Goal: Transaction & Acquisition: Purchase product/service

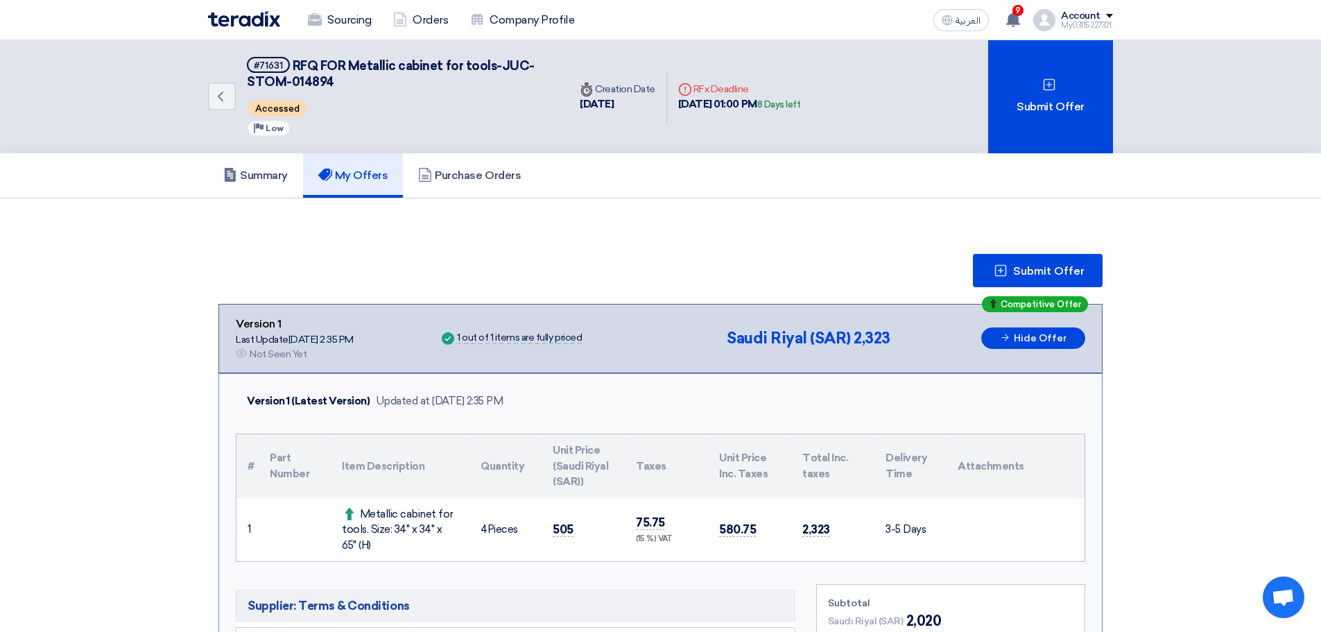
drag, startPoint x: 0, startPoint y: 0, endPoint x: 245, endPoint y: 19, distance: 245.4
click at [245, 19] on img at bounding box center [244, 19] width 72 height 16
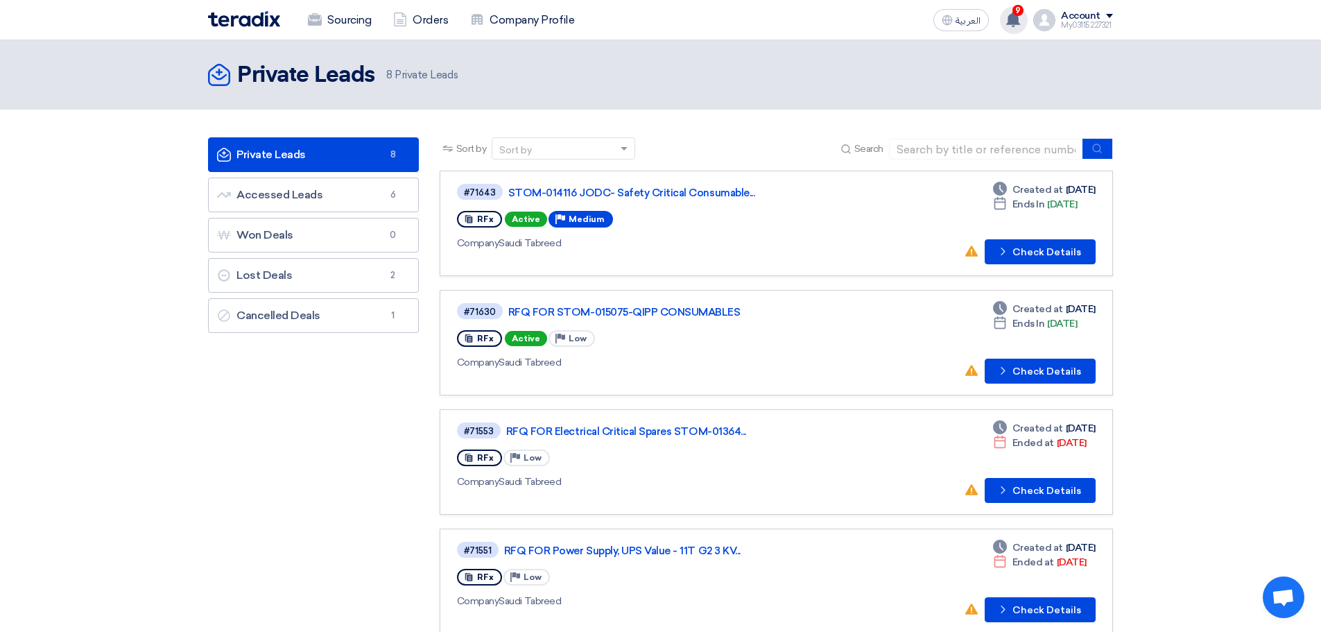
click at [1009, 18] on icon at bounding box center [1012, 19] width 15 height 15
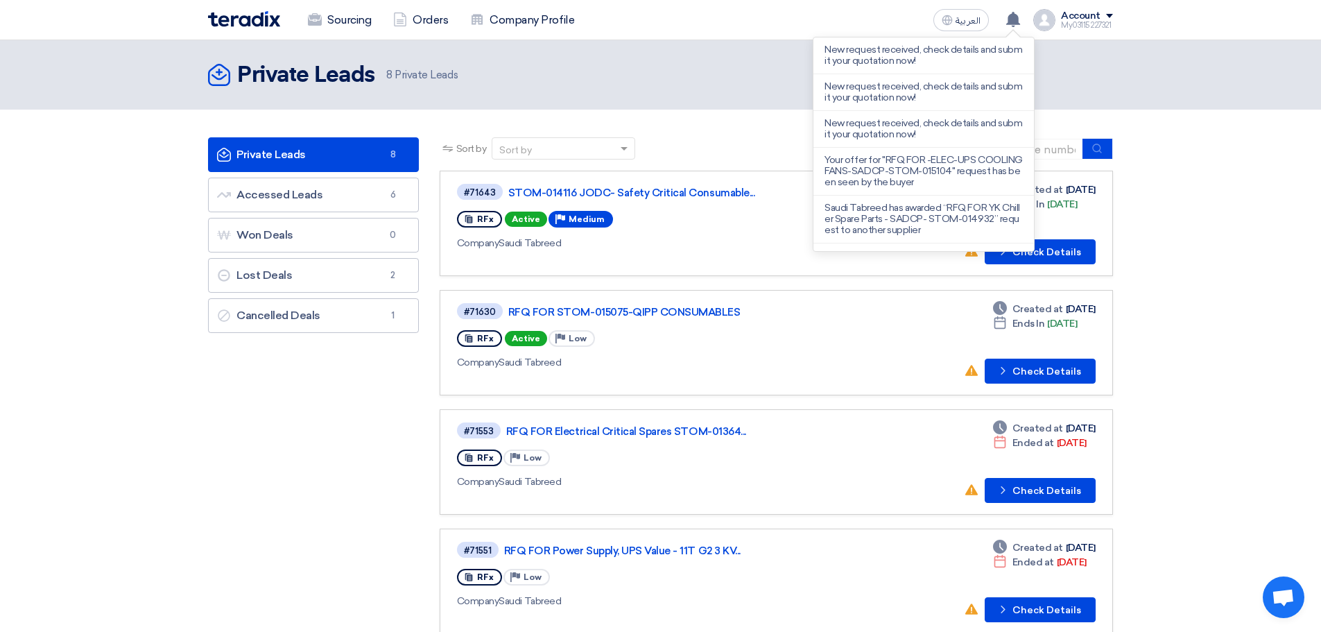
click at [1094, 55] on header "Private Leads Private Leads 8 Private Leads" at bounding box center [660, 74] width 1321 height 69
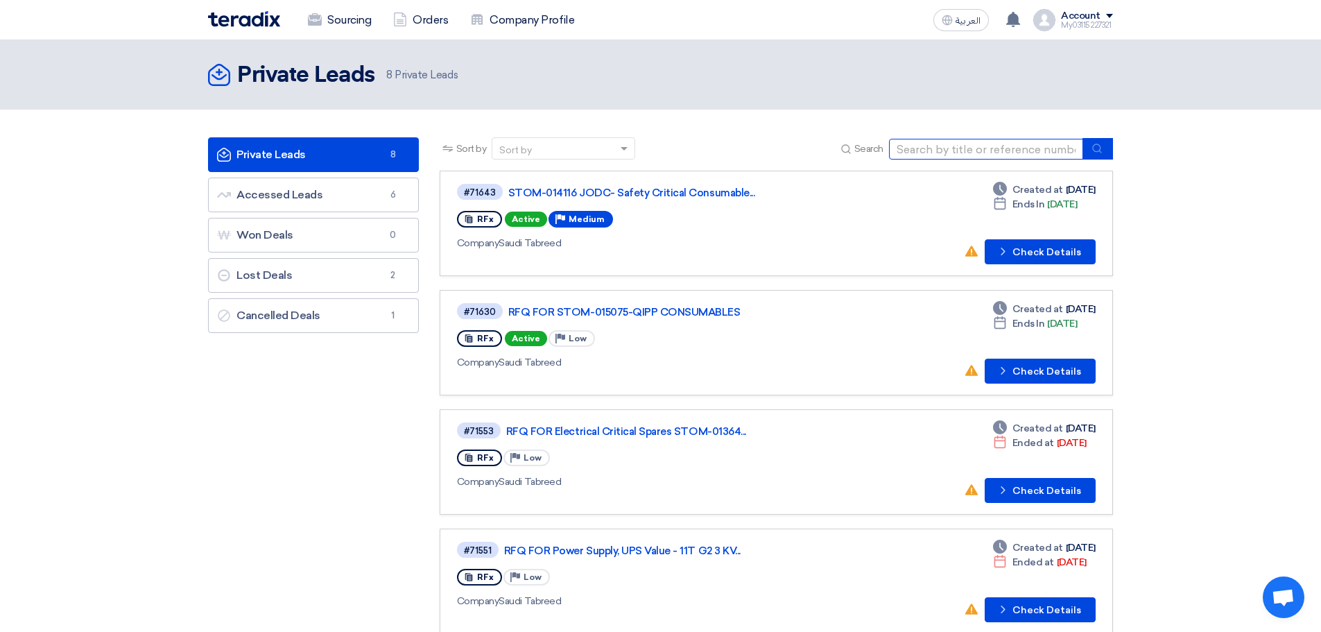
click at [1015, 151] on input at bounding box center [986, 149] width 194 height 21
paste input "RFQ FOR STOM-015075-QIPP CONSUMABLES"
click at [1087, 150] on button "submit" at bounding box center [1097, 148] width 31 height 21
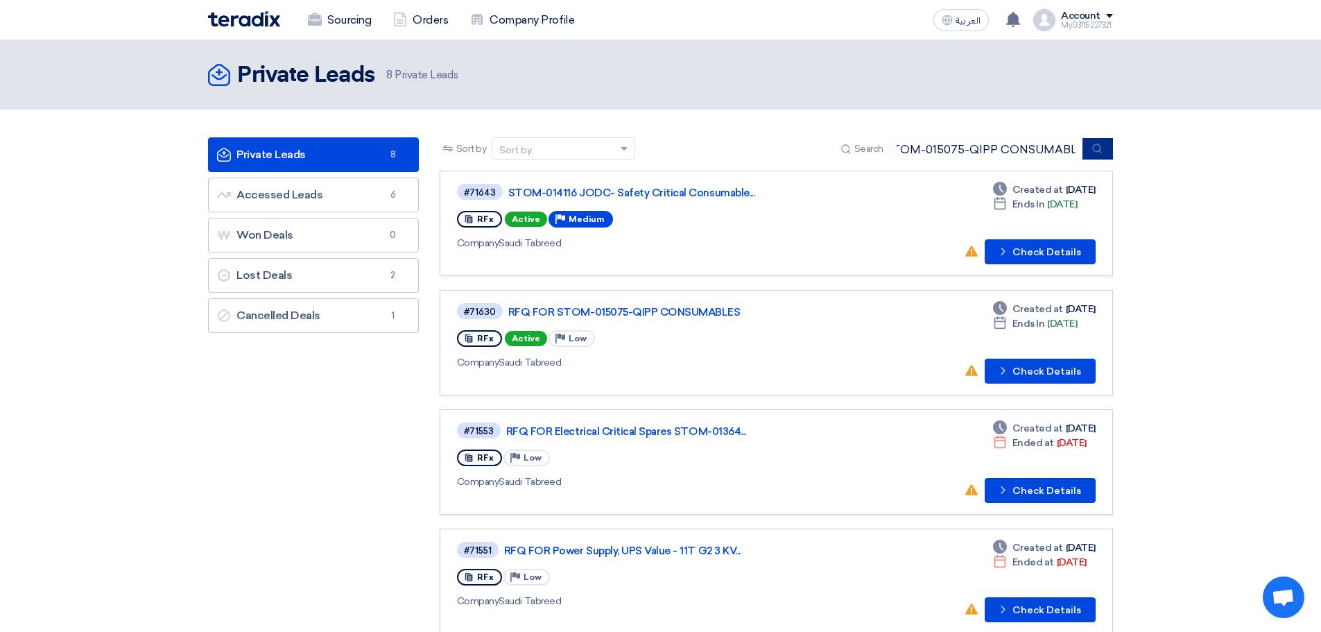
scroll to position [0, 0]
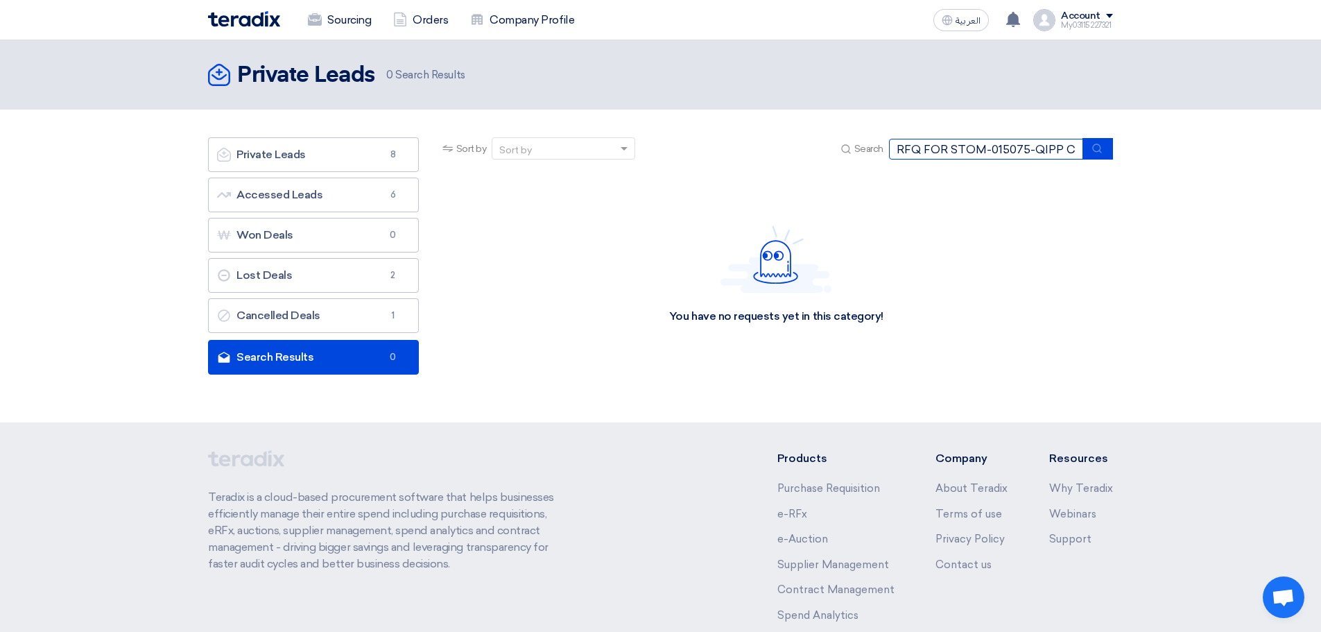
click at [947, 148] on input "RFQ FOR STOM-015075-QIPP CONSUMABLESRFQ FOR STOM-015075-QIPP CONSUMABLES" at bounding box center [986, 149] width 194 height 21
click at [951, 150] on input "RFQ FOR STOM-015075-QIPP CONSUMABLESRFQ FOR STOM-015075-QIPP CONSUMABLES" at bounding box center [986, 149] width 194 height 21
type input "STOM-015075"
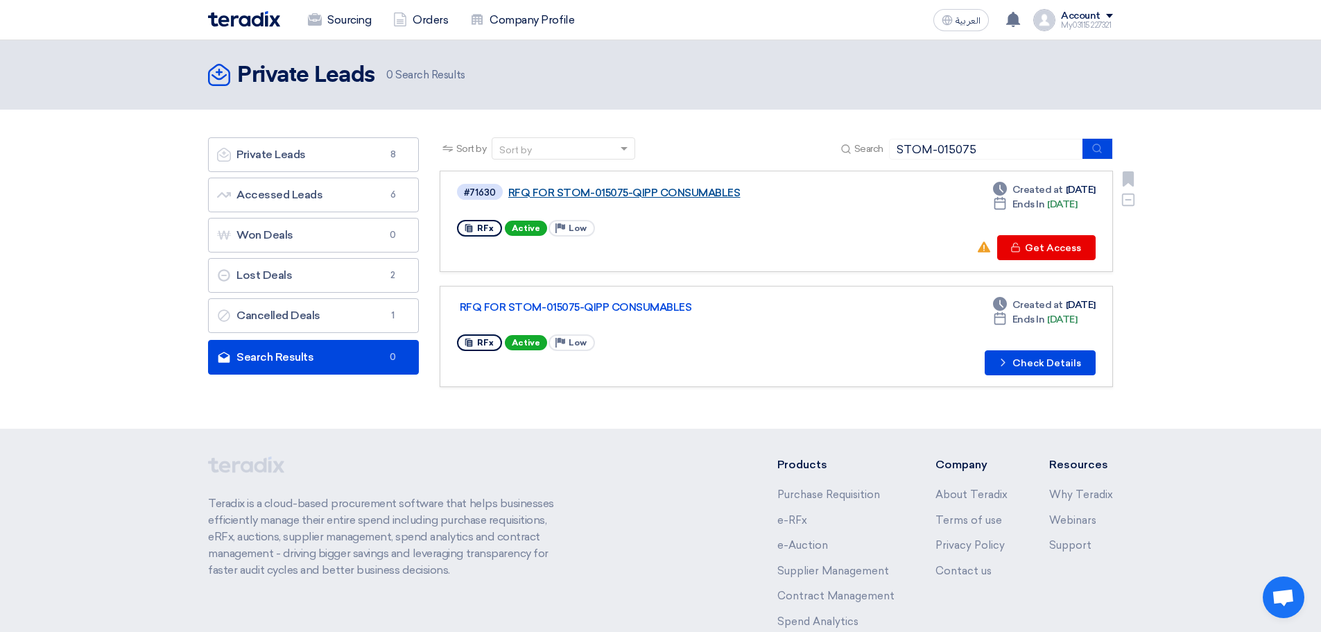
click at [685, 193] on link "RFQ FOR STOM-015075-QIPP CONSUMABLES" at bounding box center [681, 192] width 347 height 12
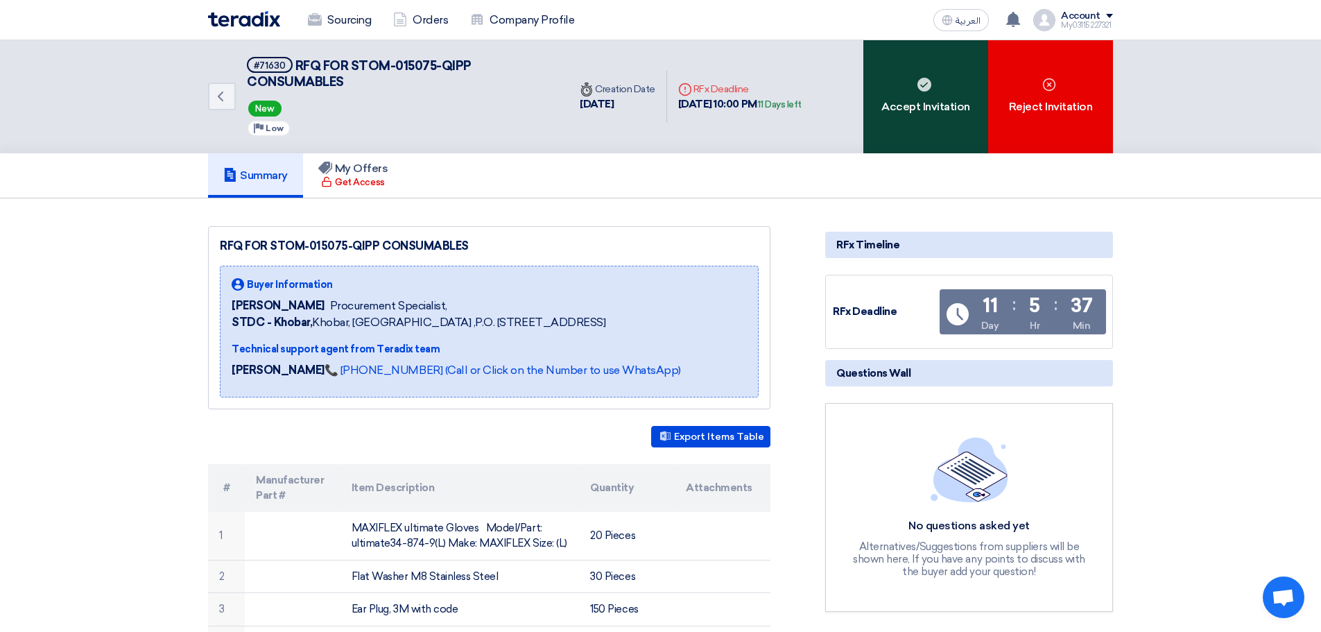
click at [886, 112] on div "Accept Invitation" at bounding box center [925, 96] width 125 height 113
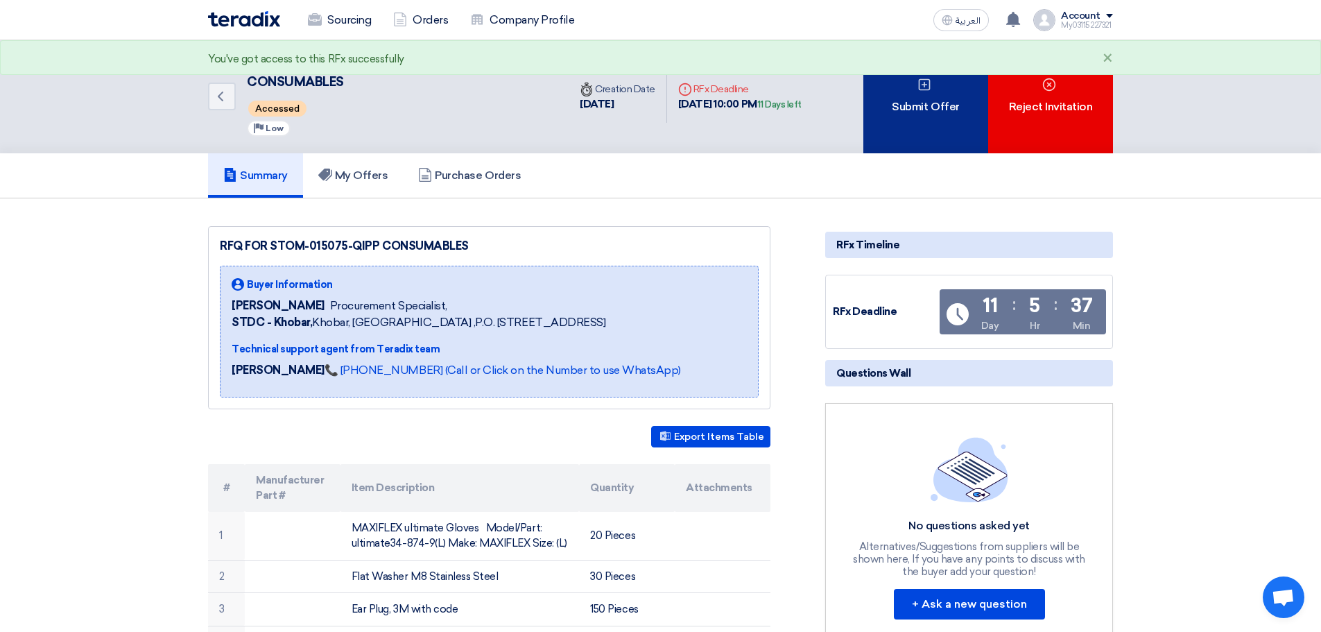
click at [905, 132] on div "Submit Offer" at bounding box center [925, 96] width 125 height 113
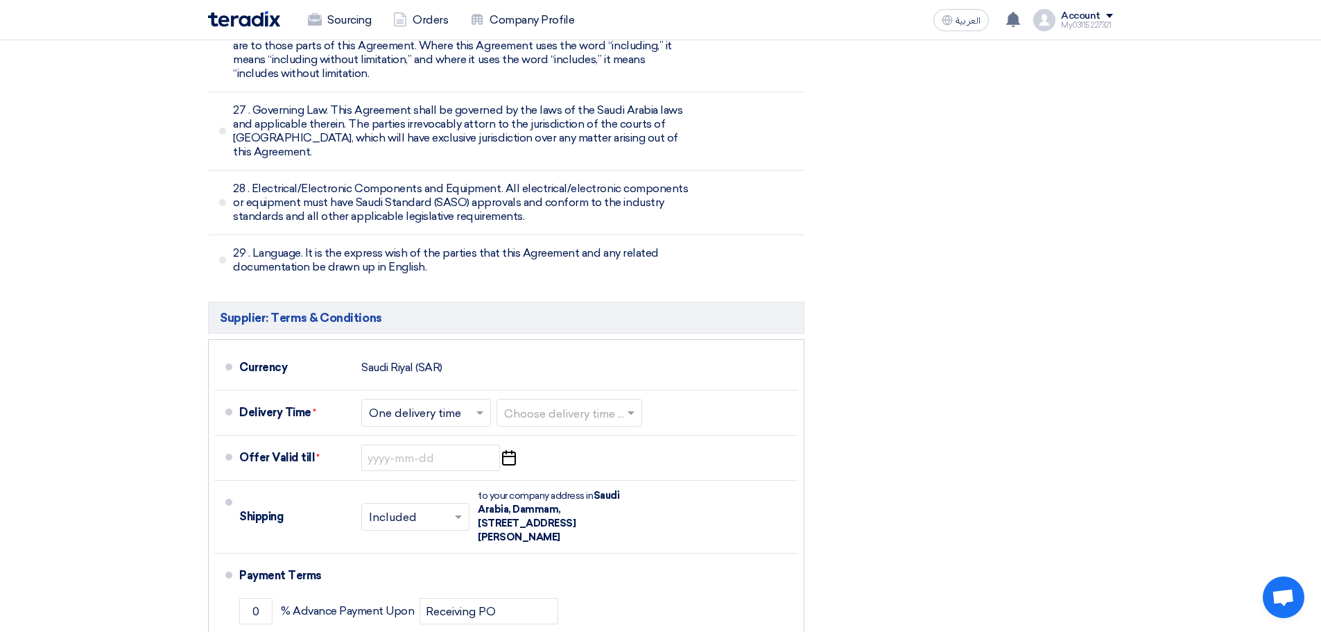
scroll to position [9013, 0]
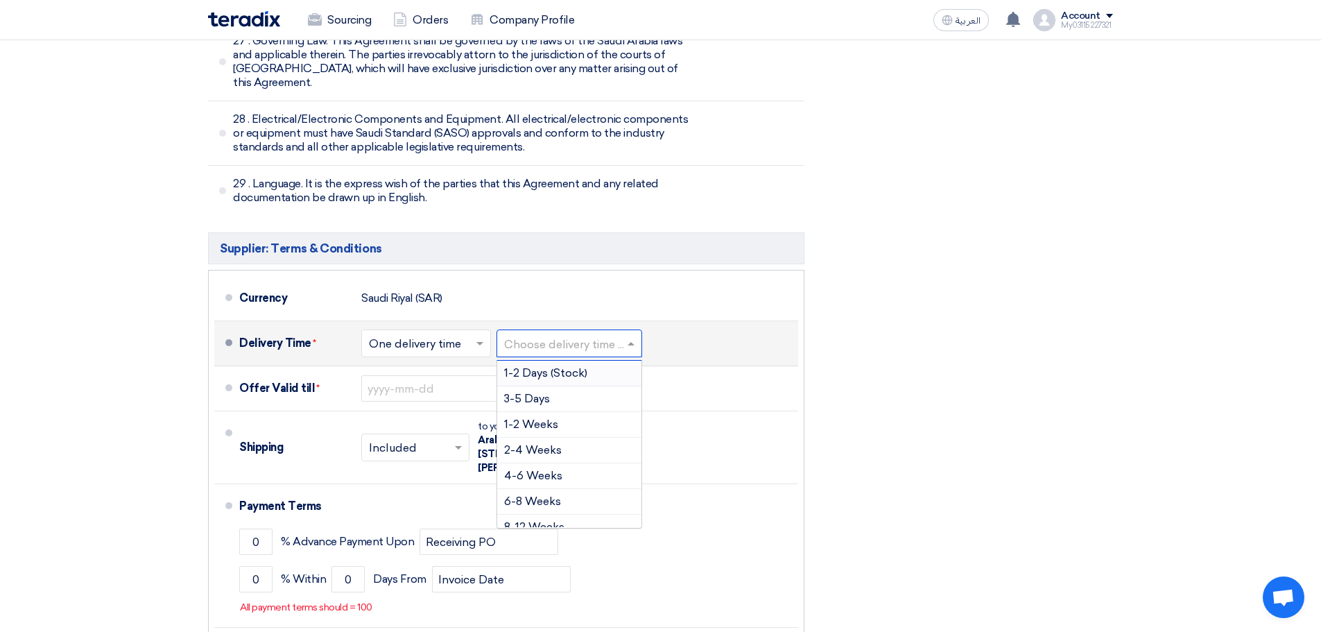
click at [528, 335] on input "text" at bounding box center [570, 345] width 132 height 20
click at [532, 386] on div "3-5 Days" at bounding box center [569, 399] width 144 height 26
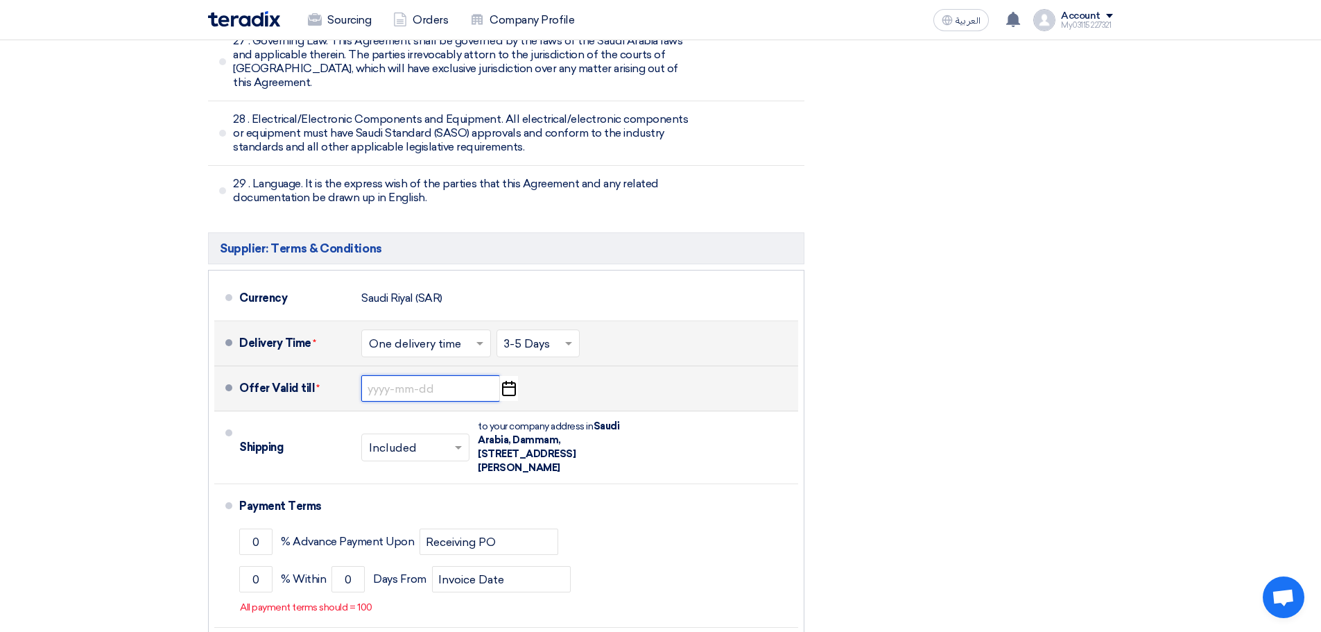
click at [457, 375] on input at bounding box center [430, 388] width 139 height 26
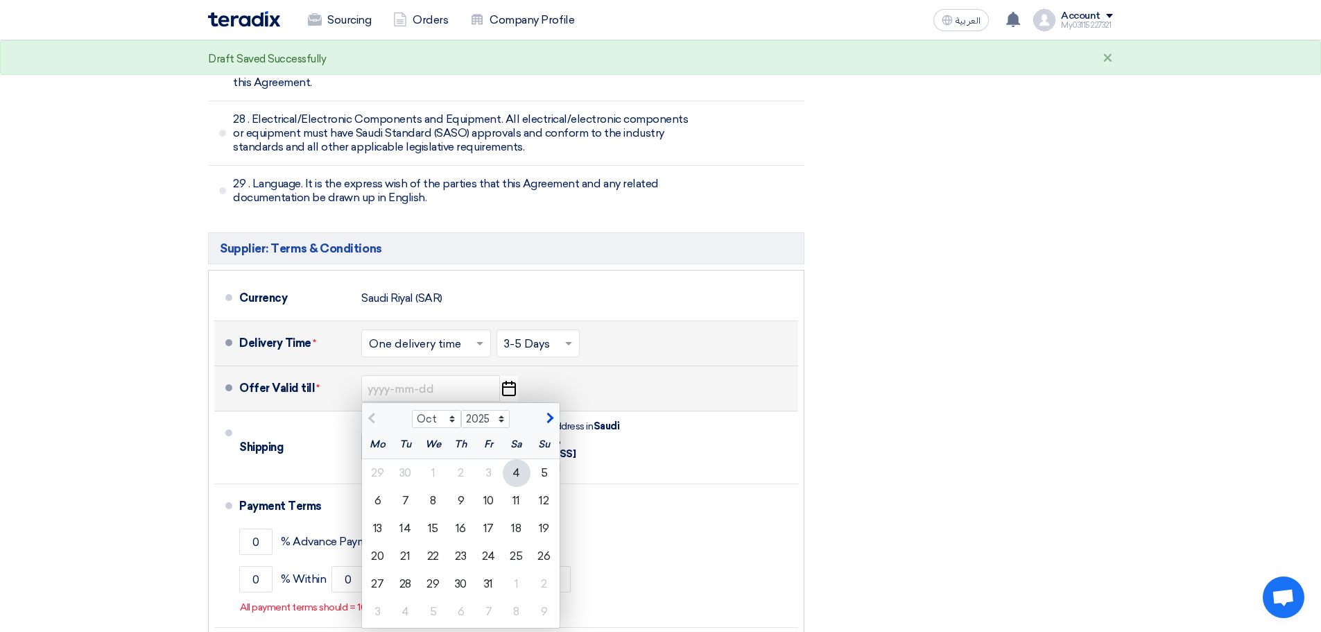
click at [551, 412] on span "button" at bounding box center [548, 418] width 8 height 12
select select "11"
click at [508, 459] on div "1" at bounding box center [517, 473] width 28 height 28
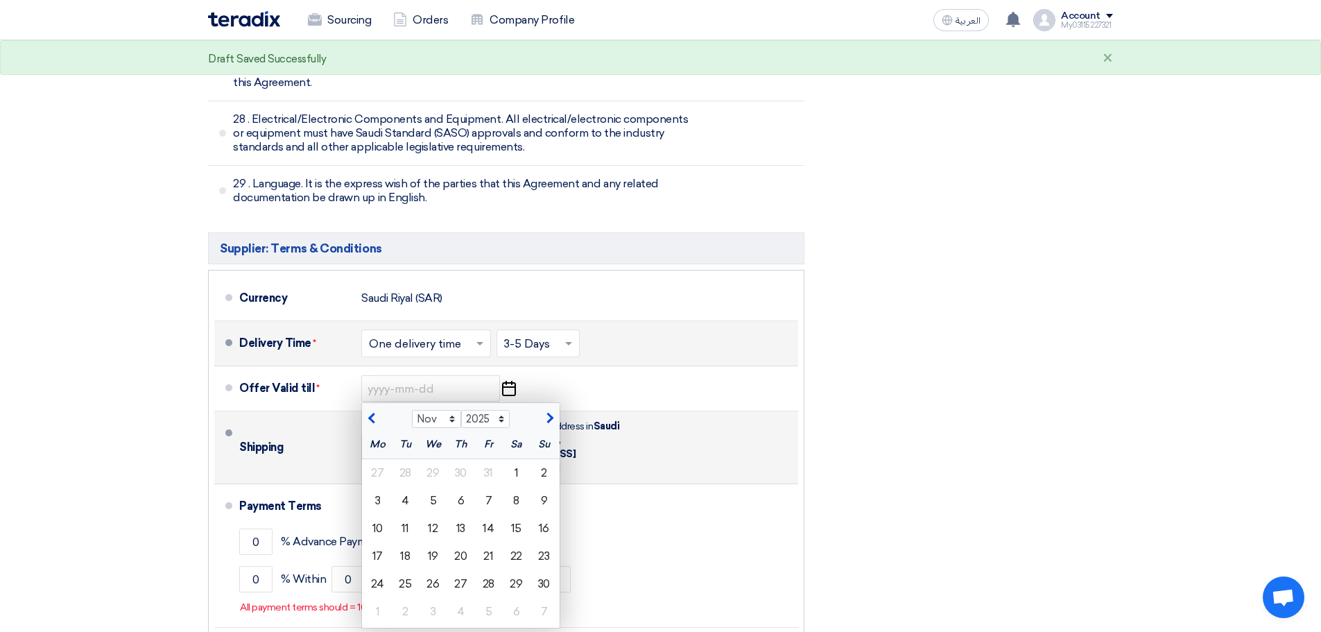
type input "[DATE]"
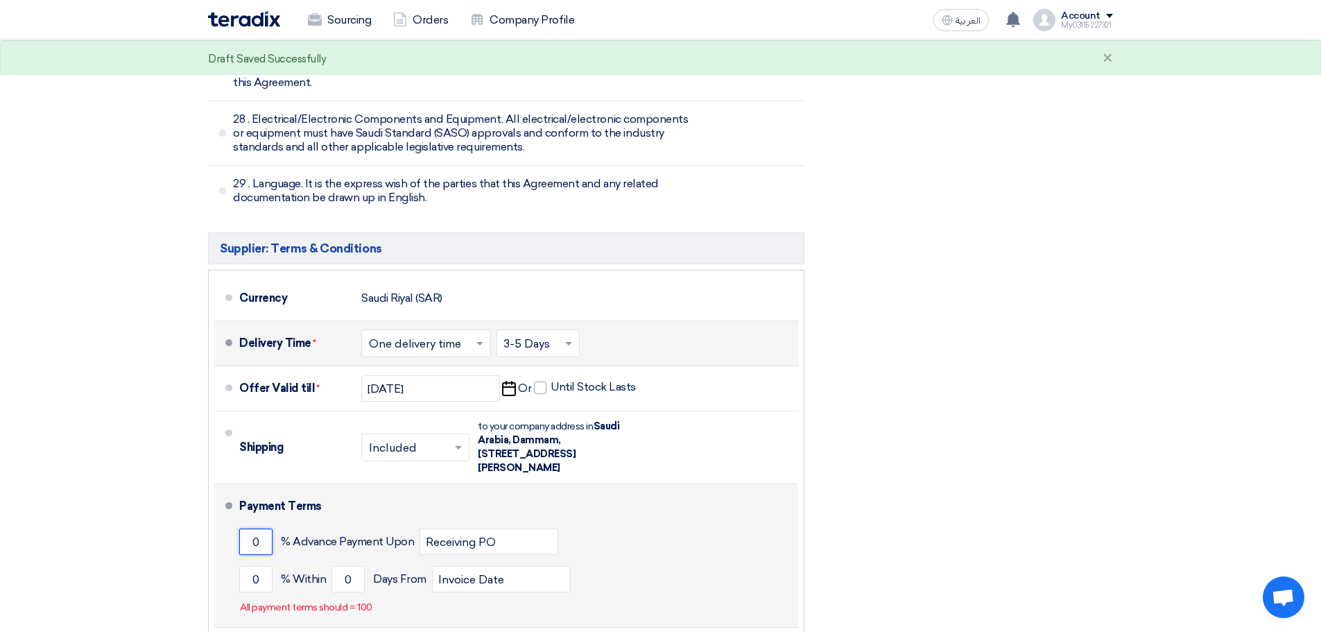
click at [248, 528] on input "0" at bounding box center [255, 541] width 33 height 26
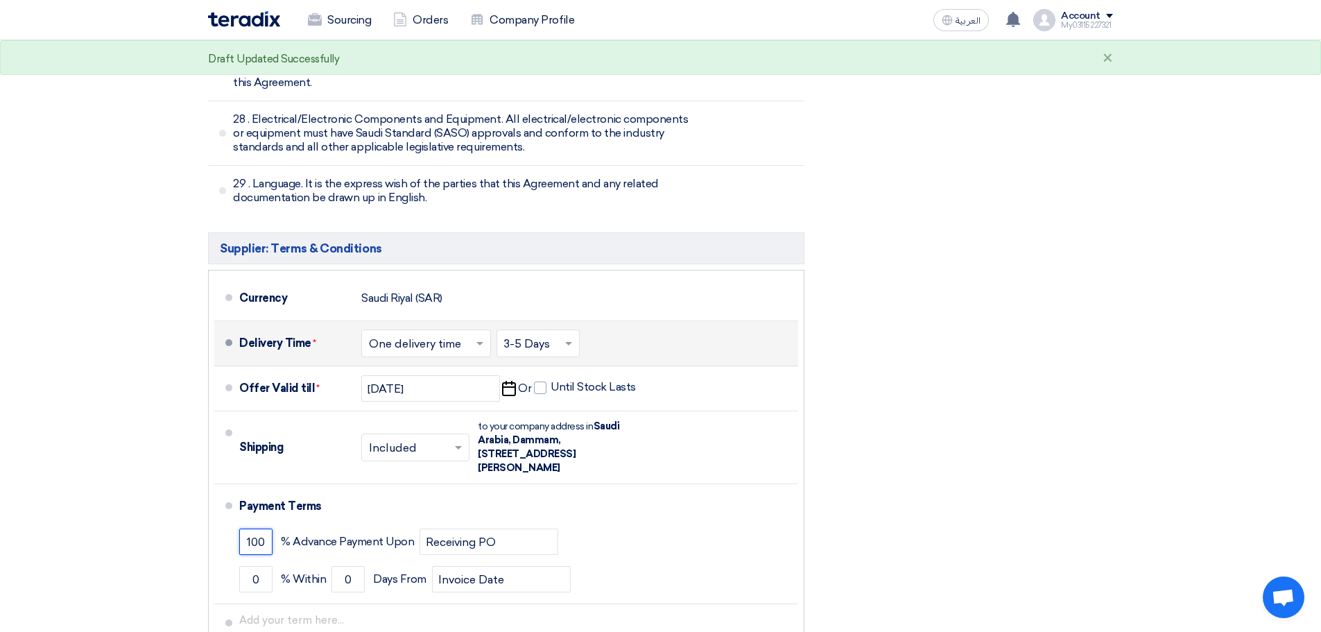
type input "100"
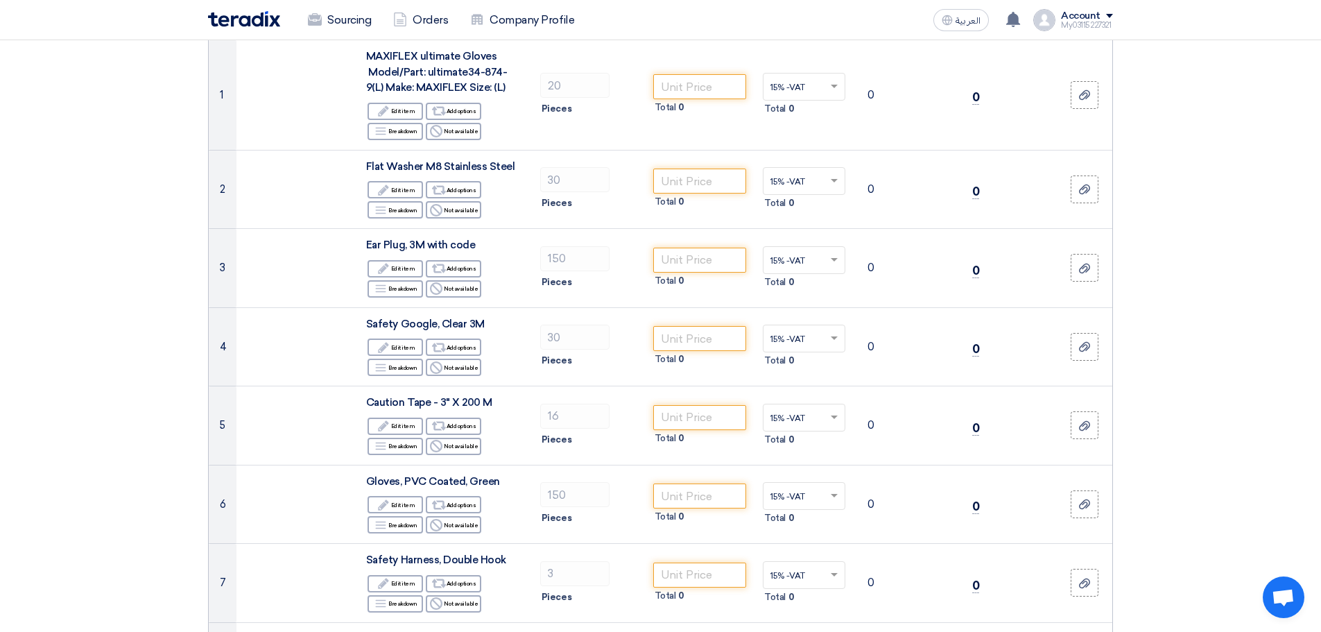
scroll to position [0, 0]
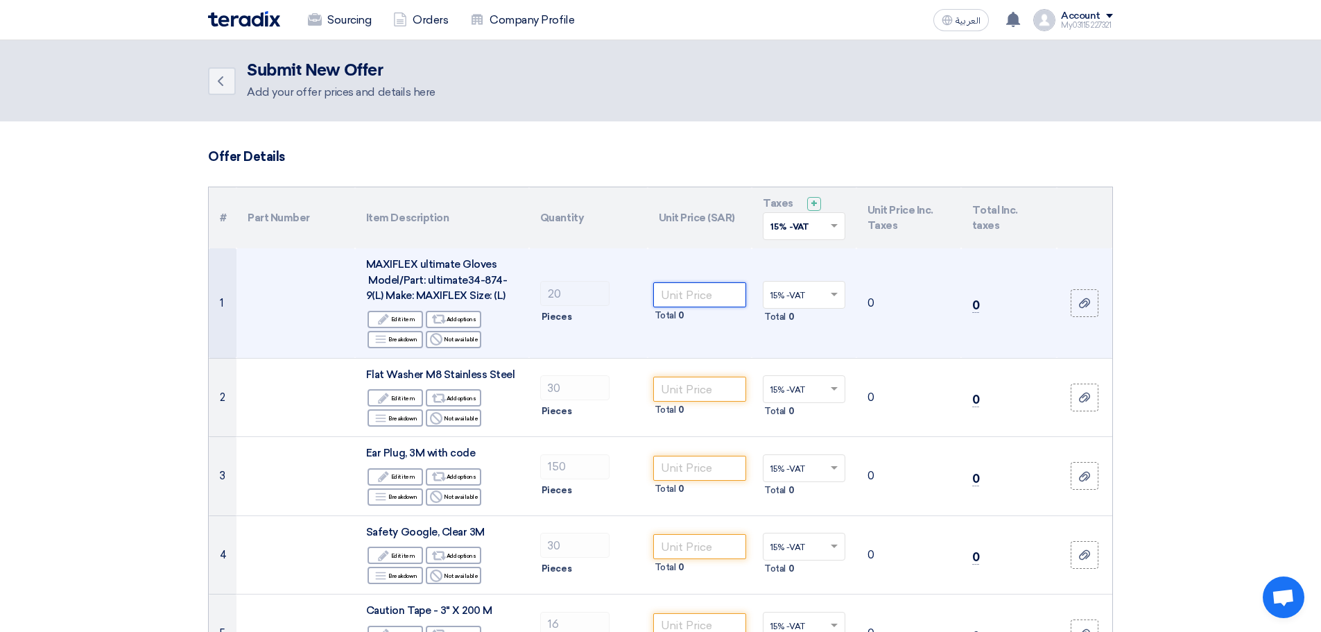
click at [679, 293] on input "number" at bounding box center [700, 294] width 94 height 25
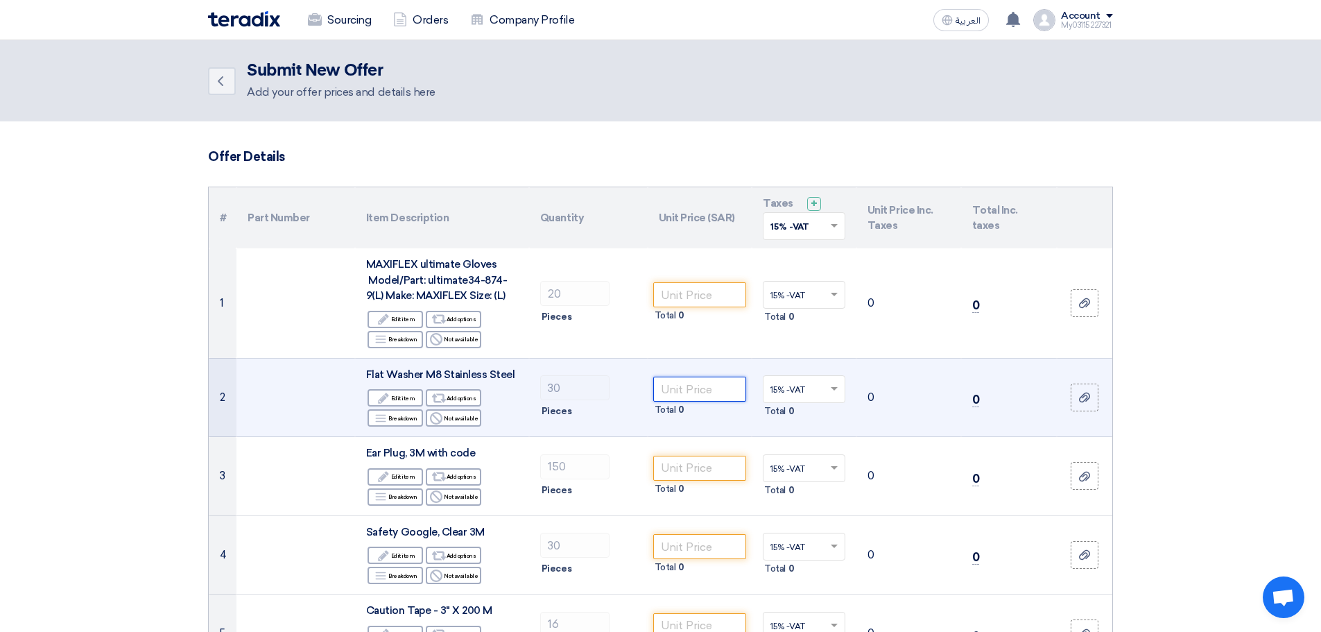
click at [692, 384] on input "number" at bounding box center [700, 388] width 94 height 25
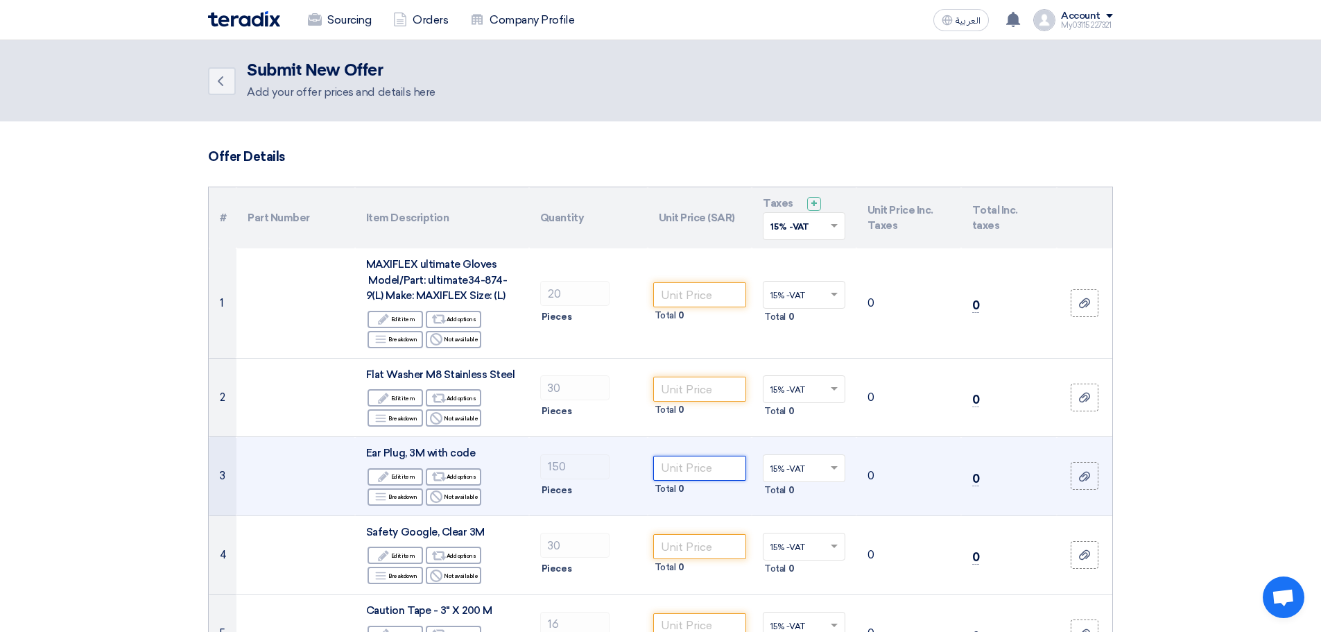
click at [687, 467] on input "number" at bounding box center [700, 467] width 94 height 25
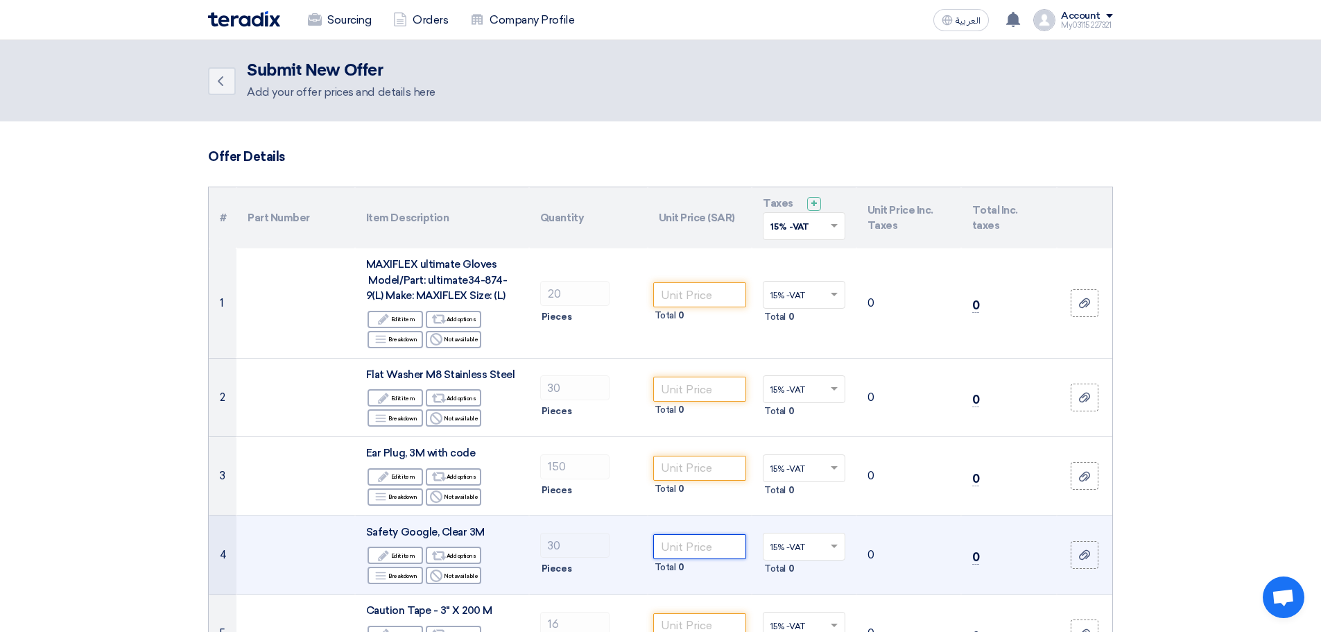
click at [684, 541] on input "number" at bounding box center [700, 546] width 94 height 25
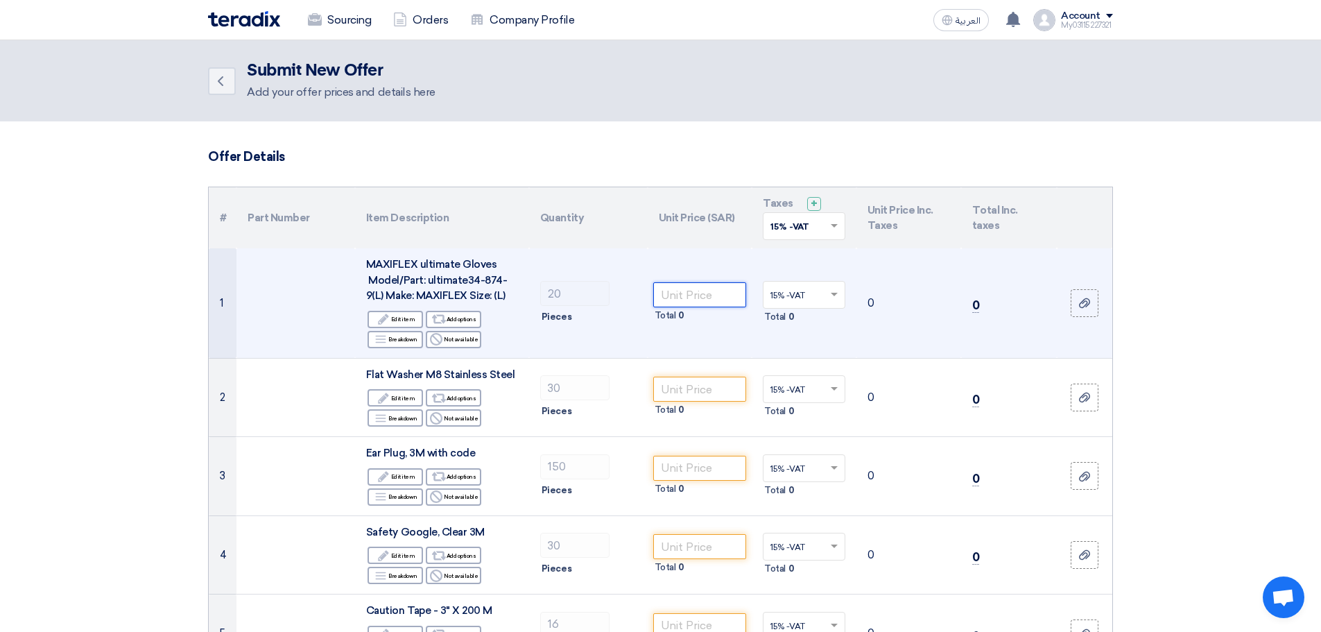
click at [706, 288] on input "number" at bounding box center [700, 294] width 94 height 25
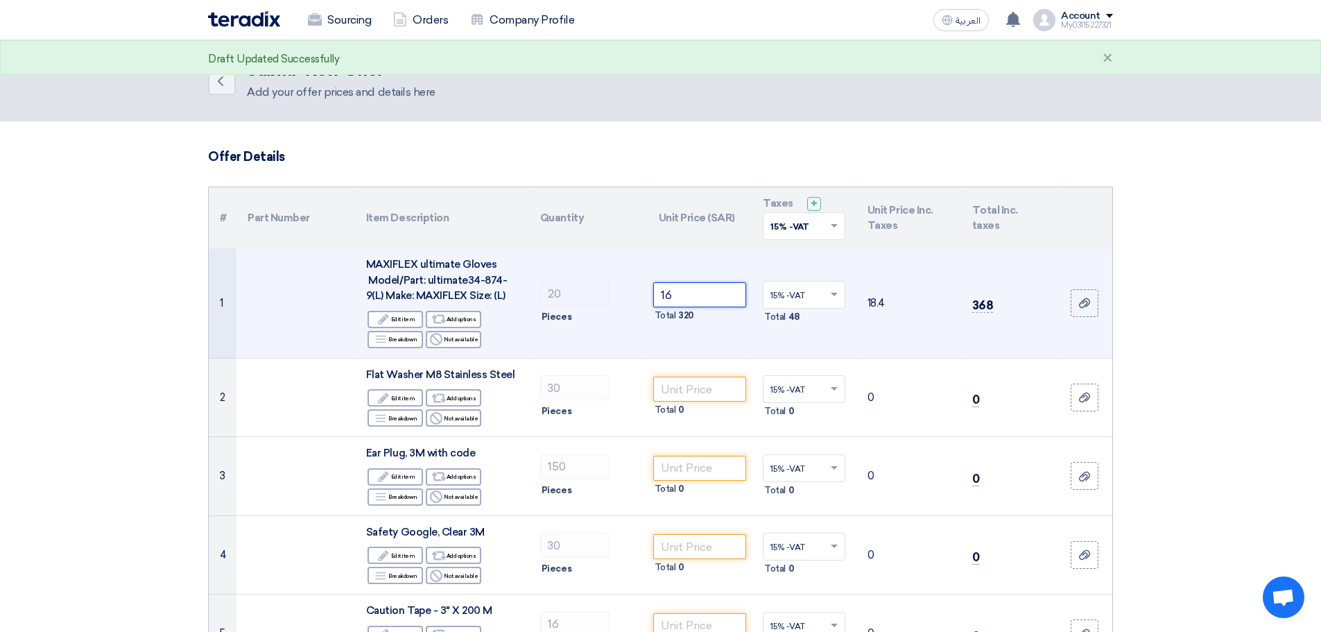
type input "16"
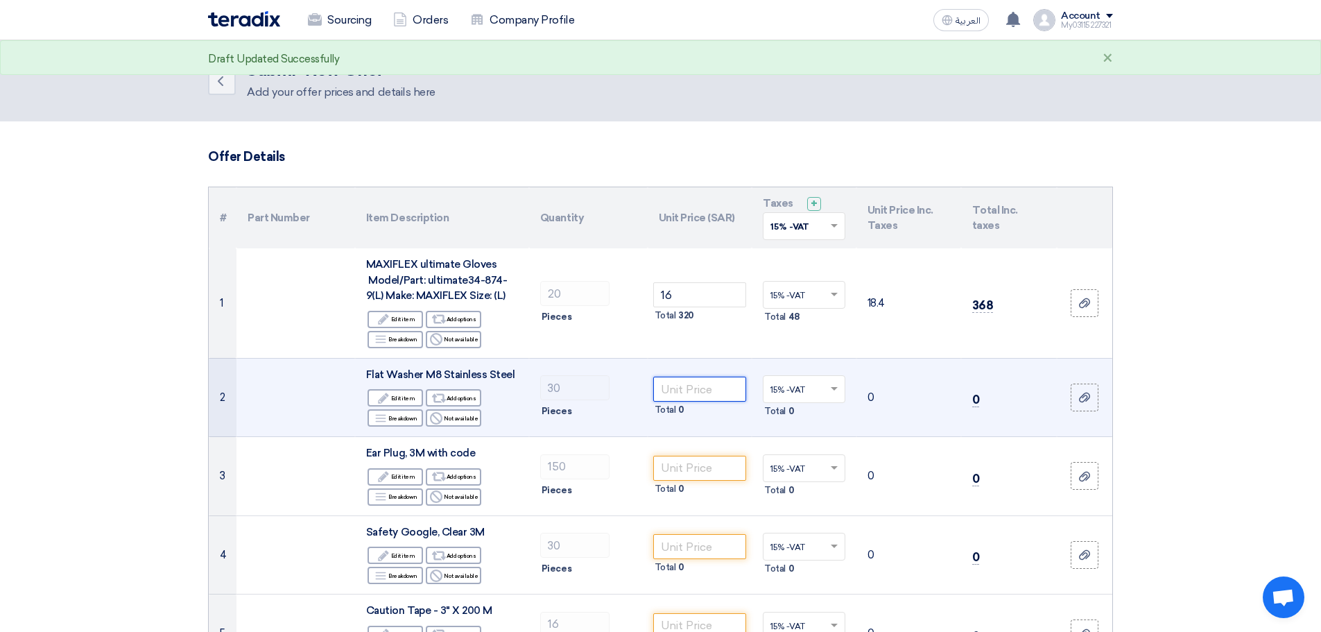
click at [711, 387] on input "number" at bounding box center [700, 388] width 94 height 25
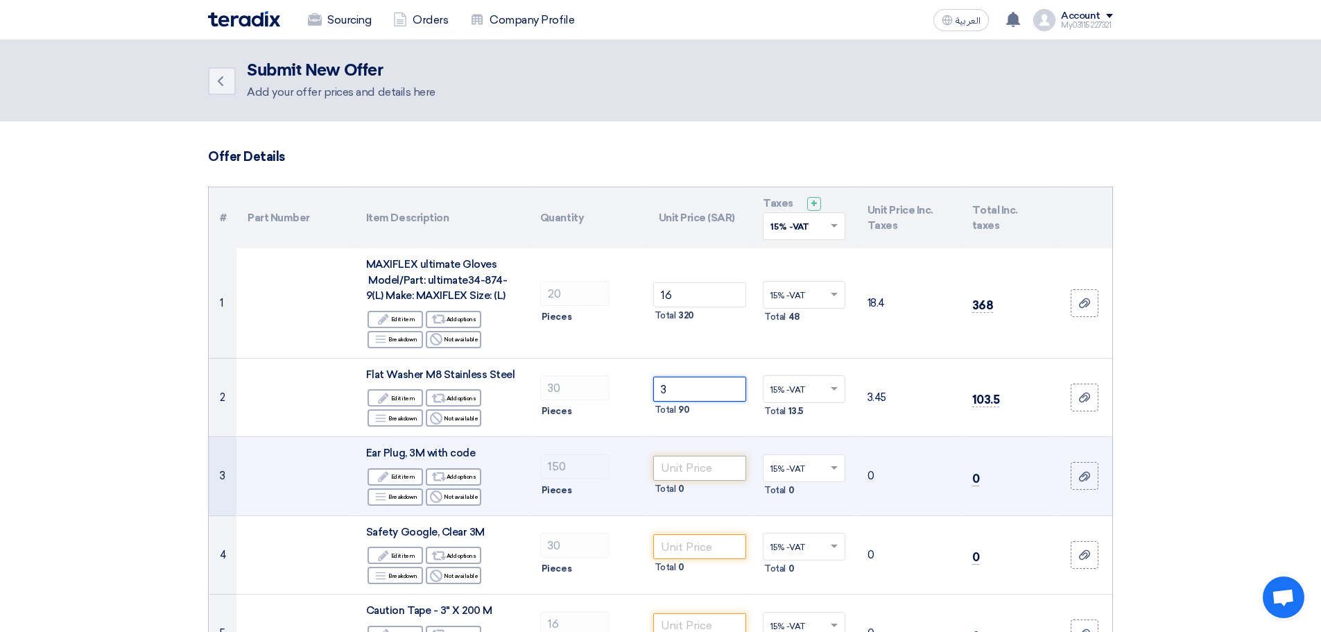
type input "3"
click at [676, 477] on input "number" at bounding box center [700, 467] width 94 height 25
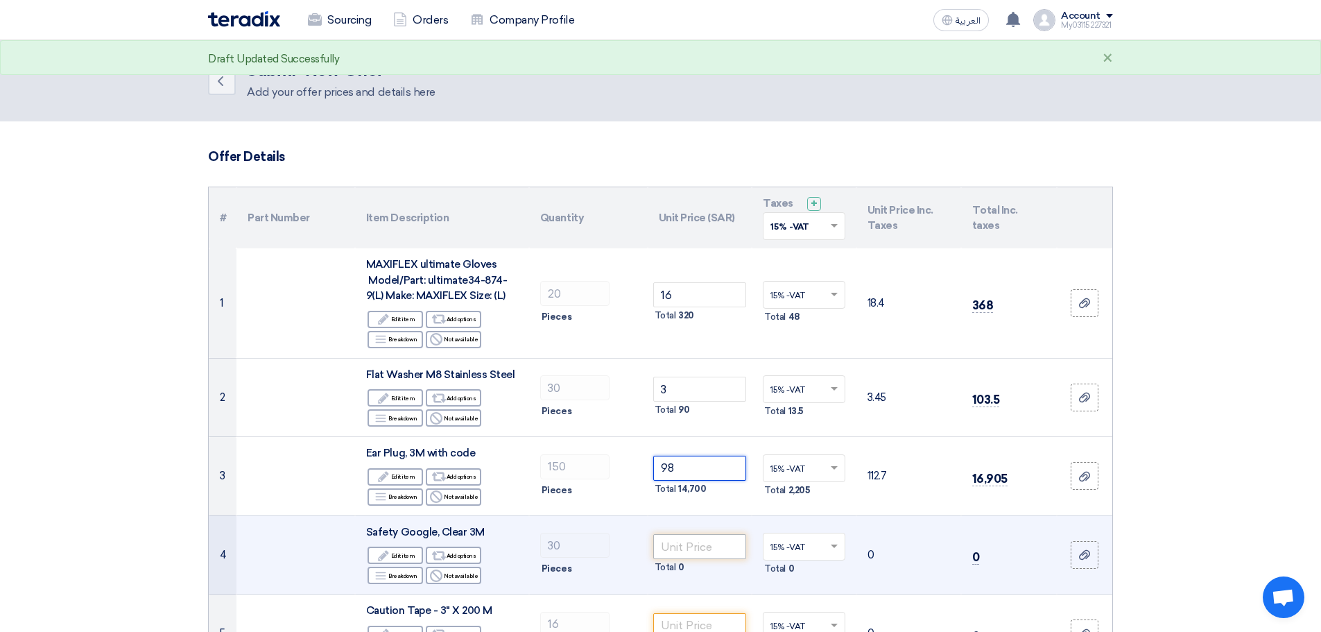
type input "98"
click at [711, 553] on input "number" at bounding box center [700, 546] width 94 height 25
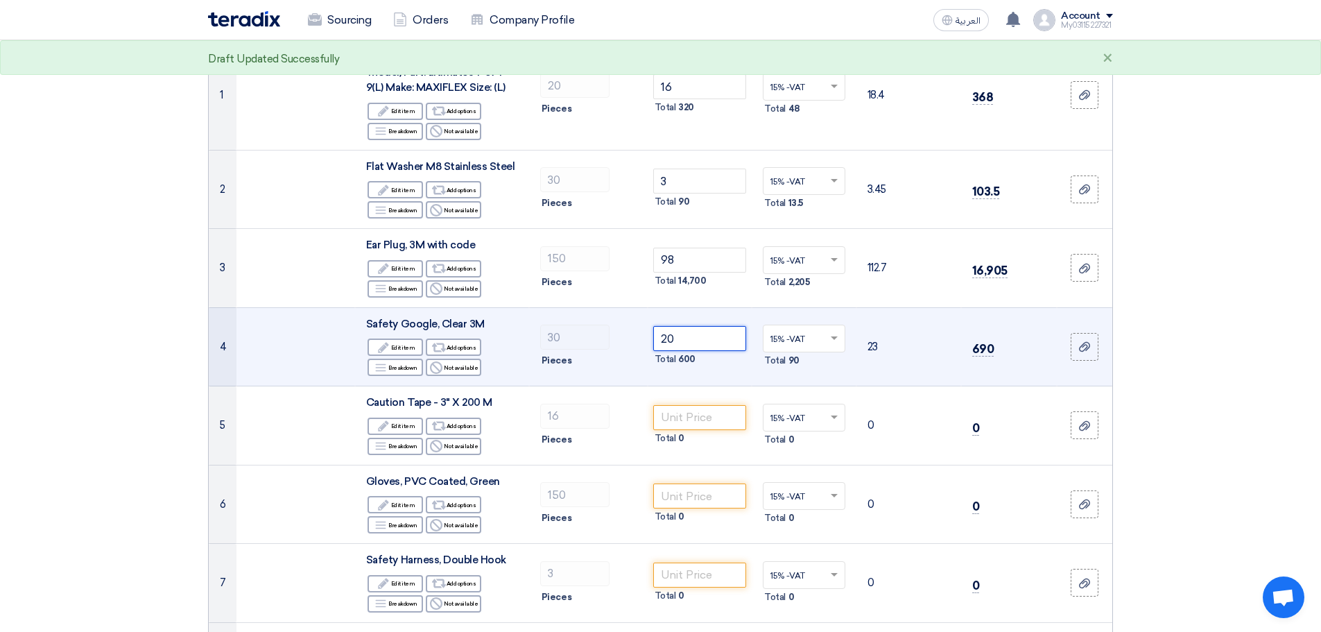
scroll to position [277, 0]
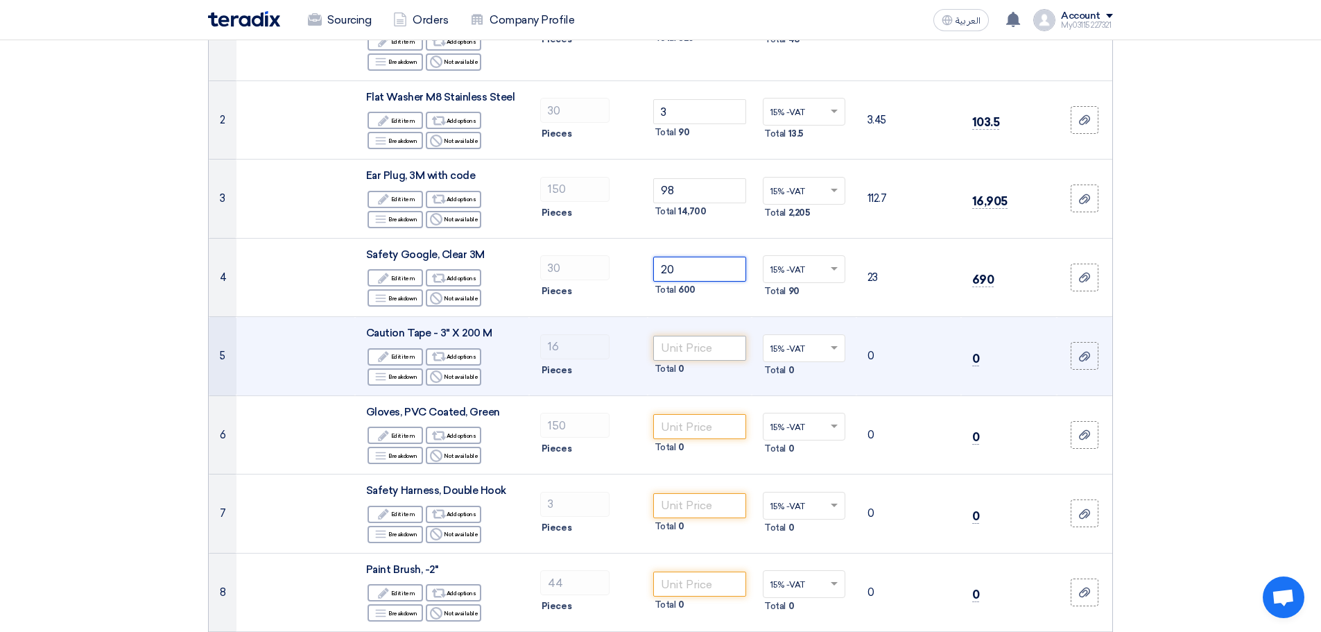
type input "20"
click at [720, 343] on input "number" at bounding box center [700, 348] width 94 height 25
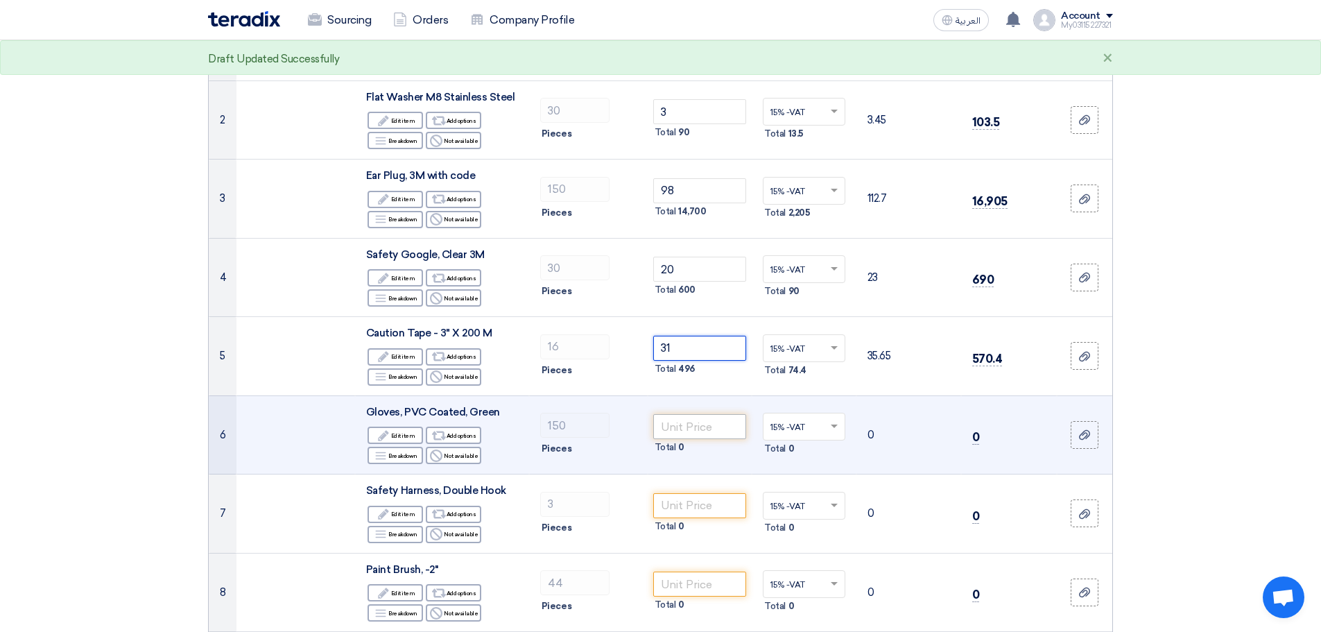
type input "31"
click at [701, 428] on input "number" at bounding box center [700, 426] width 94 height 25
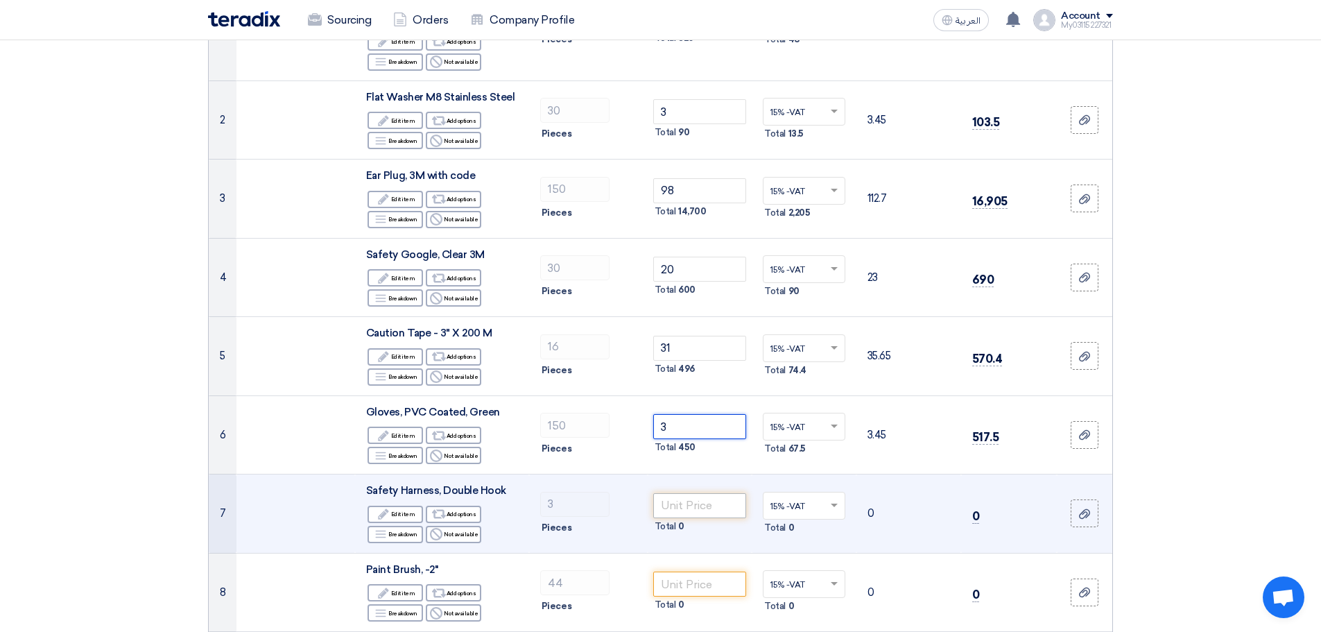
type input "3"
click at [688, 493] on input "number" at bounding box center [700, 505] width 94 height 25
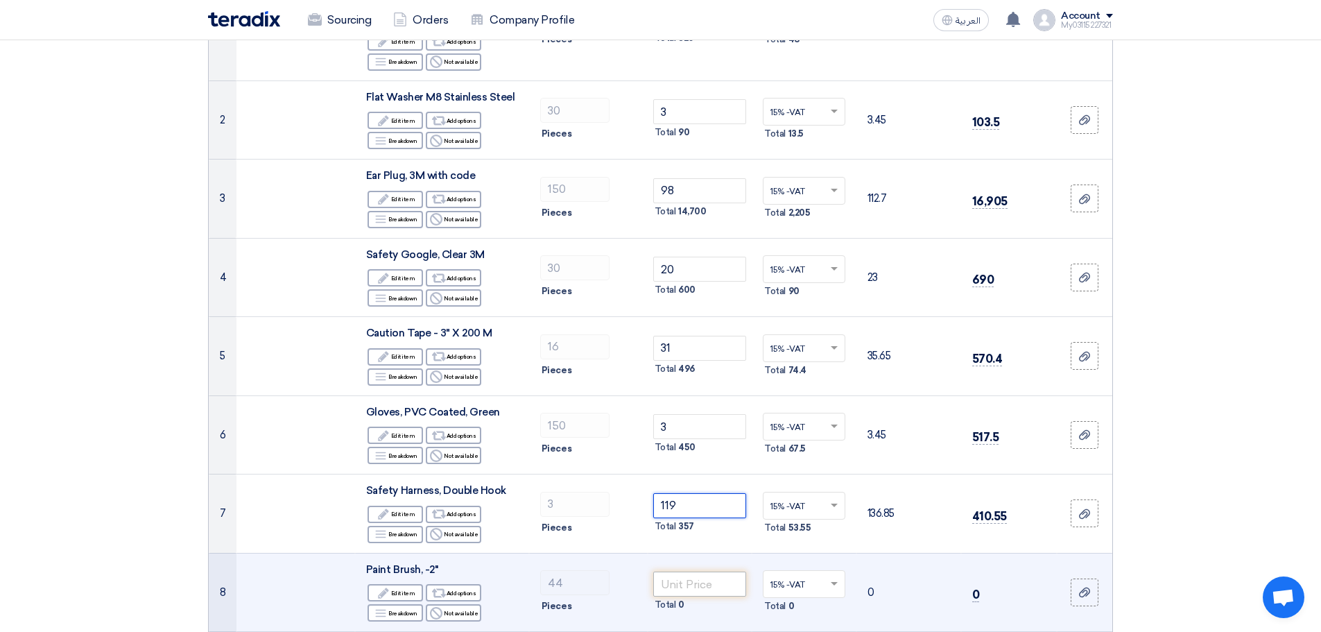
type input "119"
click at [688, 580] on input "number" at bounding box center [700, 583] width 94 height 25
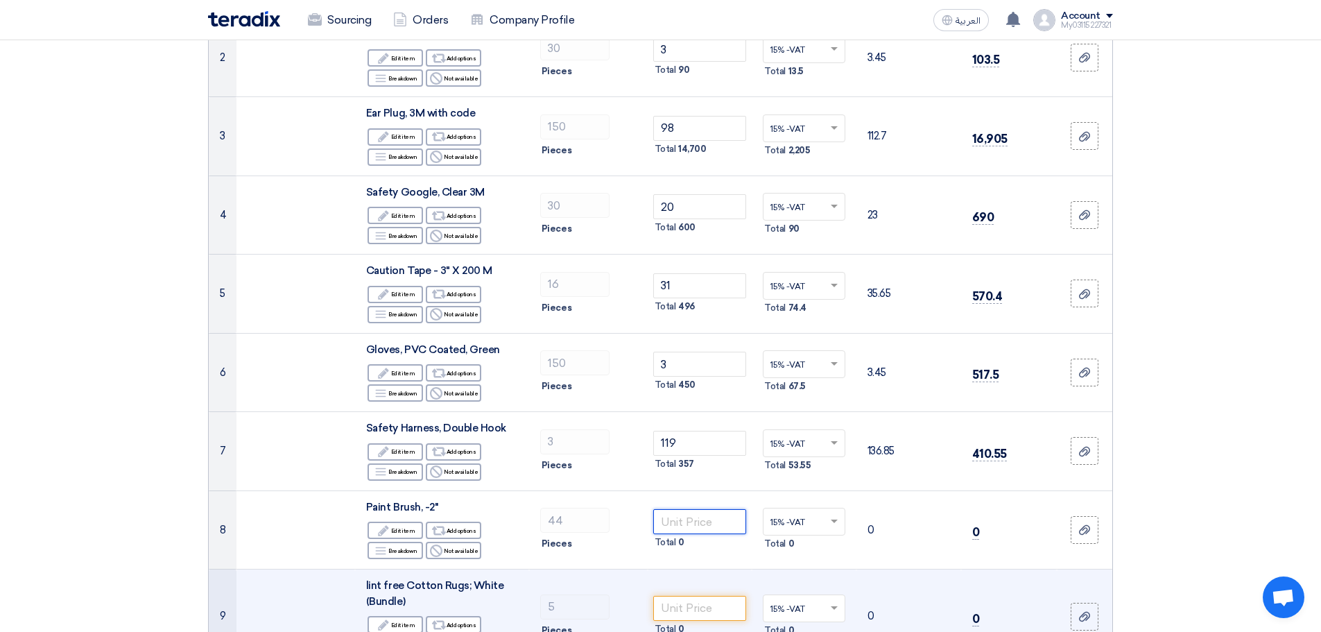
scroll to position [340, 0]
type input "5"
click at [700, 607] on input "number" at bounding box center [700, 607] width 94 height 25
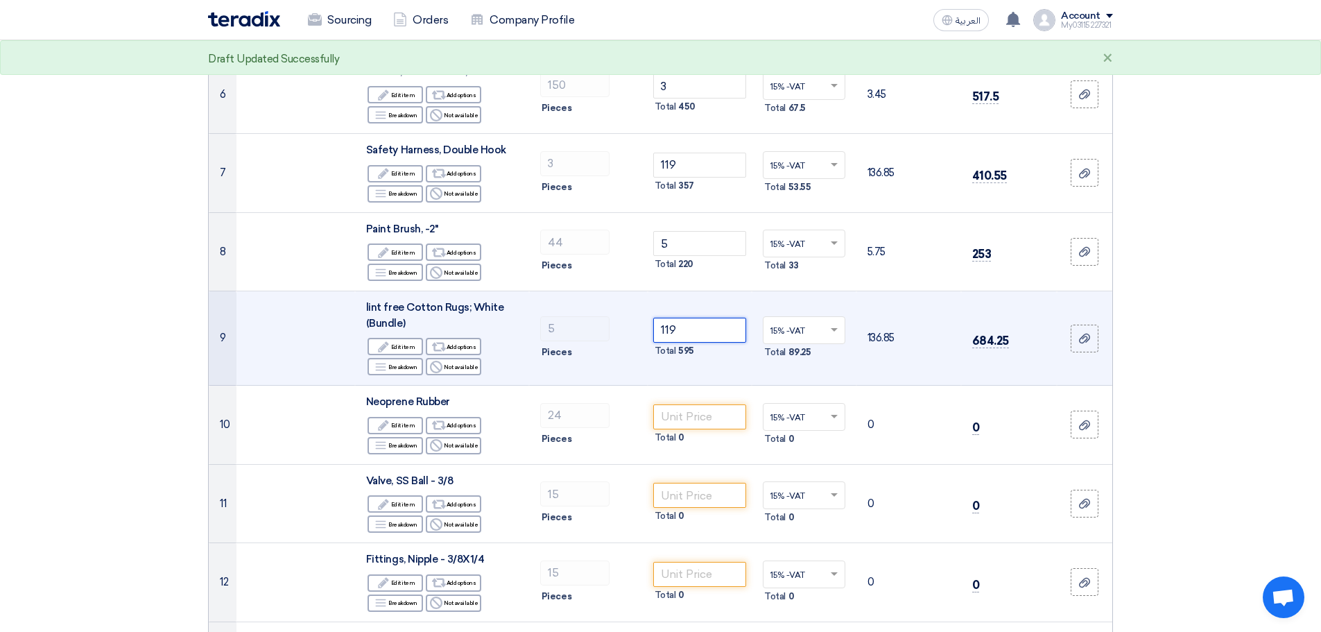
scroll to position [756, 0]
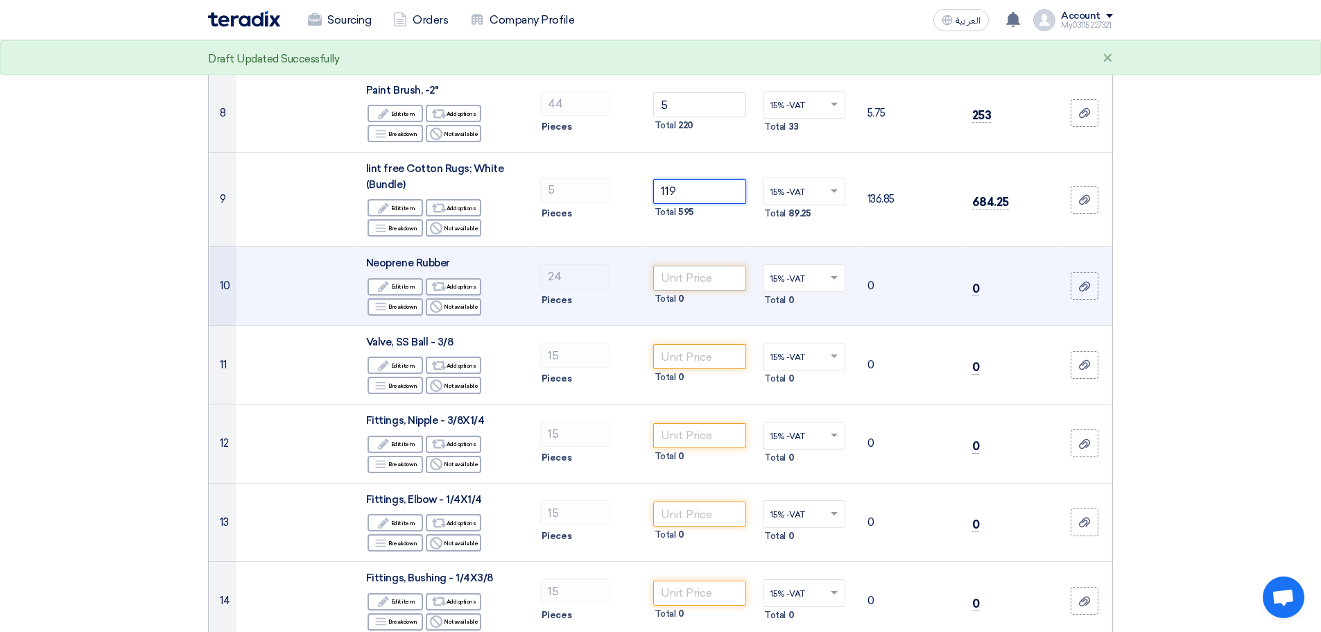
type input "119"
click at [721, 288] on input "number" at bounding box center [700, 278] width 94 height 25
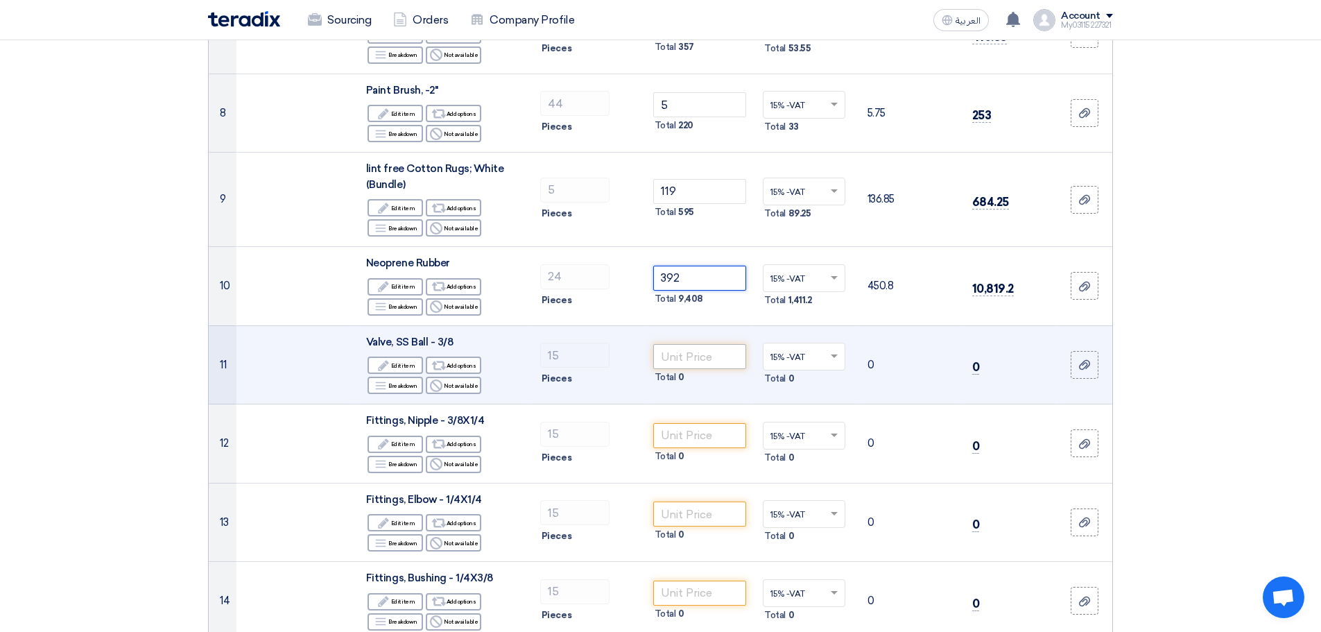
type input "392"
click at [678, 355] on input "number" at bounding box center [700, 356] width 94 height 25
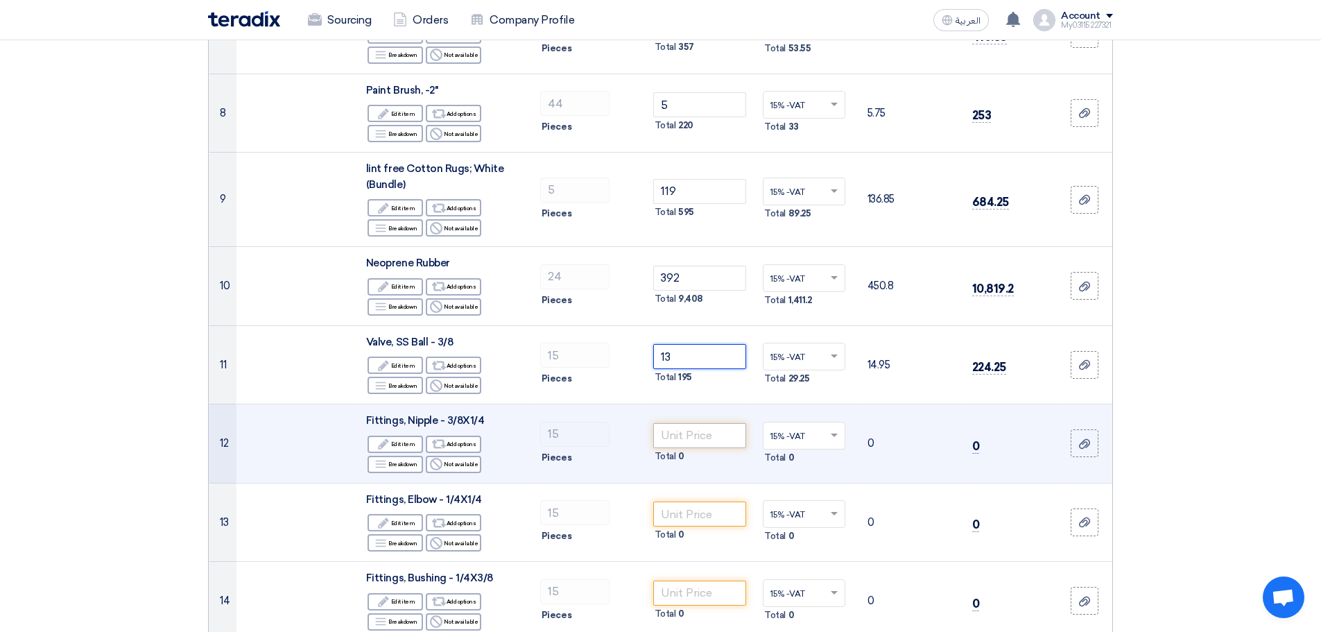
type input "13"
click at [692, 431] on input "number" at bounding box center [700, 435] width 94 height 25
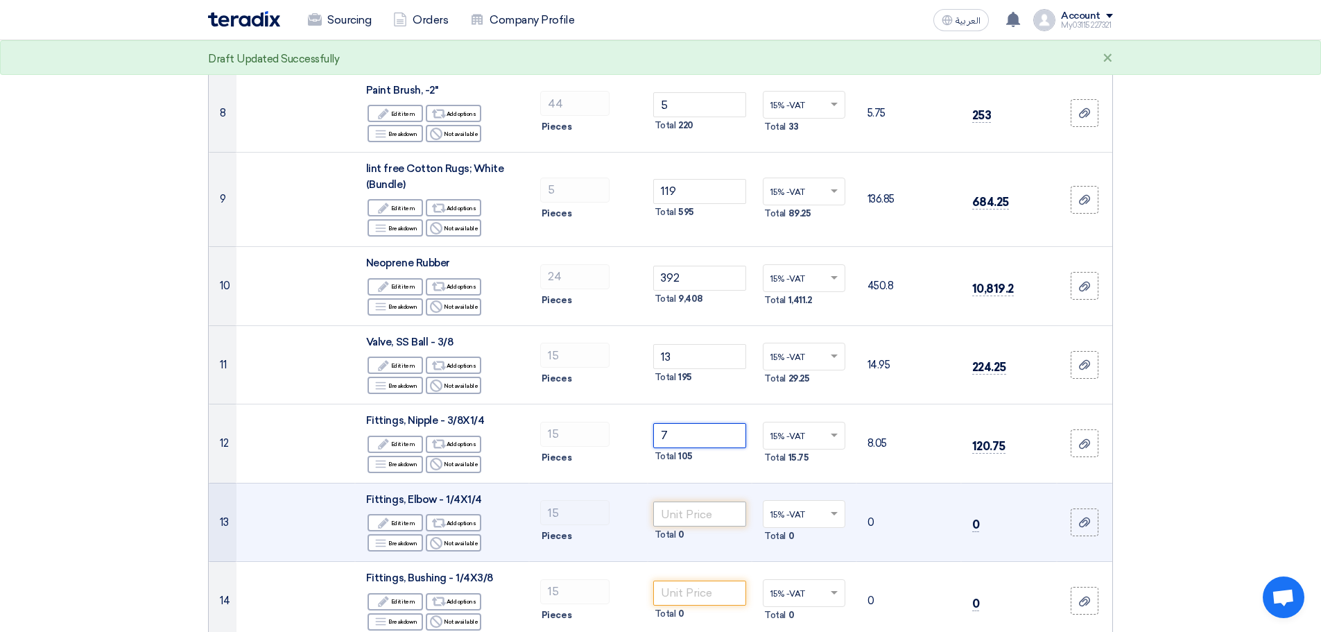
type input "7"
click at [694, 509] on input "number" at bounding box center [700, 513] width 94 height 25
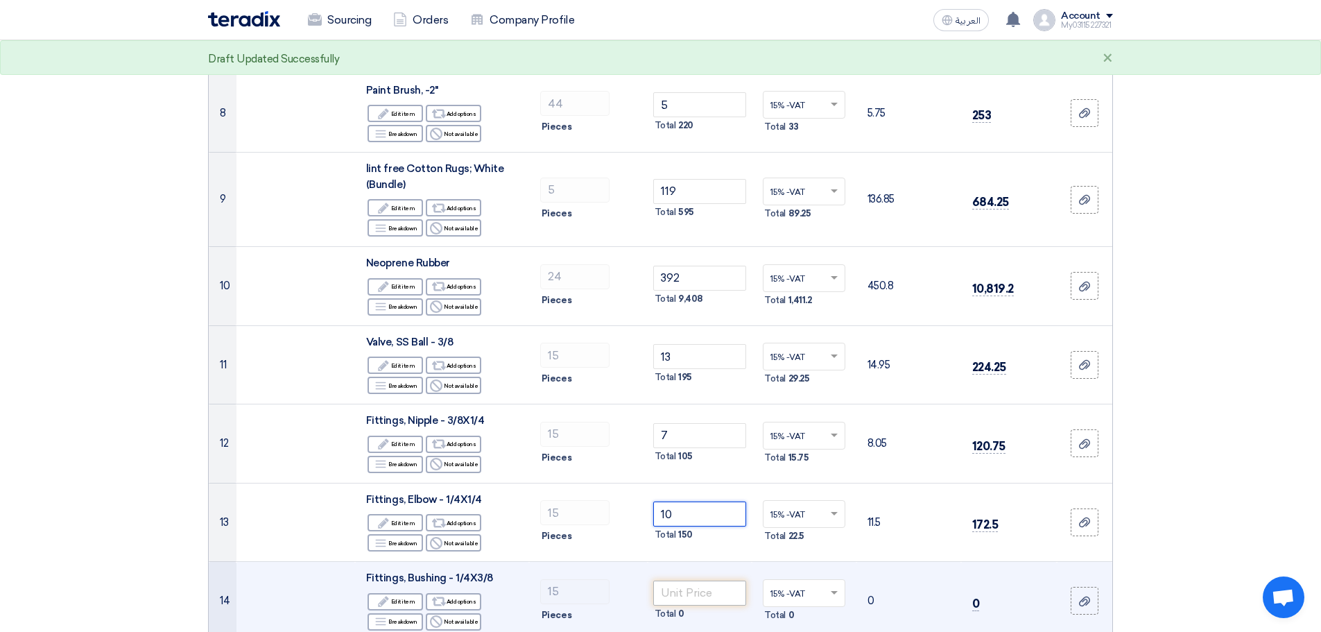
type input "10"
click at [688, 593] on input "number" at bounding box center [700, 592] width 94 height 25
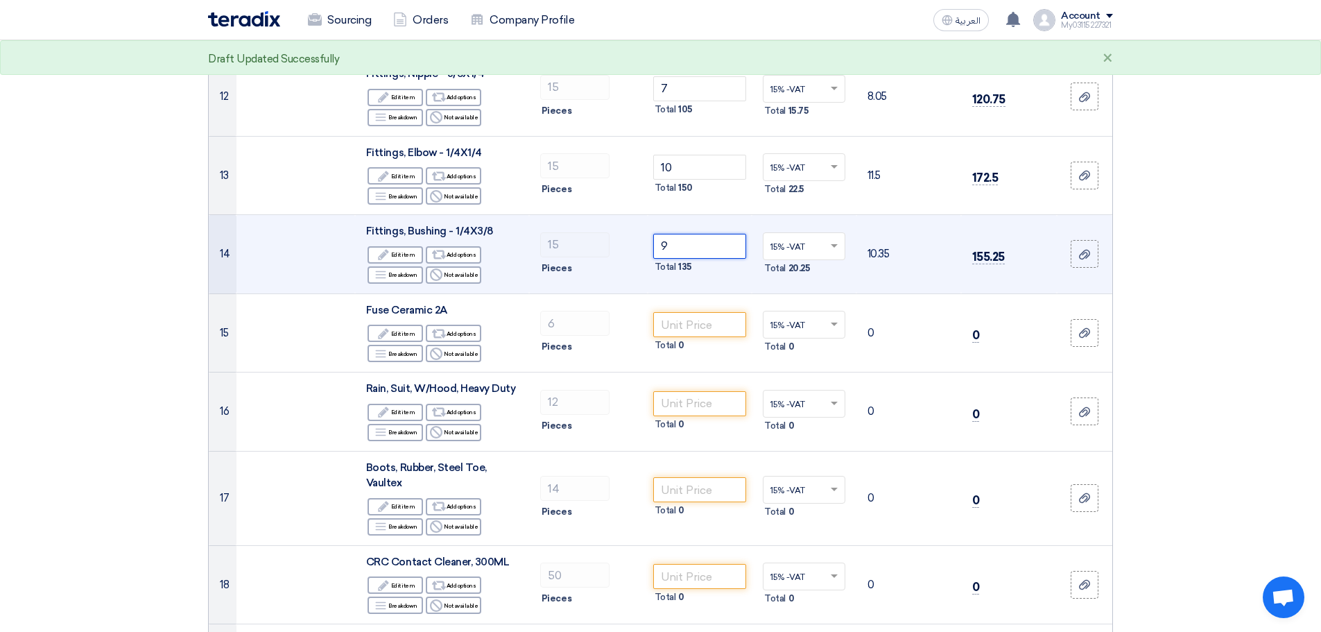
scroll to position [1172, 0]
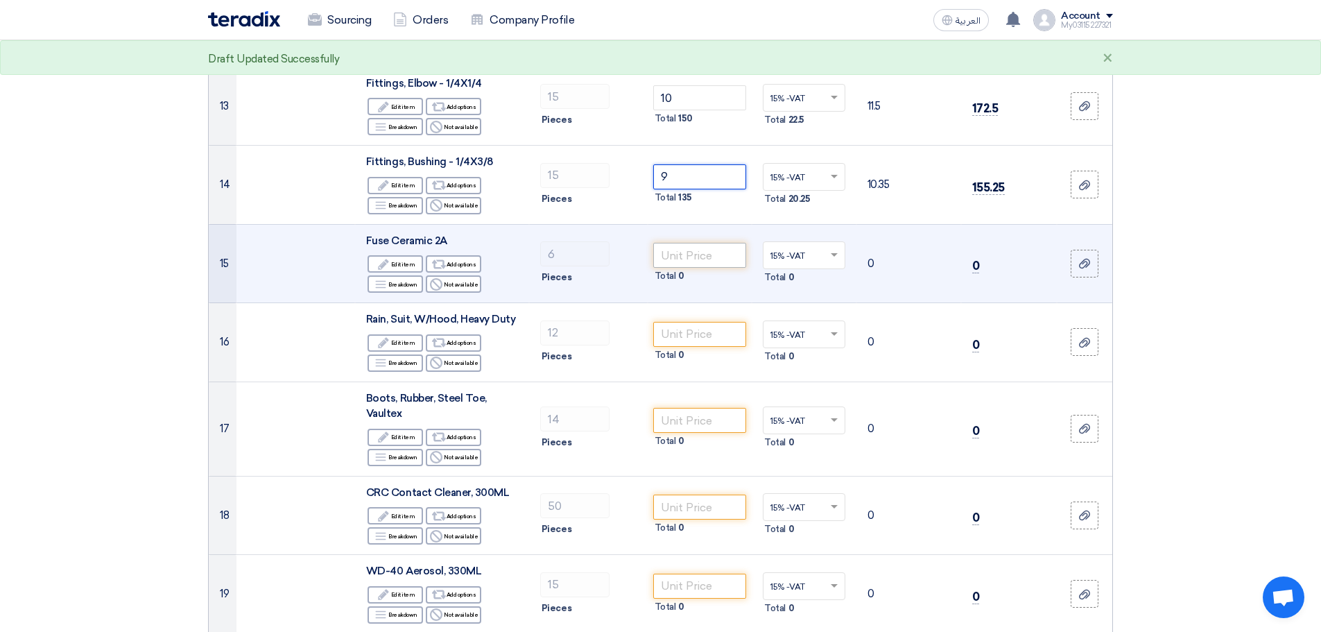
type input "9"
click at [702, 264] on input "number" at bounding box center [700, 255] width 94 height 25
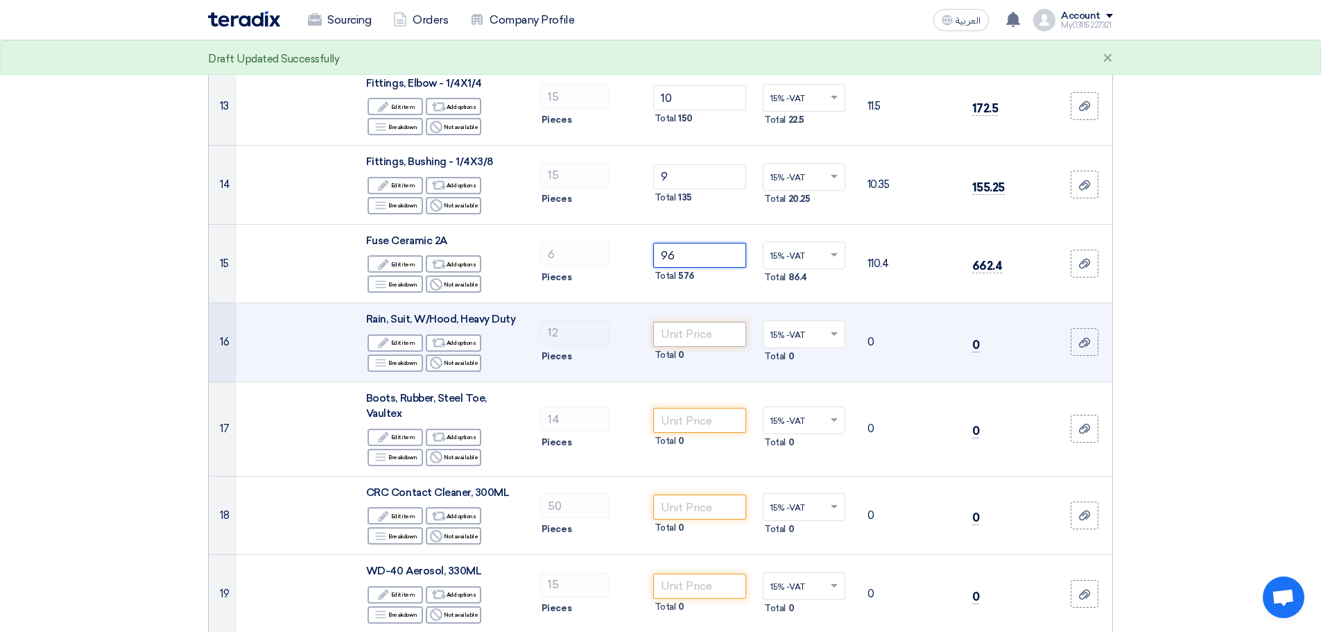
type input "96"
click at [703, 346] on input "number" at bounding box center [700, 334] width 94 height 25
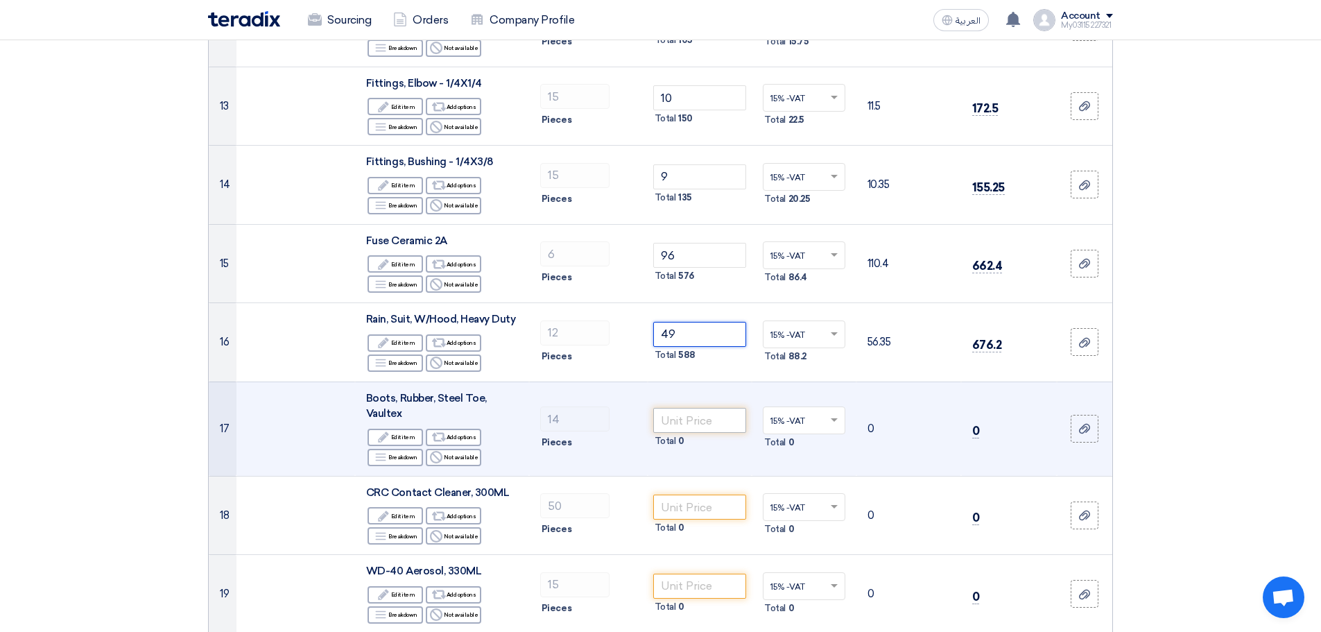
type input "49"
click at [697, 416] on input "number" at bounding box center [700, 420] width 94 height 25
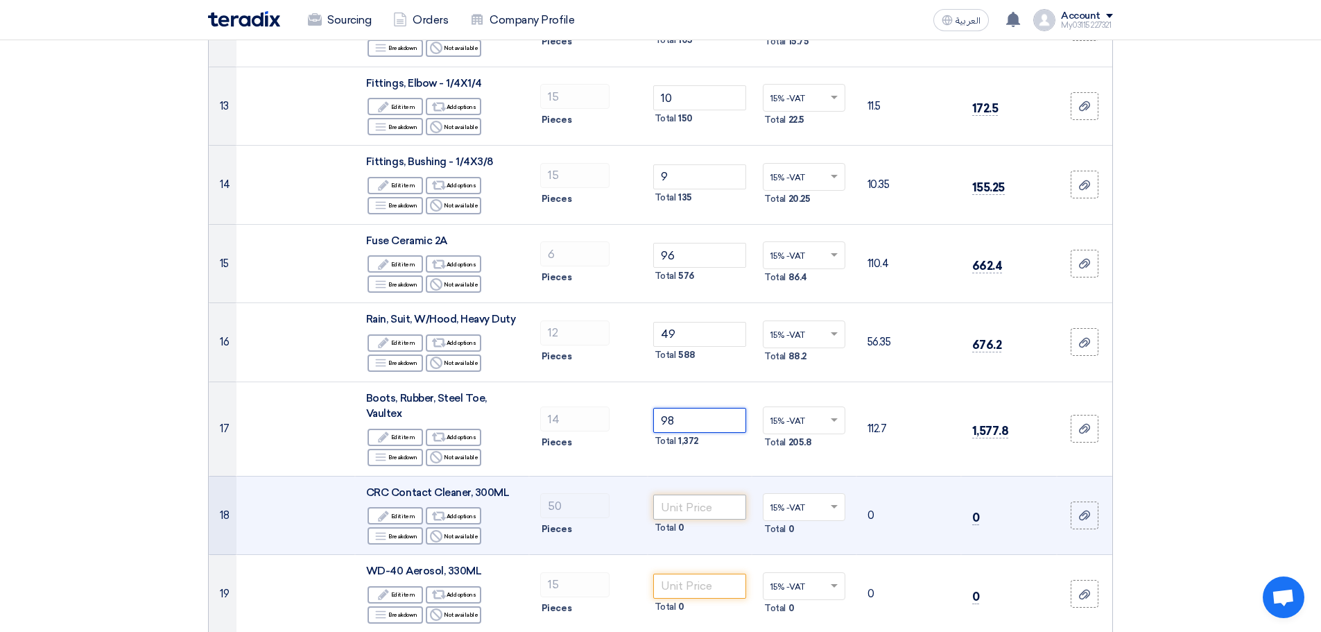
type input "98"
click at [706, 503] on input "number" at bounding box center [700, 506] width 94 height 25
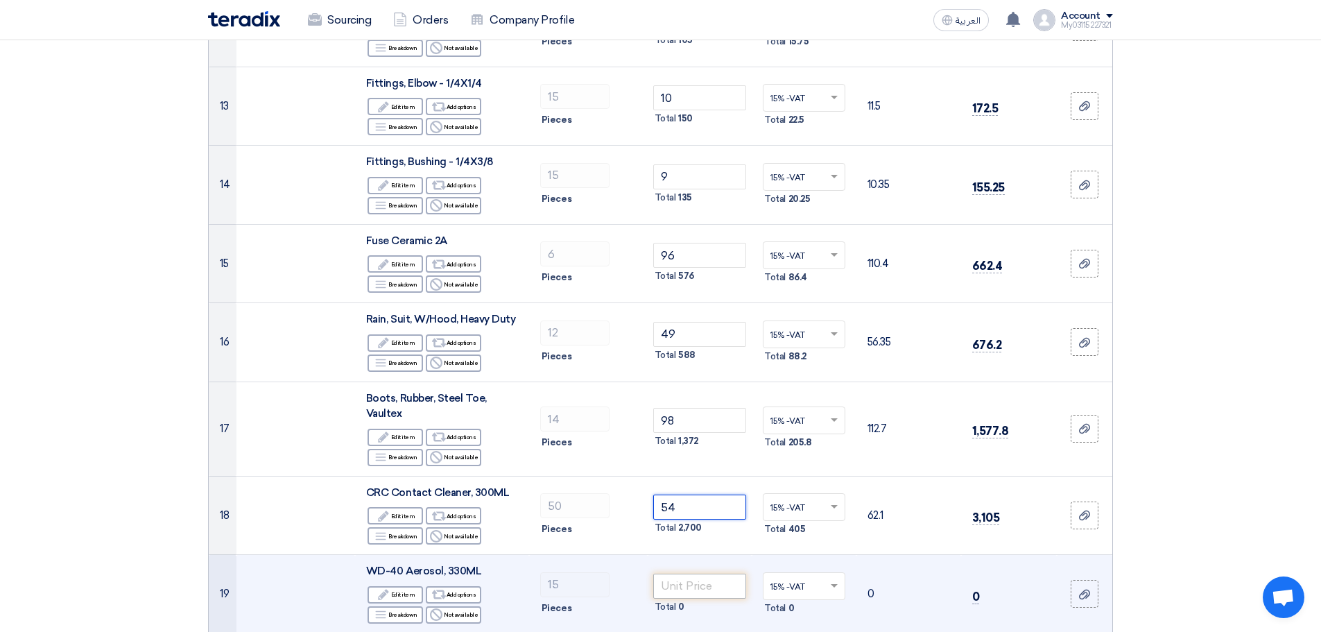
type input "54"
click at [690, 581] on input "number" at bounding box center [700, 585] width 94 height 25
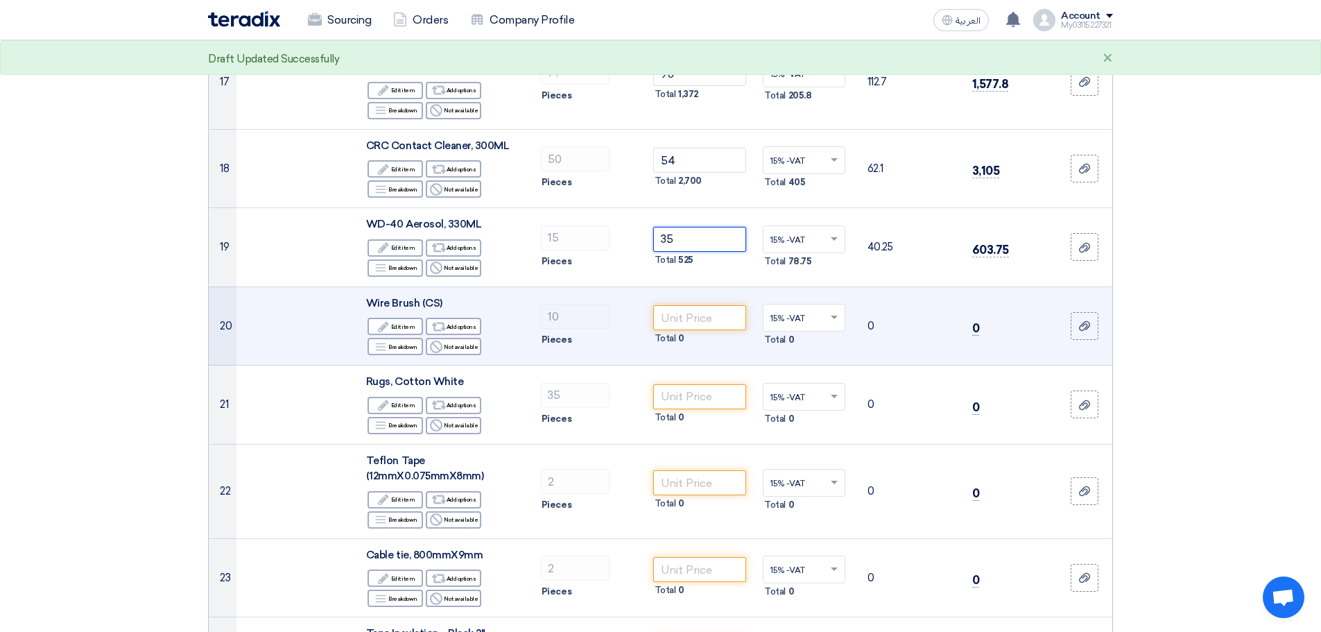
scroll to position [1588, 0]
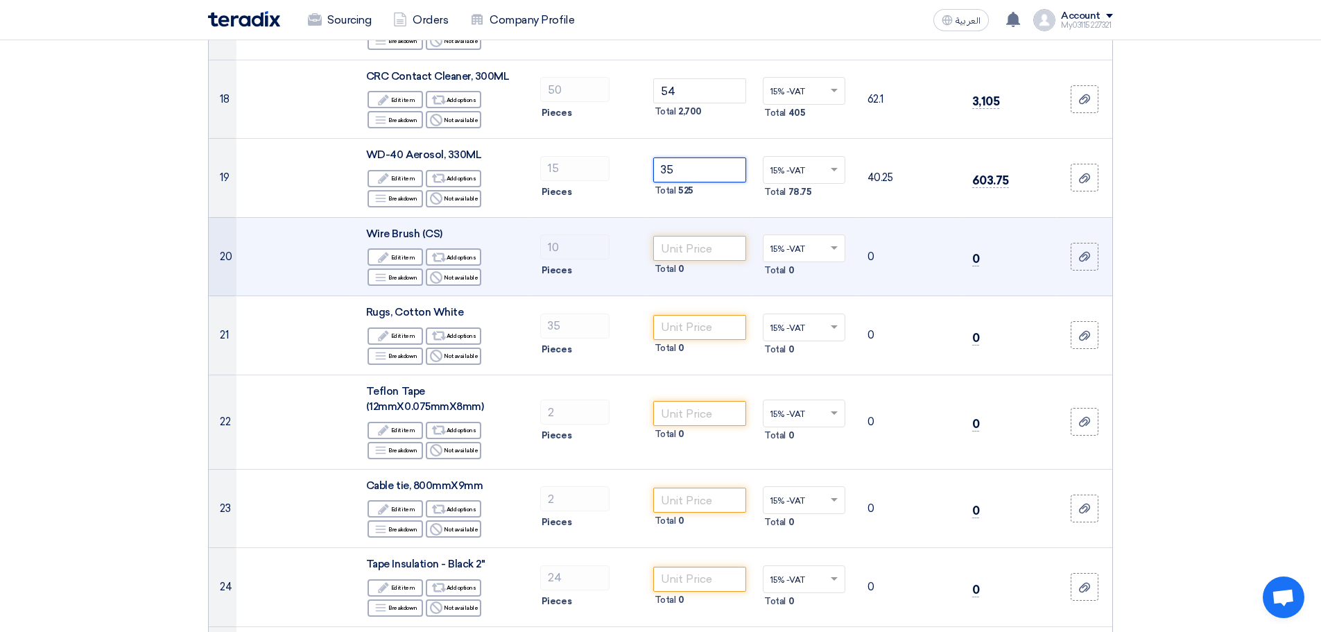
type input "35"
click at [712, 253] on input "number" at bounding box center [700, 248] width 94 height 25
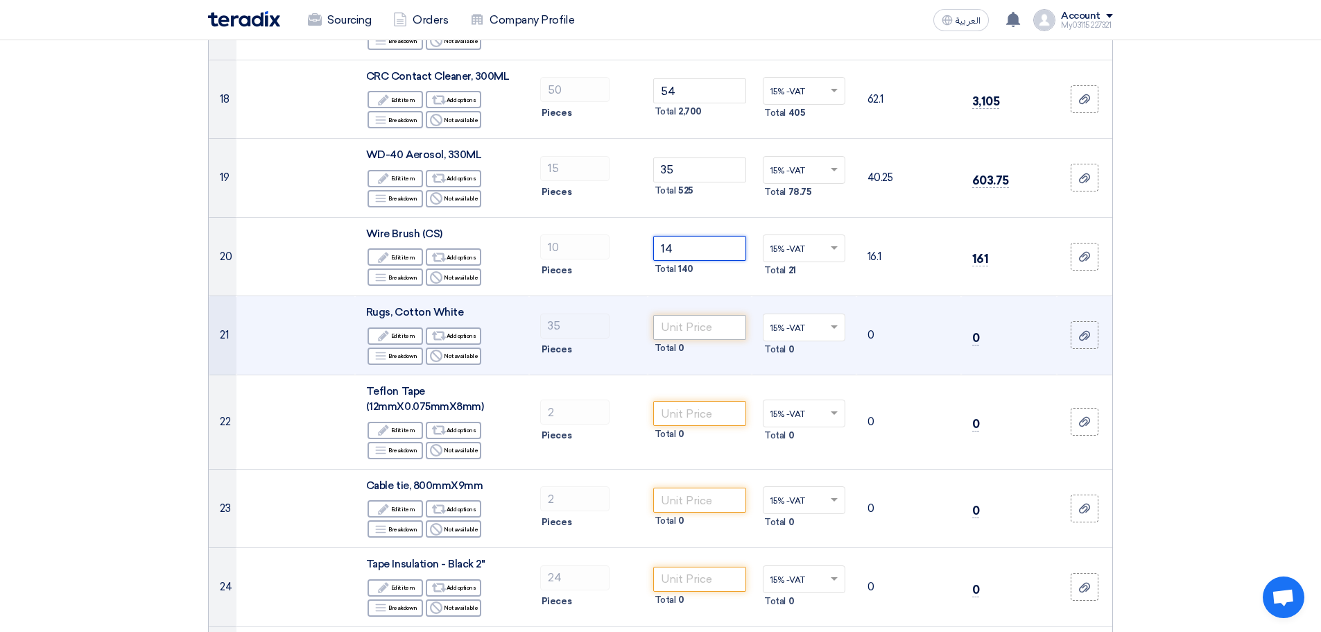
type input "14"
click at [689, 328] on input "number" at bounding box center [700, 327] width 94 height 25
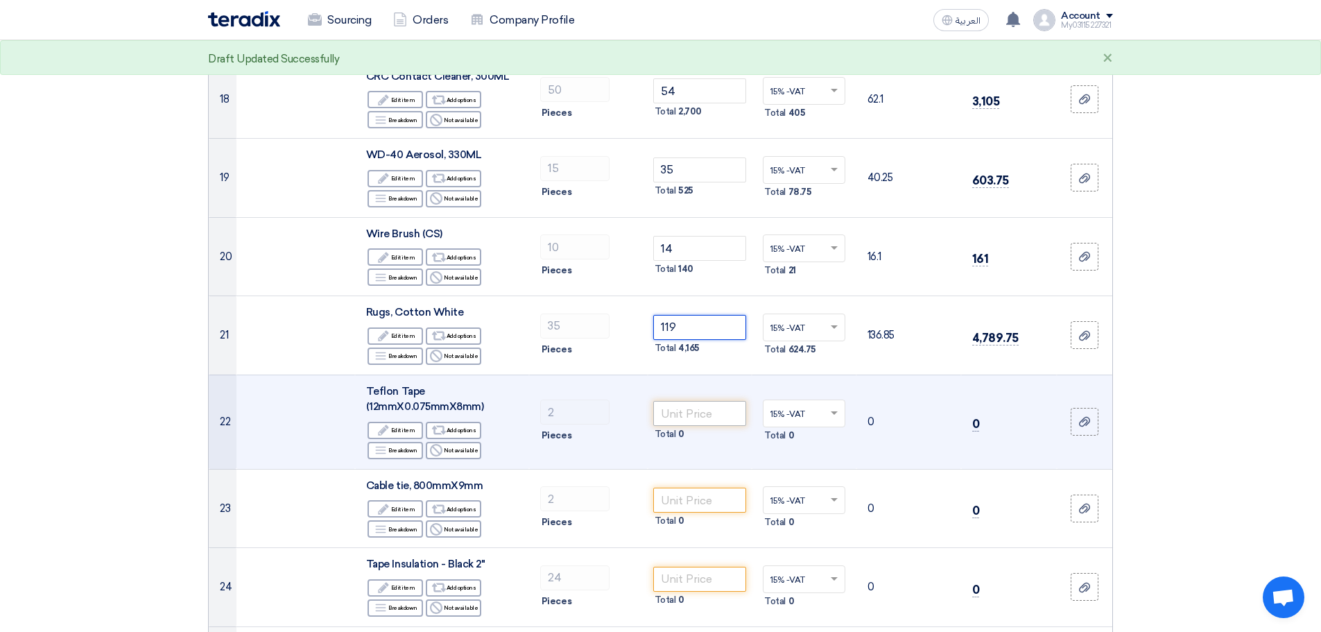
type input "119"
click at [679, 406] on input "number" at bounding box center [700, 413] width 94 height 25
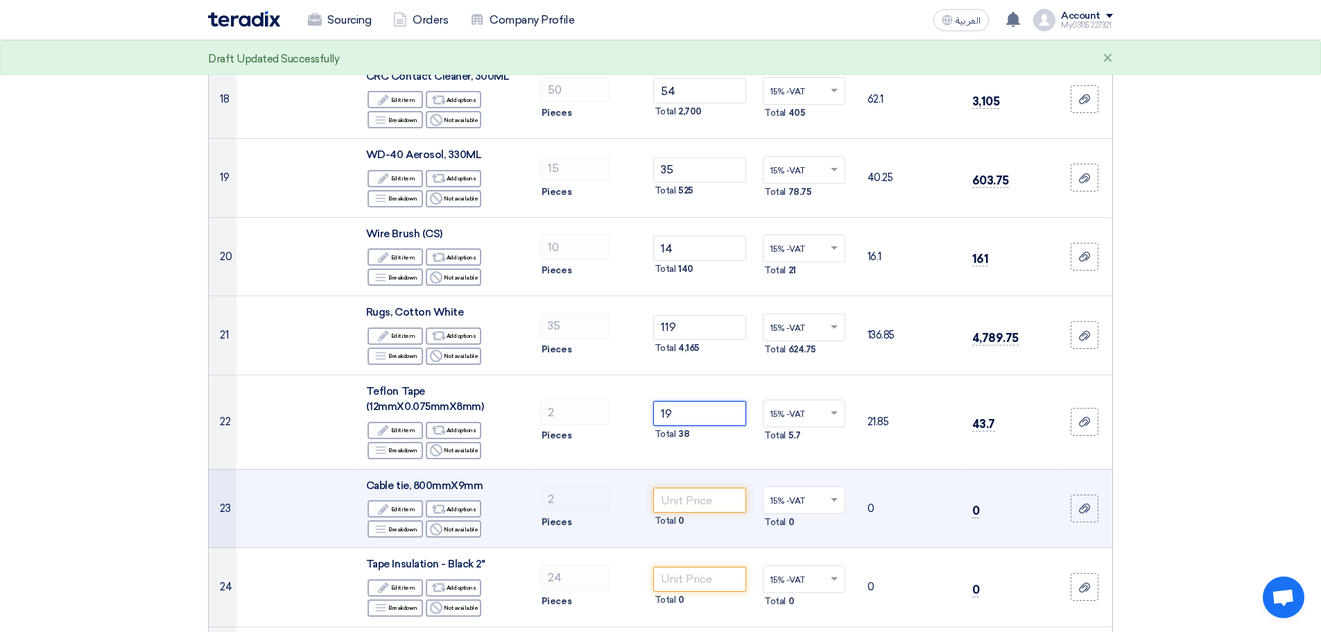
type input "19"
drag, startPoint x: 699, startPoint y: 484, endPoint x: 699, endPoint y: 495, distance: 11.1
click at [699, 495] on td "Total 0" at bounding box center [700, 508] width 105 height 79
click at [699, 495] on input "number" at bounding box center [700, 499] width 94 height 25
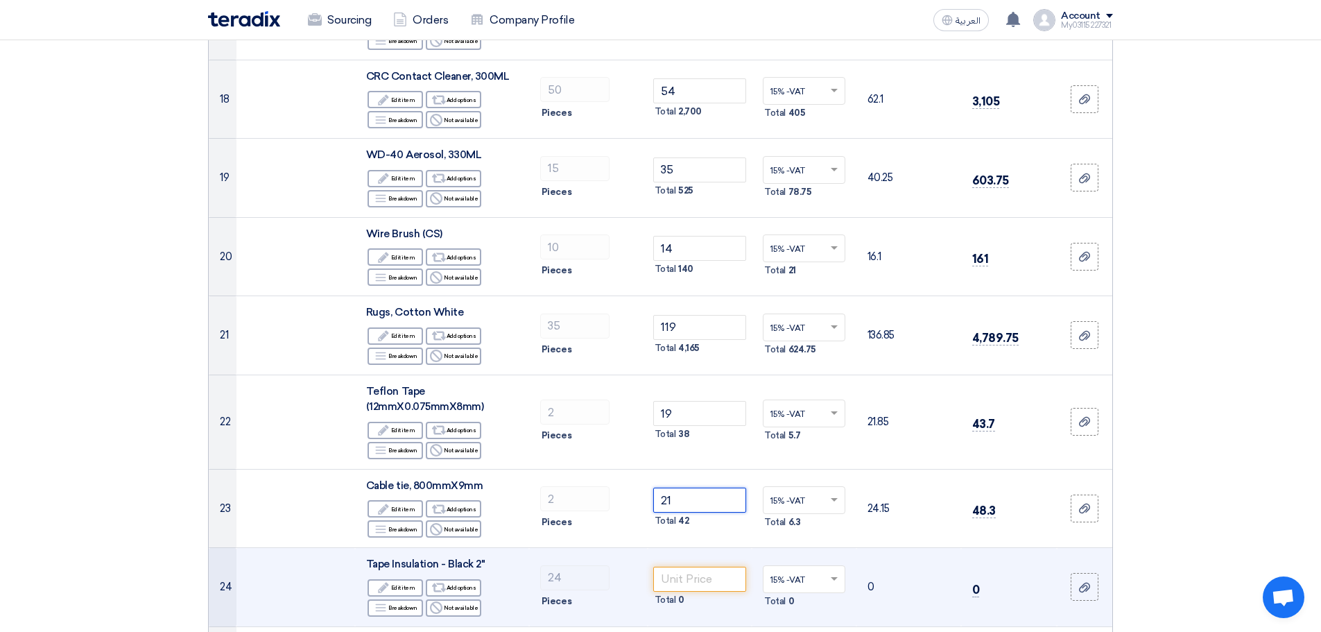
type input "21"
click at [694, 591] on div "Total 0" at bounding box center [700, 599] width 94 height 17
click at [696, 583] on input "number" at bounding box center [700, 578] width 94 height 25
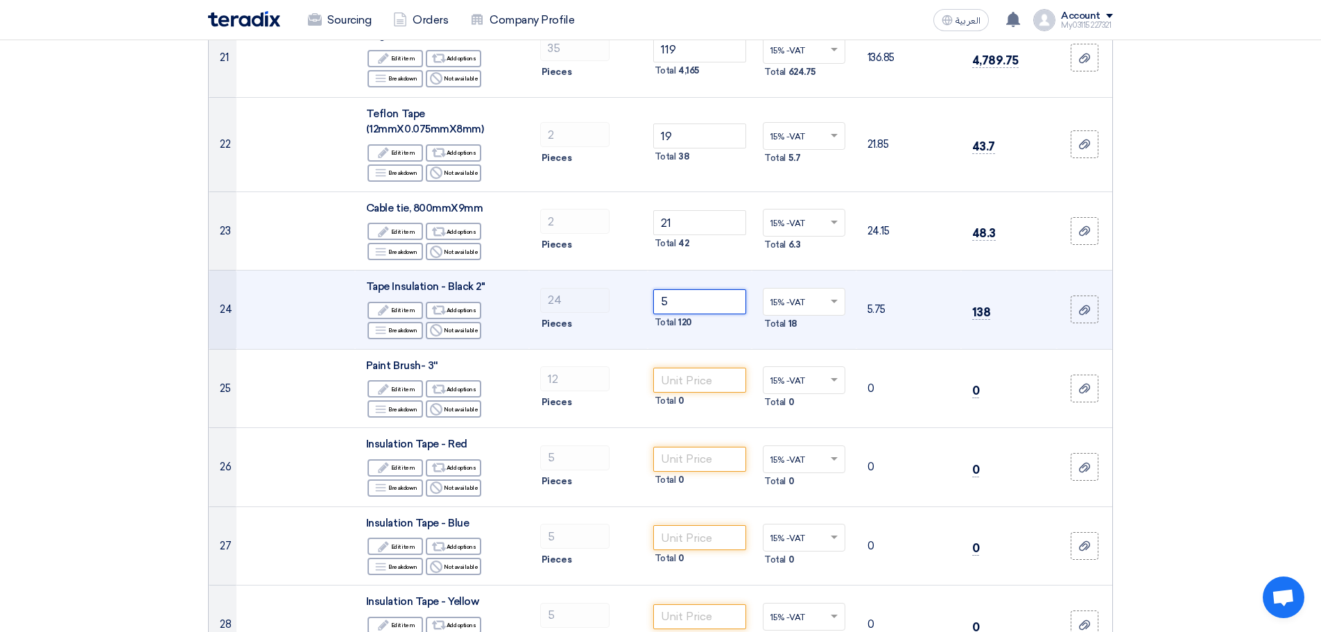
scroll to position [1935, 0]
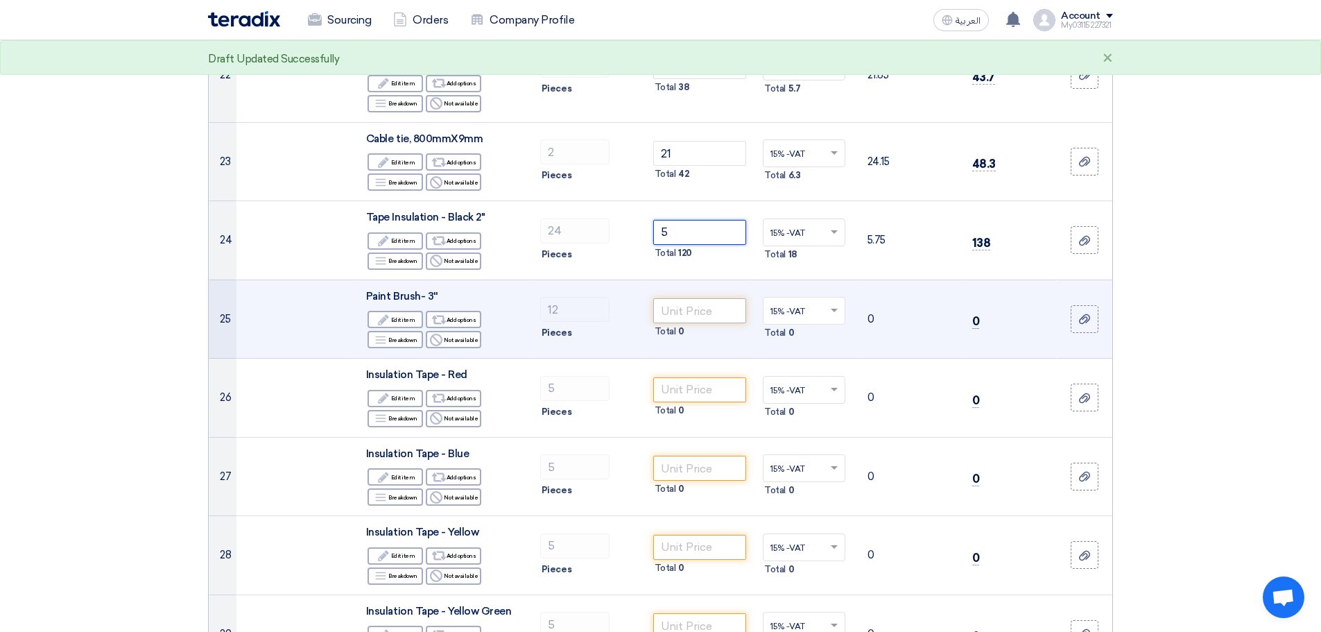
type input "5"
click at [704, 314] on input "number" at bounding box center [700, 310] width 94 height 25
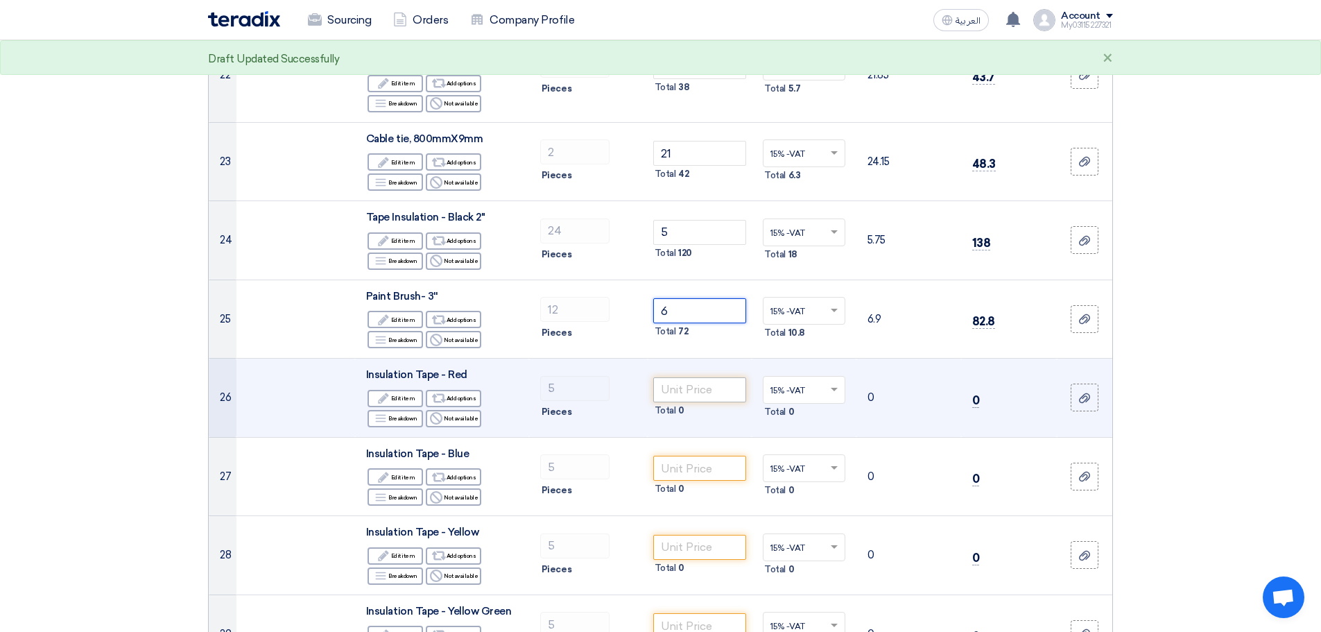
type input "6"
click at [704, 390] on input "number" at bounding box center [700, 389] width 94 height 25
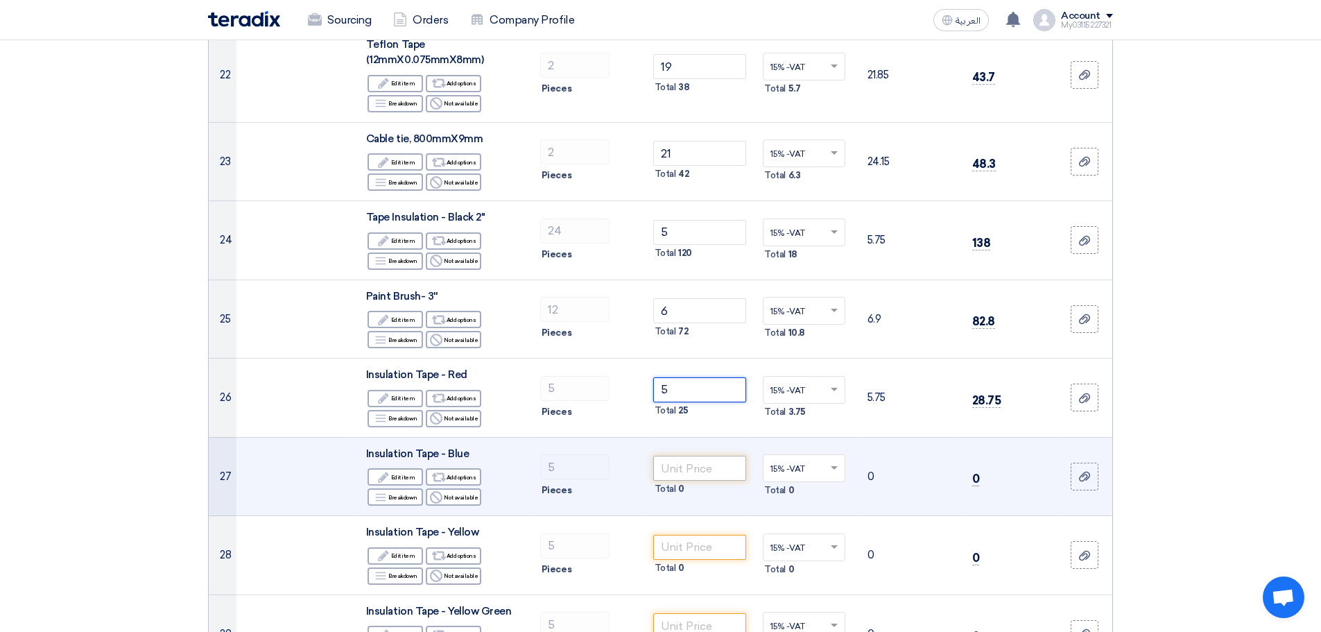
type input "5"
click at [708, 465] on input "number" at bounding box center [700, 467] width 94 height 25
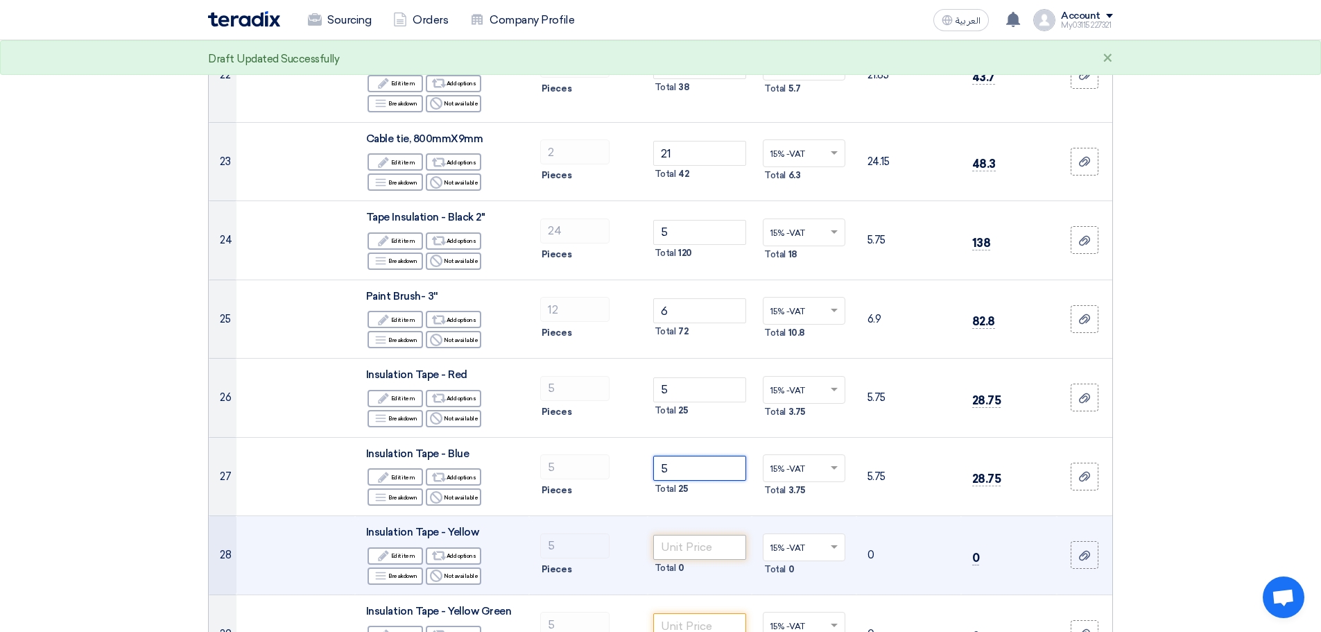
type input "5"
click at [715, 548] on input "number" at bounding box center [700, 547] width 94 height 25
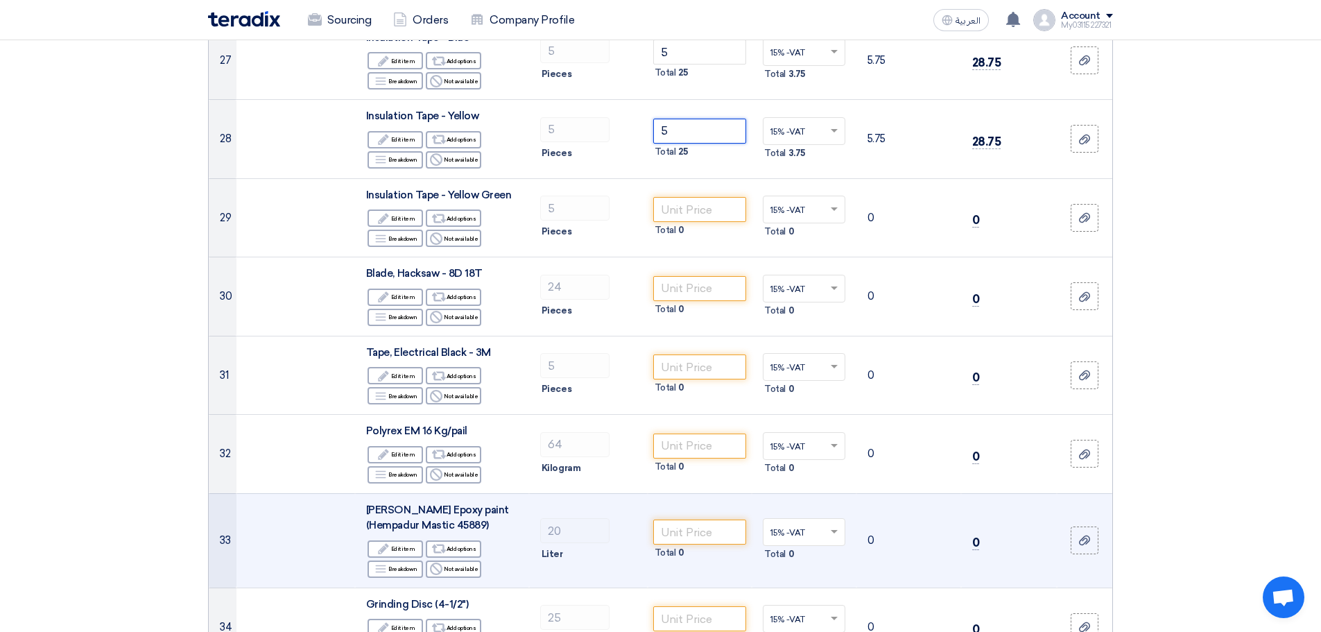
scroll to position [2420, 0]
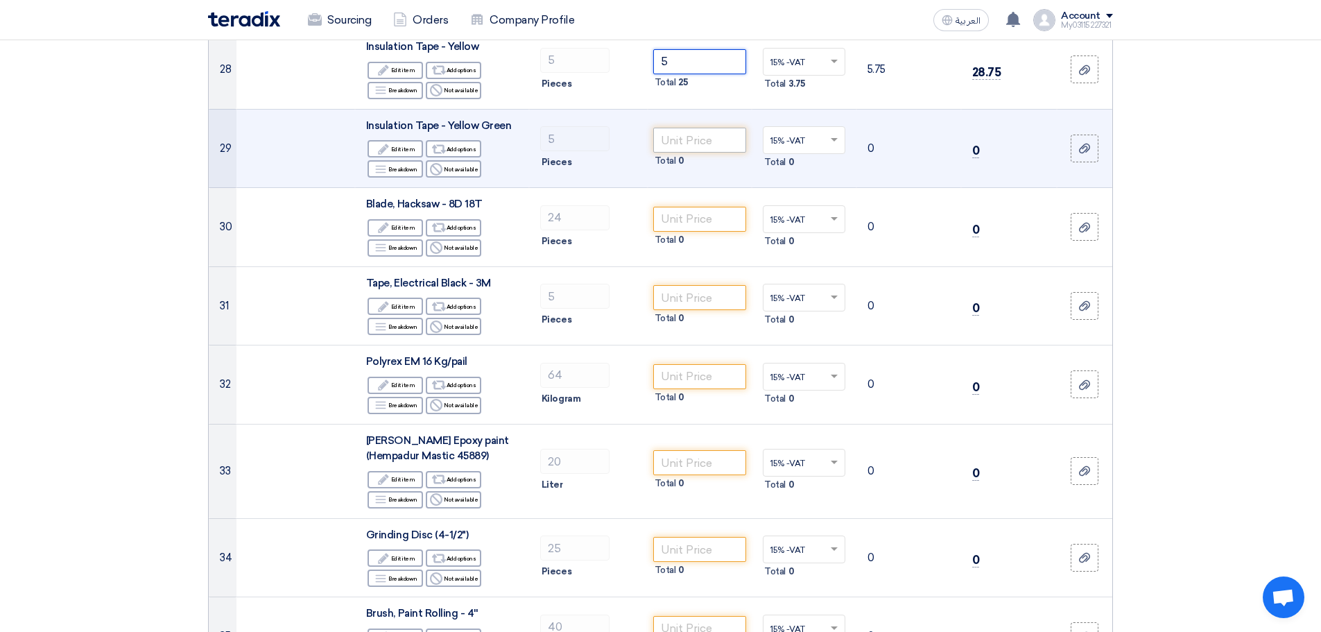
type input "5"
click at [666, 145] on input "number" at bounding box center [700, 140] width 94 height 25
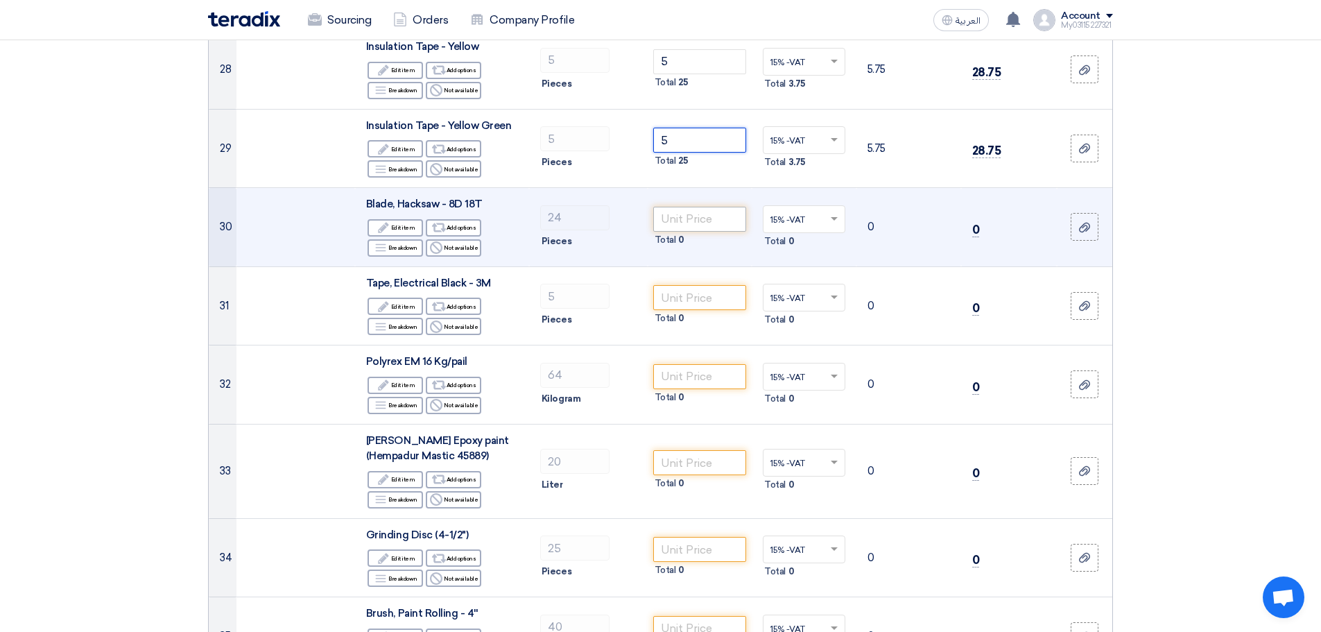
type input "5"
click at [677, 214] on input "number" at bounding box center [700, 219] width 94 height 25
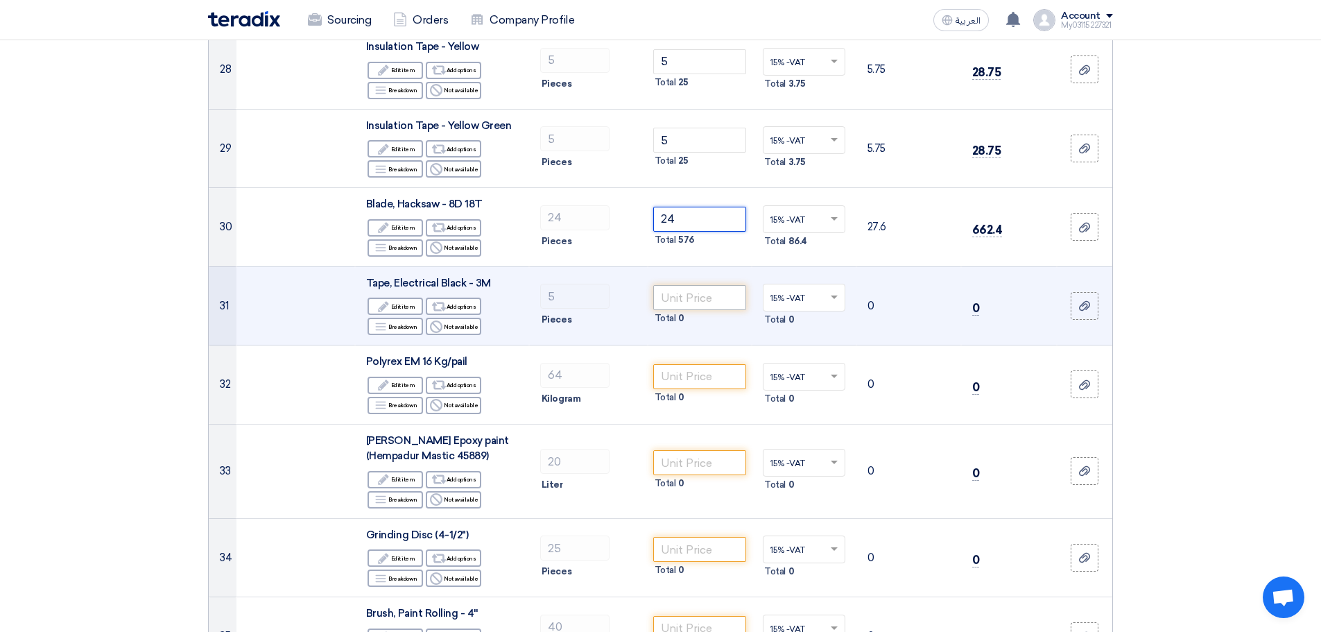
type input "24"
click at [688, 297] on input "number" at bounding box center [700, 297] width 94 height 25
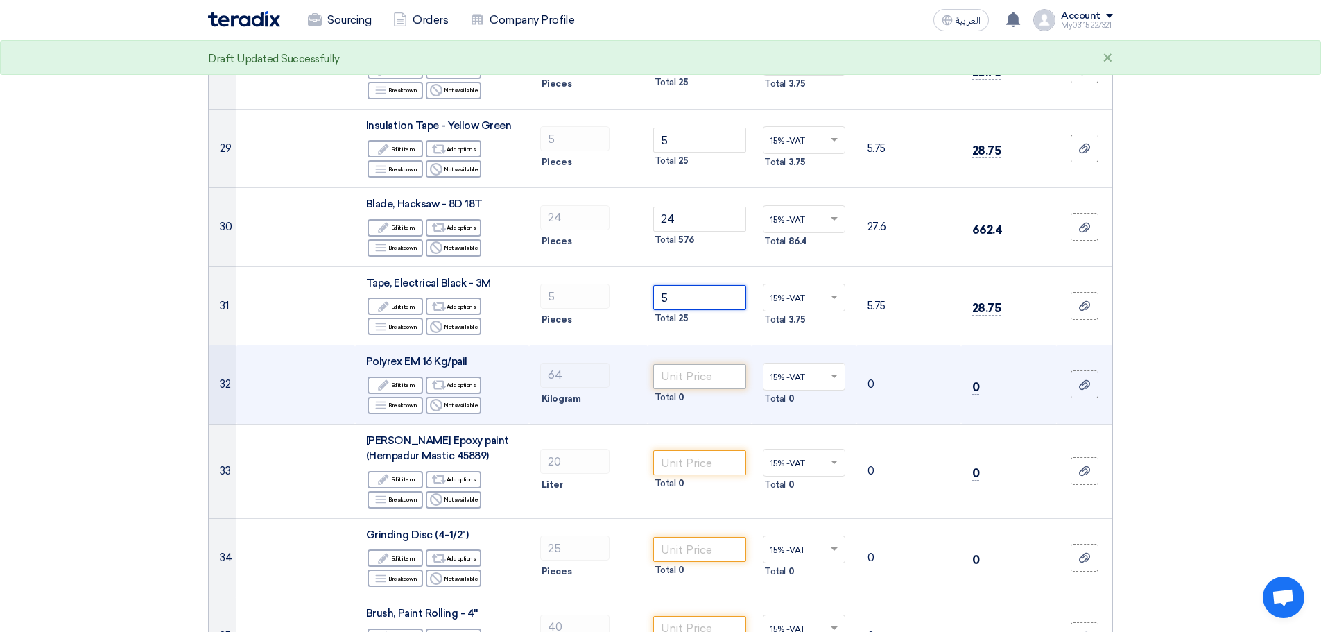
type input "5"
click at [691, 379] on input "number" at bounding box center [700, 376] width 94 height 25
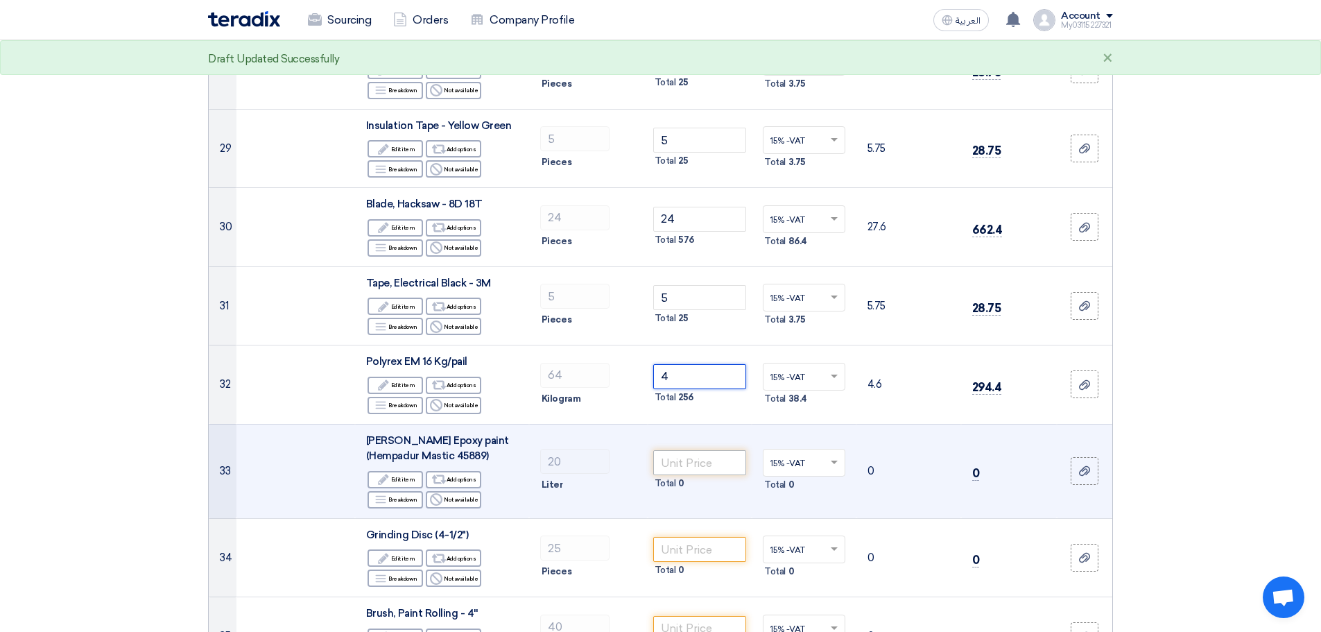
type input "4"
click at [691, 457] on input "number" at bounding box center [700, 462] width 94 height 25
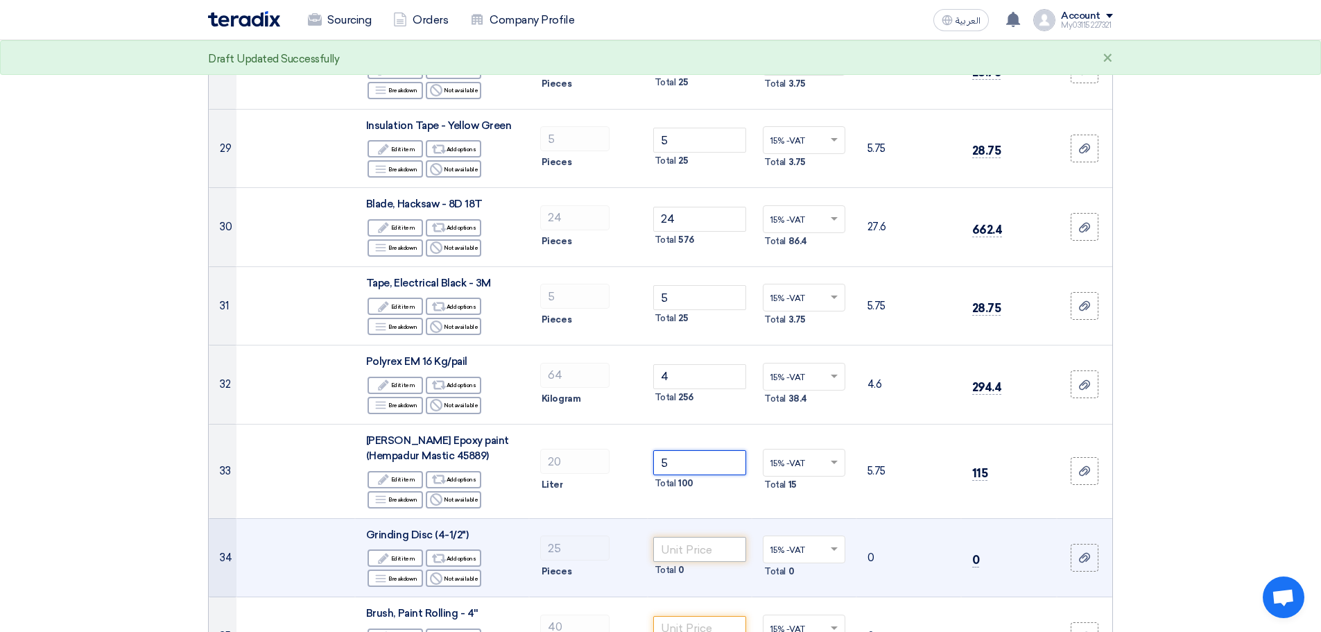
type input "5"
click at [661, 553] on input "number" at bounding box center [700, 549] width 94 height 25
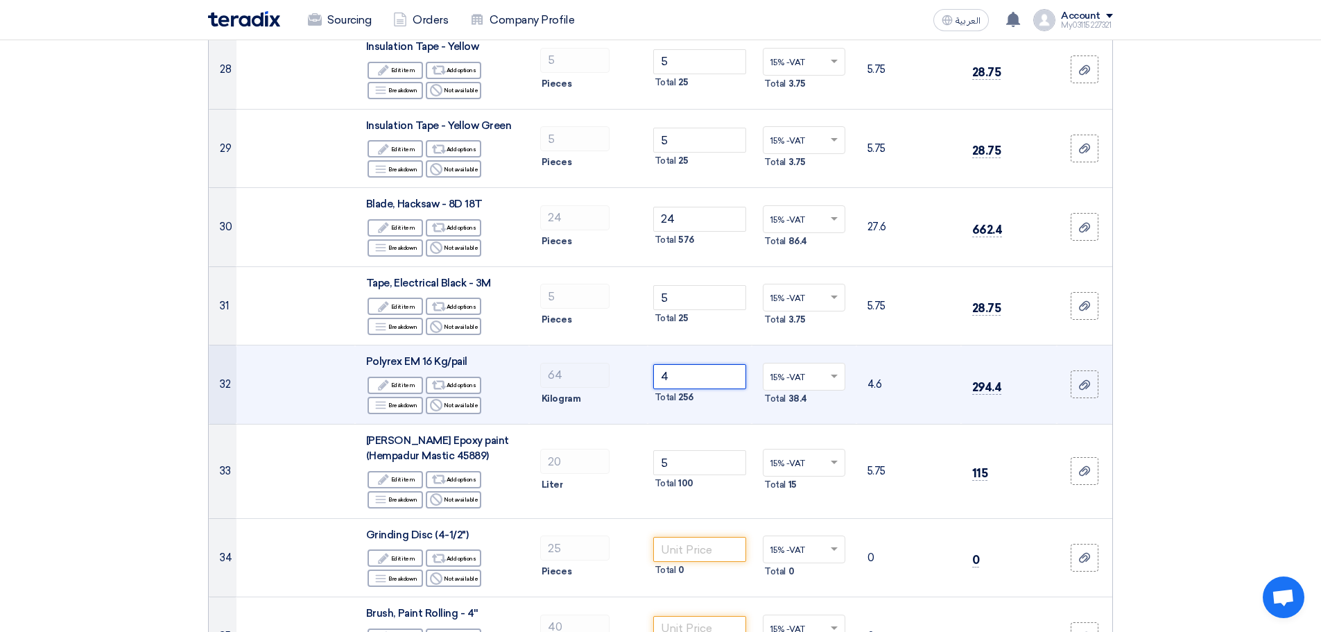
click at [682, 379] on input "4" at bounding box center [700, 376] width 94 height 25
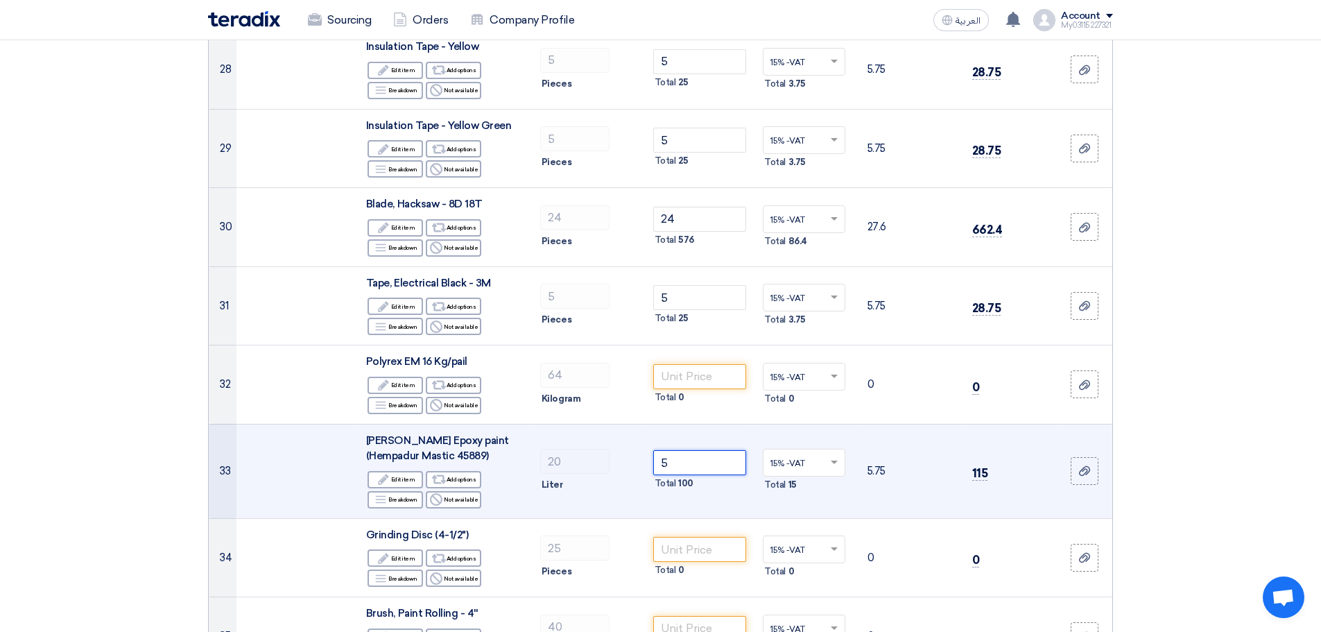
click at [688, 460] on input "5" at bounding box center [700, 462] width 94 height 25
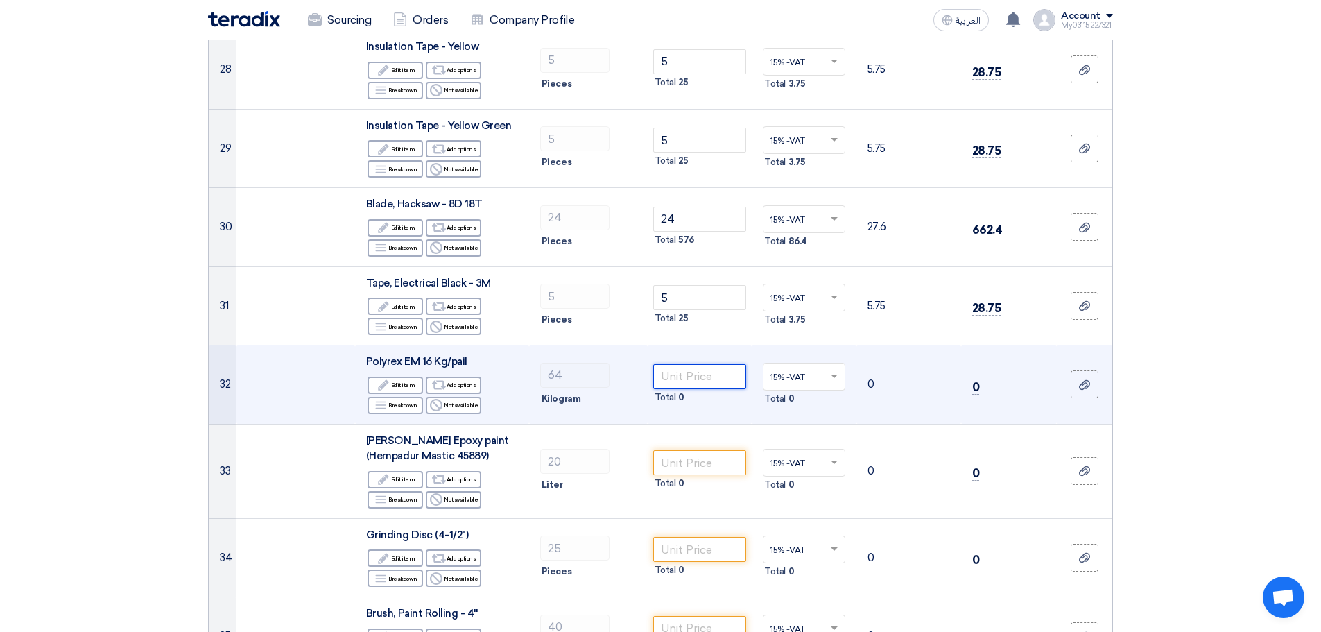
click at [684, 379] on input "number" at bounding box center [700, 376] width 94 height 25
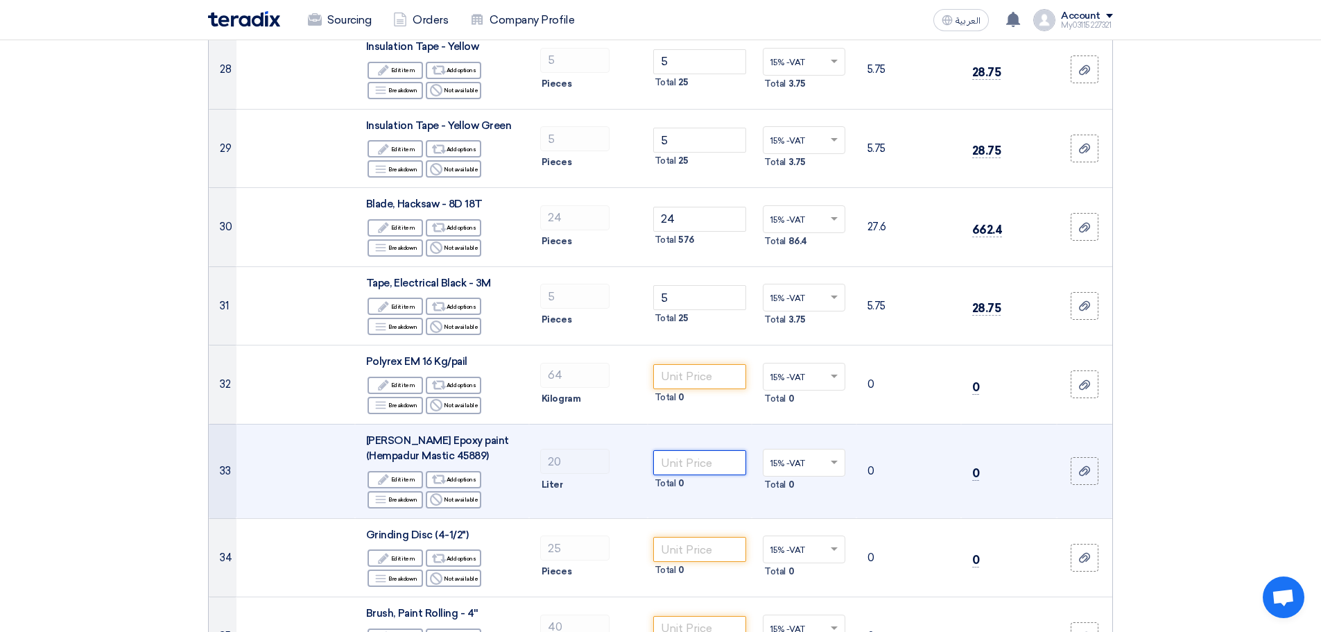
click at [712, 465] on input "number" at bounding box center [700, 462] width 94 height 25
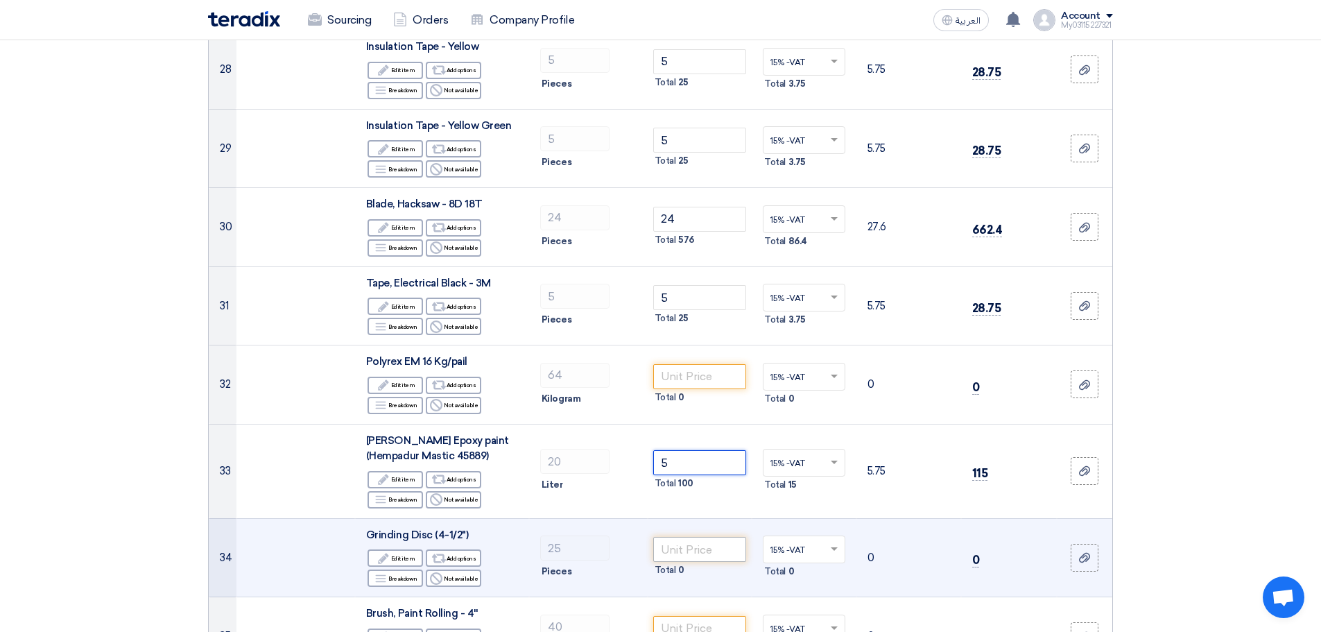
type input "5"
click at [684, 550] on input "number" at bounding box center [700, 549] width 94 height 25
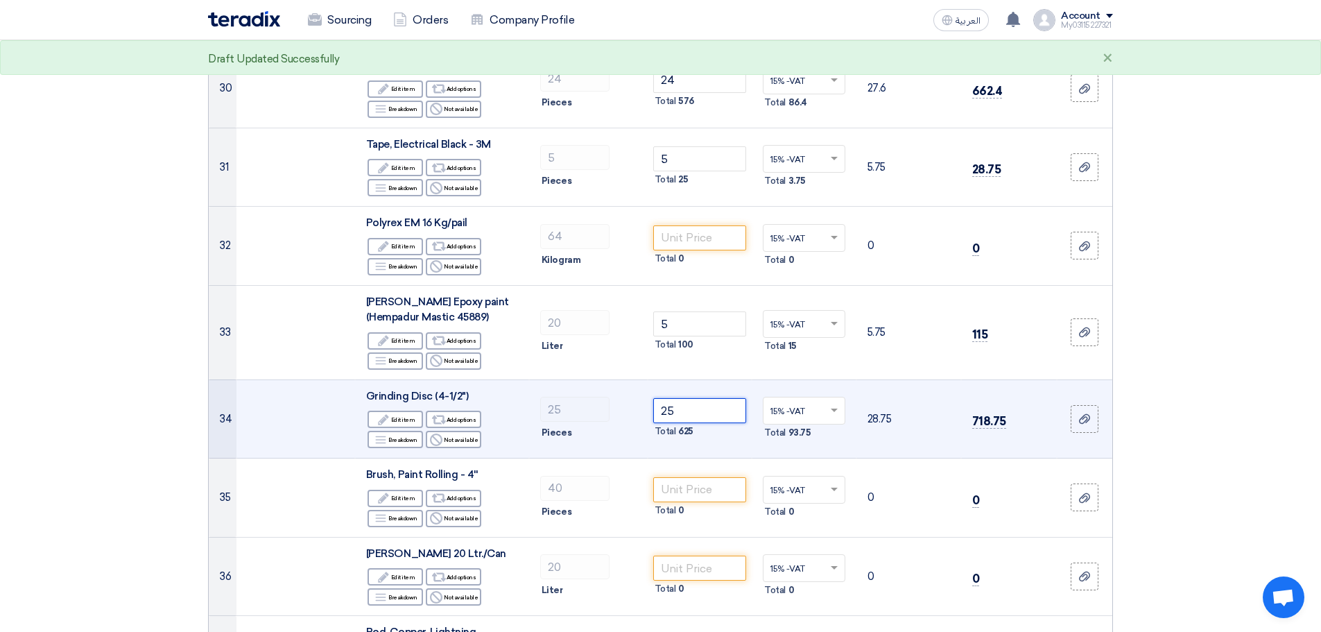
scroll to position [2698, 0]
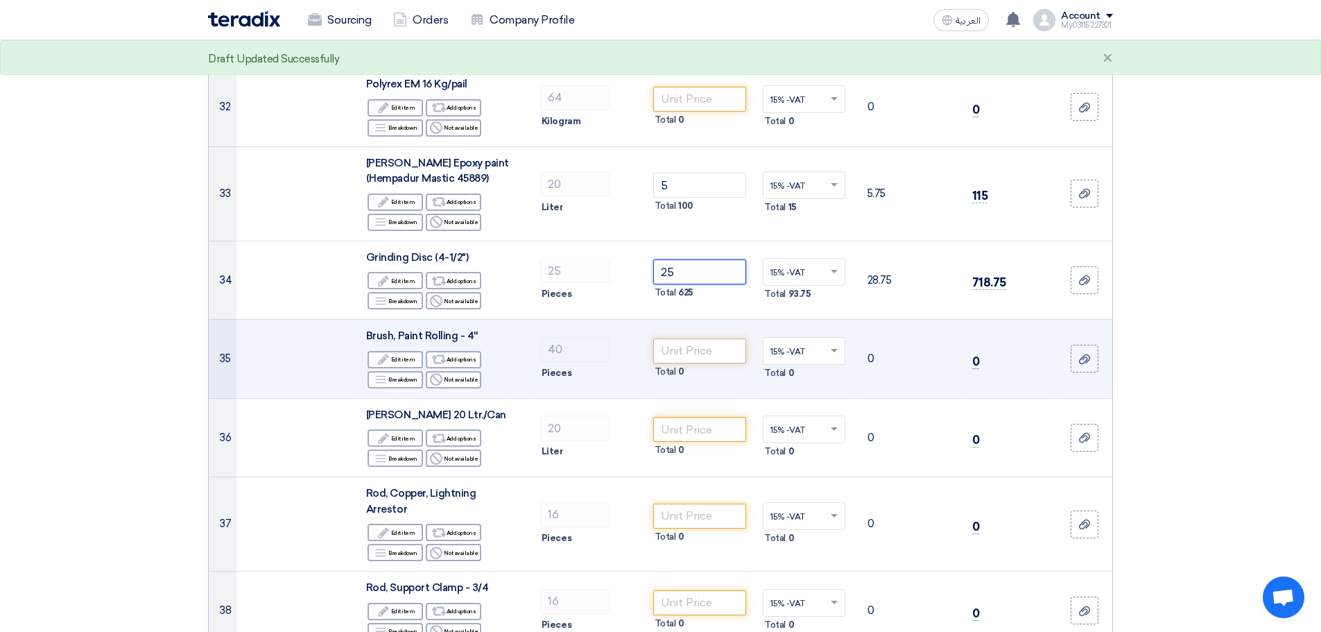
type input "25"
click at [690, 355] on input "number" at bounding box center [700, 350] width 94 height 25
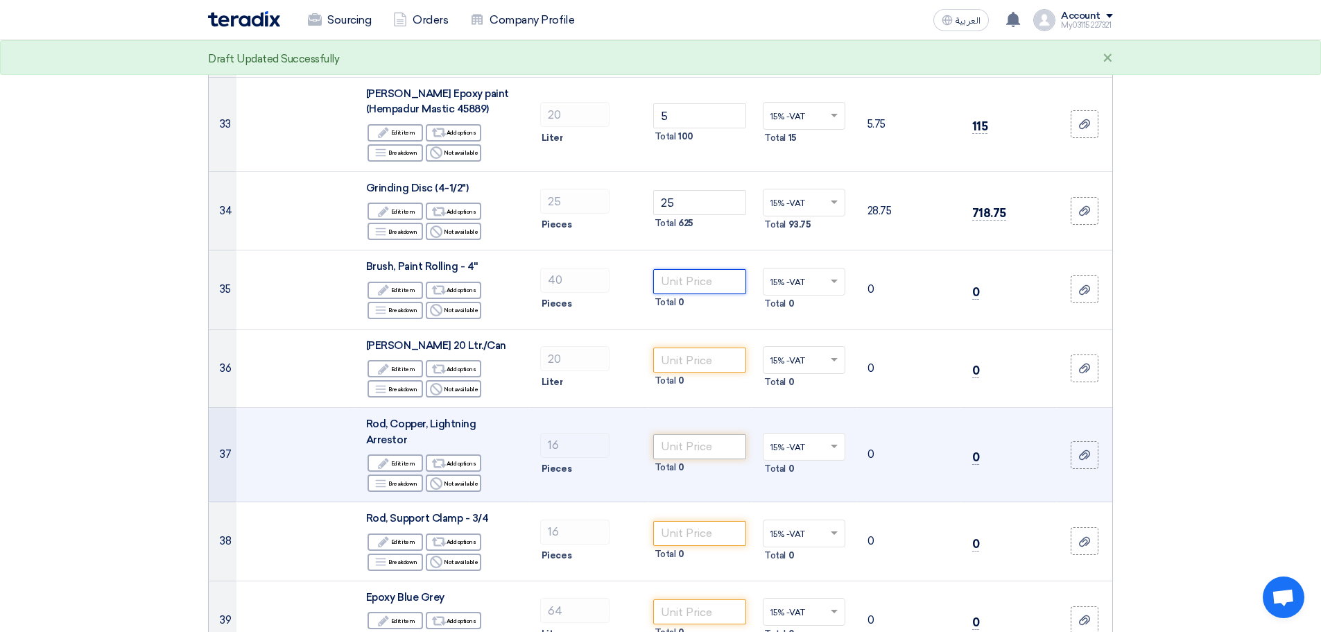
scroll to position [2836, 0]
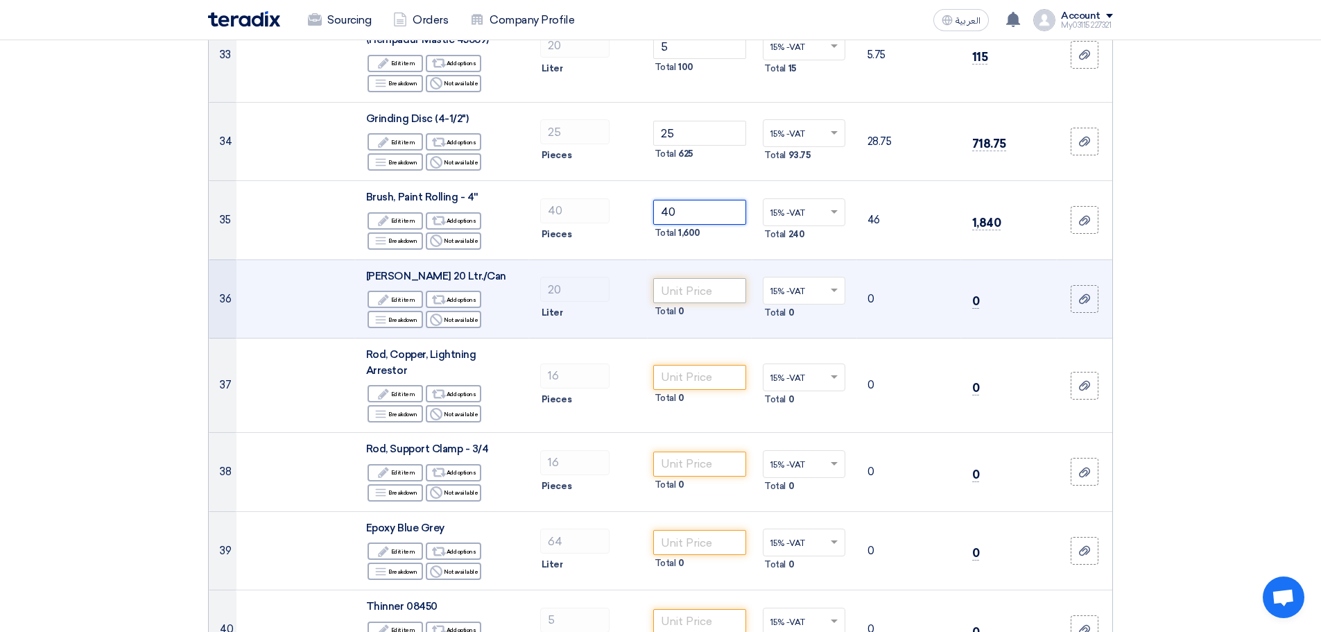
type input "40"
click at [691, 287] on input "number" at bounding box center [700, 290] width 94 height 25
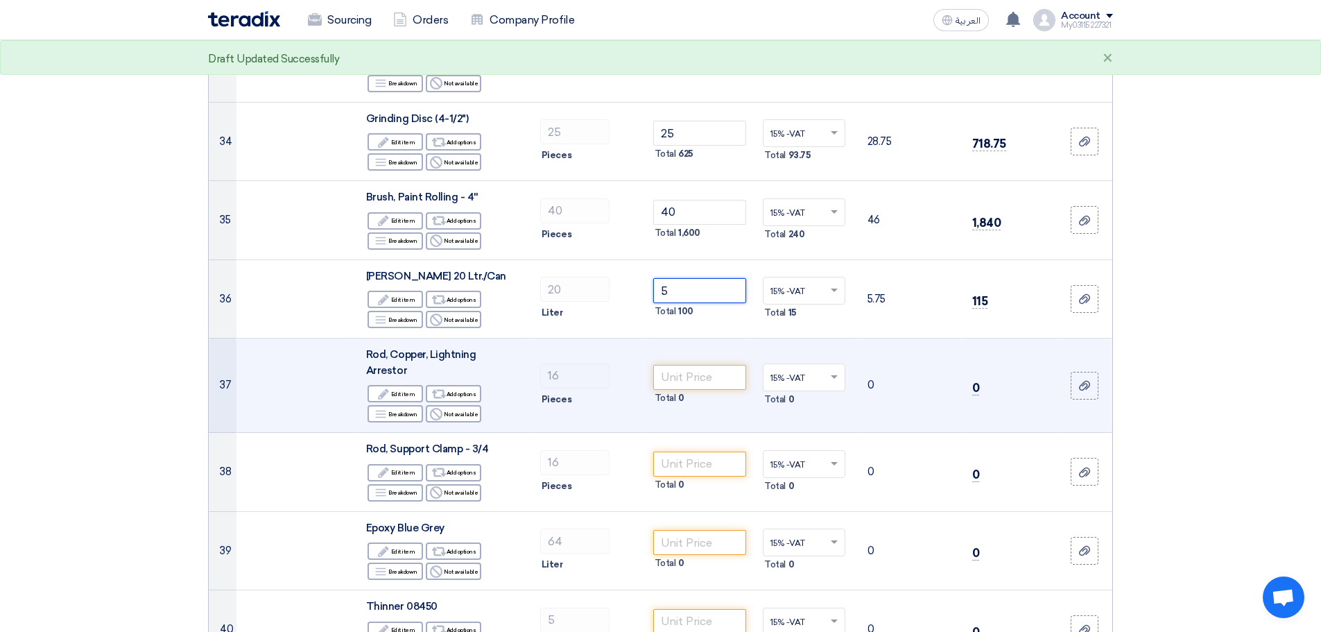
type input "5"
click at [672, 368] on input "number" at bounding box center [700, 377] width 94 height 25
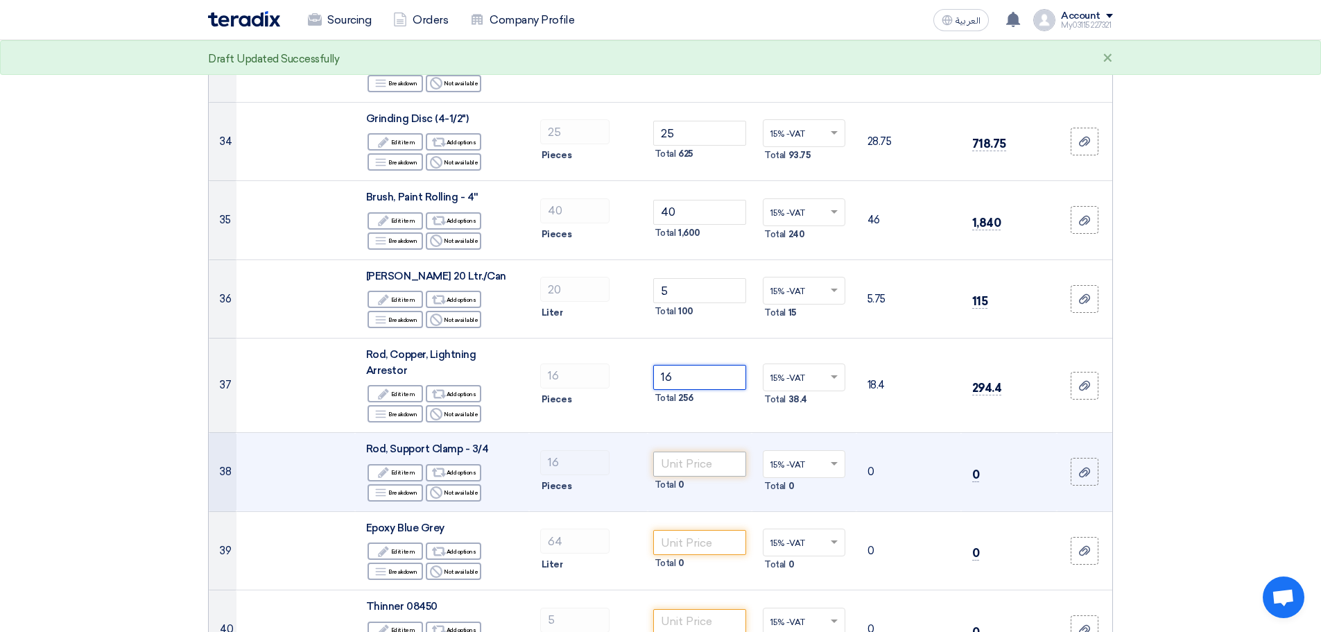
type input "16"
click at [685, 451] on input "number" at bounding box center [700, 463] width 94 height 25
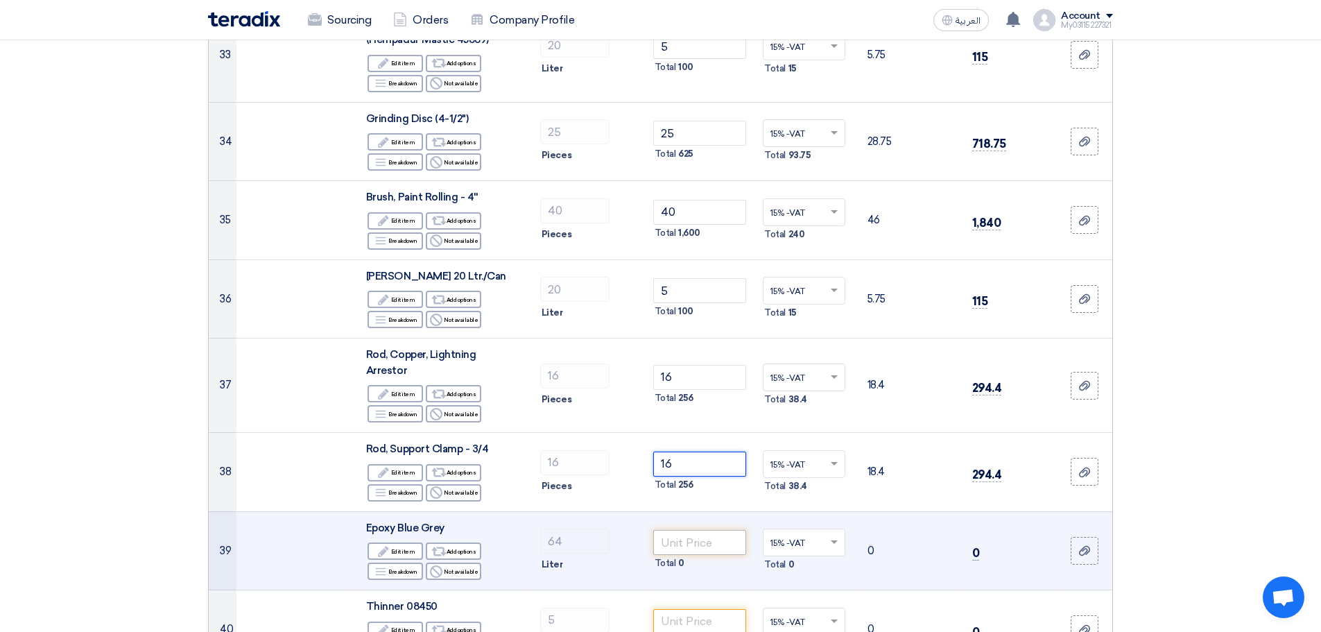
type input "16"
click at [712, 532] on input "number" at bounding box center [700, 542] width 94 height 25
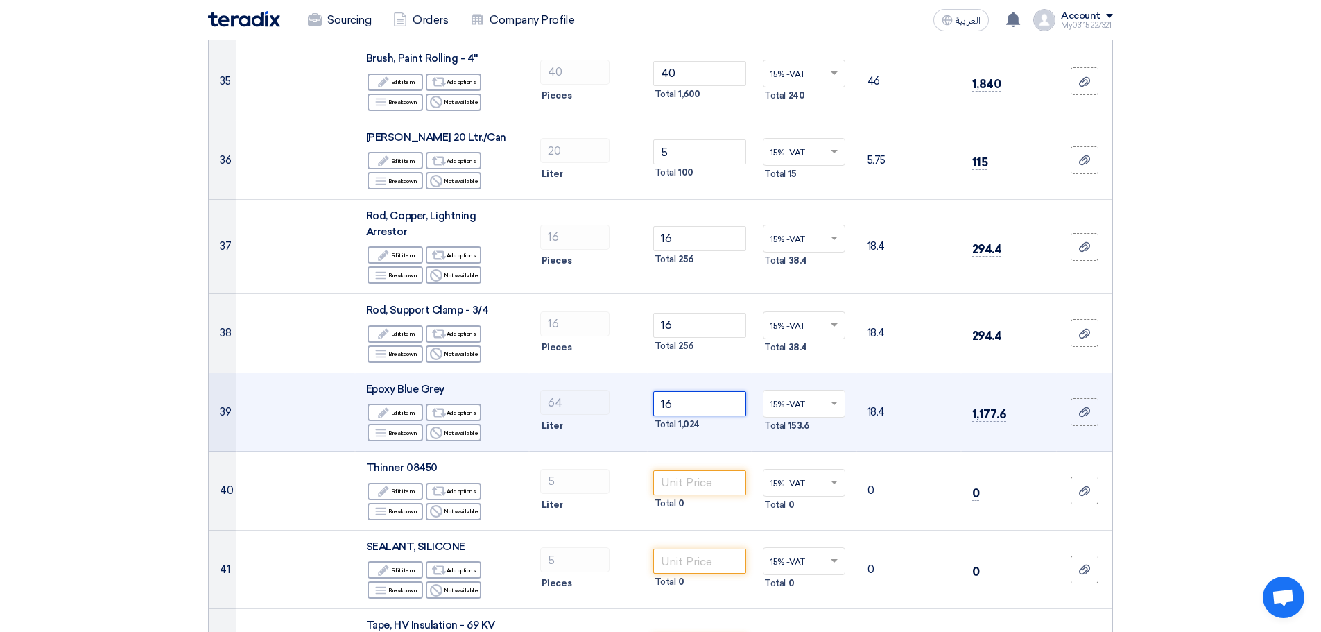
scroll to position [3183, 0]
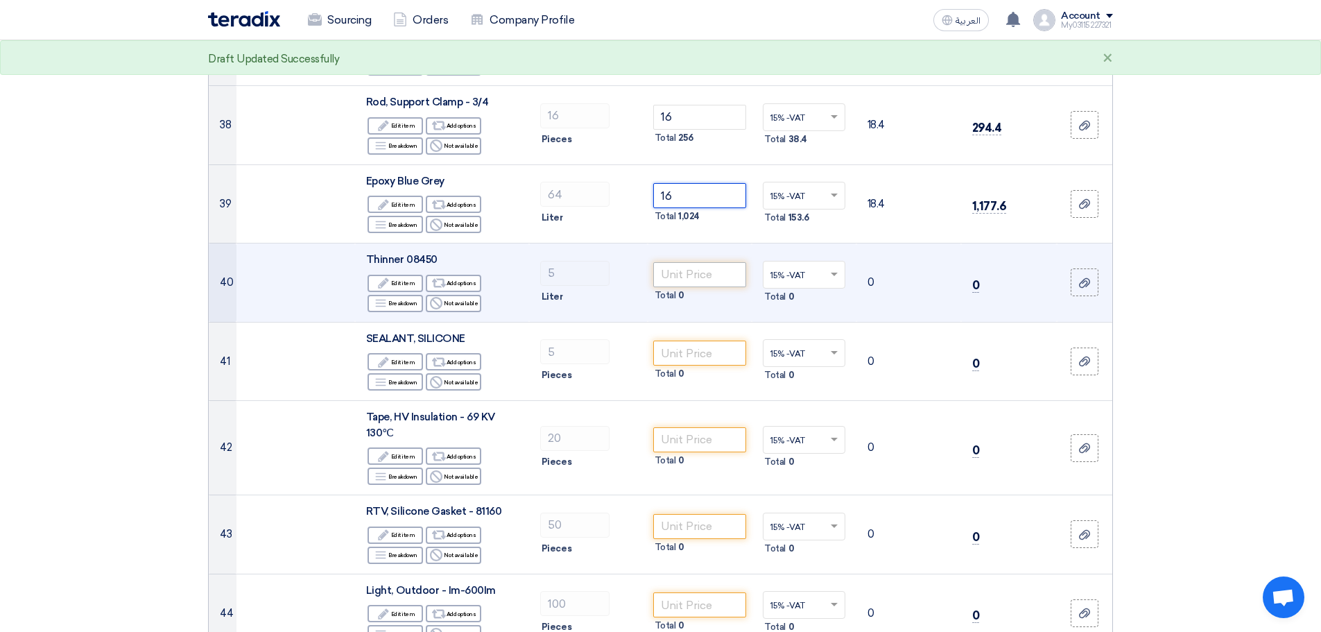
type input "16"
click at [680, 262] on input "number" at bounding box center [700, 274] width 94 height 25
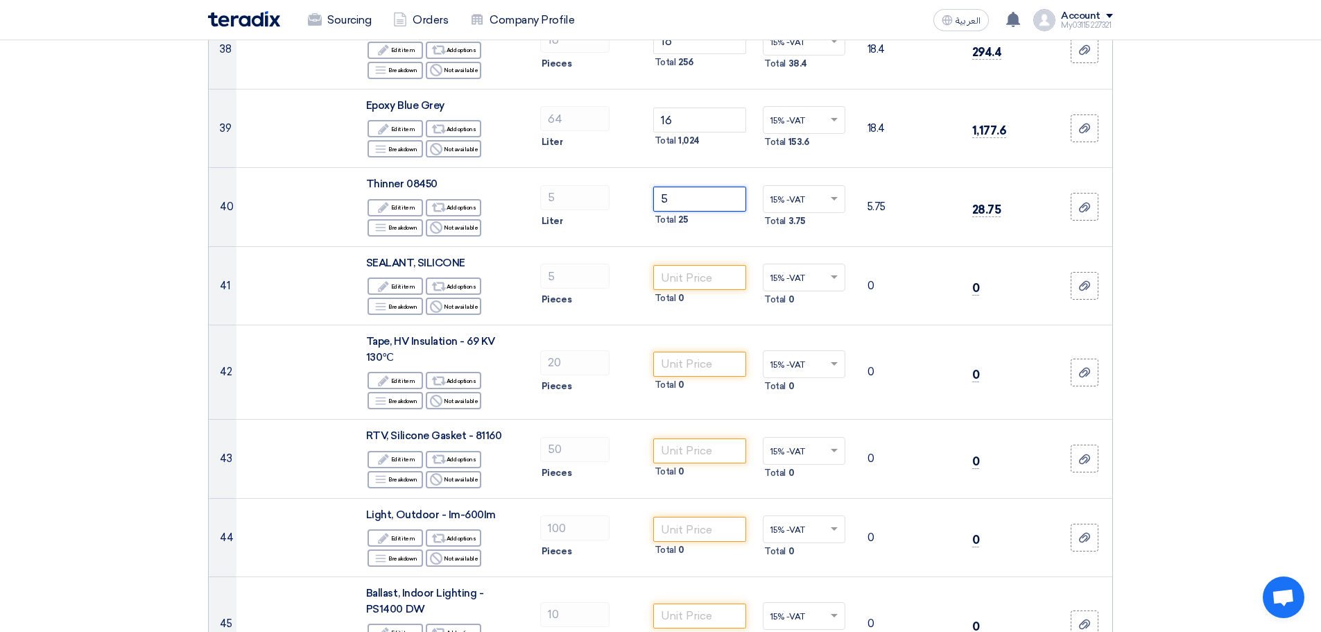
scroll to position [3120, 0]
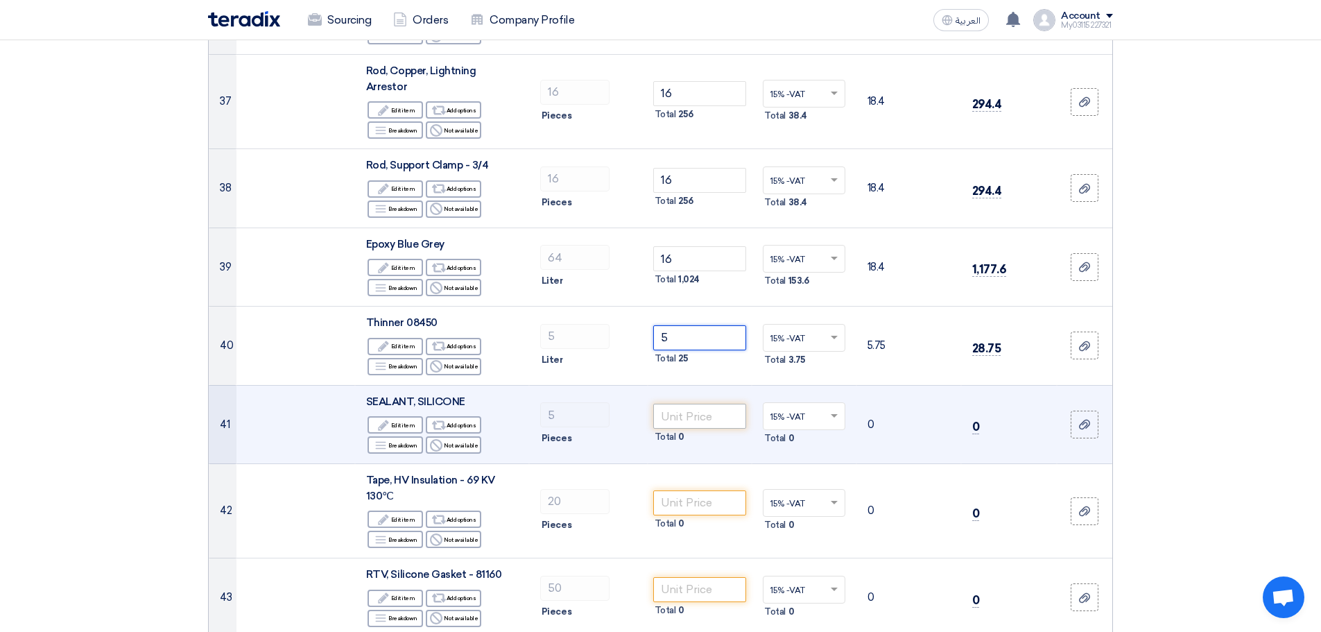
type input "5"
click at [701, 403] on input "number" at bounding box center [700, 415] width 94 height 25
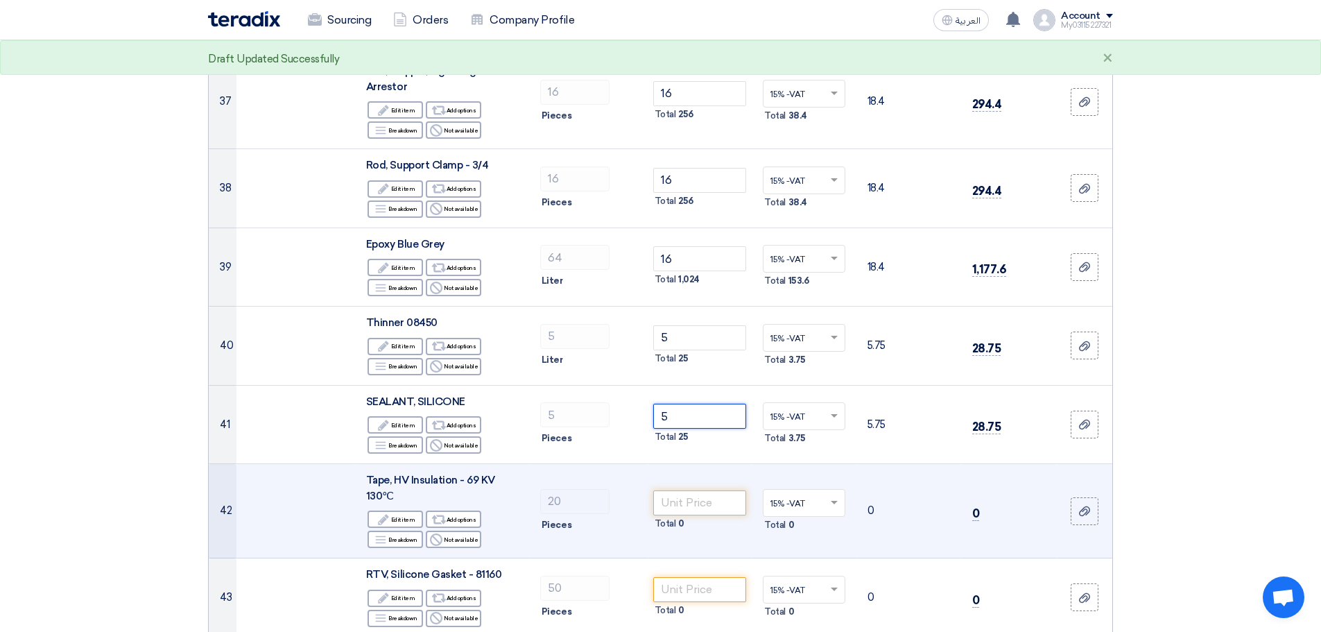
type input "5"
click at [686, 490] on input "number" at bounding box center [700, 502] width 94 height 25
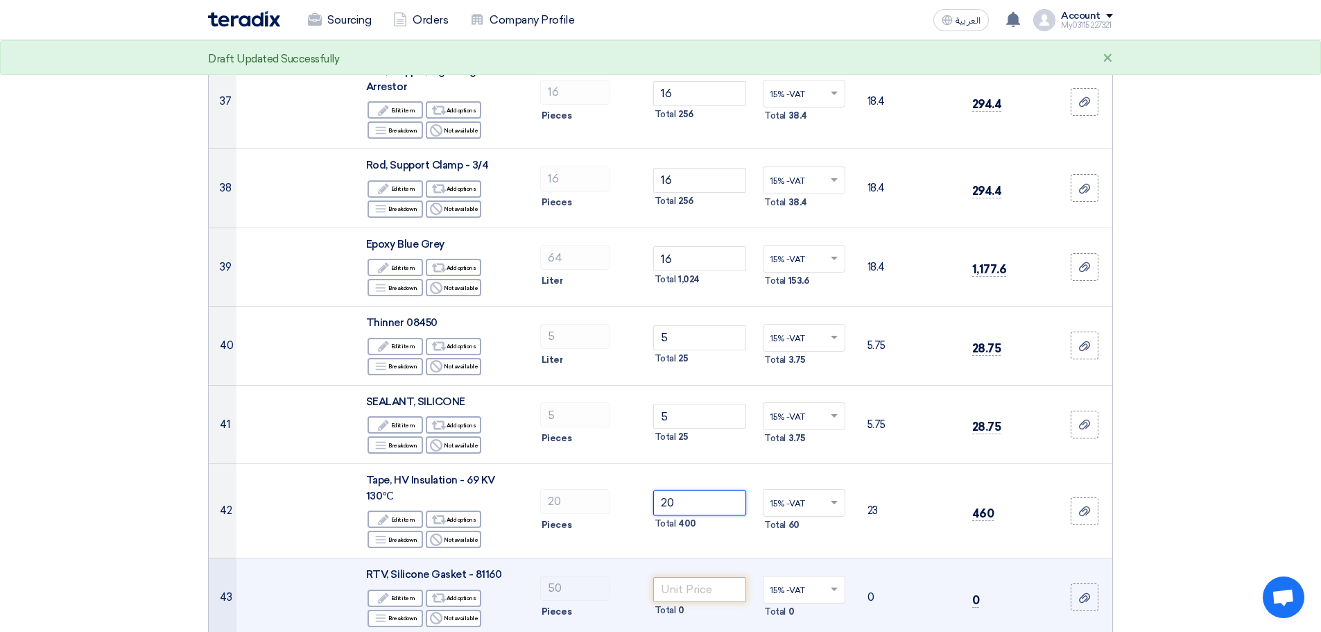
type input "20"
click at [686, 577] on input "number" at bounding box center [700, 589] width 94 height 25
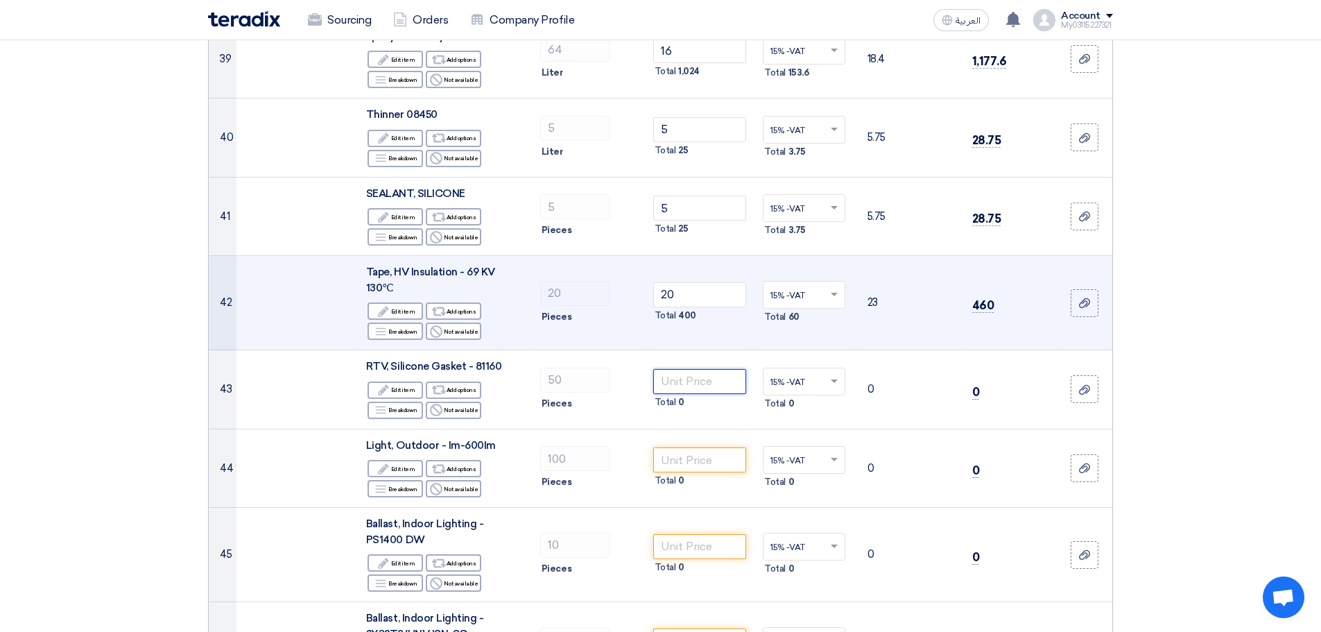
scroll to position [3397, 0]
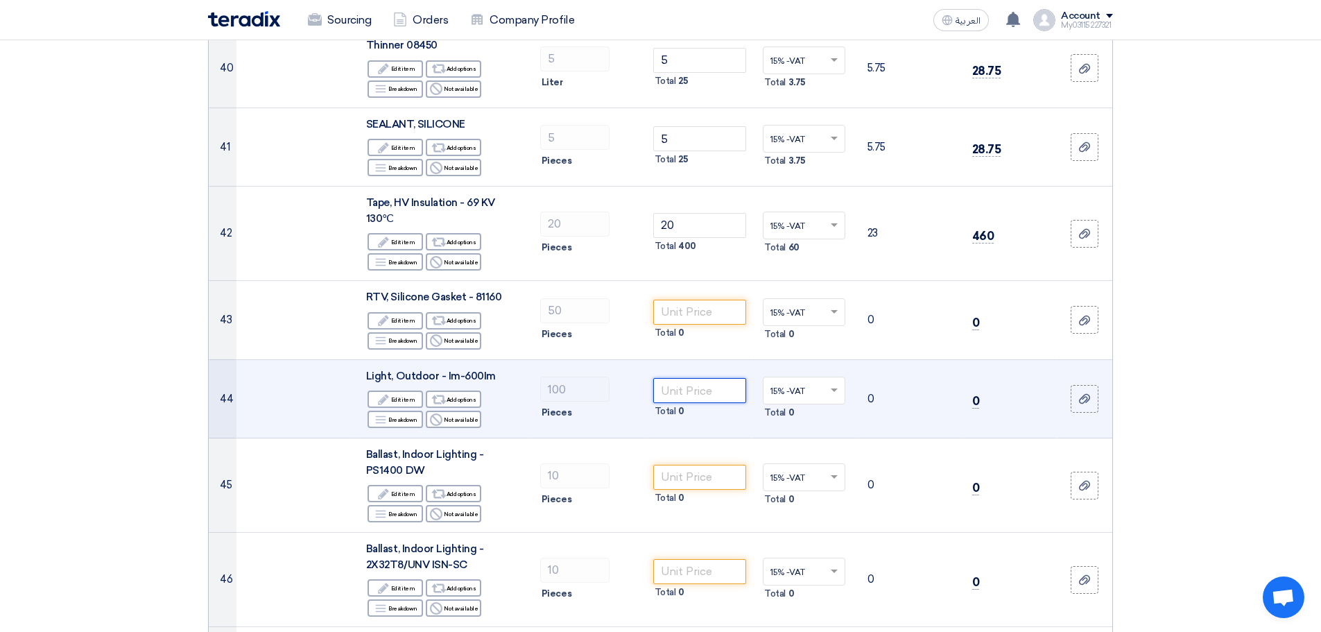
click at [697, 378] on input "number" at bounding box center [700, 390] width 94 height 25
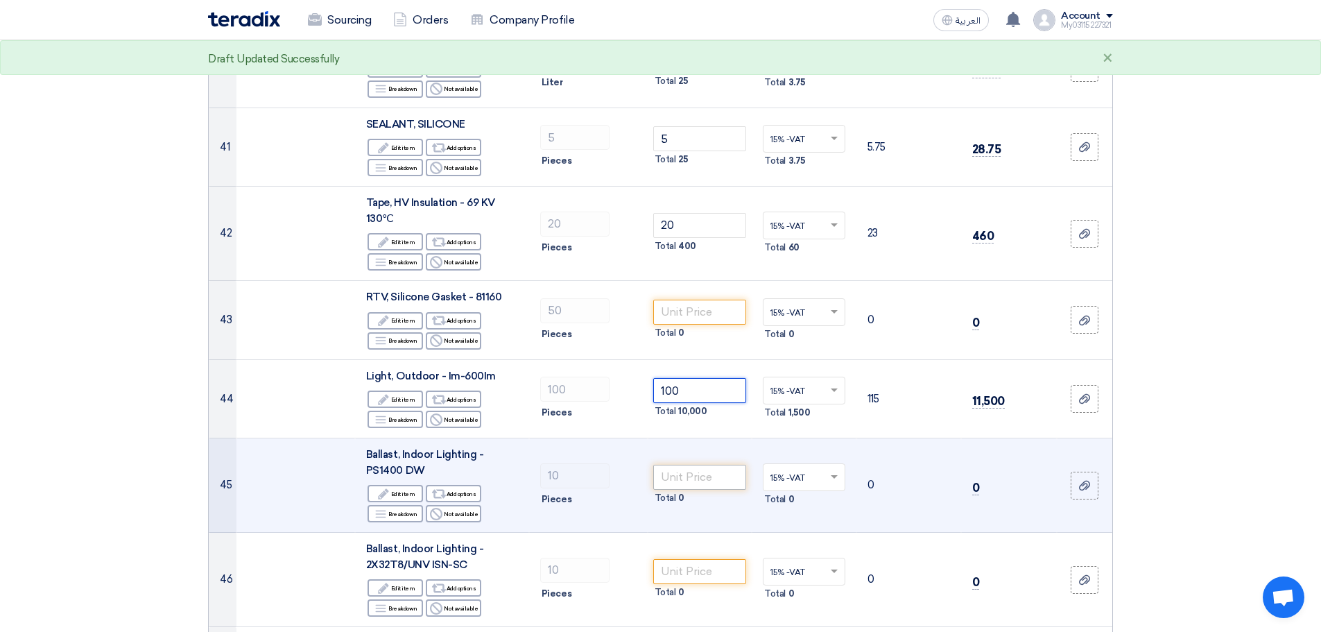
type input "100"
click at [691, 465] on input "number" at bounding box center [700, 477] width 94 height 25
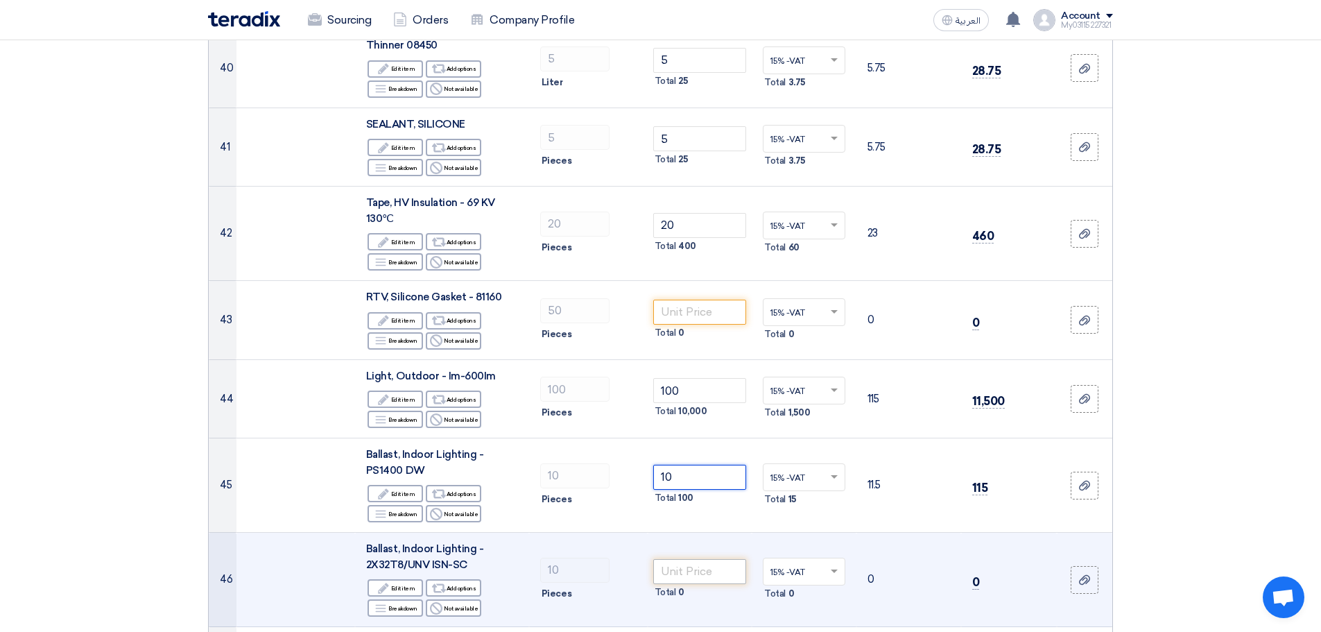
type input "10"
click at [698, 559] on input "number" at bounding box center [700, 571] width 94 height 25
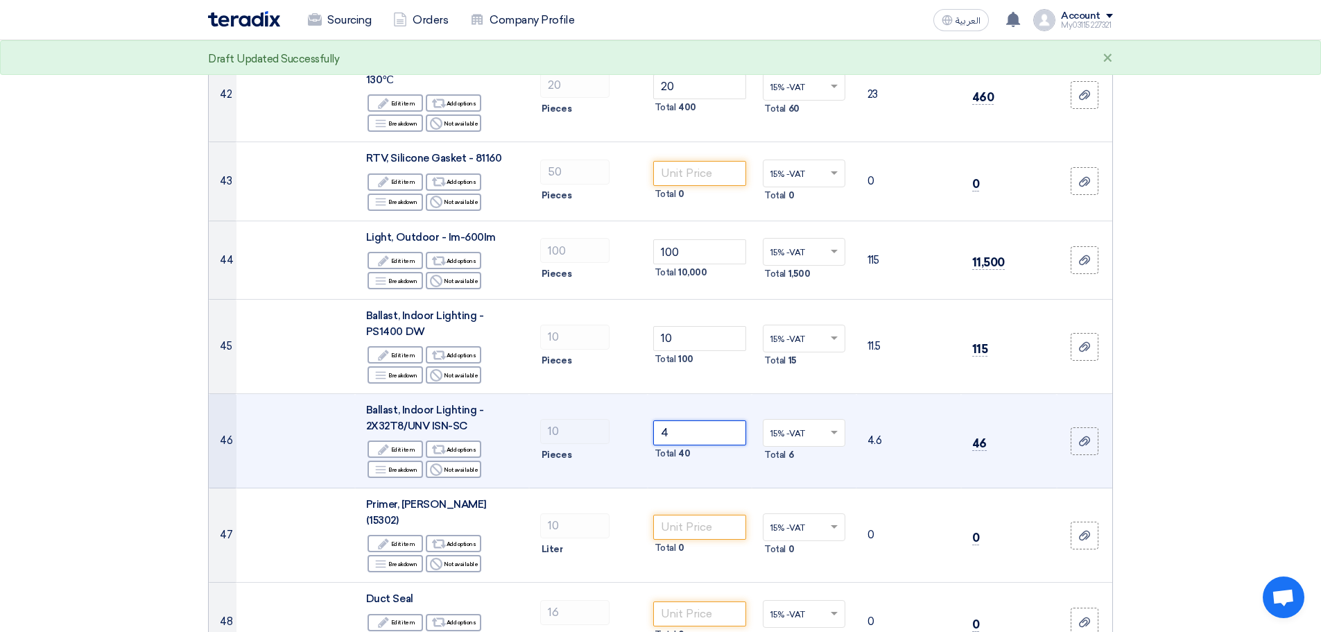
scroll to position [3674, 0]
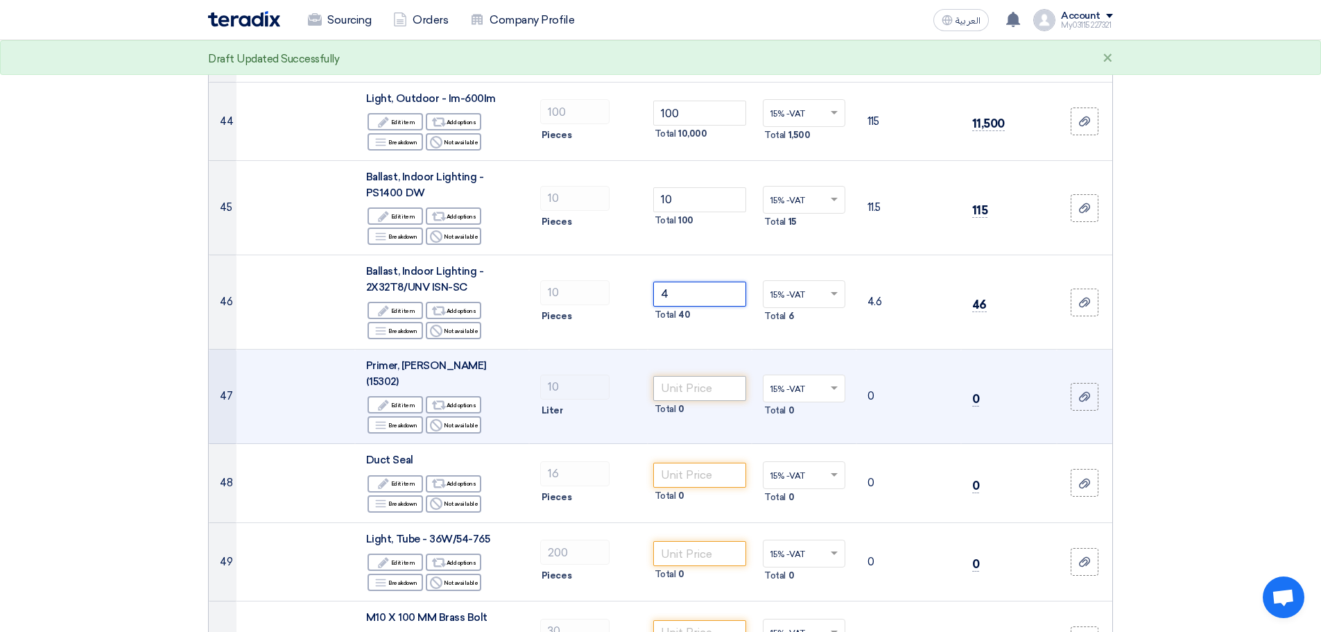
type input "4"
drag, startPoint x: 706, startPoint y: 366, endPoint x: 712, endPoint y: 376, distance: 11.5
click at [706, 376] on input "number" at bounding box center [700, 388] width 94 height 25
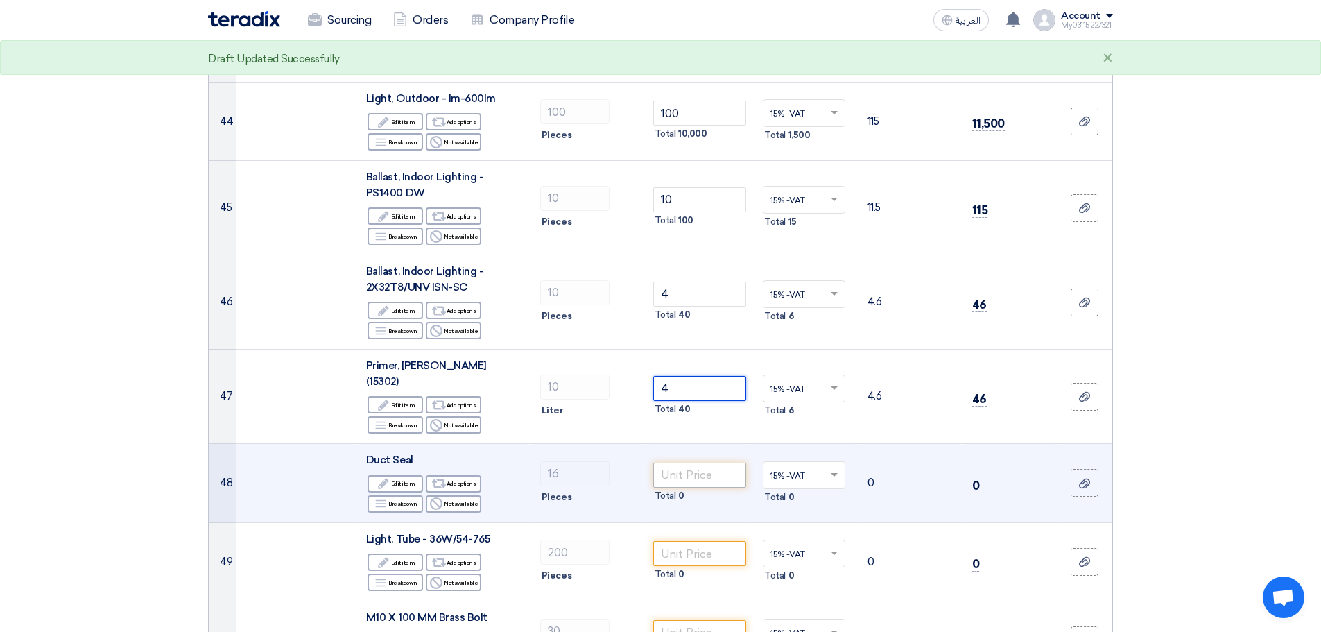
type input "4"
click at [700, 462] on input "number" at bounding box center [700, 474] width 94 height 25
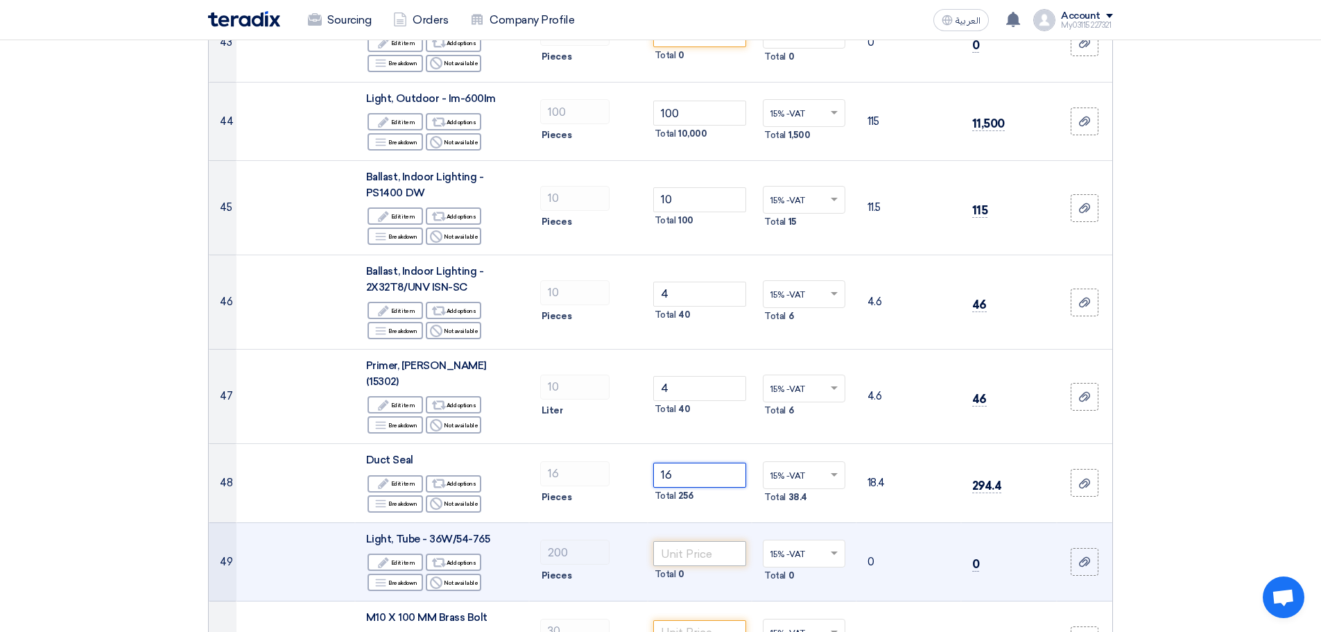
type input "16"
click at [698, 541] on input "number" at bounding box center [700, 553] width 94 height 25
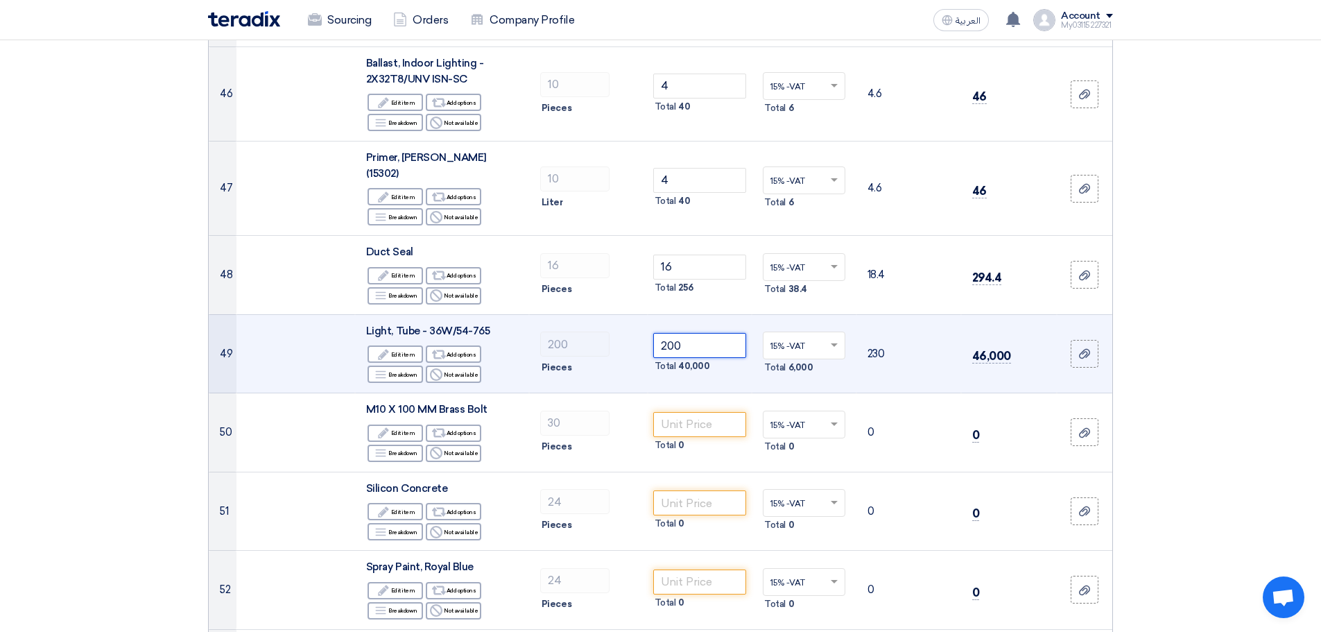
scroll to position [4021, 0]
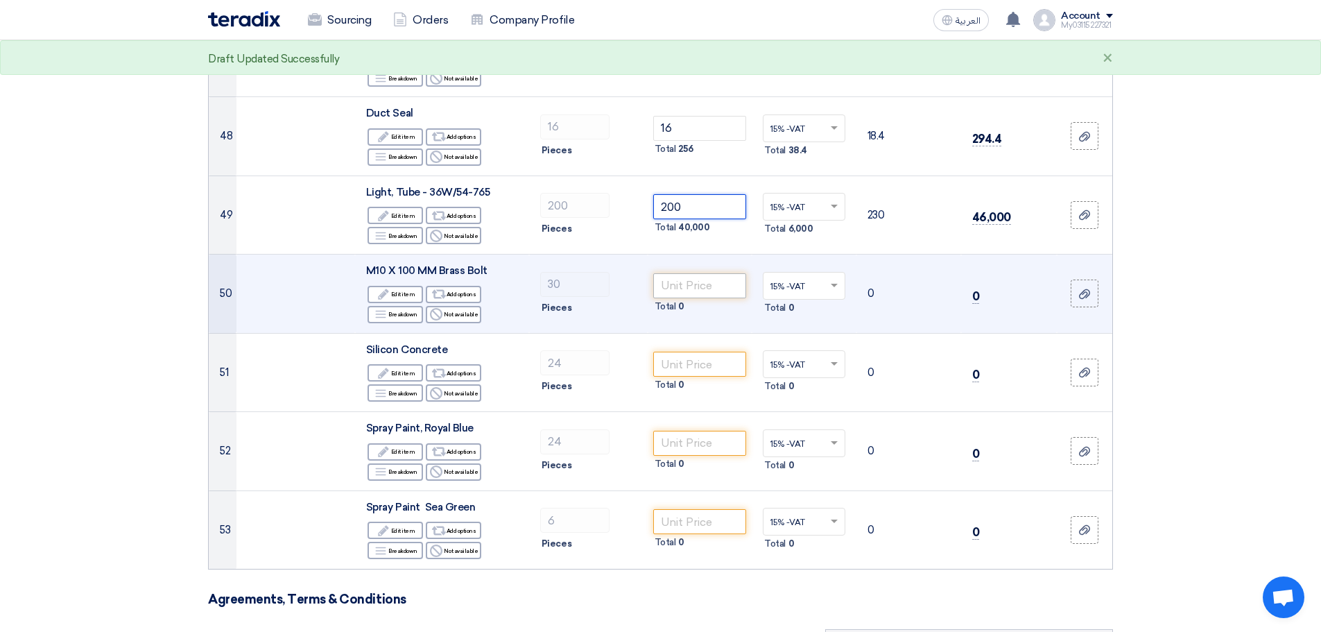
type input "200"
click at [688, 273] on input "number" at bounding box center [700, 285] width 94 height 25
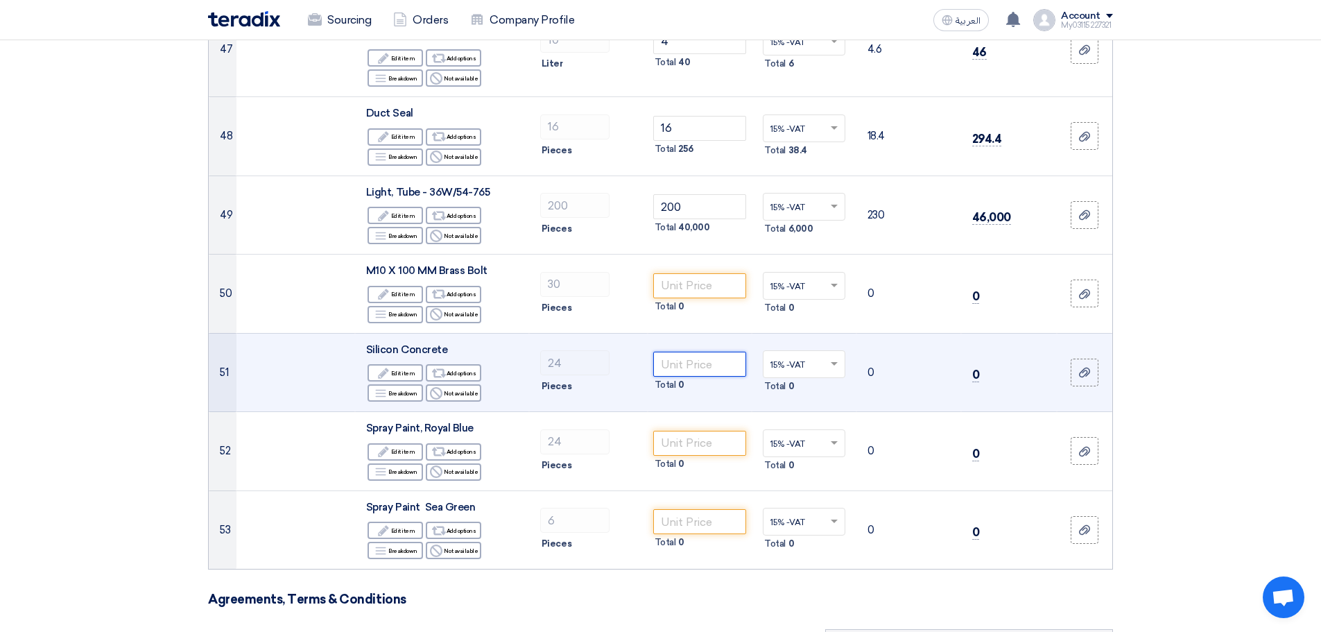
click at [697, 352] on input "number" at bounding box center [700, 364] width 94 height 25
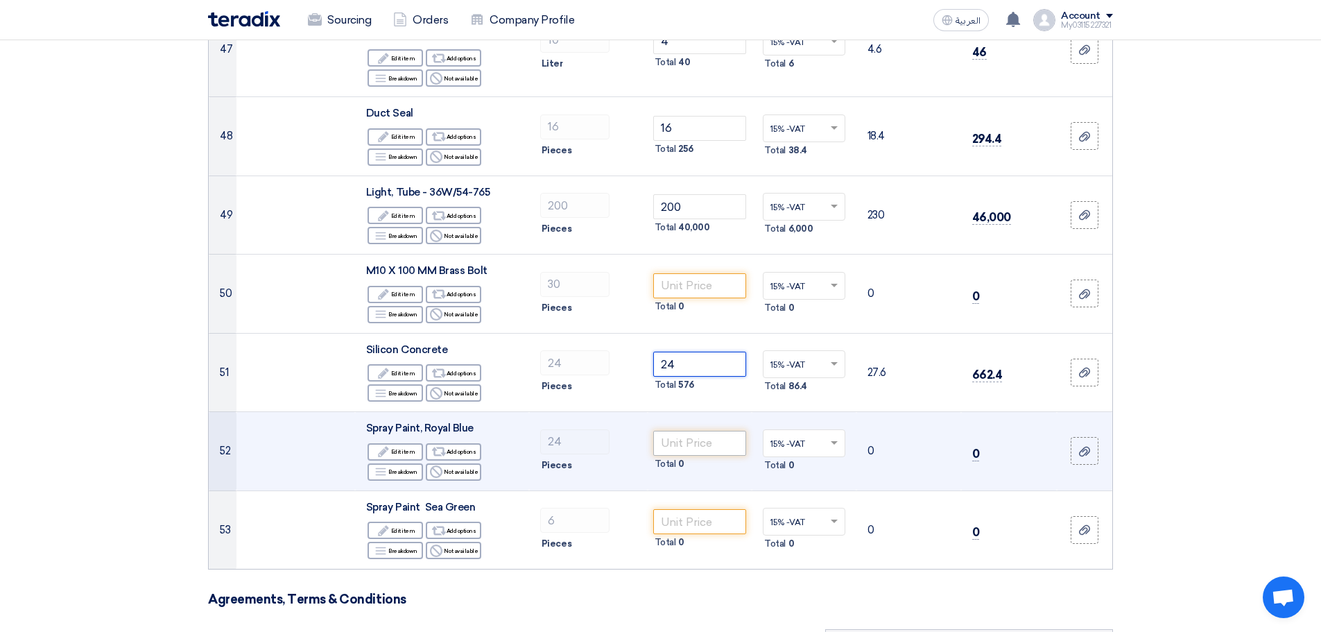
type input "24"
click at [684, 431] on input "number" at bounding box center [700, 443] width 94 height 25
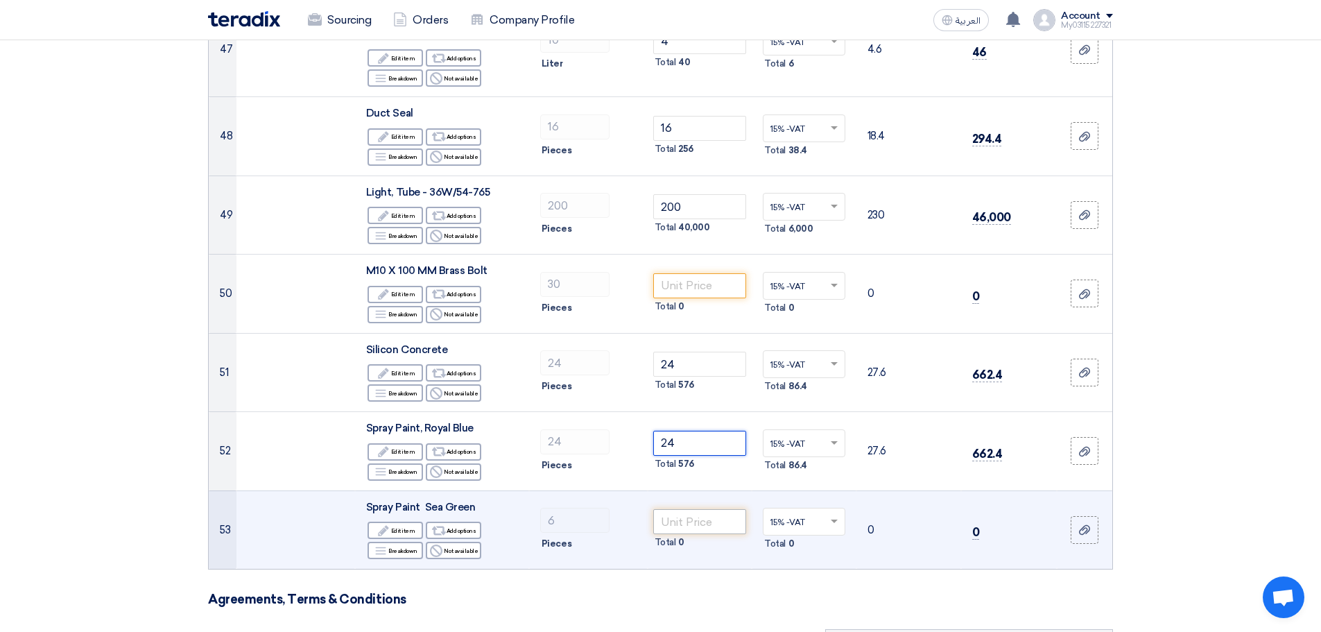
type input "24"
click at [688, 509] on input "number" at bounding box center [700, 521] width 94 height 25
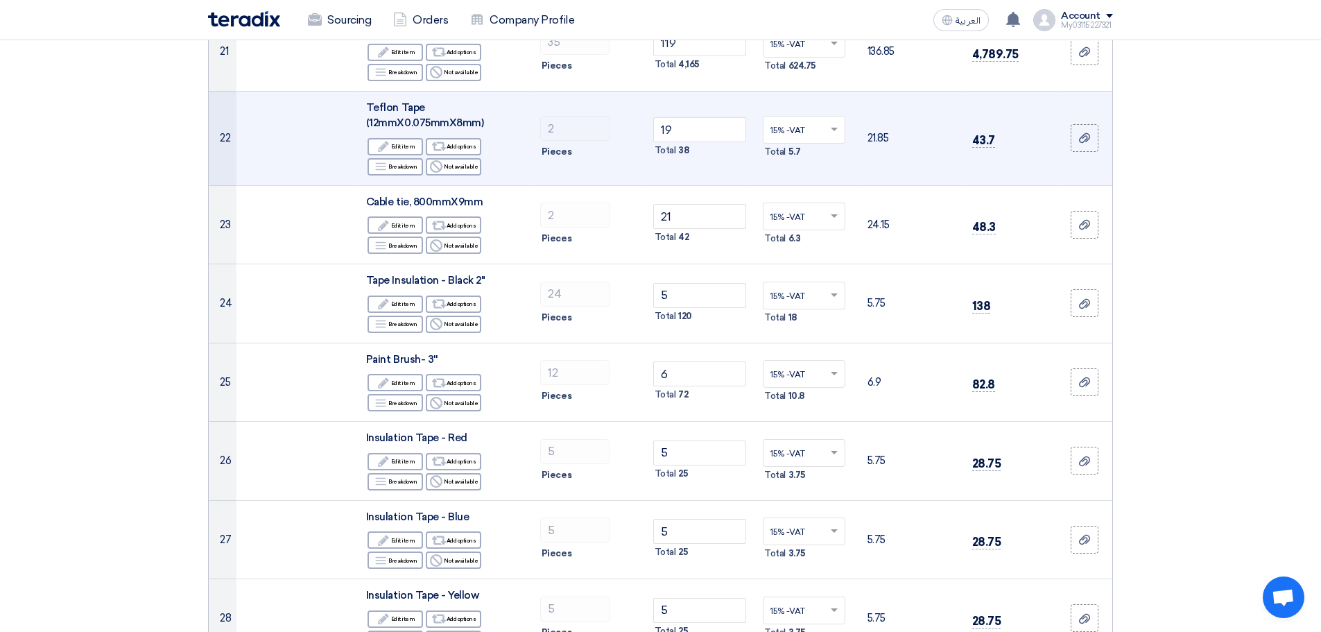
scroll to position [1941, 0]
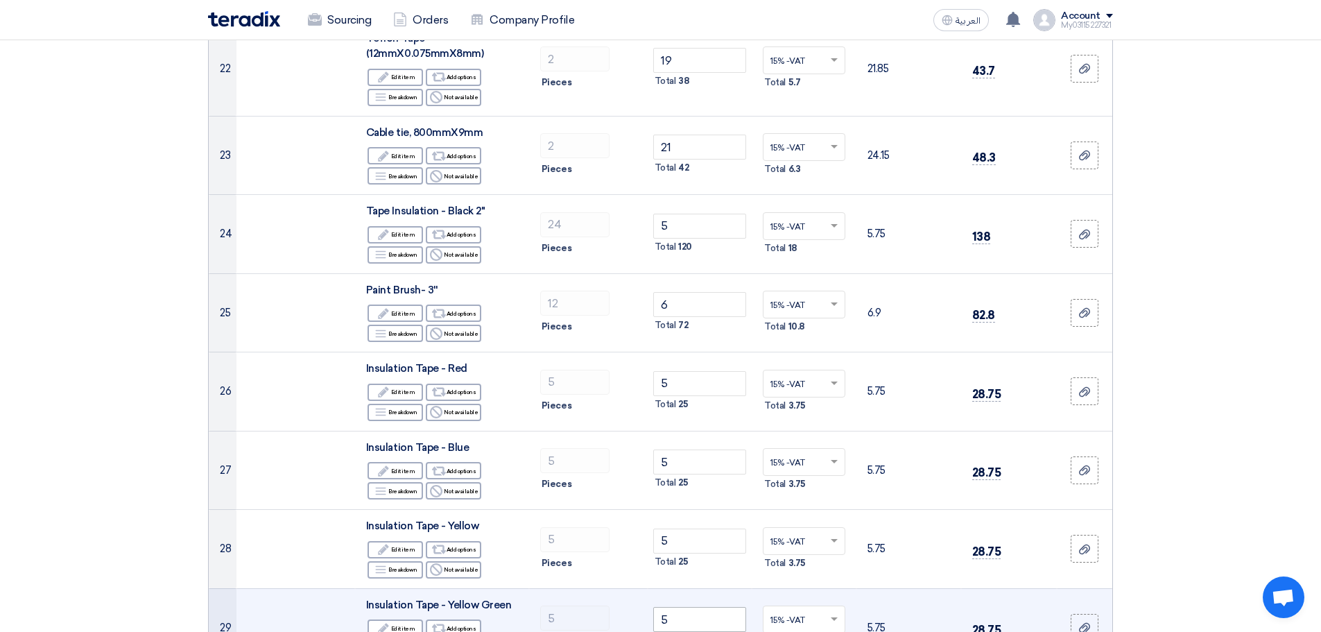
type input "6"
click at [694, 622] on input "5" at bounding box center [700, 619] width 94 height 25
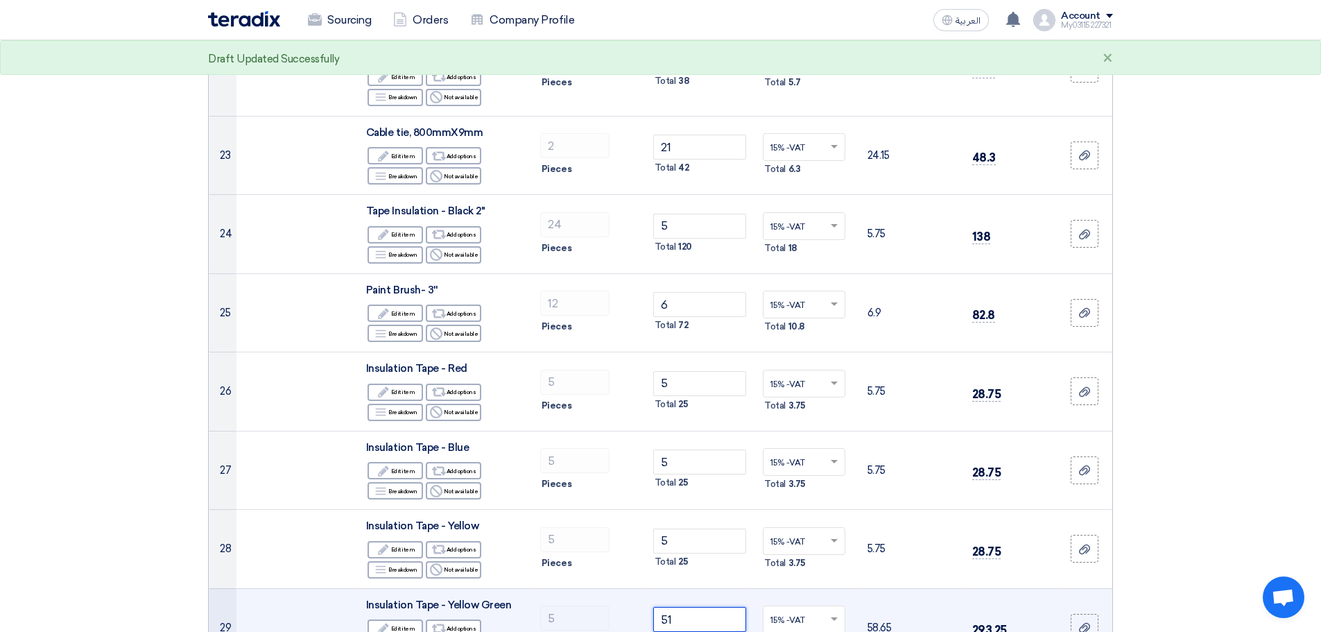
type input "5"
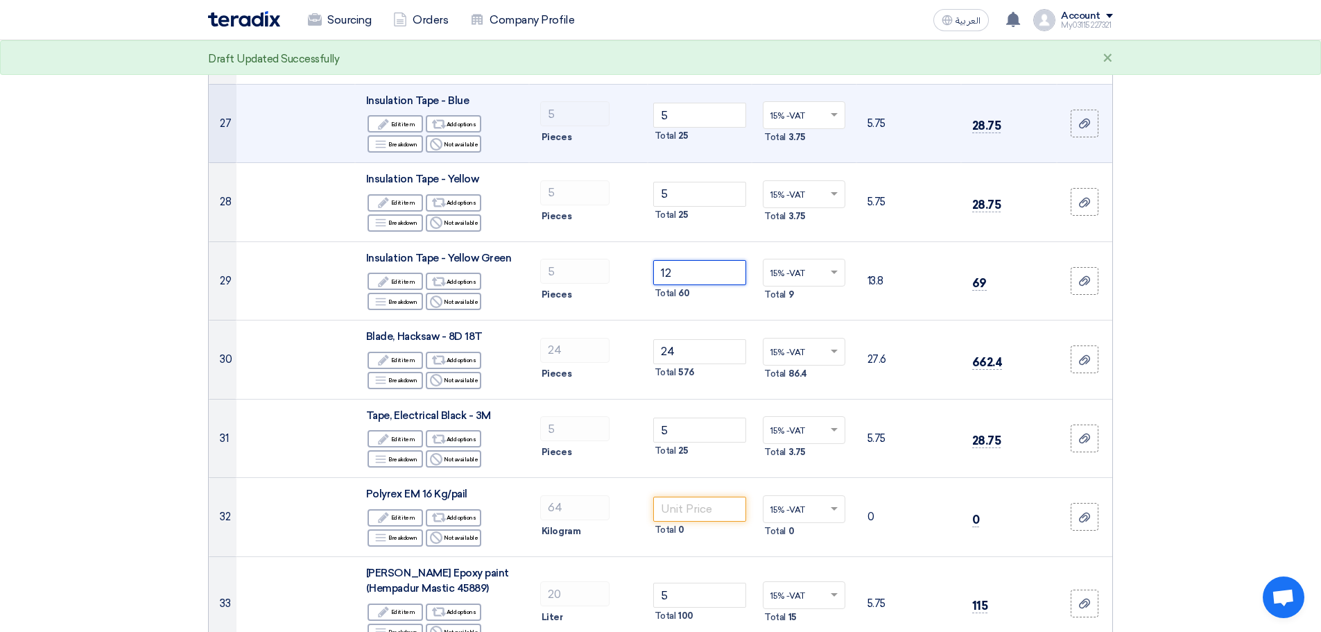
scroll to position [2357, 0]
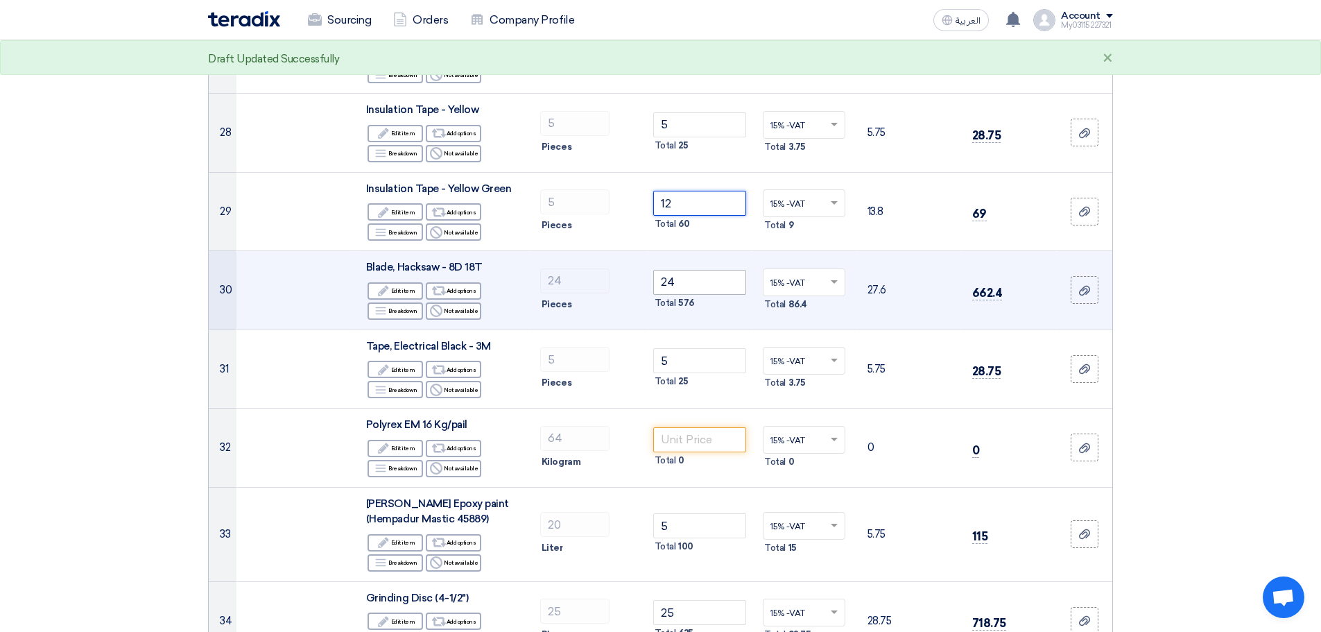
type input "12"
click at [695, 288] on input "24" at bounding box center [700, 282] width 94 height 25
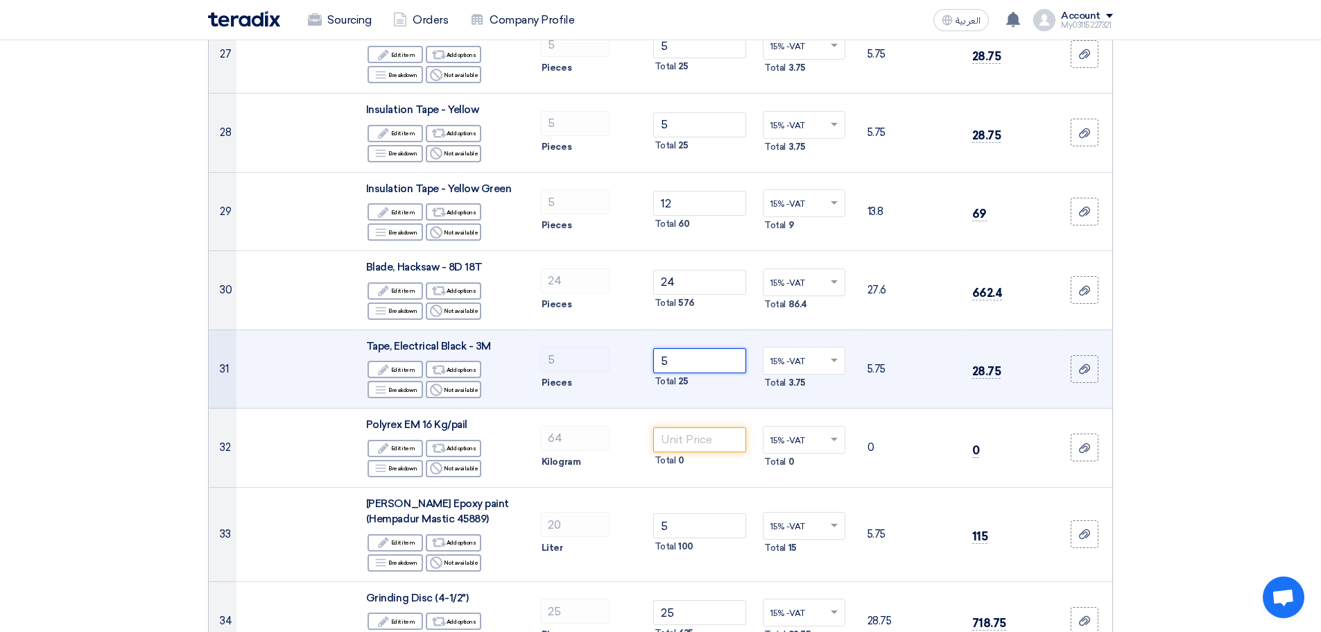
click at [687, 354] on input "5" at bounding box center [700, 360] width 94 height 25
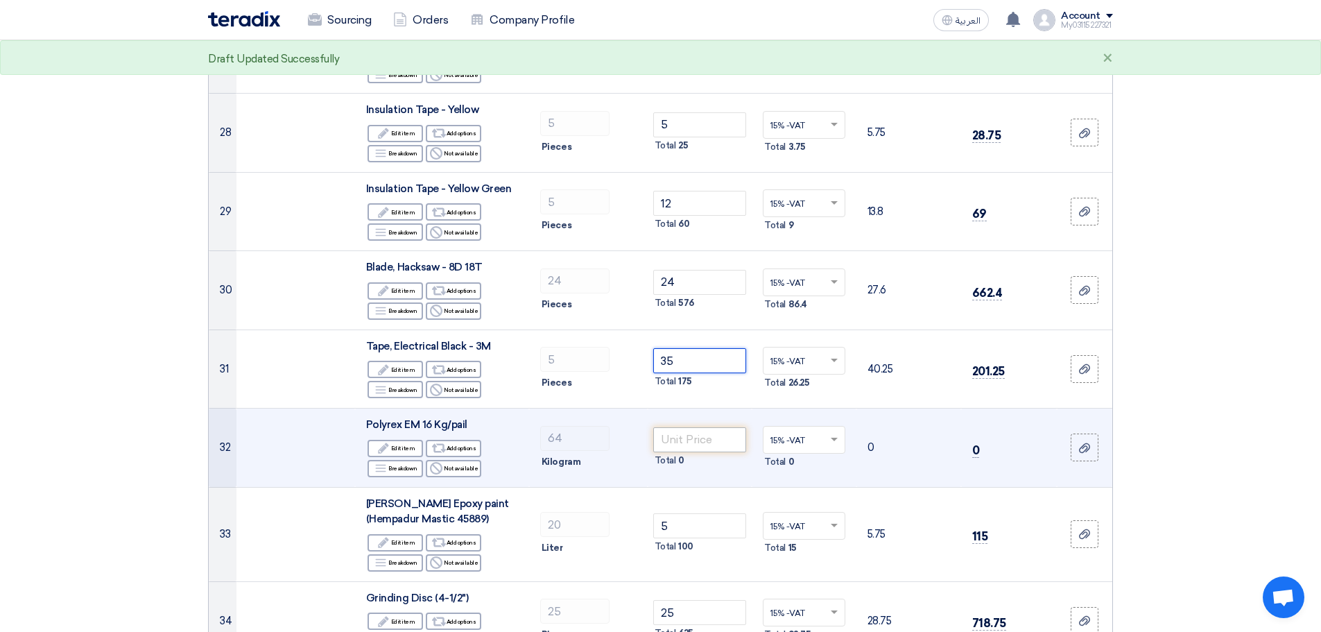
type input "35"
click at [698, 449] on input "number" at bounding box center [700, 439] width 94 height 25
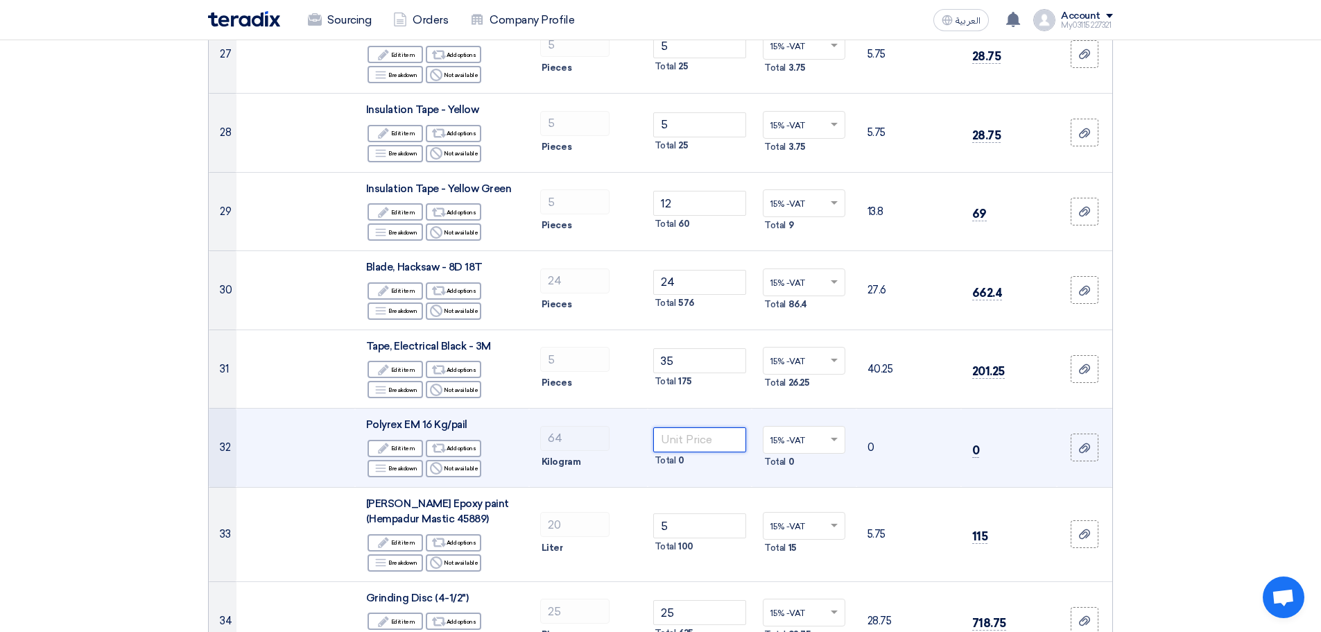
click at [704, 436] on input "number" at bounding box center [700, 439] width 94 height 25
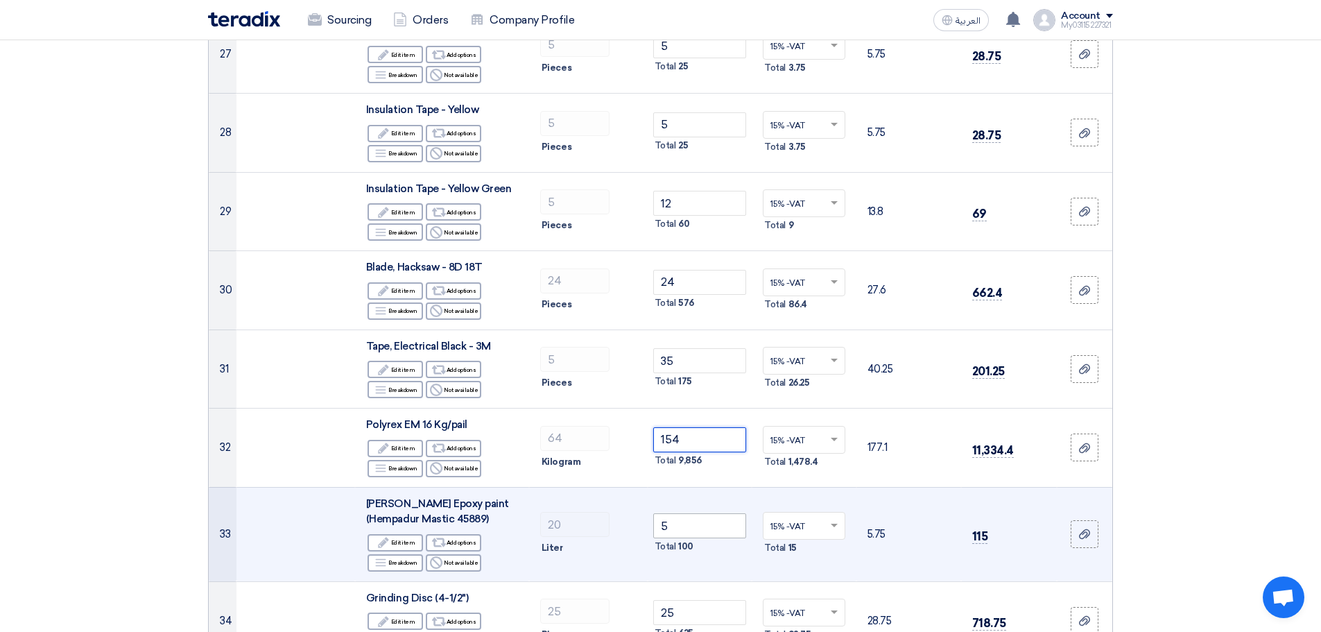
type input "154"
click at [698, 523] on input "5" at bounding box center [700, 525] width 94 height 25
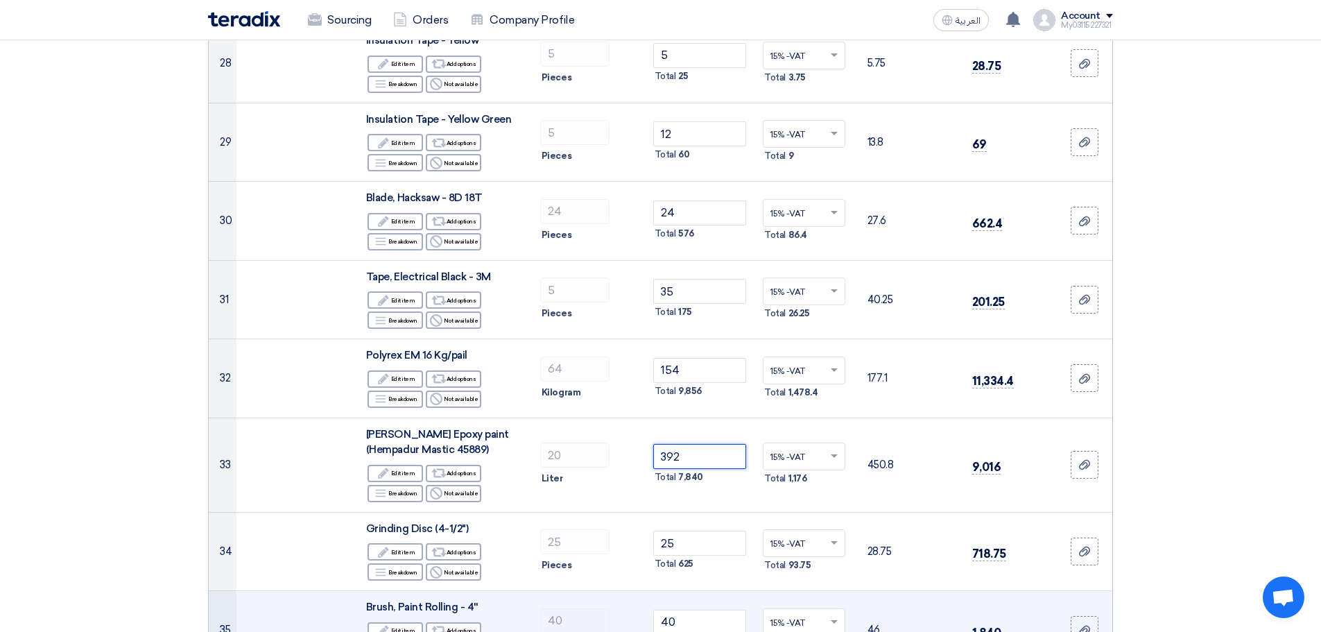
scroll to position [2496, 0]
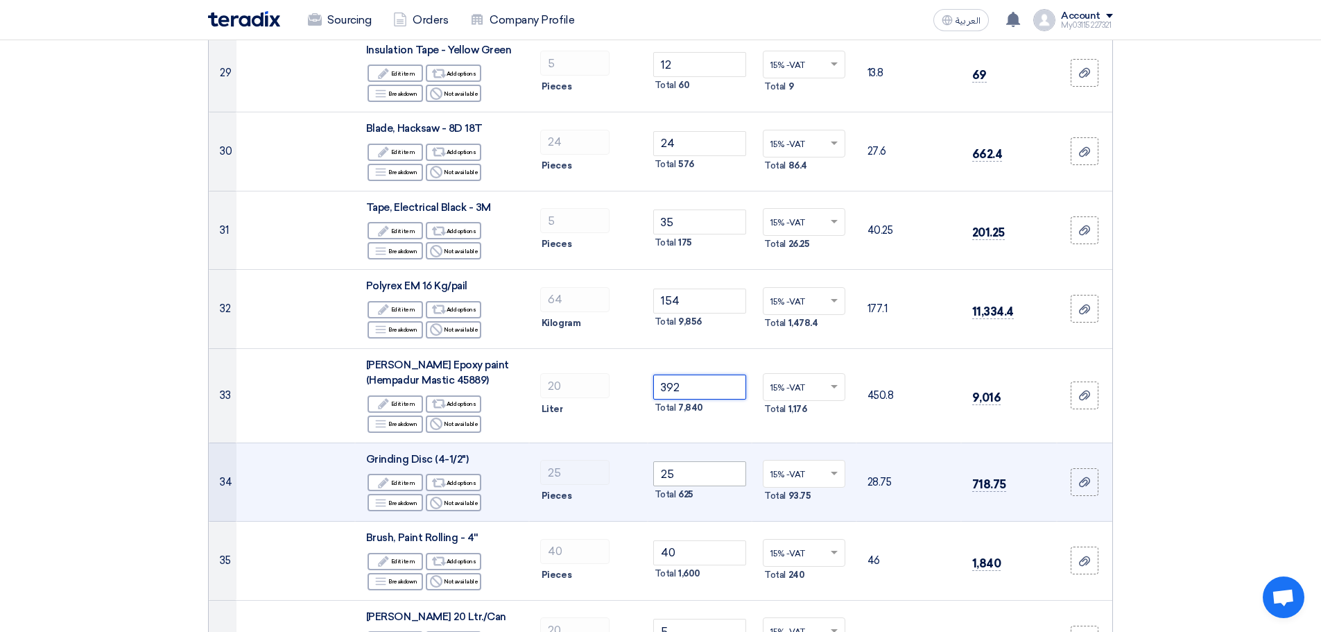
type input "392"
click at [703, 467] on input "25" at bounding box center [700, 473] width 94 height 25
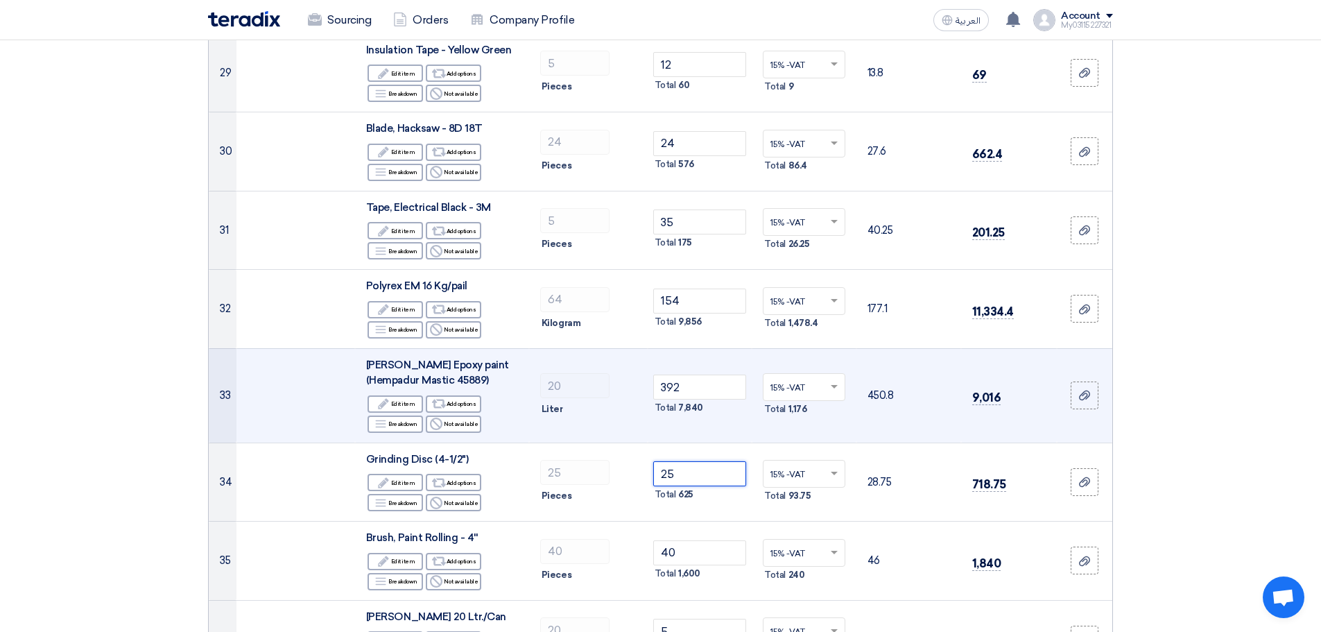
type input "2"
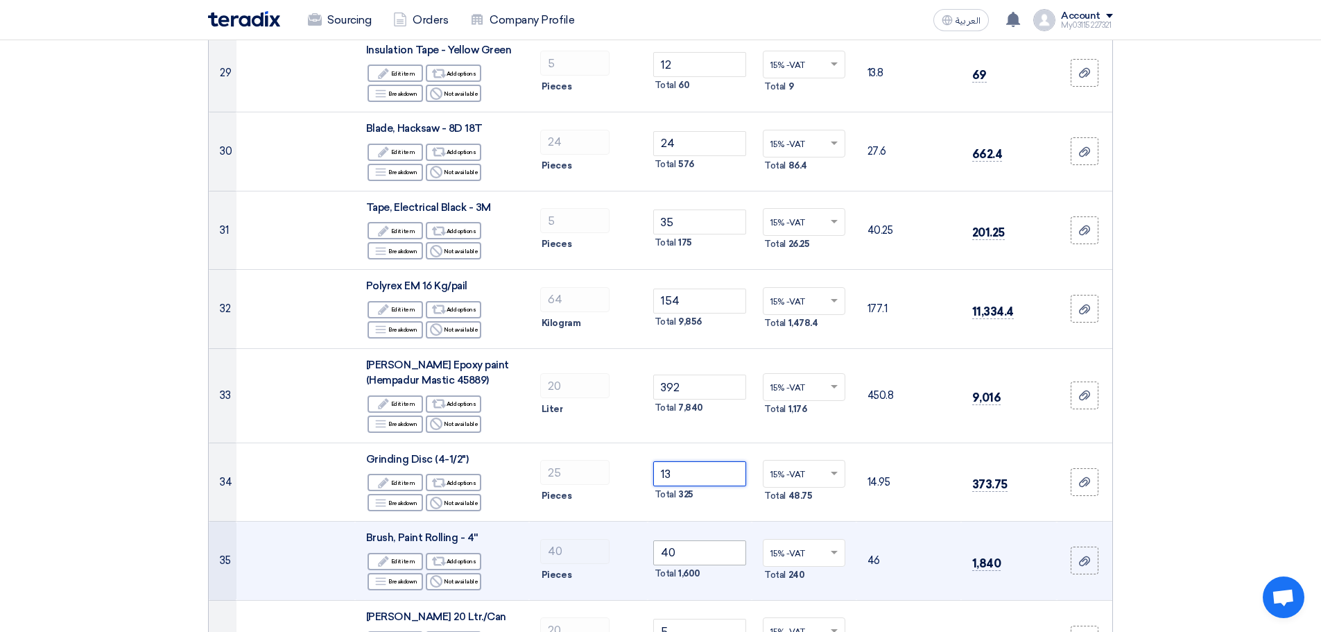
type input "13"
click at [698, 553] on input "40" at bounding box center [700, 552] width 94 height 25
type input "4"
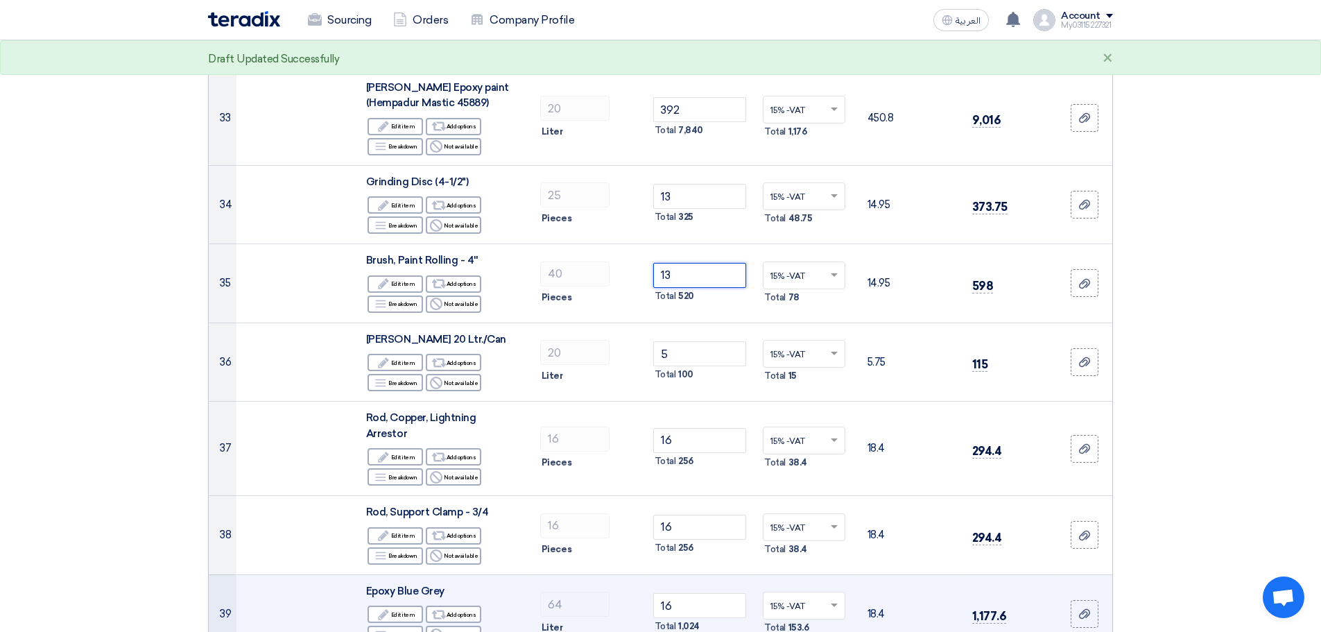
scroll to position [2912, 0]
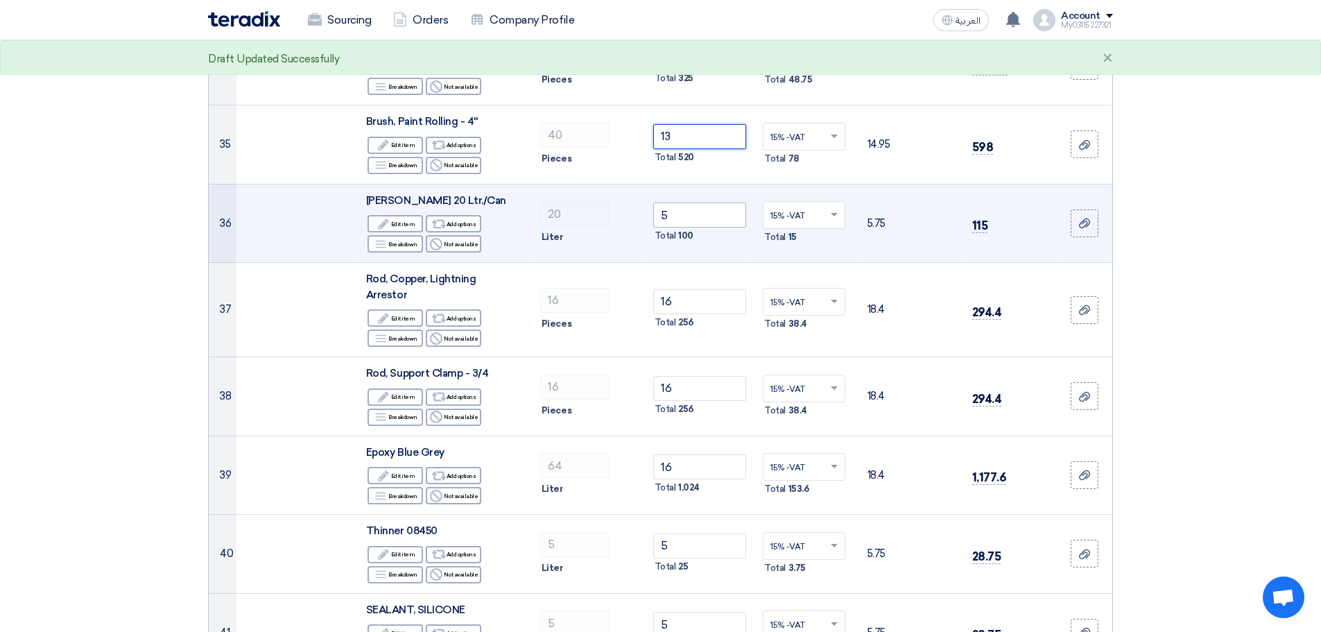
type input "13"
click at [702, 221] on input "5" at bounding box center [700, 214] width 94 height 25
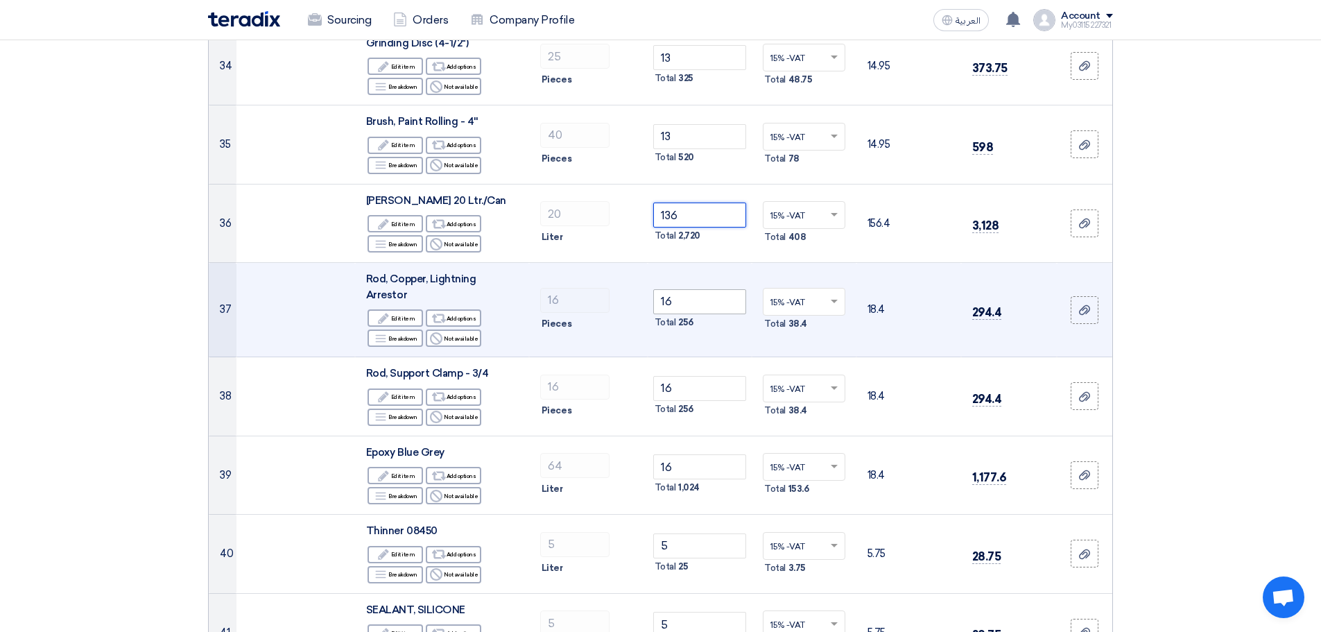
type input "136"
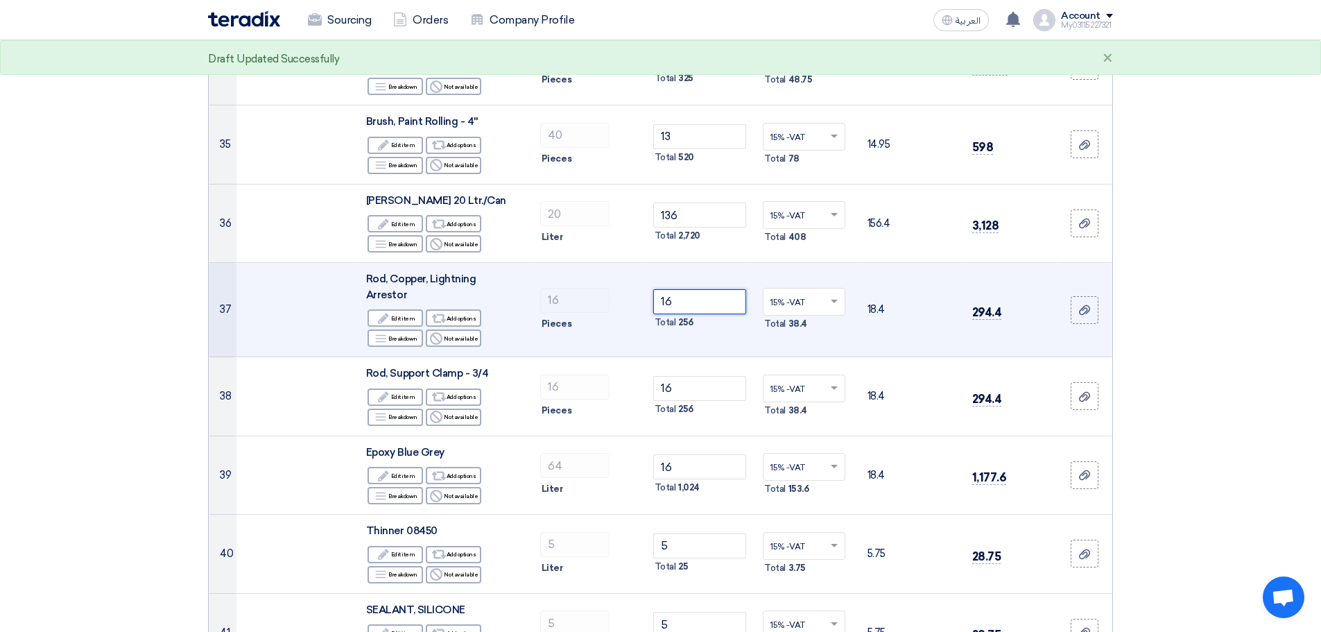
click at [714, 290] on input "16" at bounding box center [700, 301] width 94 height 25
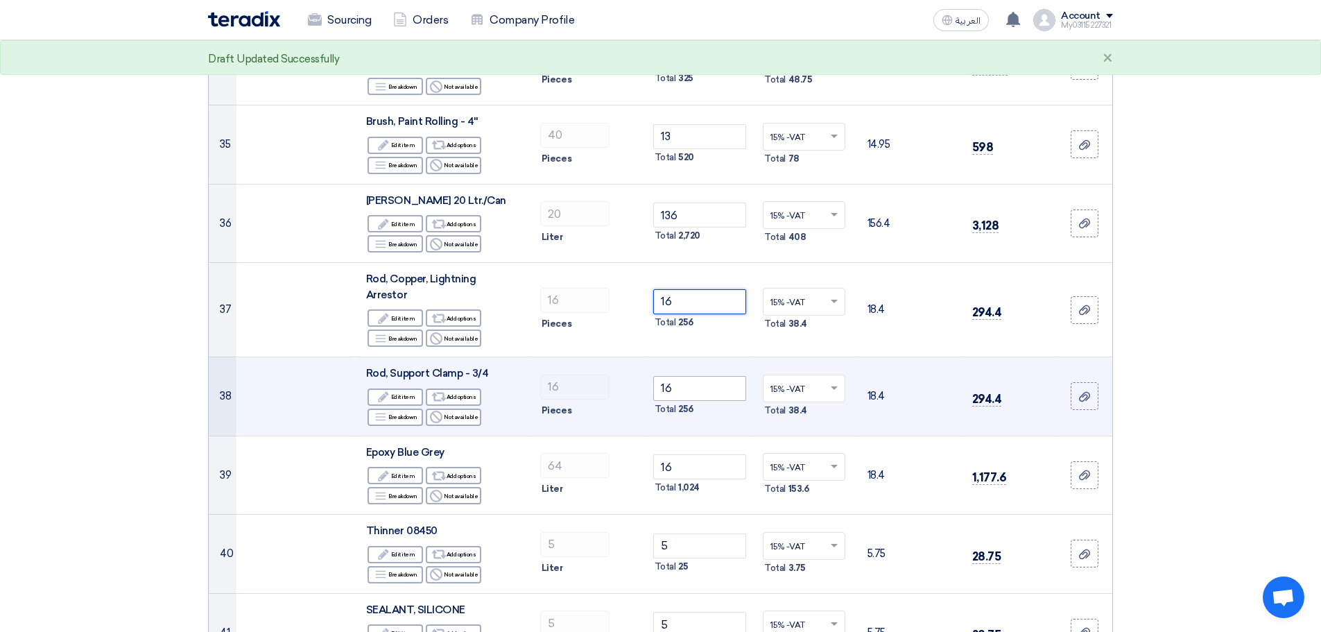
type input "1"
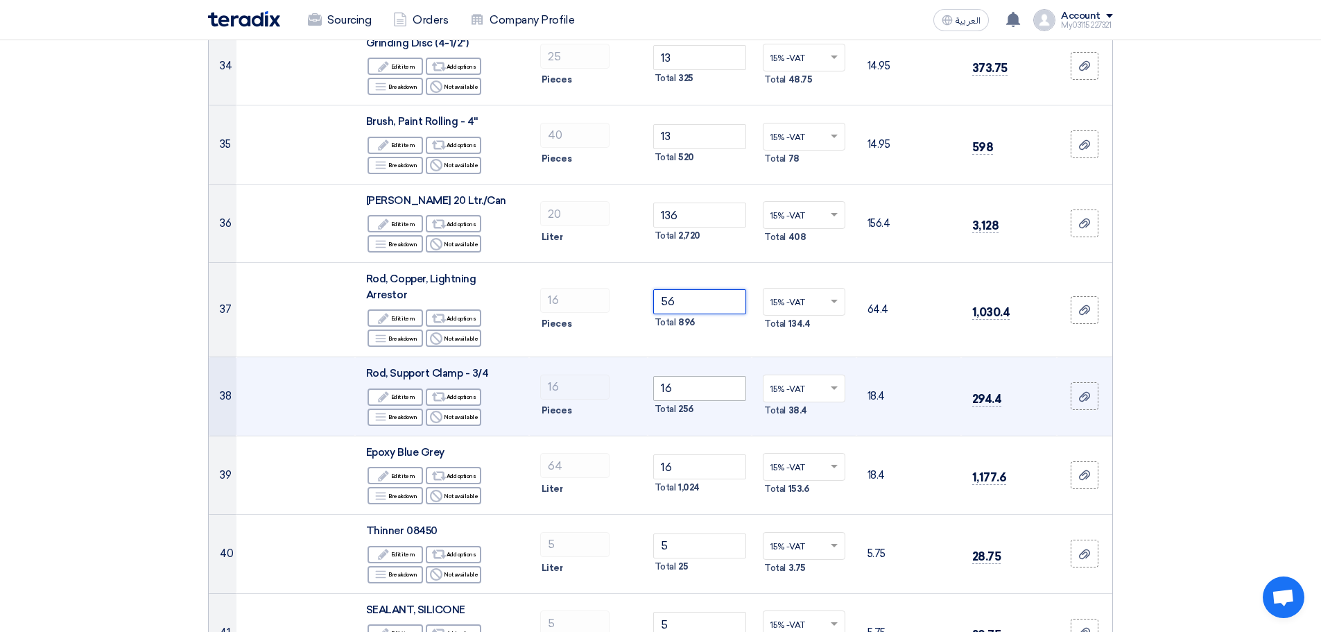
type input "56"
click at [702, 384] on input "16" at bounding box center [700, 388] width 94 height 25
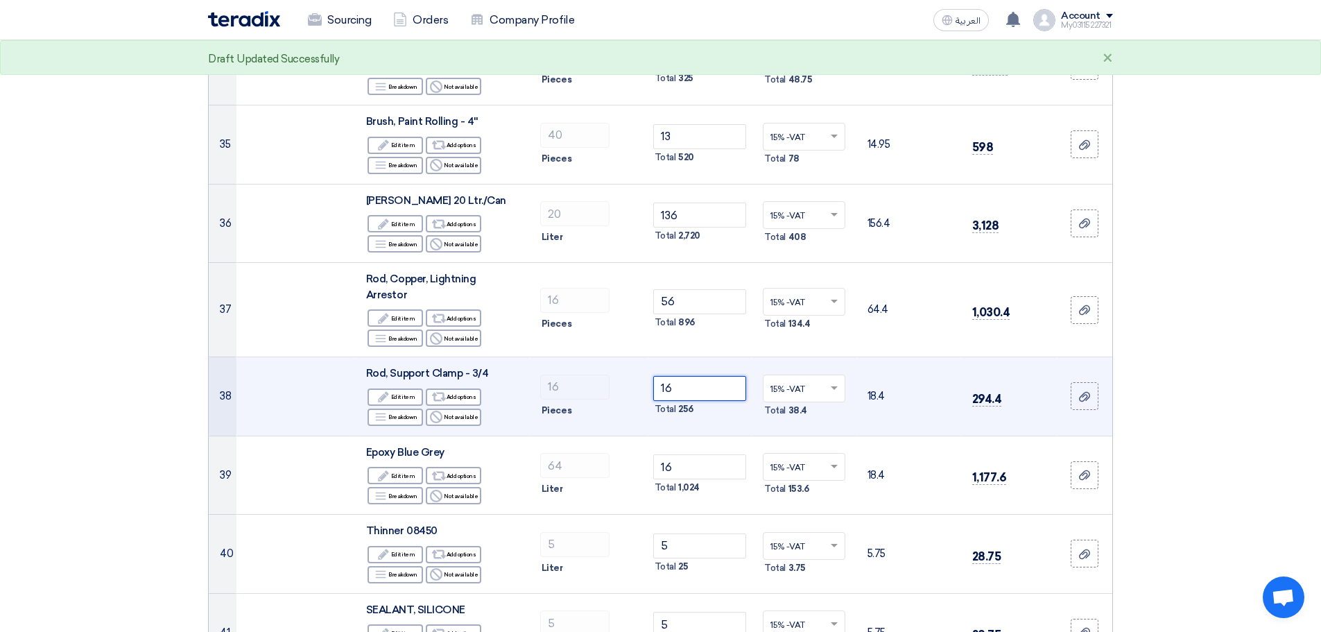
type input "1"
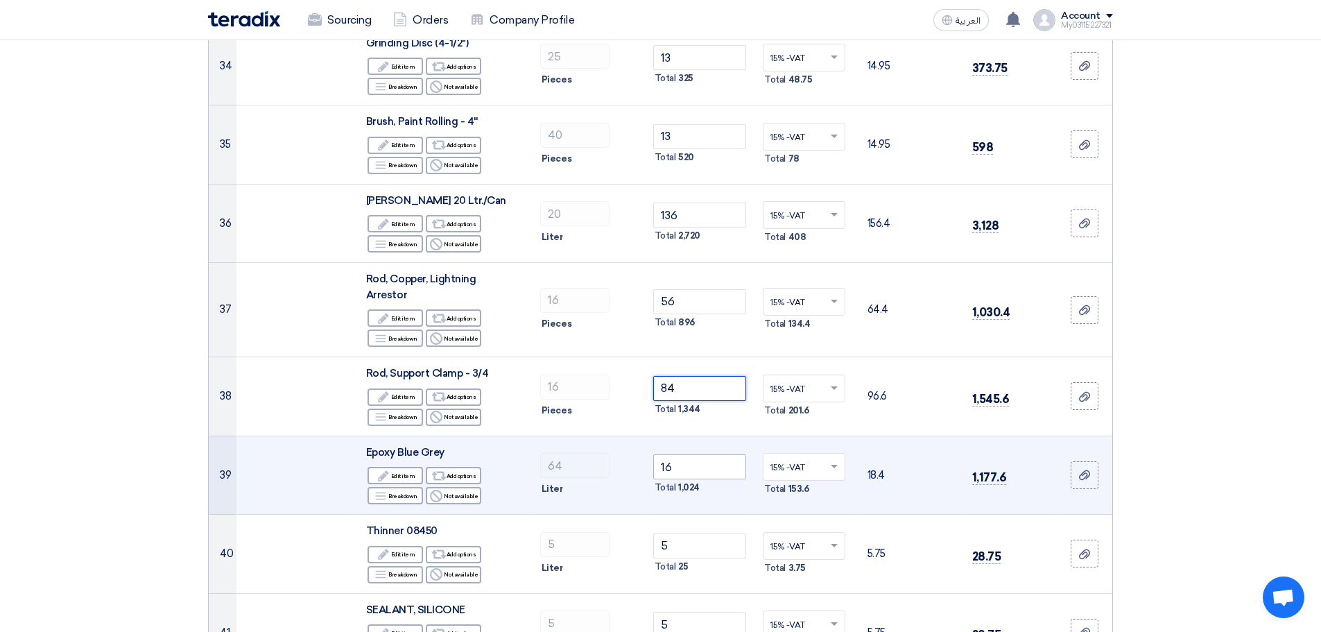
type input "84"
click at [691, 457] on input "16" at bounding box center [700, 466] width 94 height 25
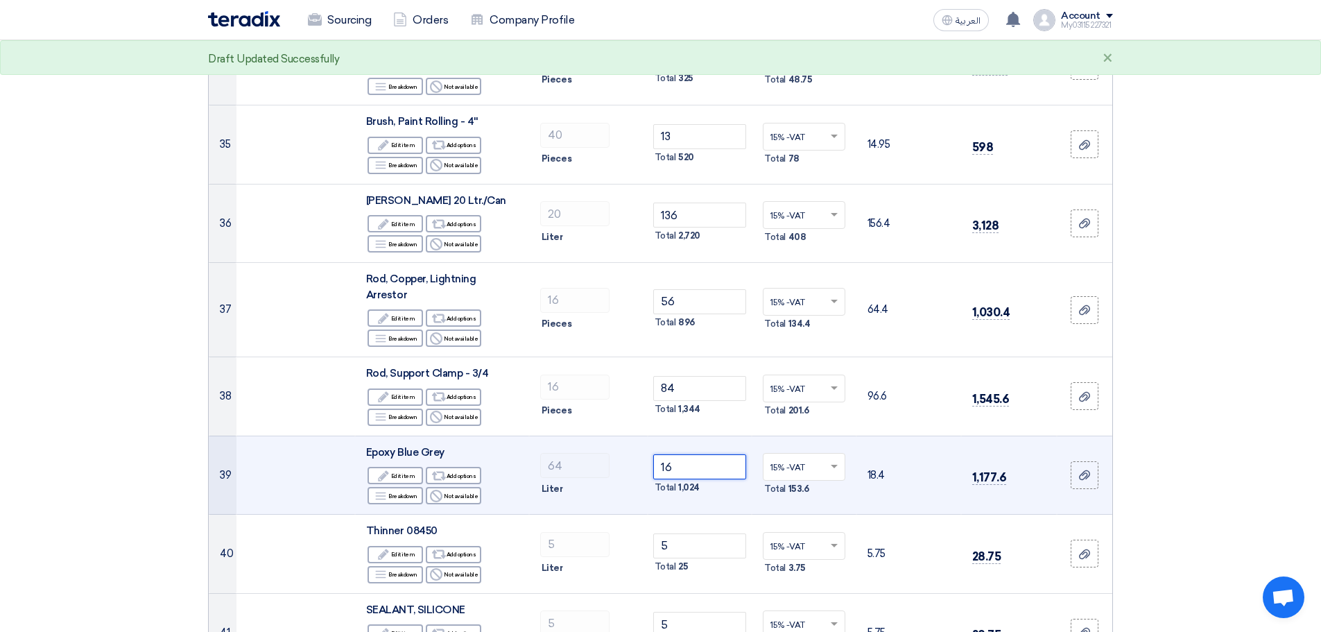
type input "1"
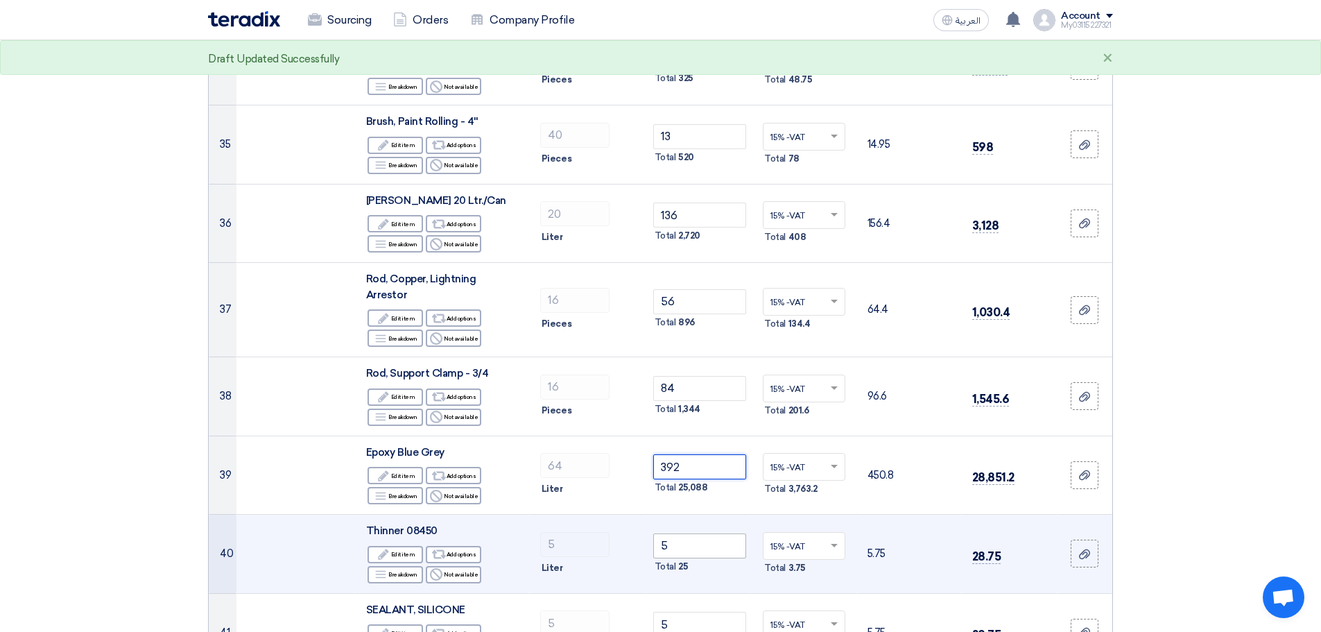
type input "392"
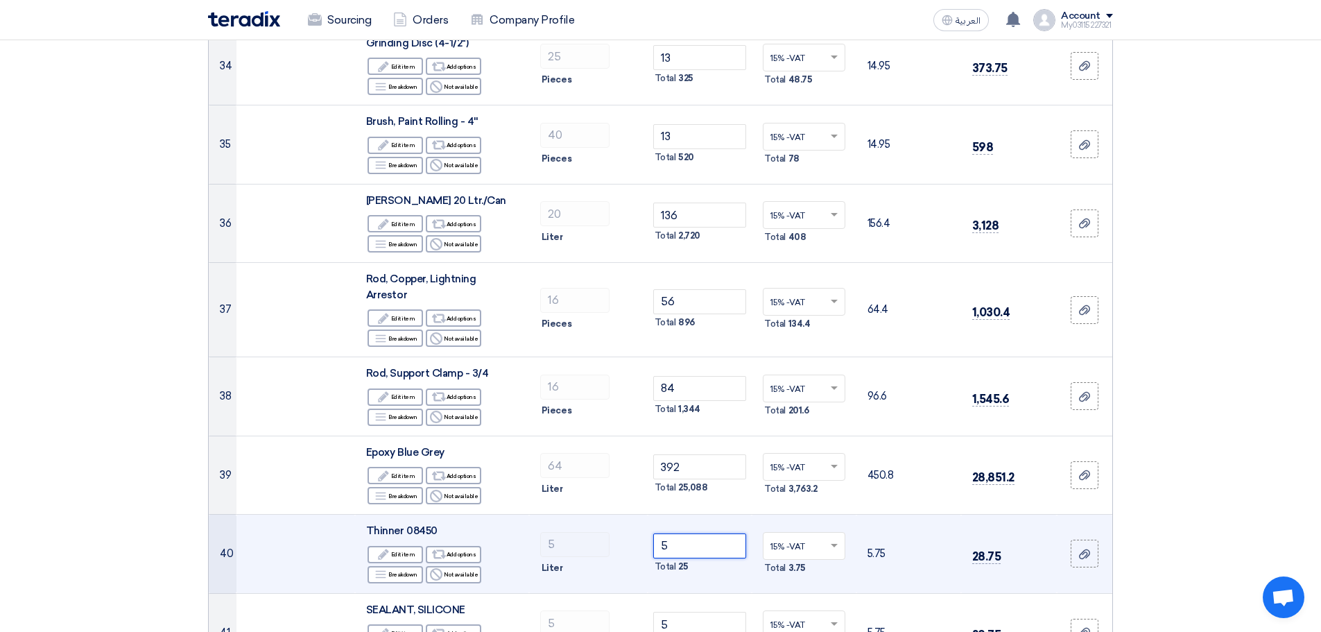
click at [690, 533] on input "5" at bounding box center [700, 545] width 94 height 25
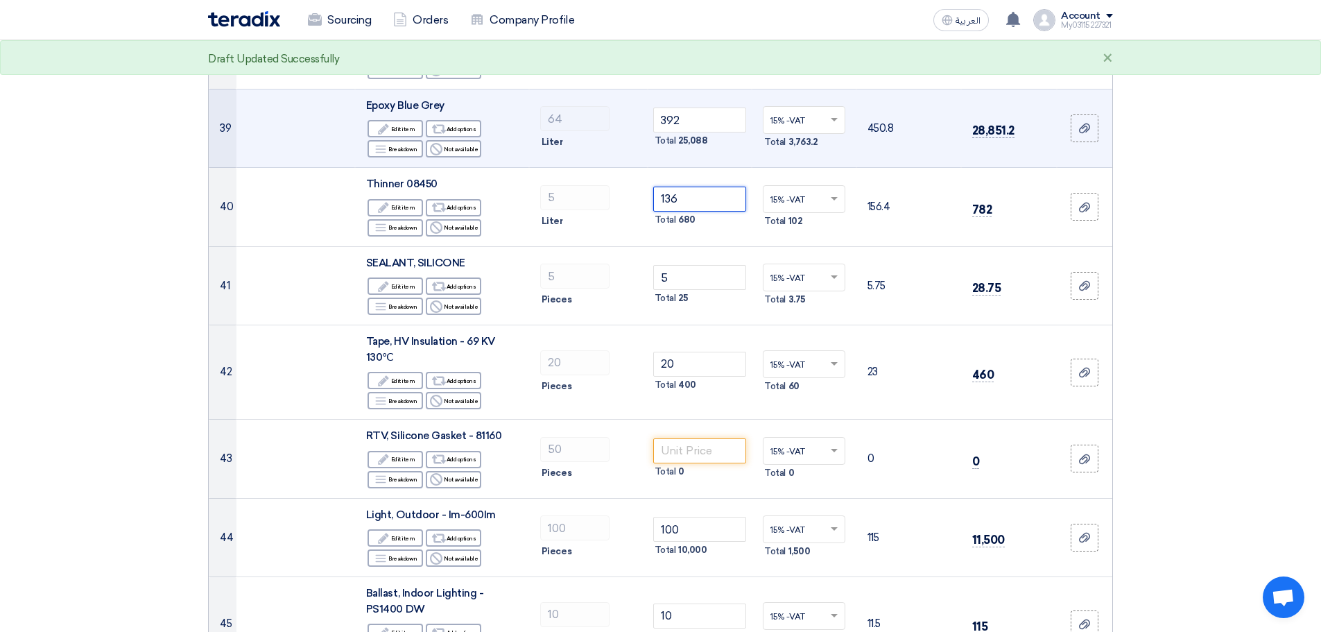
scroll to position [3328, 0]
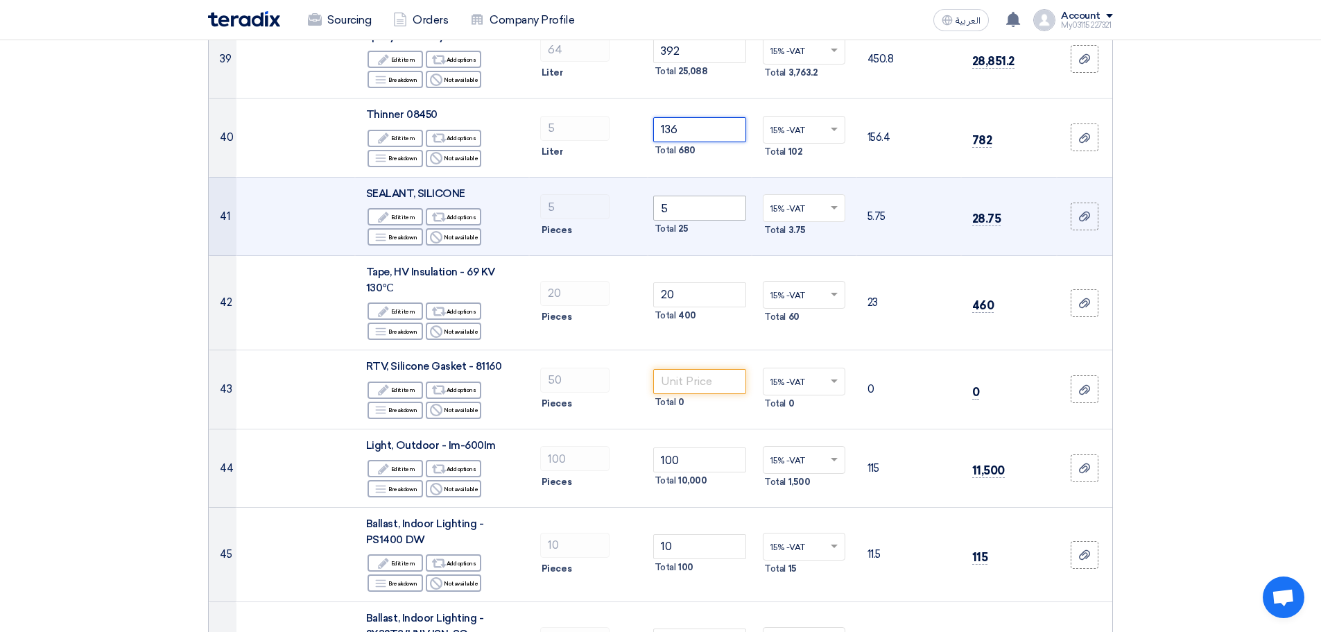
type input "136"
click at [683, 196] on input "5" at bounding box center [700, 208] width 94 height 25
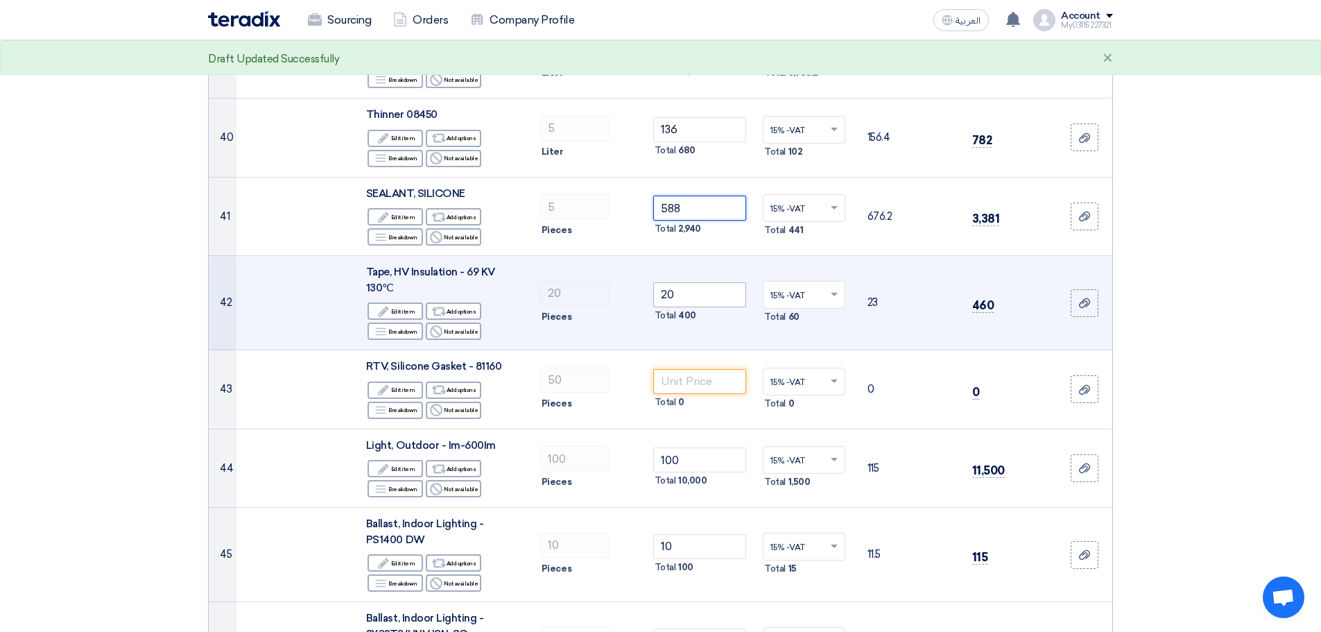
type input "588"
click at [686, 282] on input "20" at bounding box center [700, 294] width 94 height 25
type input "2"
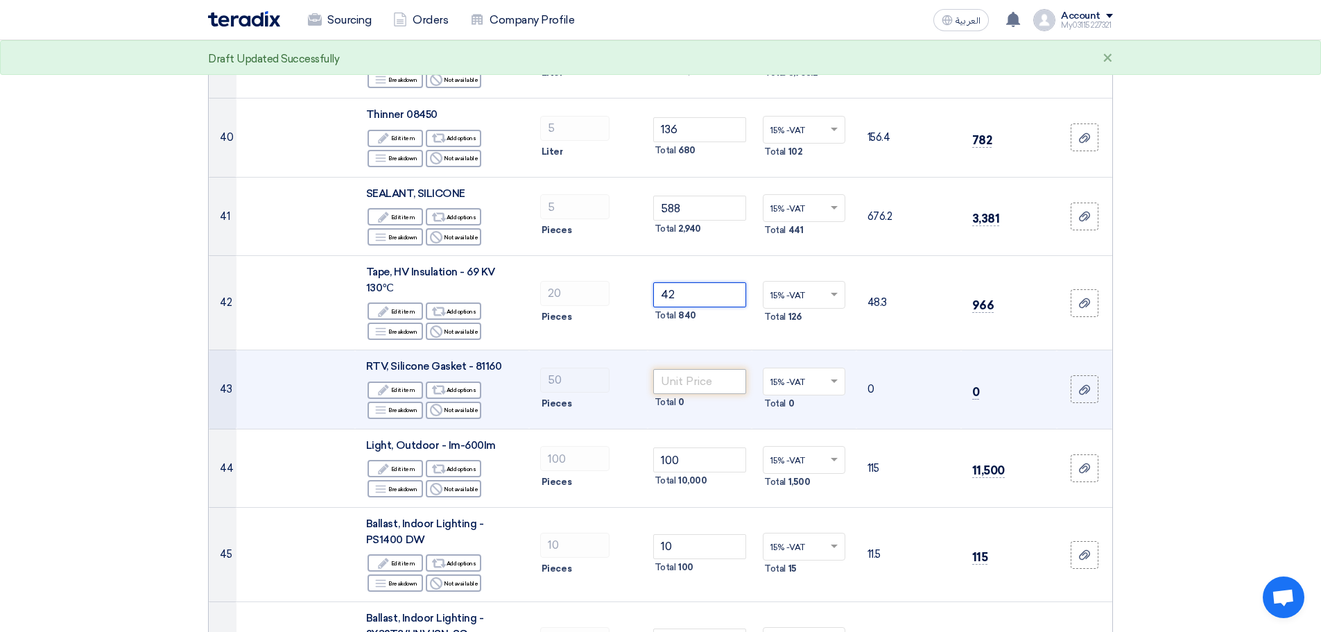
type input "42"
click at [685, 373] on input "number" at bounding box center [700, 381] width 94 height 25
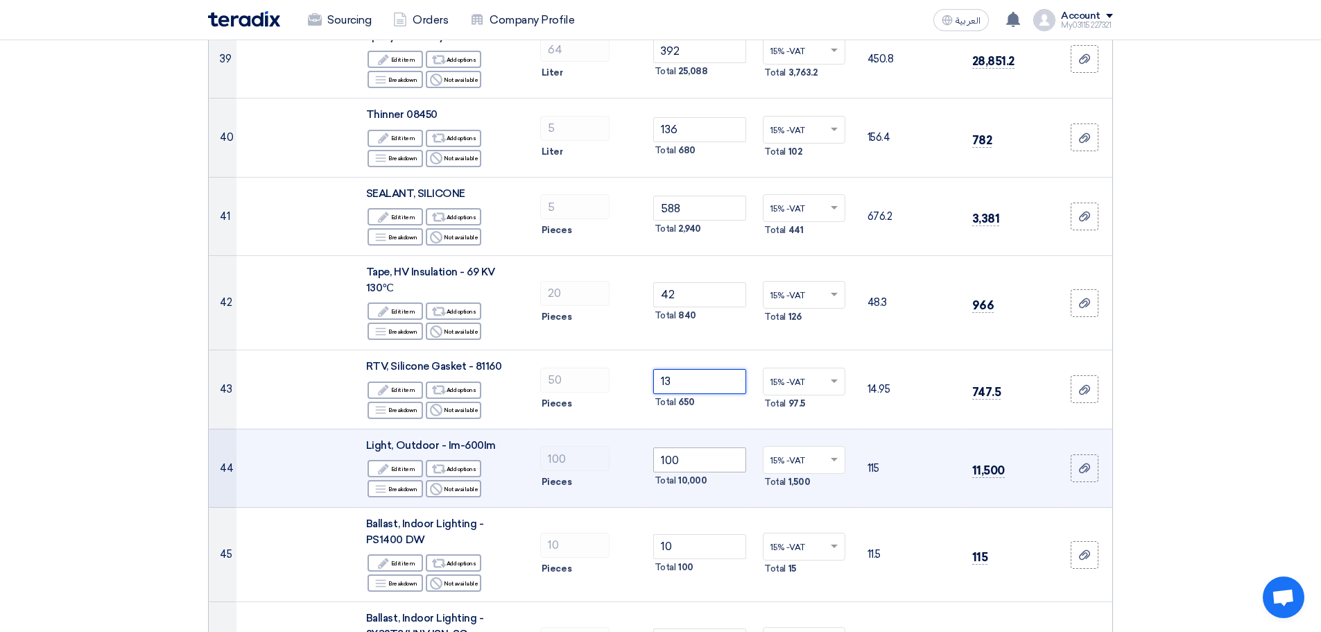
type input "13"
click at [695, 447] on input "100" at bounding box center [700, 459] width 94 height 25
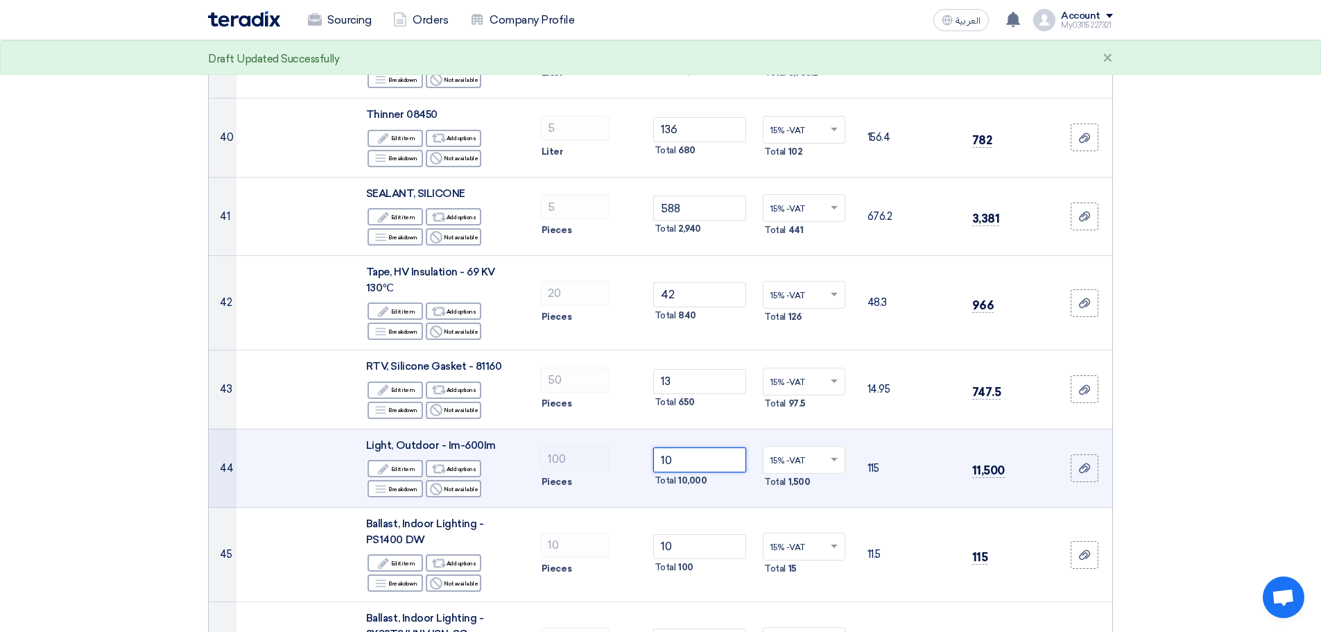
type input "1"
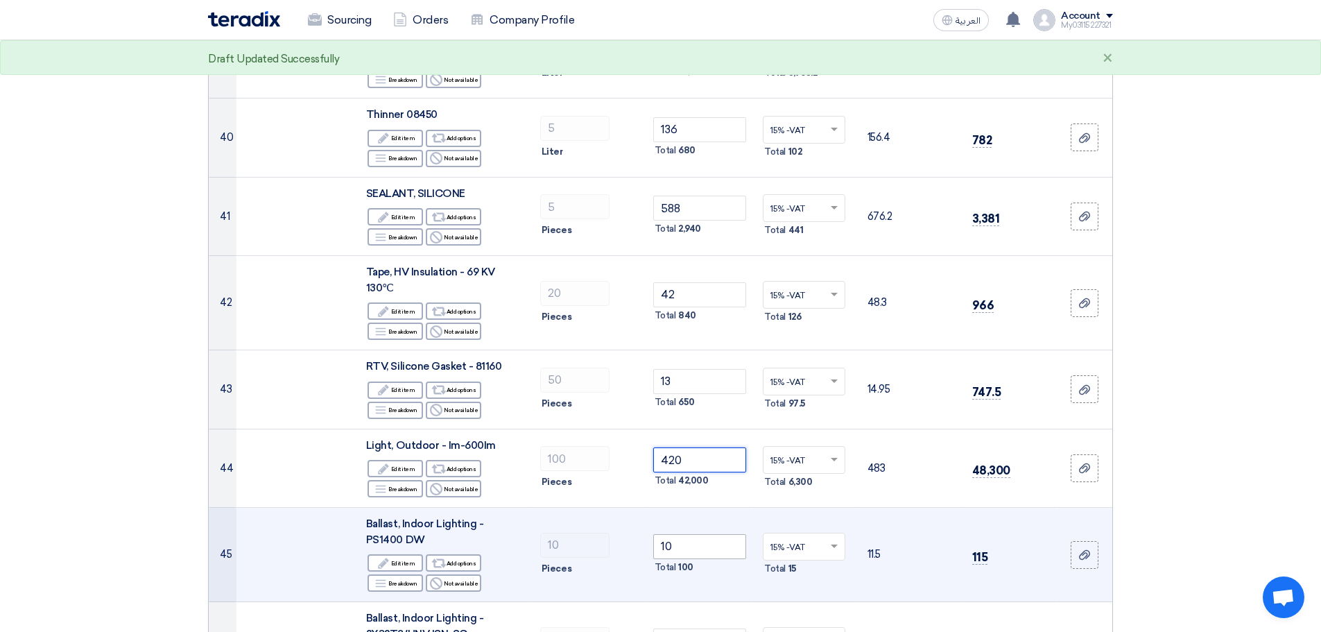
type input "420"
click at [713, 534] on input "10" at bounding box center [700, 546] width 94 height 25
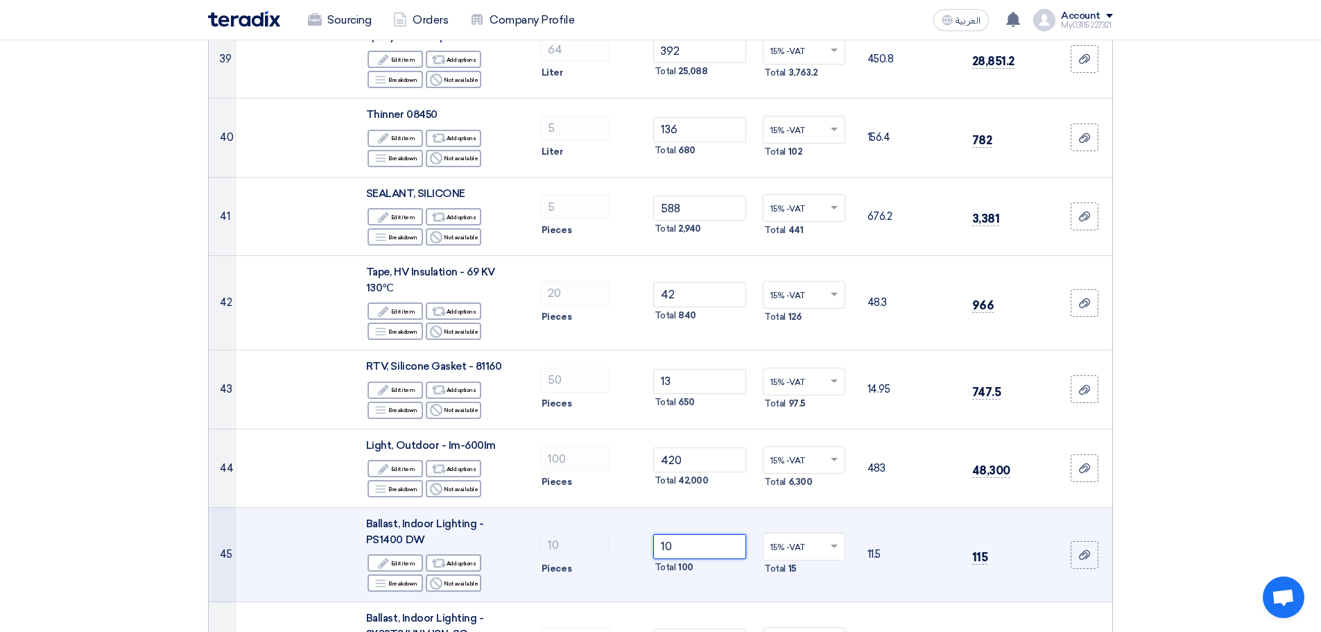
type input "1"
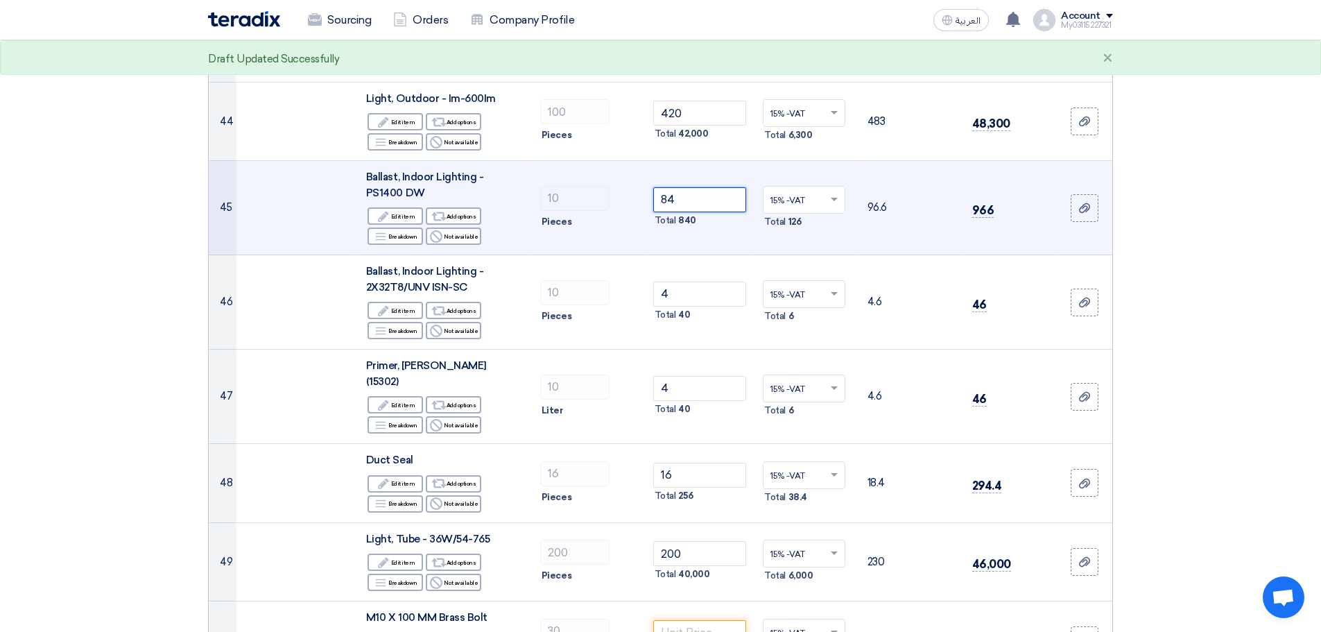
scroll to position [3744, 0]
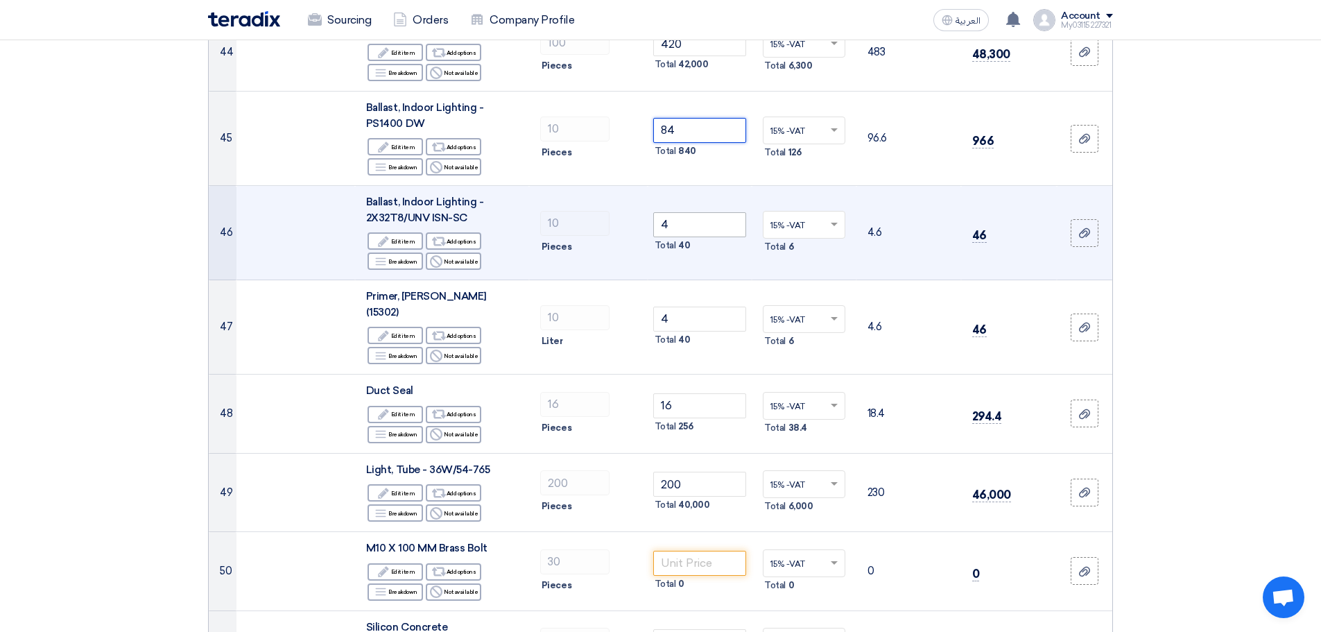
type input "84"
click at [687, 214] on input "4" at bounding box center [700, 224] width 94 height 25
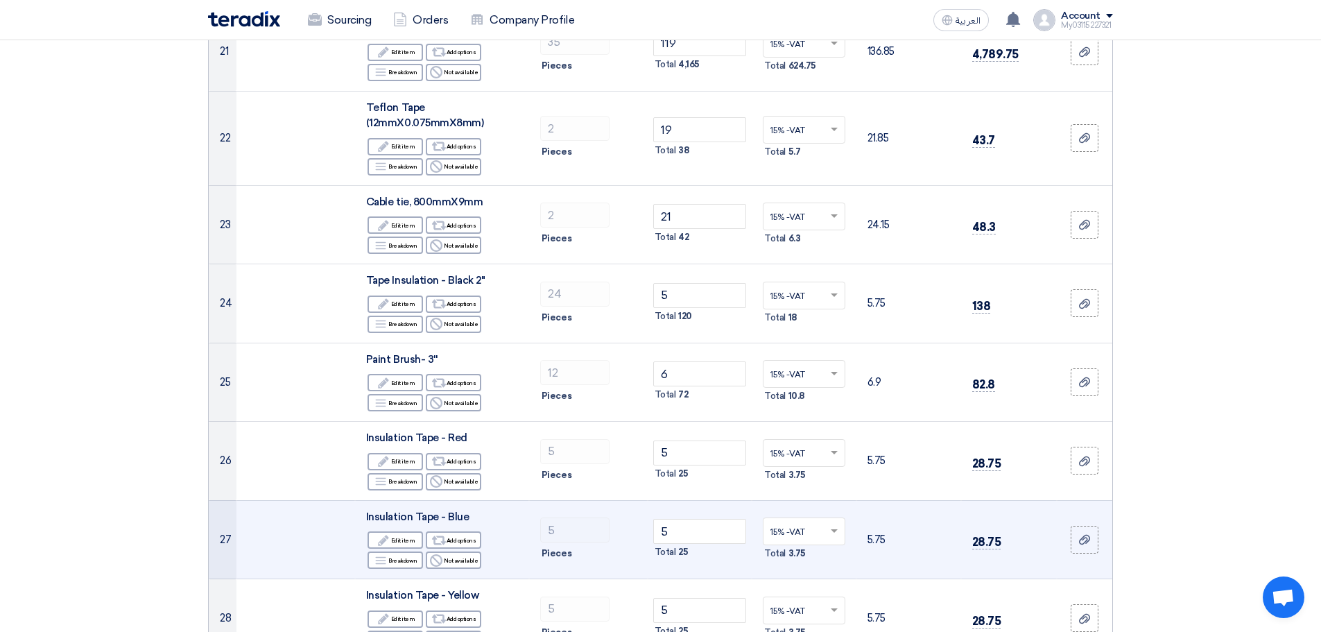
scroll to position [2080, 0]
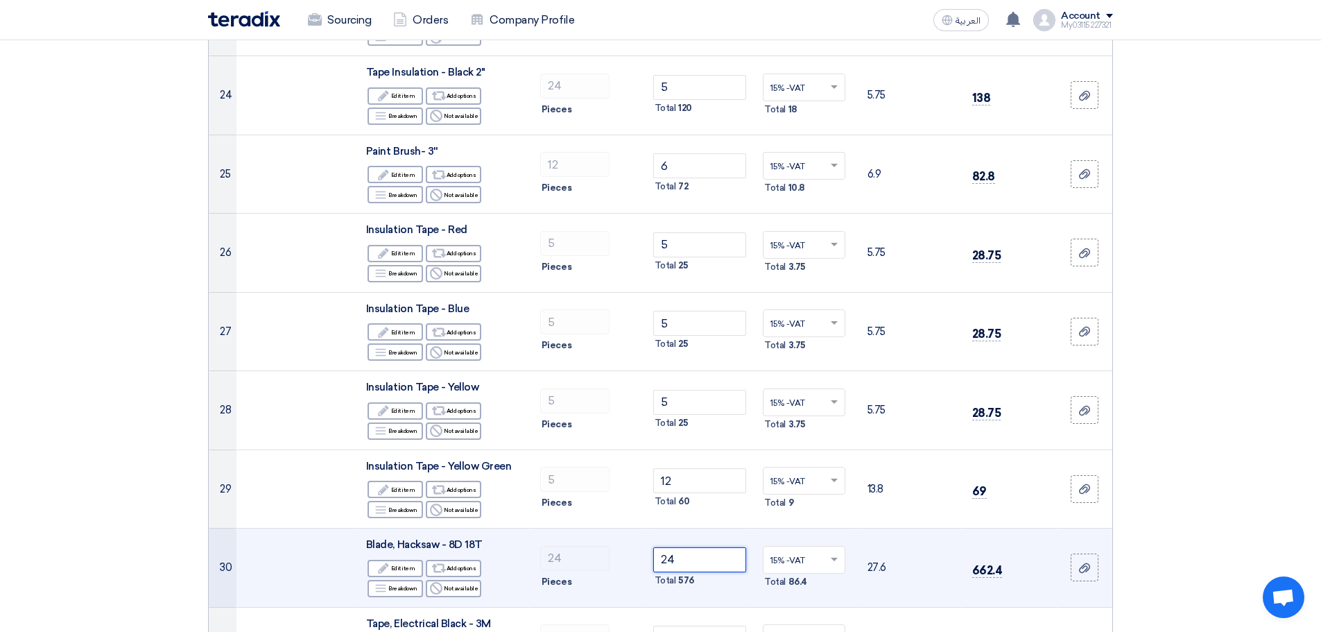
click at [706, 559] on input "24" at bounding box center [700, 559] width 94 height 25
type input "2"
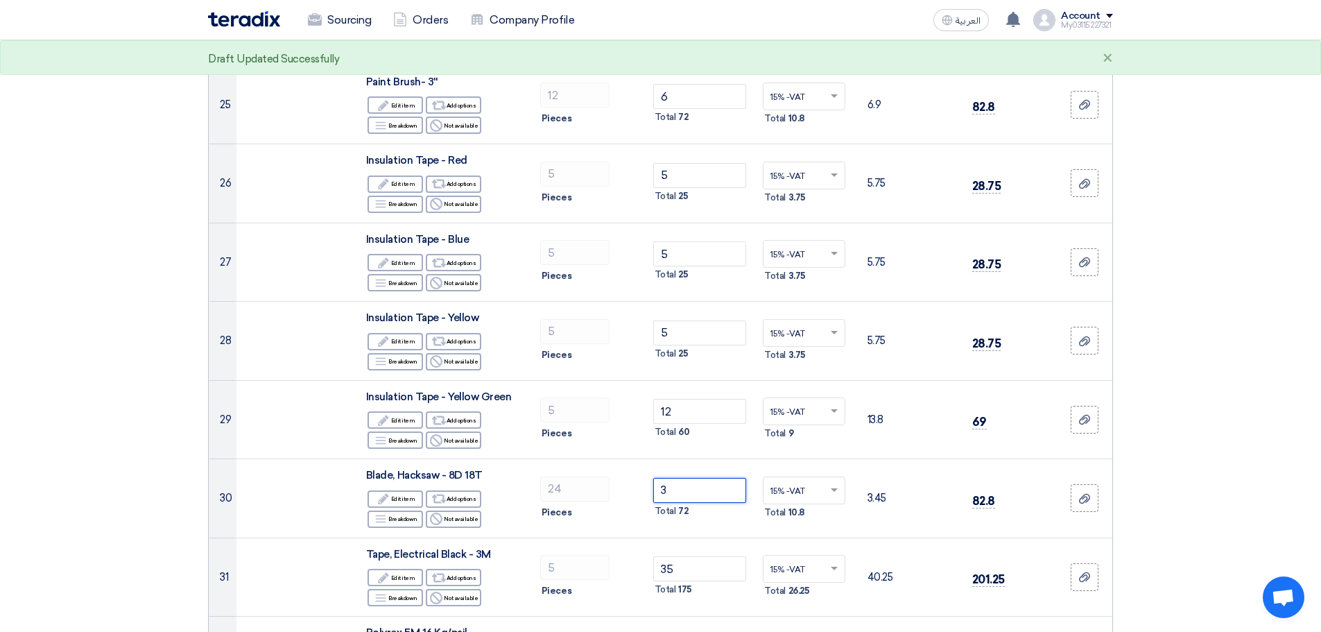
scroll to position [2288, 0]
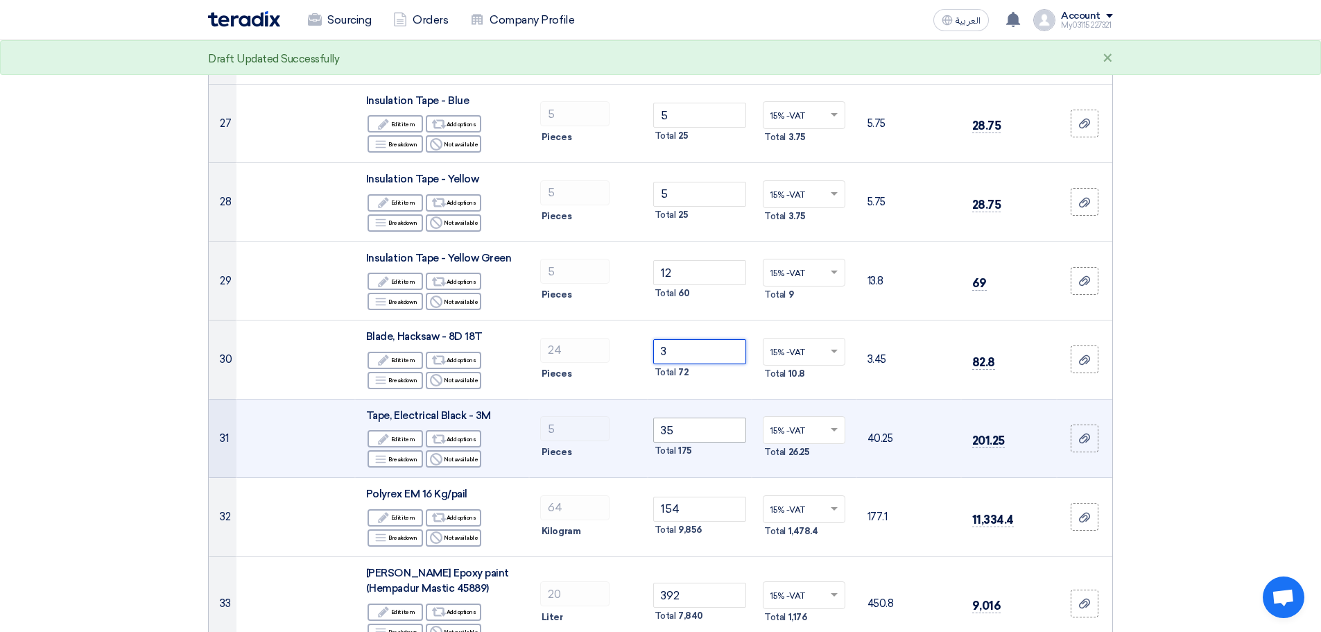
type input "3"
click at [703, 427] on input "35" at bounding box center [700, 429] width 94 height 25
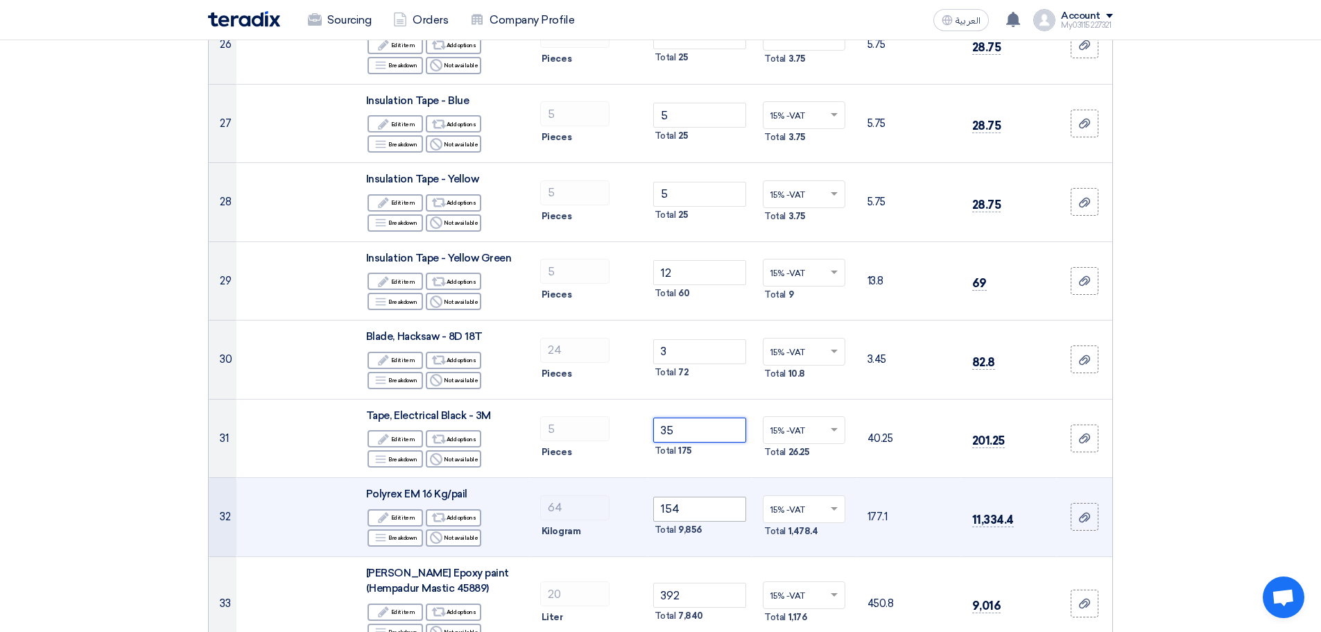
scroll to position [2427, 0]
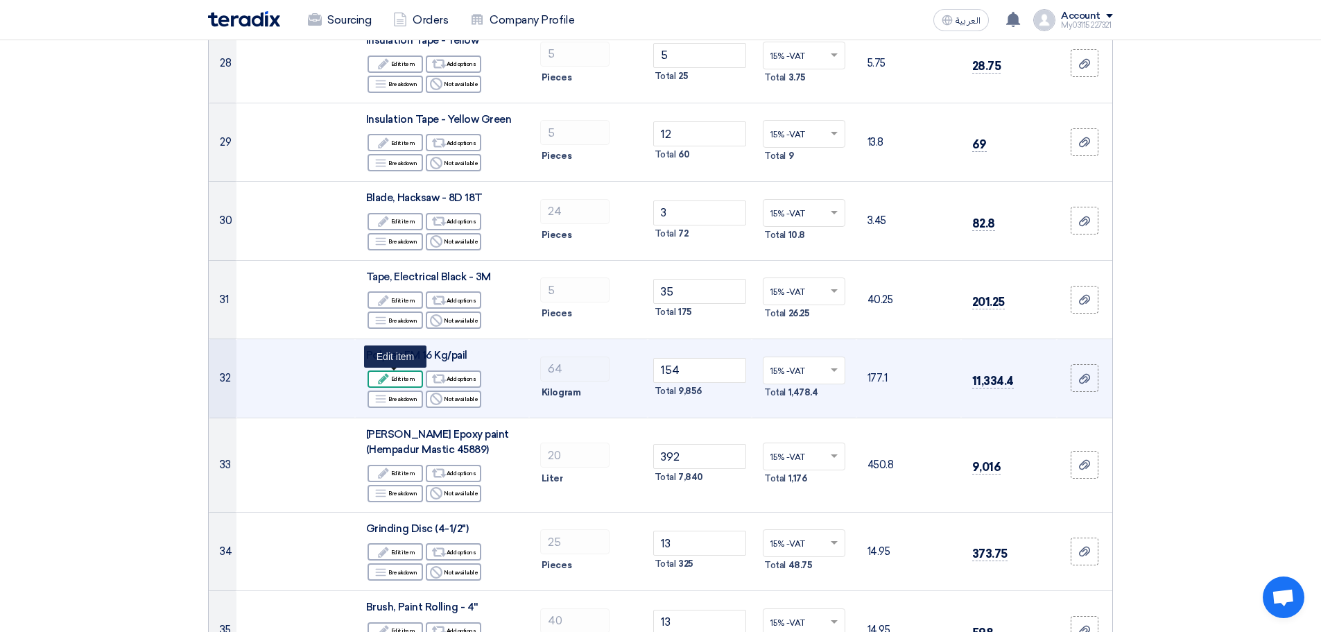
click at [399, 378] on div "Edit Edit item" at bounding box center [394, 378] width 55 height 17
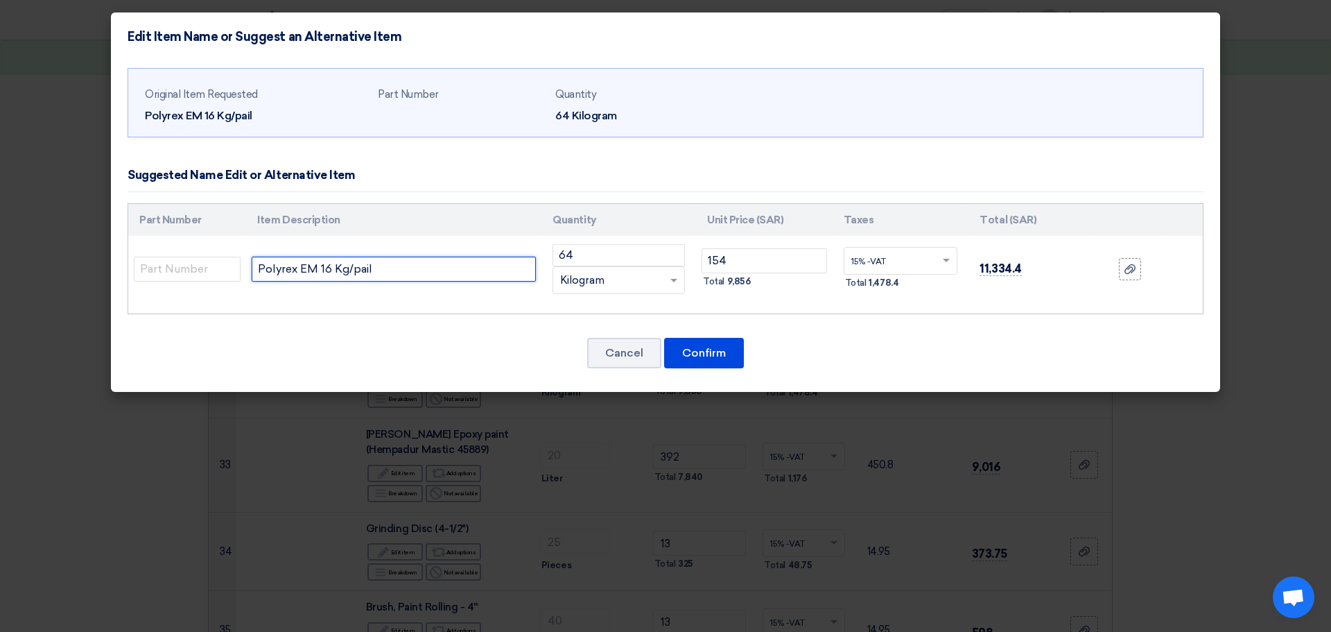
click at [374, 268] on input "Polyrex EM 16 Kg/pail" at bounding box center [394, 269] width 284 height 25
type input "Multi Purpose Grease Golden 18 KG Drum"
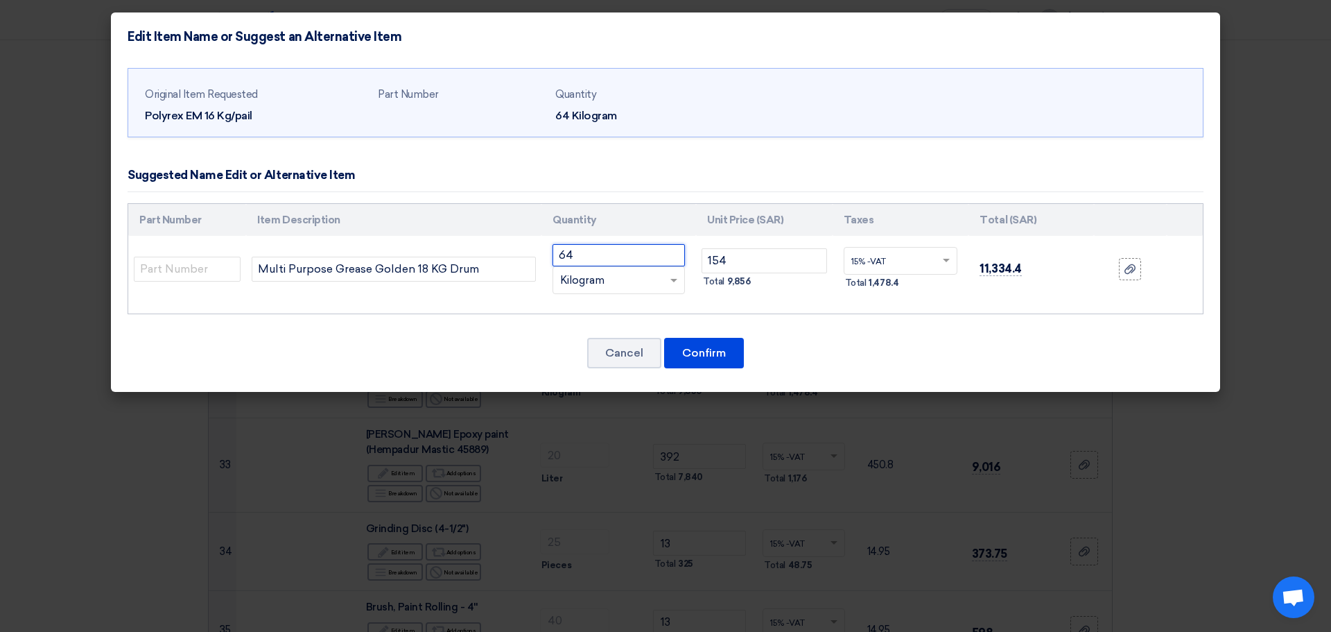
click at [607, 256] on input "64" at bounding box center [619, 255] width 132 height 22
type input "6"
type input "4"
click at [693, 352] on button "Confirm" at bounding box center [704, 353] width 80 height 31
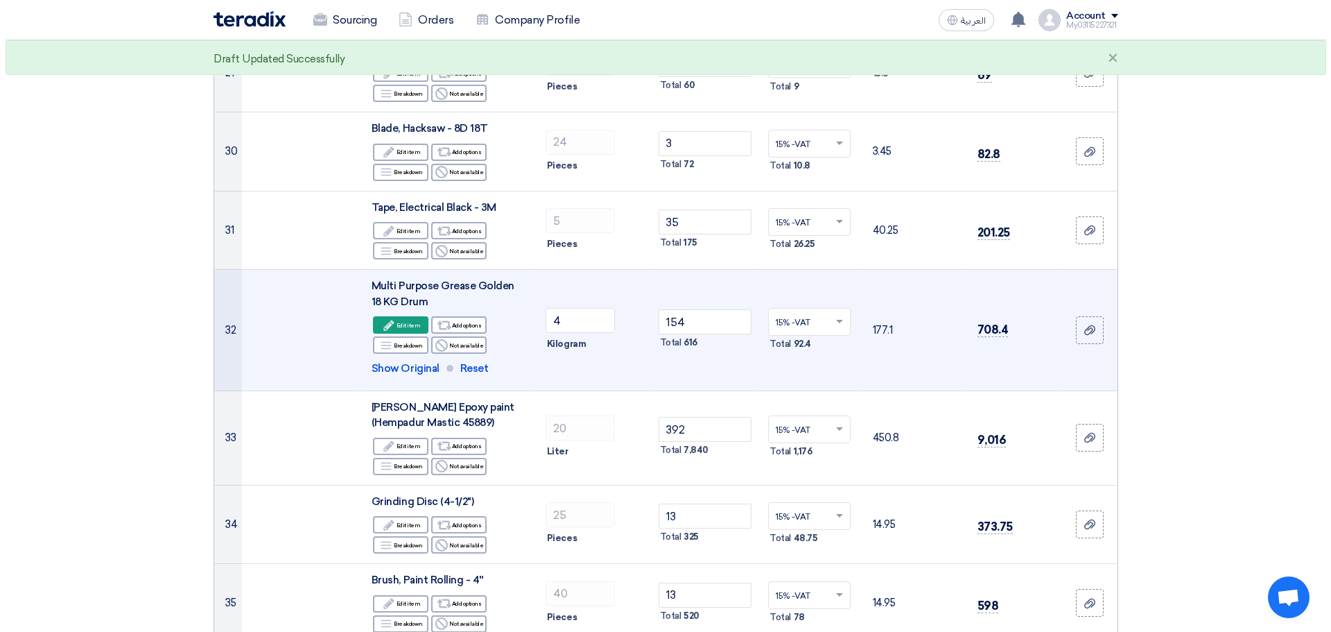
scroll to position [2565, 0]
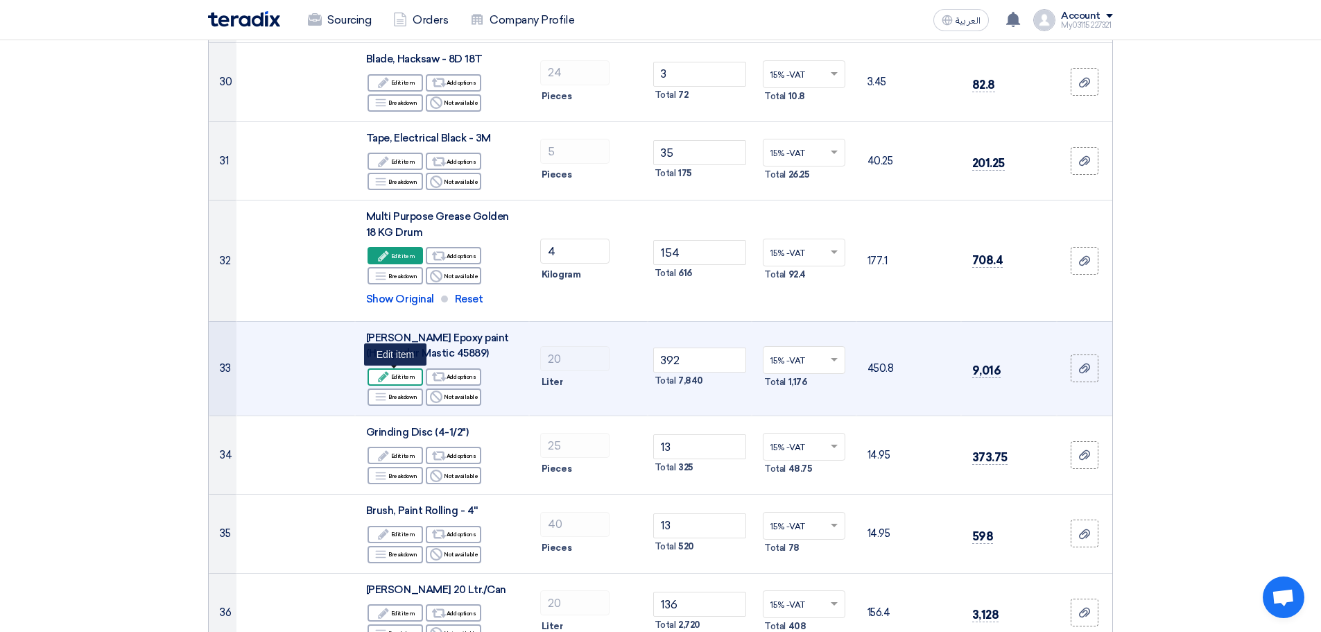
click at [401, 379] on div "Edit Edit item" at bounding box center [394, 376] width 55 height 17
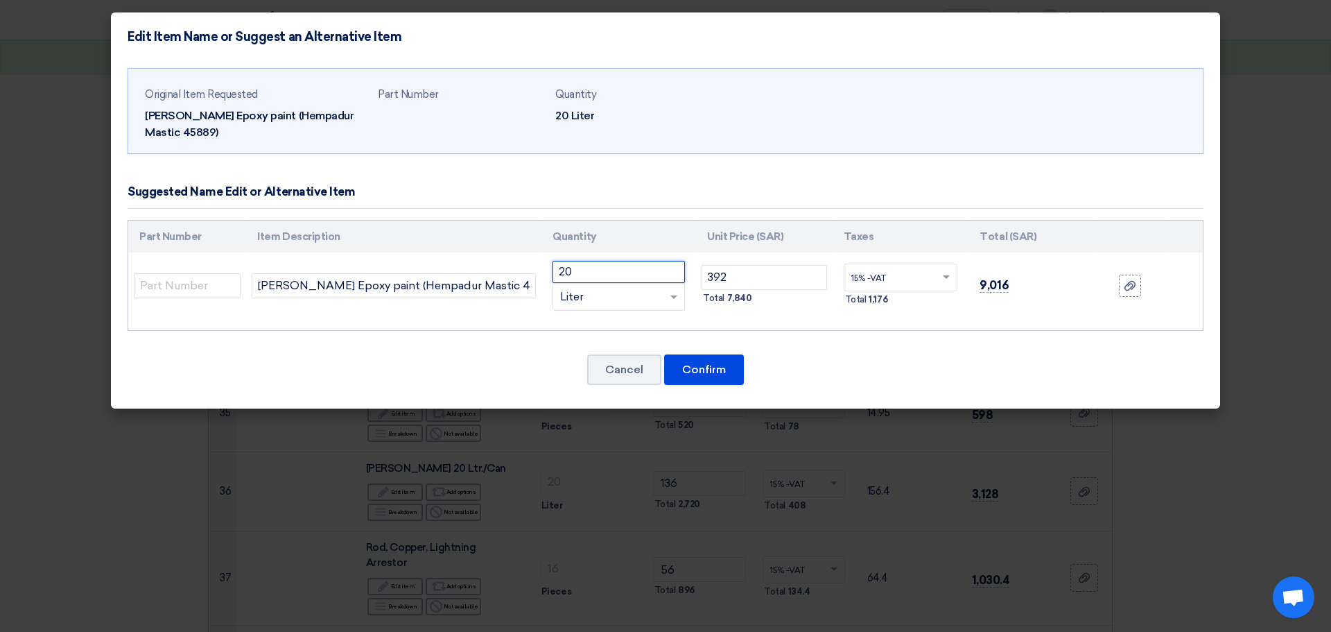
click at [582, 275] on input "20" at bounding box center [619, 272] width 132 height 22
type input "2"
type input "5"
click at [607, 303] on div "RFQ_STEP1.ITEMS.2.TYPE_PLACEHOLDER × Liter" at bounding box center [610, 297] width 114 height 16
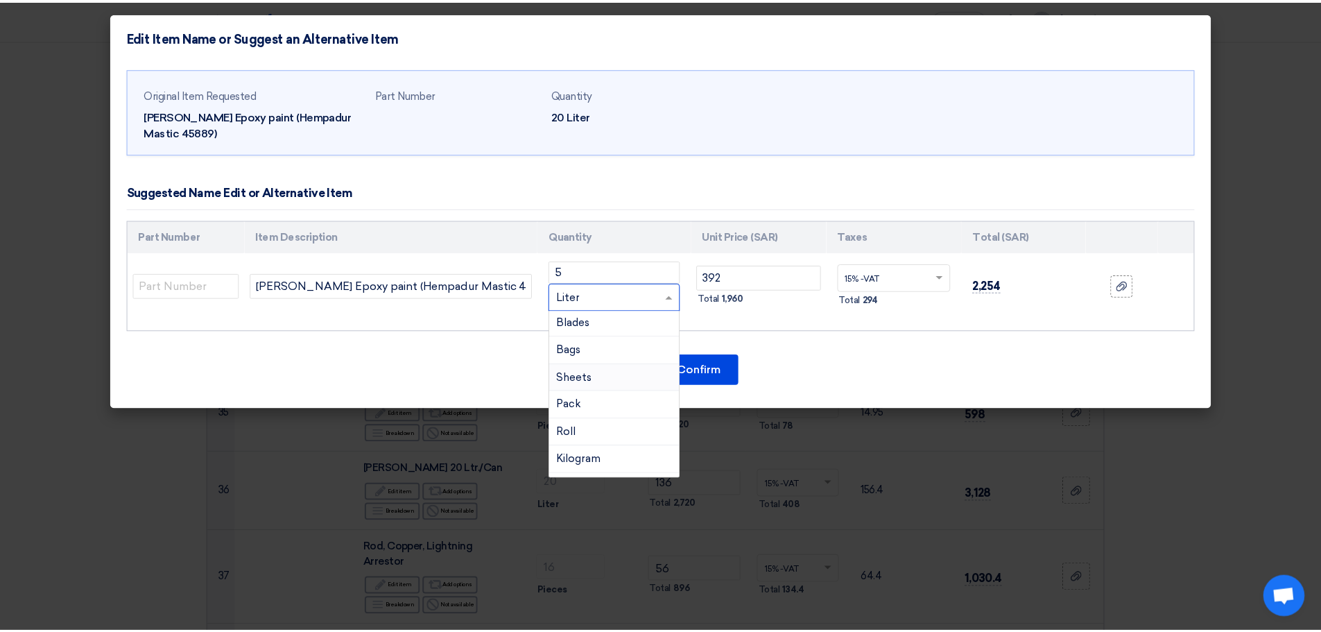
scroll to position [0, 0]
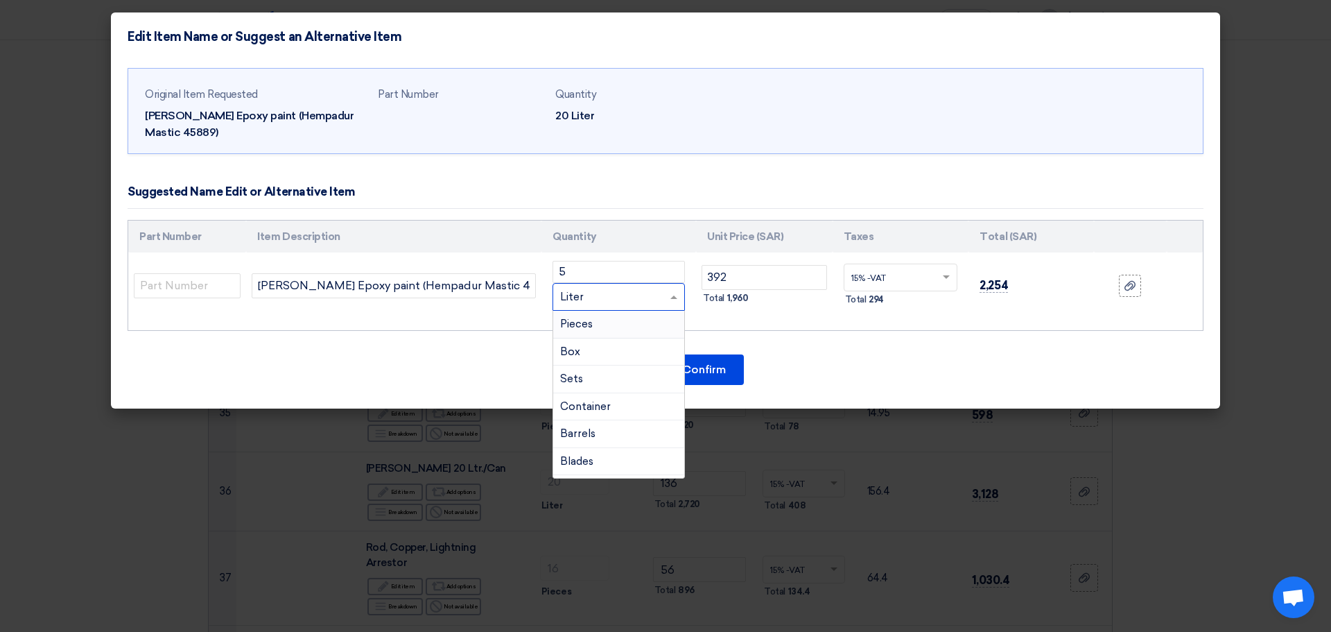
click at [607, 323] on div "Pieces" at bounding box center [618, 325] width 131 height 28
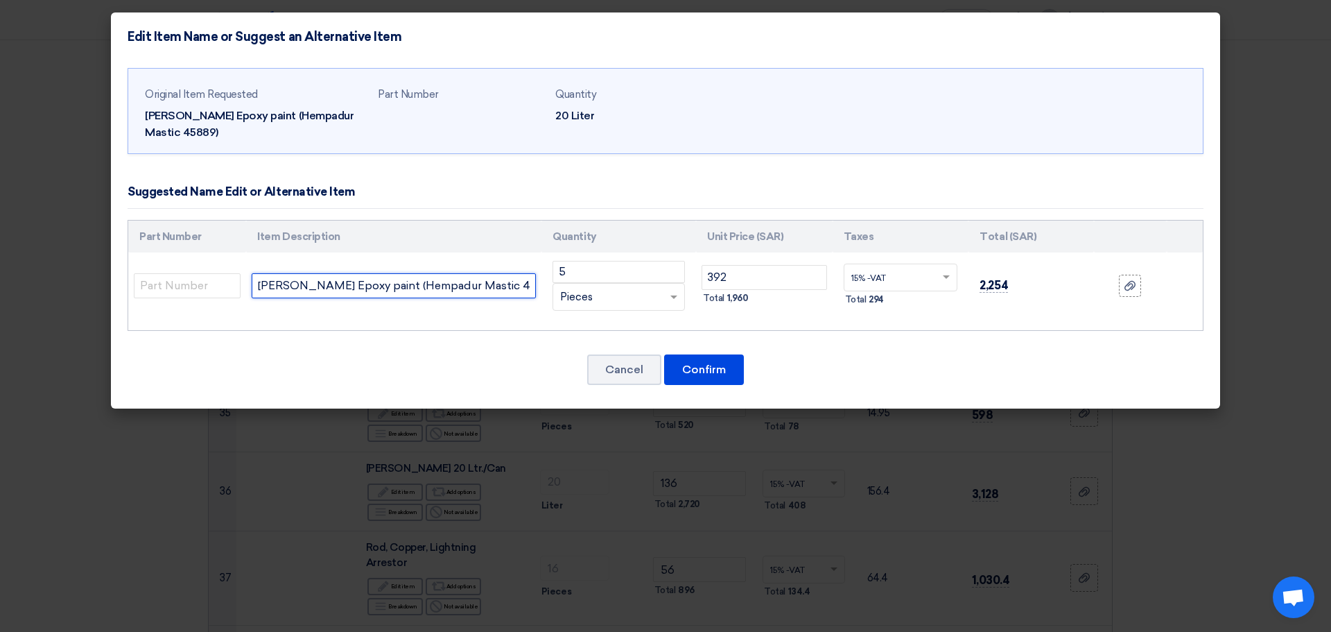
click at [507, 284] on input "[PERSON_NAME] Epoxy paint (Hempadur Mastic 45889)" at bounding box center [394, 285] width 284 height 25
click at [327, 290] on input "[PERSON_NAME] Epoxy paint (Hempadur Mastic 45889)" at bounding box center [394, 285] width 284 height 25
paste input "5ltr"
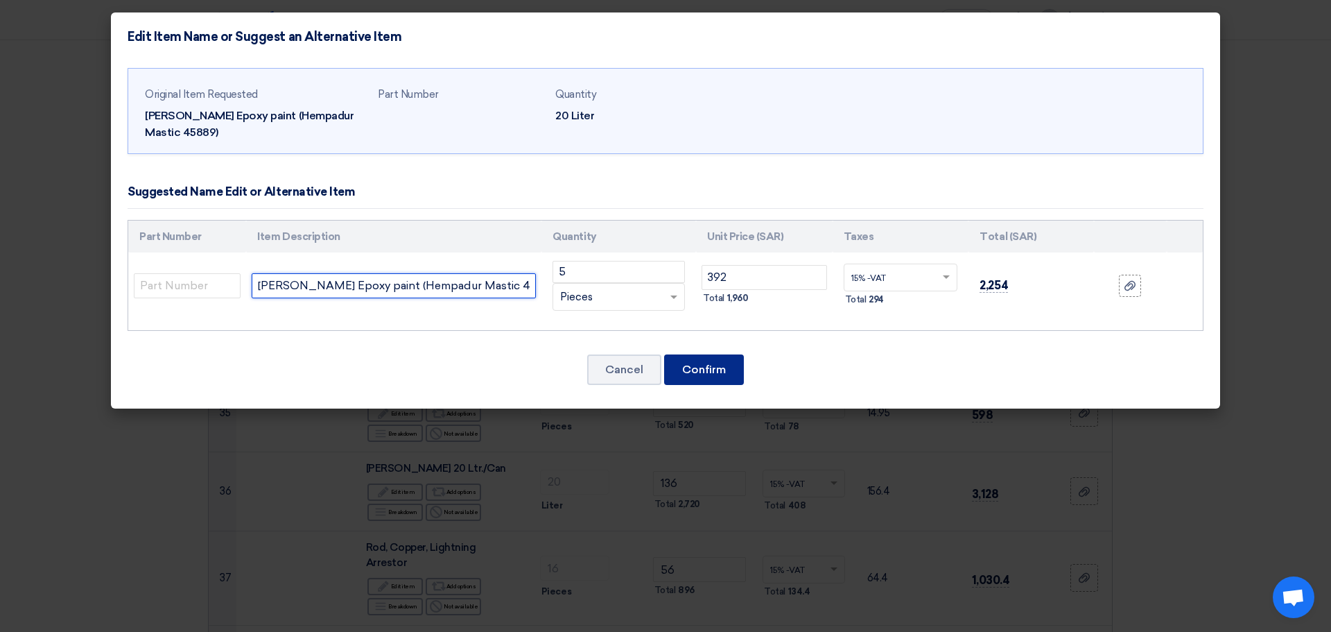
type input "[PERSON_NAME] Epoxy paint (Hempadur Mastic 45889) 5ltr"
click at [724, 364] on button "Confirm" at bounding box center [704, 369] width 80 height 31
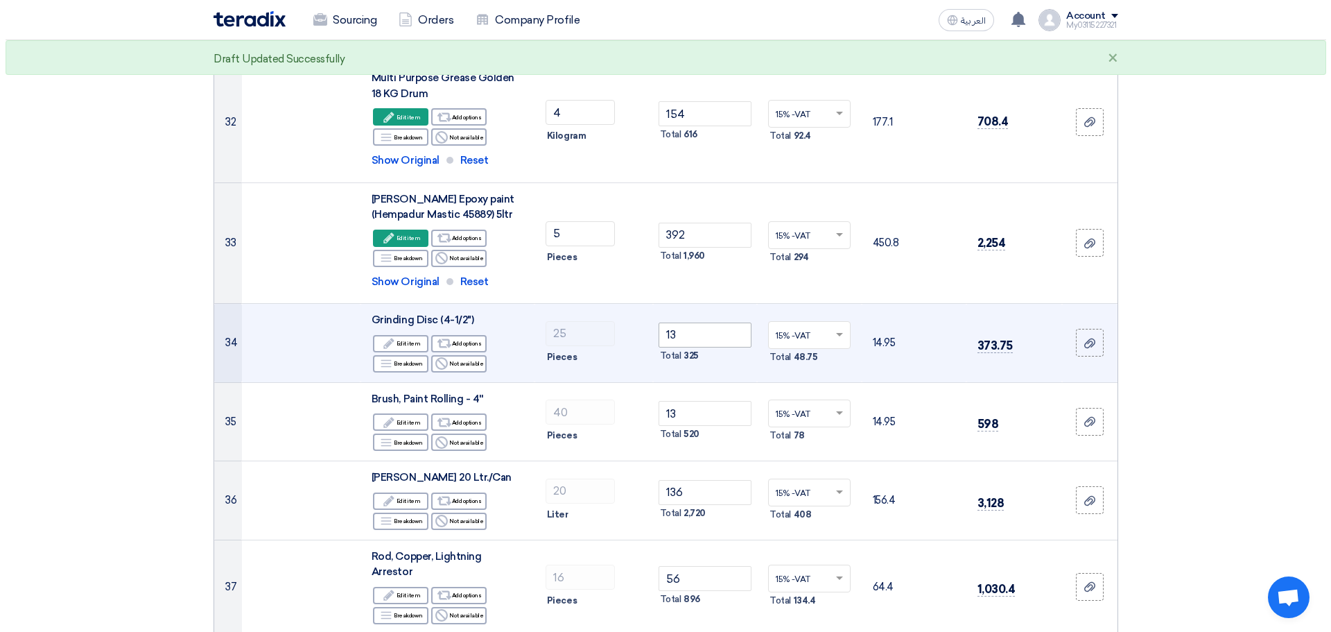
scroll to position [2773, 0]
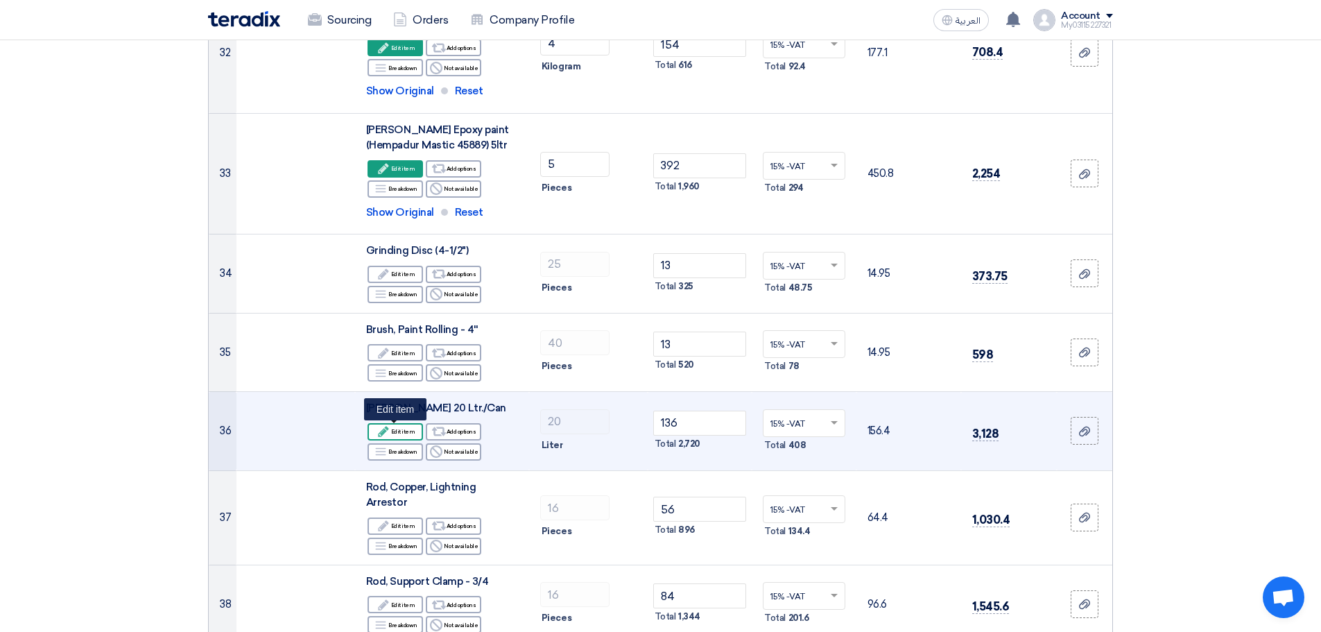
click at [387, 429] on icon "Edit" at bounding box center [383, 431] width 12 height 12
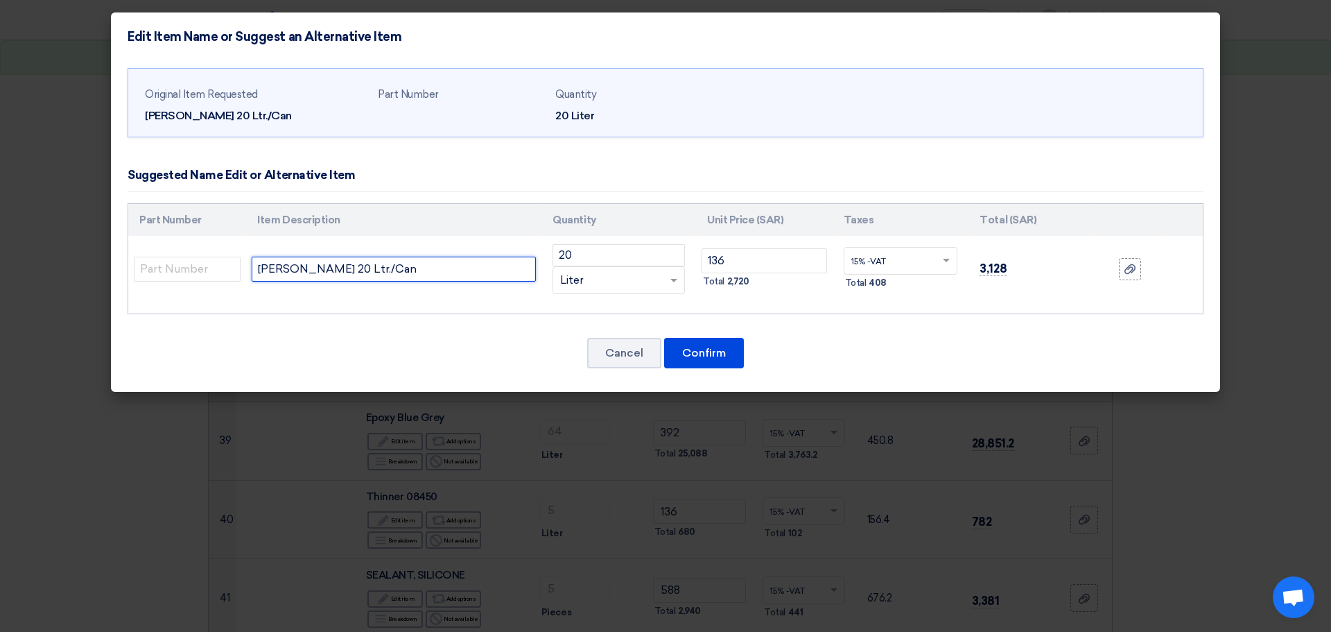
click at [325, 274] on input "[PERSON_NAME] 20 Ltr./Can" at bounding box center [394, 269] width 284 height 25
paste input "3.8Ltr"
type input "[PERSON_NAME] 20 Ltr./Can 3.8Ltr"
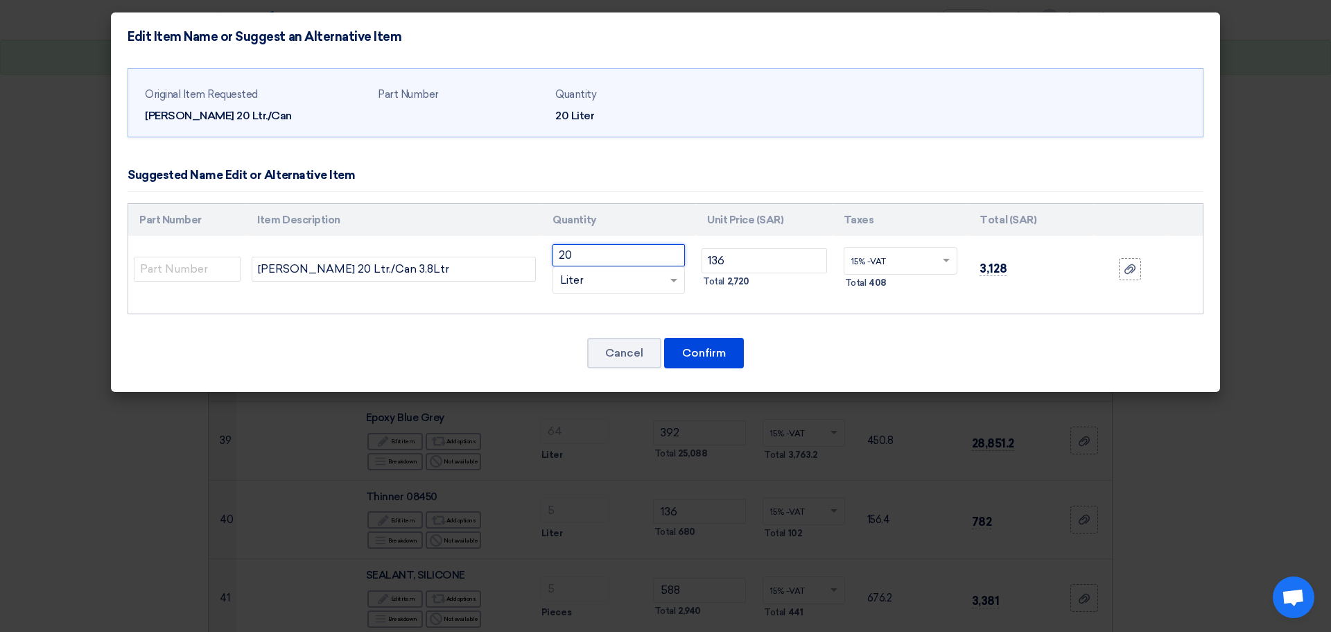
click at [618, 262] on input "20" at bounding box center [619, 255] width 132 height 22
type input "2"
click at [623, 286] on div "RFQ_STEP1.ITEMS.2.TYPE_PLACEHOLDER × Liter" at bounding box center [610, 280] width 114 height 16
type input "5"
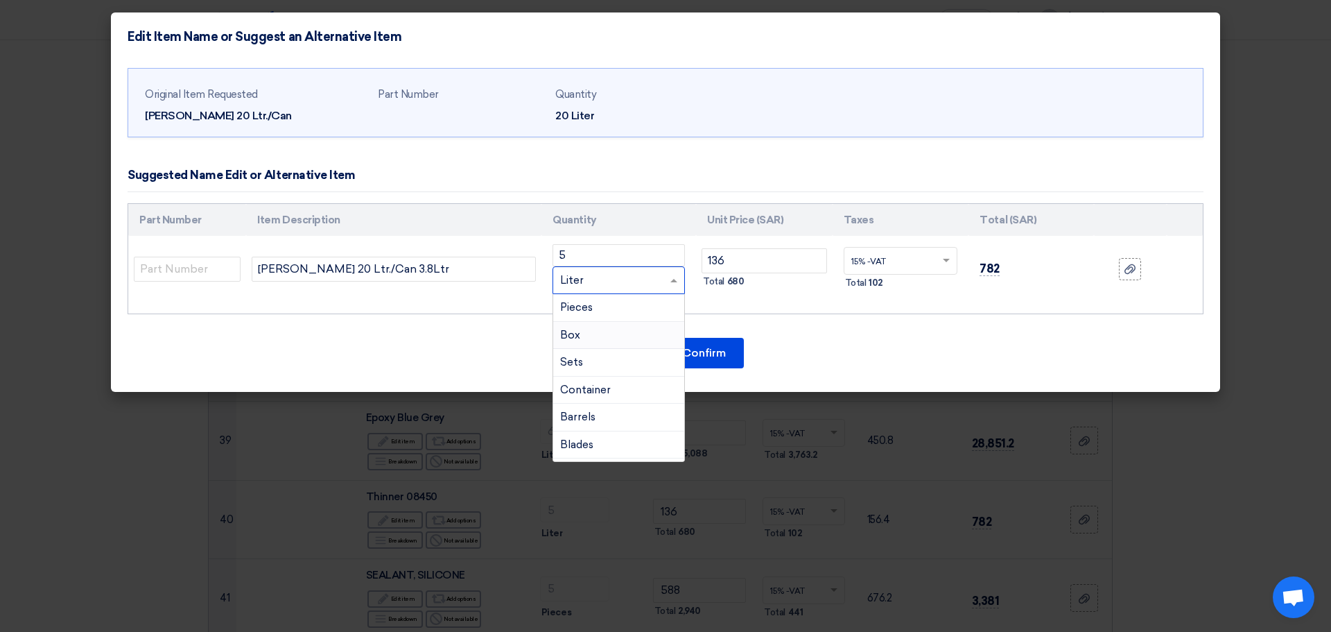
click at [611, 332] on div "Box" at bounding box center [618, 336] width 131 height 28
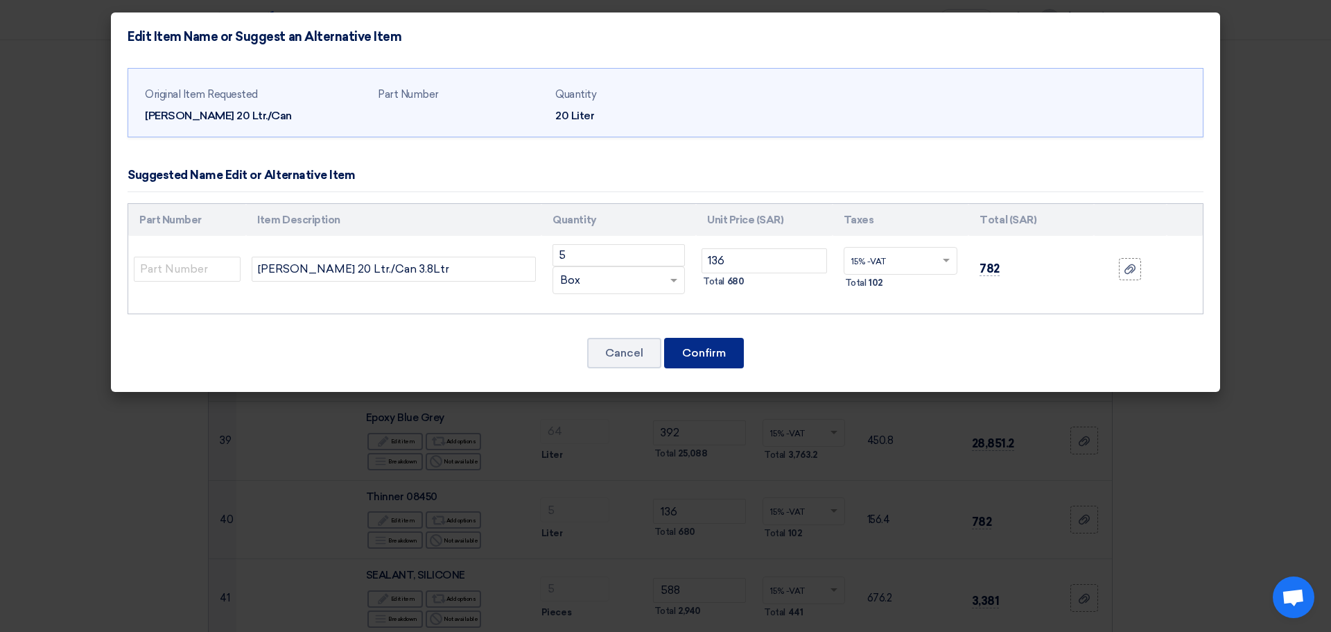
click at [705, 352] on button "Confirm" at bounding box center [704, 353] width 80 height 31
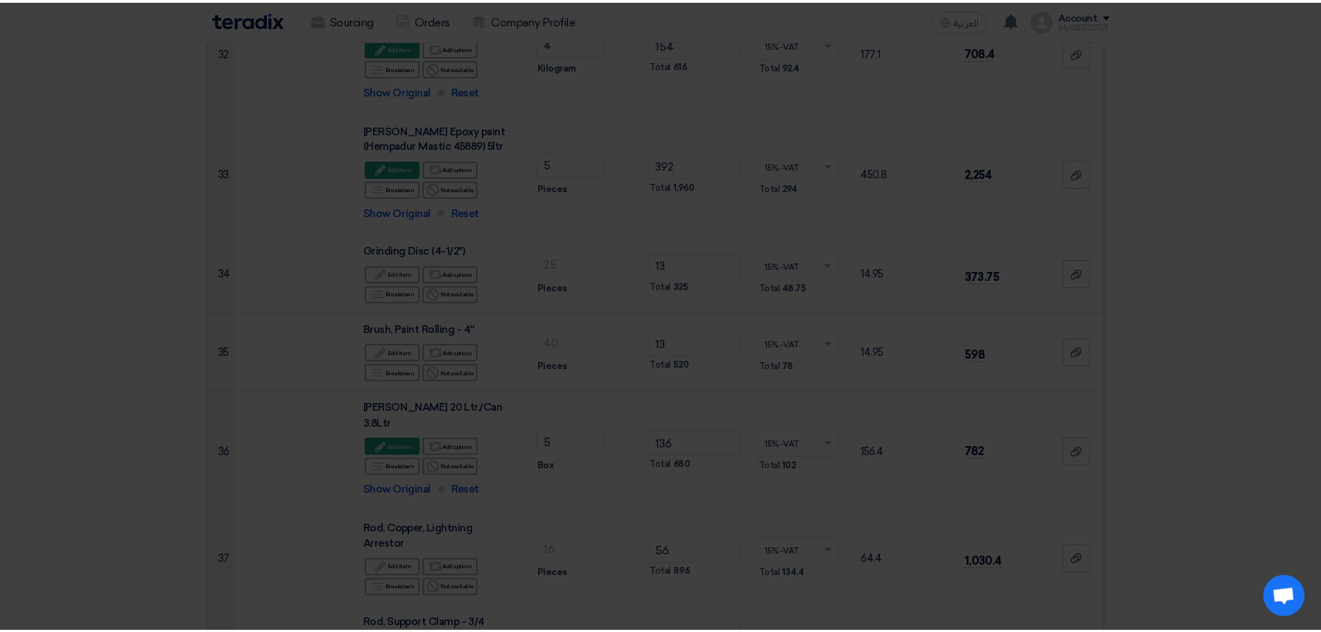
scroll to position [3015, 0]
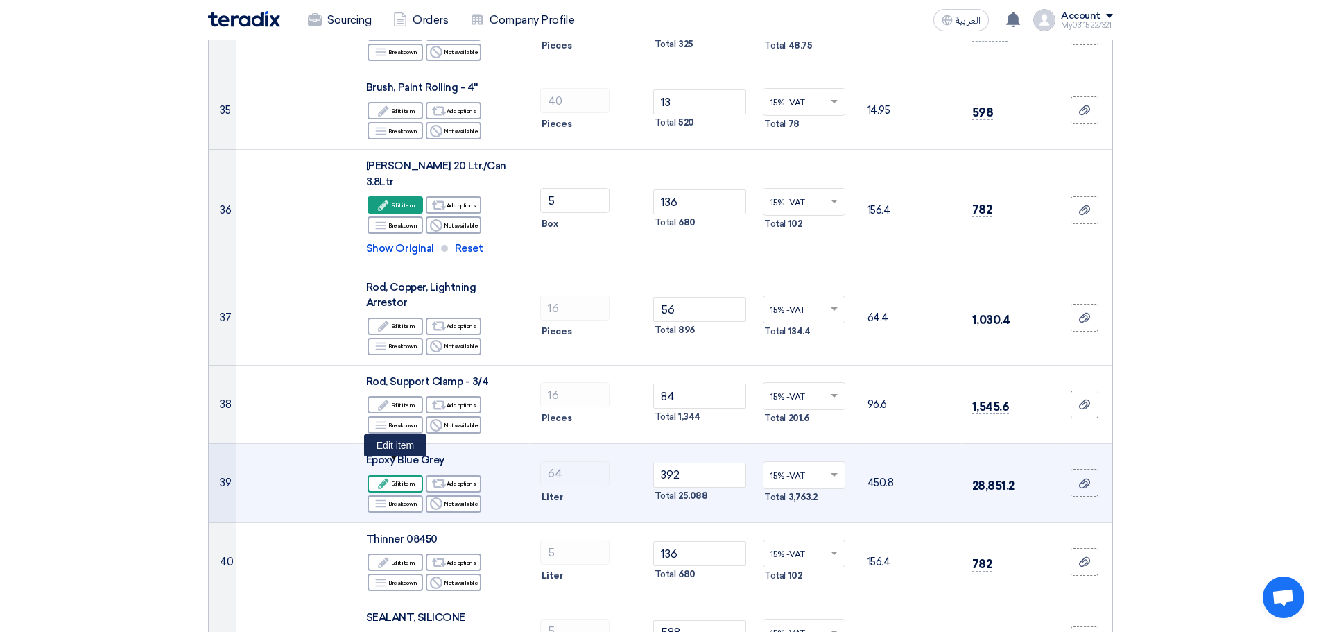
click at [382, 477] on icon "Edit" at bounding box center [383, 483] width 12 height 12
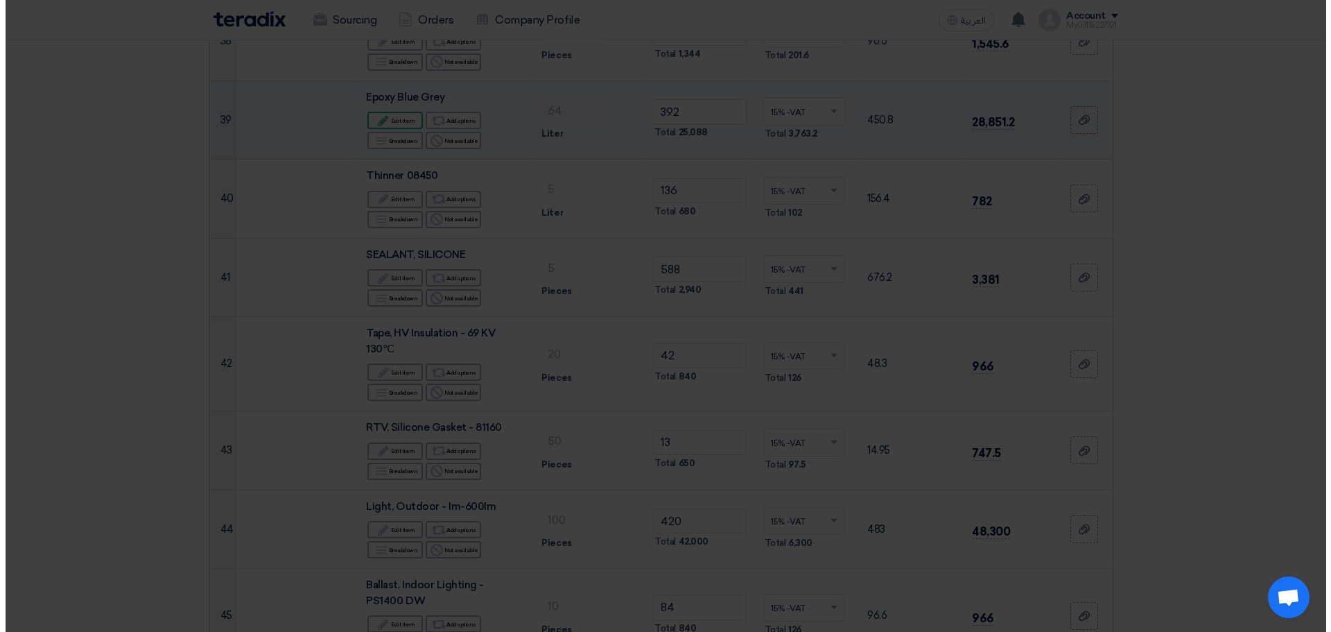
scroll to position [2773, 0]
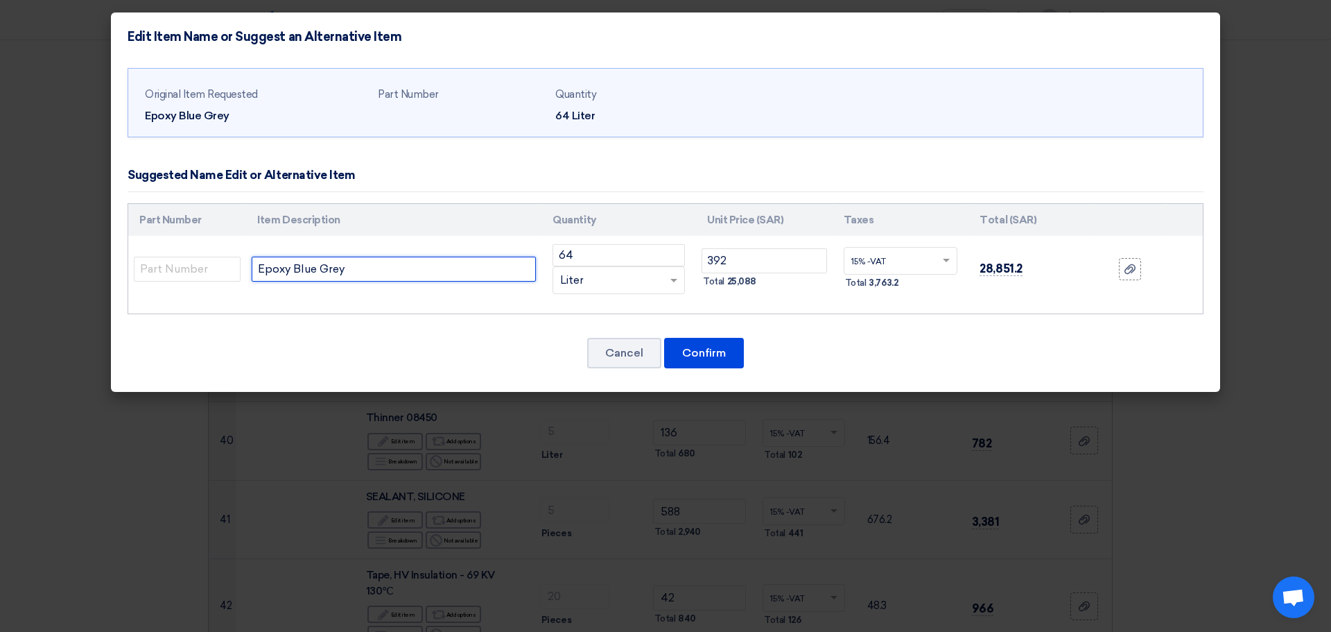
click at [469, 261] on input "Epoxy Blue Grey" at bounding box center [394, 269] width 284 height 25
type input "Epoxy Blue Grey 4ltr"
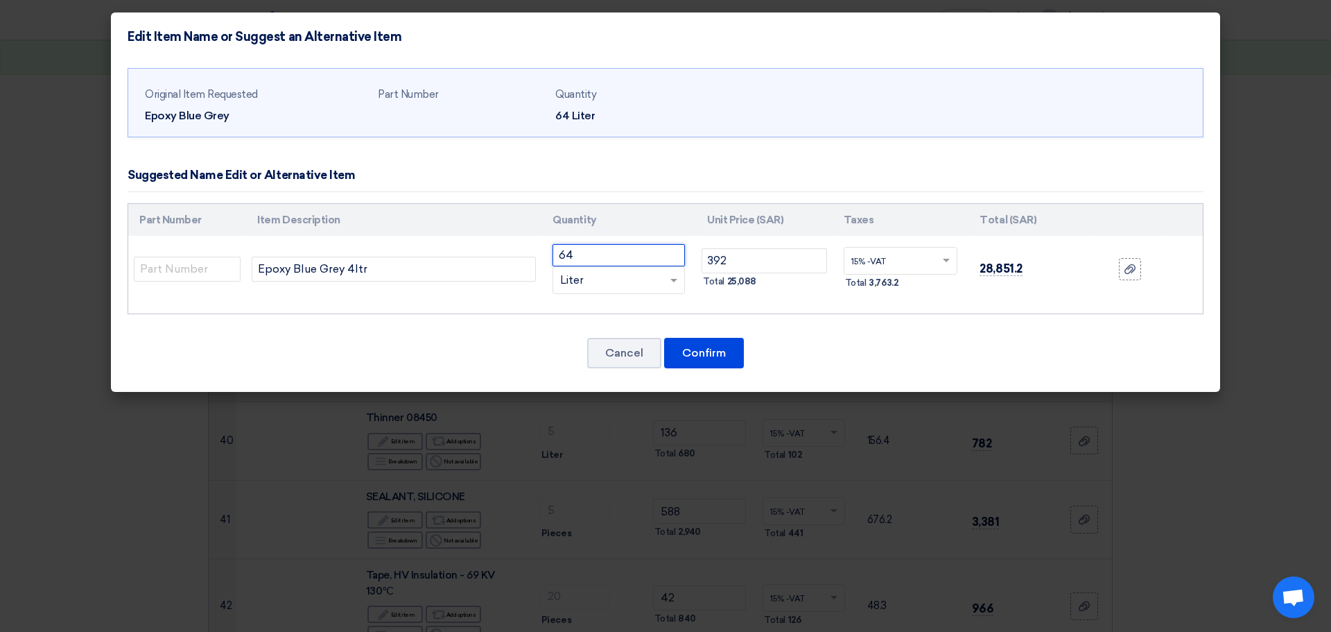
click at [609, 258] on input "64" at bounding box center [619, 255] width 132 height 22
type input "6"
click at [611, 256] on input "number" at bounding box center [619, 255] width 132 height 22
type input "16"
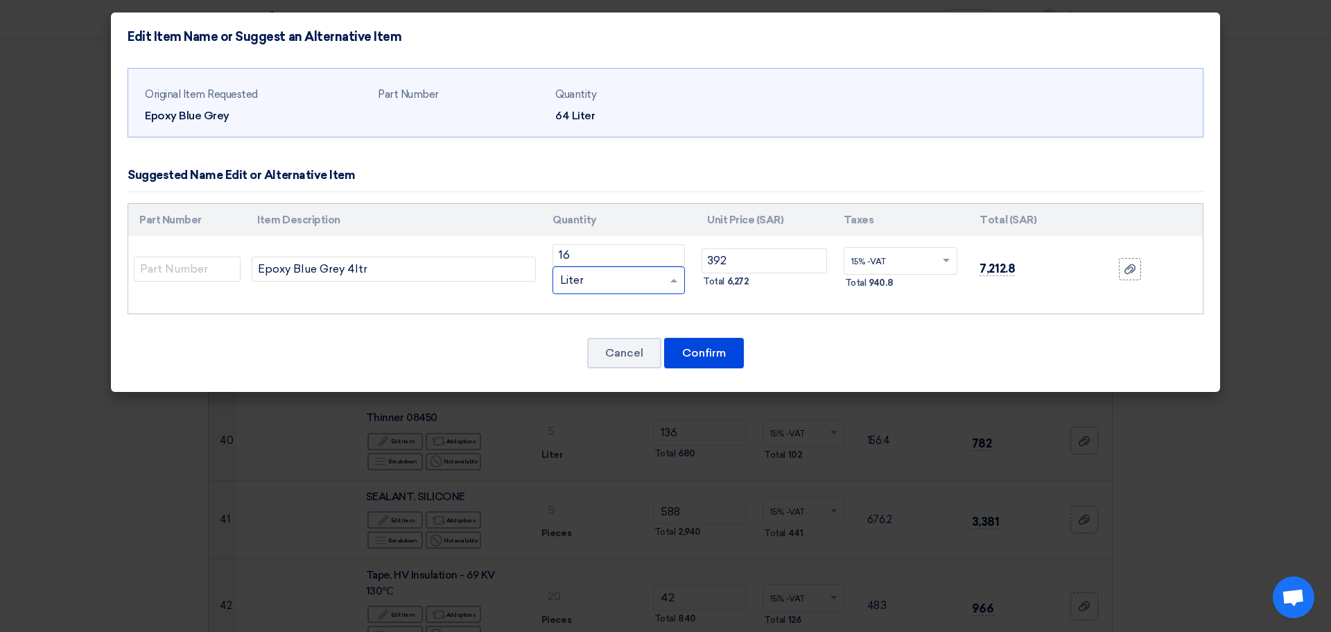
click at [618, 278] on div "RFQ_STEP1.ITEMS.2.TYPE_PLACEHOLDER × Liter" at bounding box center [610, 280] width 114 height 16
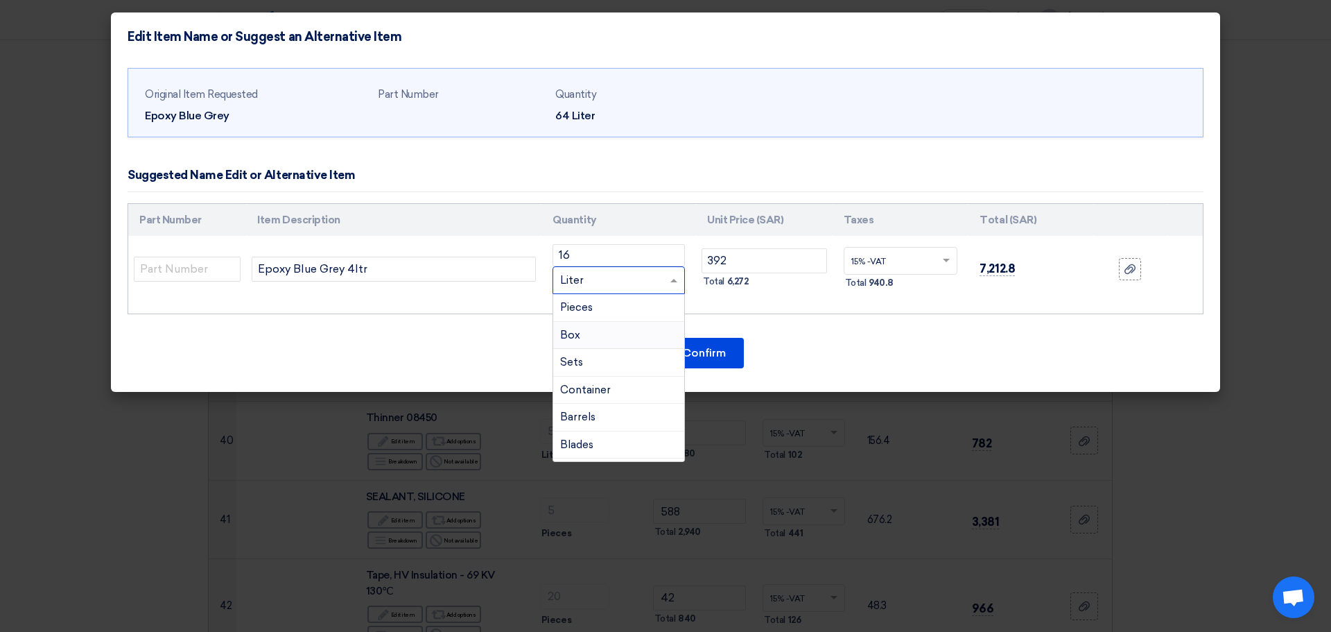
click at [618, 330] on div "Box" at bounding box center [618, 336] width 131 height 28
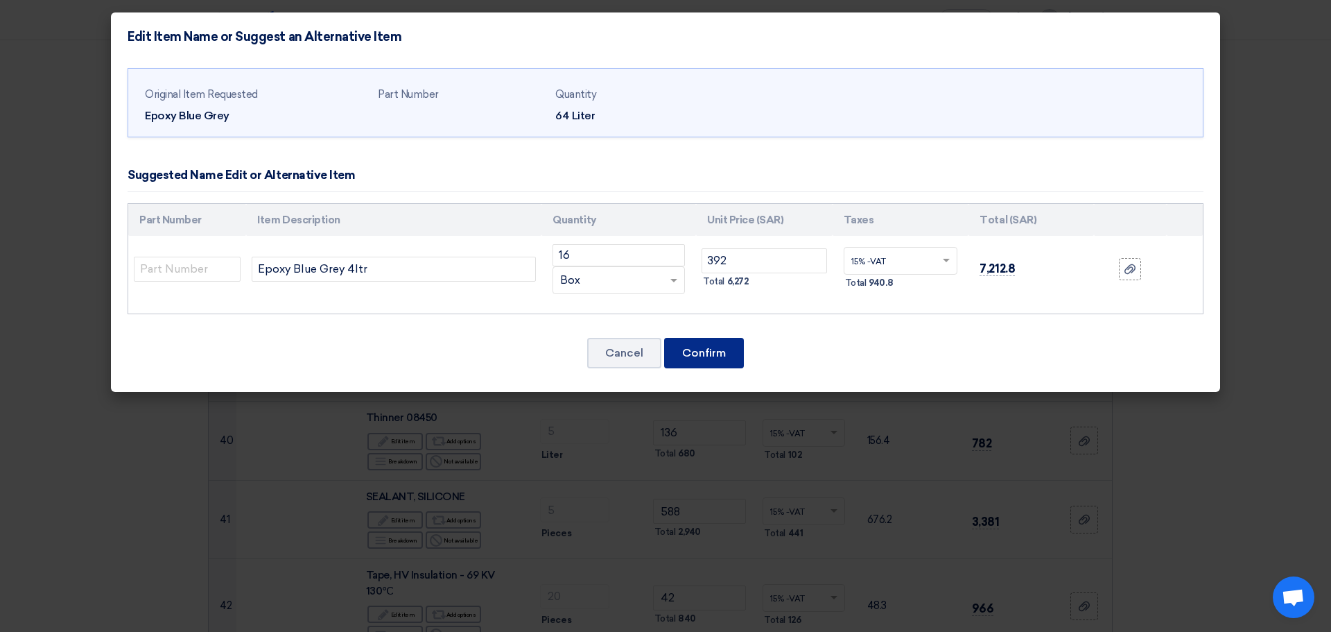
click at [713, 348] on button "Confirm" at bounding box center [704, 353] width 80 height 31
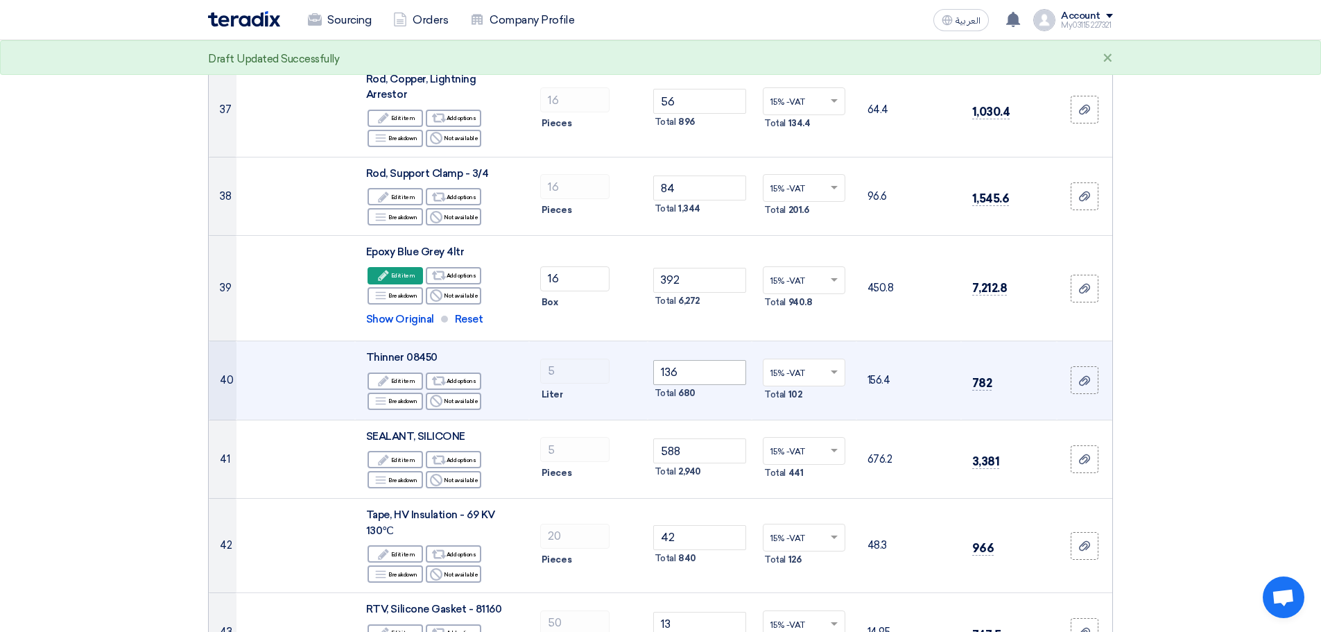
scroll to position [3292, 0]
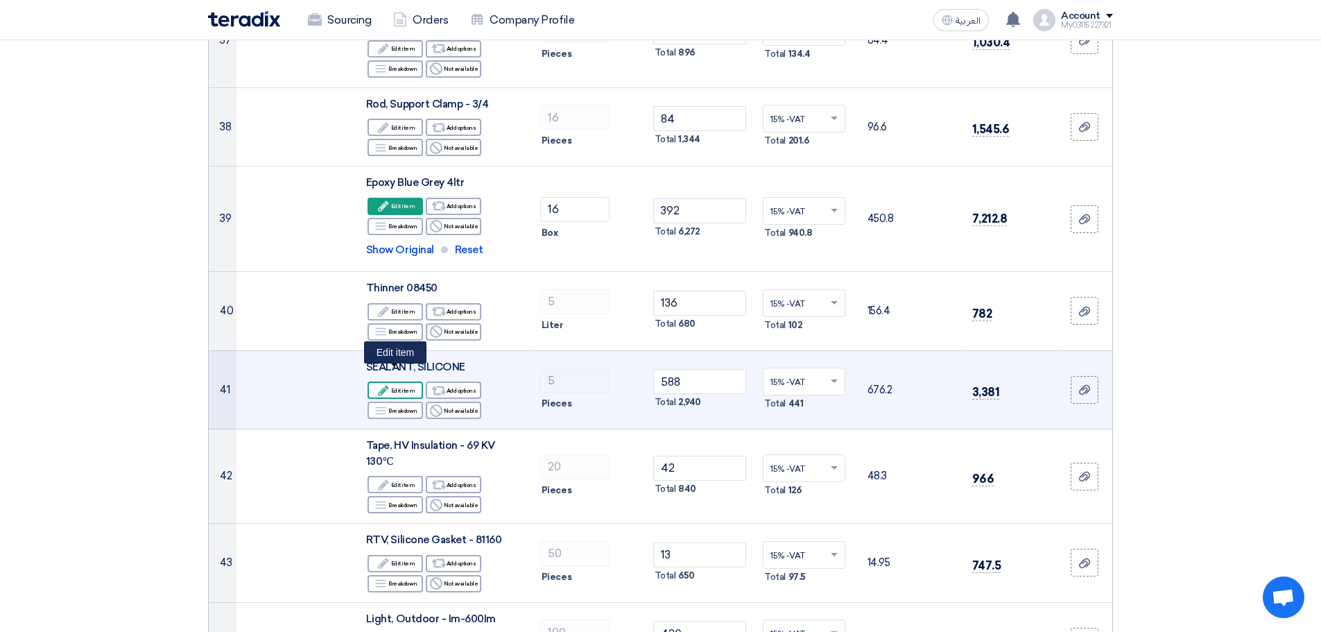
click at [399, 381] on div "Edit Edit item" at bounding box center [394, 389] width 55 height 17
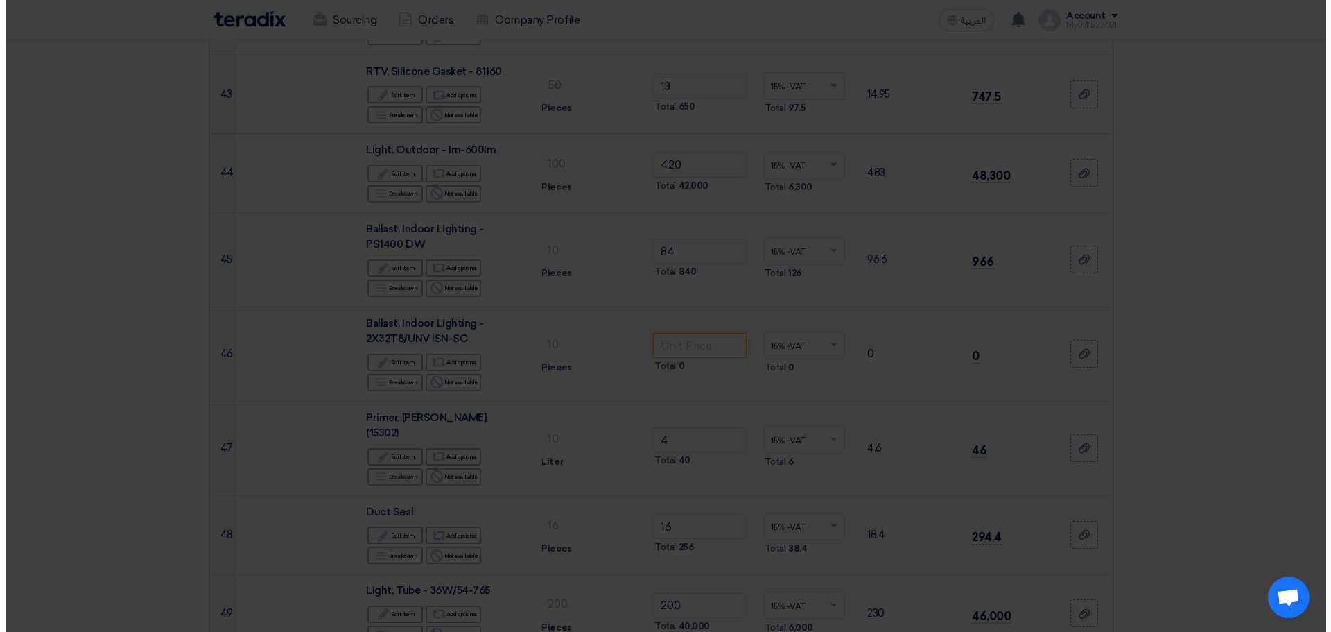
scroll to position [2929, 0]
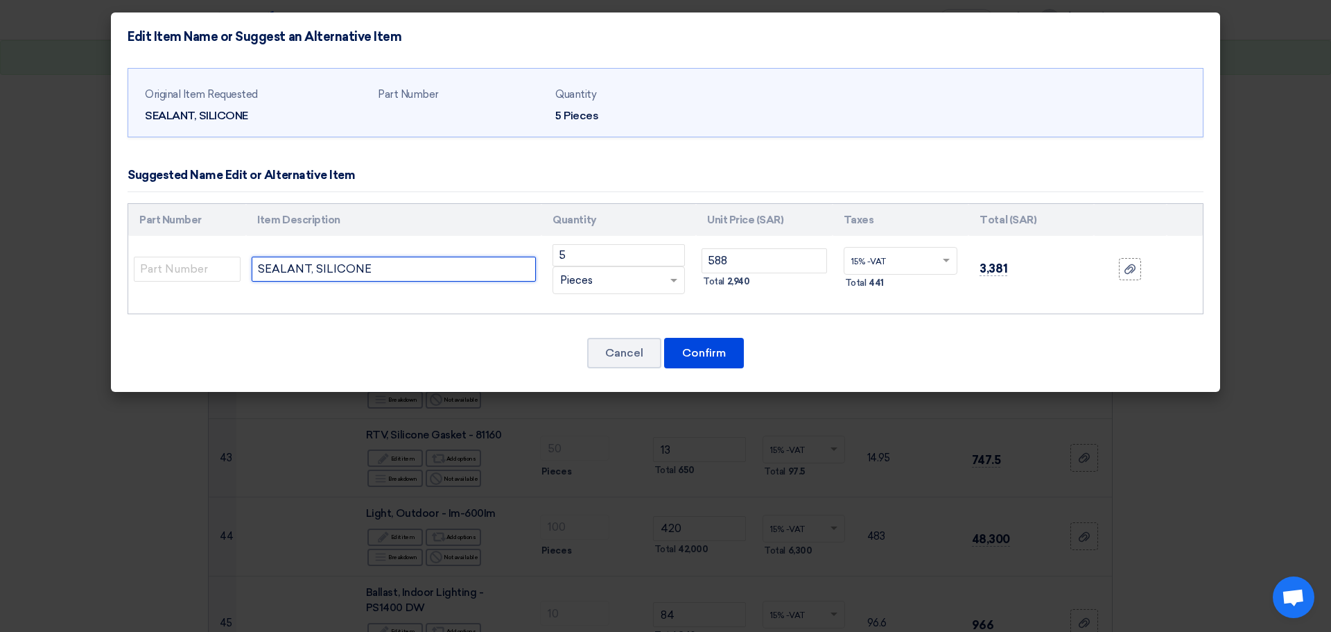
click at [306, 266] on input "SEALANT, SILICONE" at bounding box center [394, 269] width 284 height 25
paste input "Sika 20Pc/Ctn"
type input "SEALANT, SILICONE Sika 20Pc/Ctn"
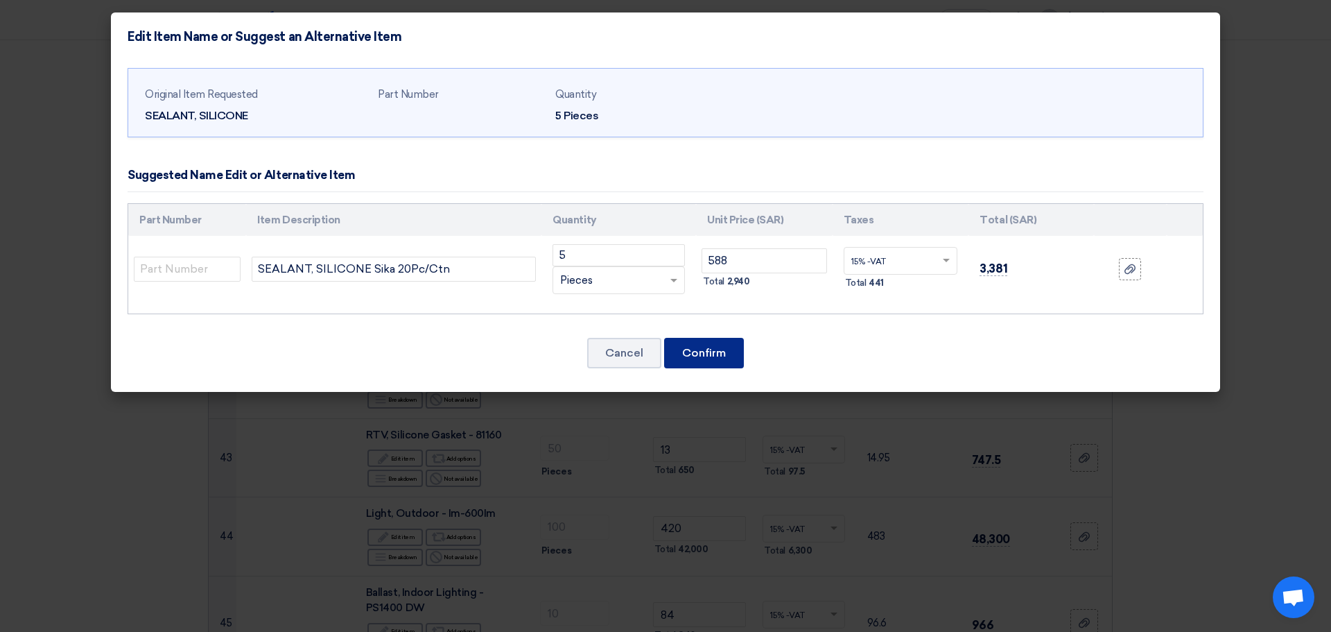
click at [699, 346] on button "Confirm" at bounding box center [704, 353] width 80 height 31
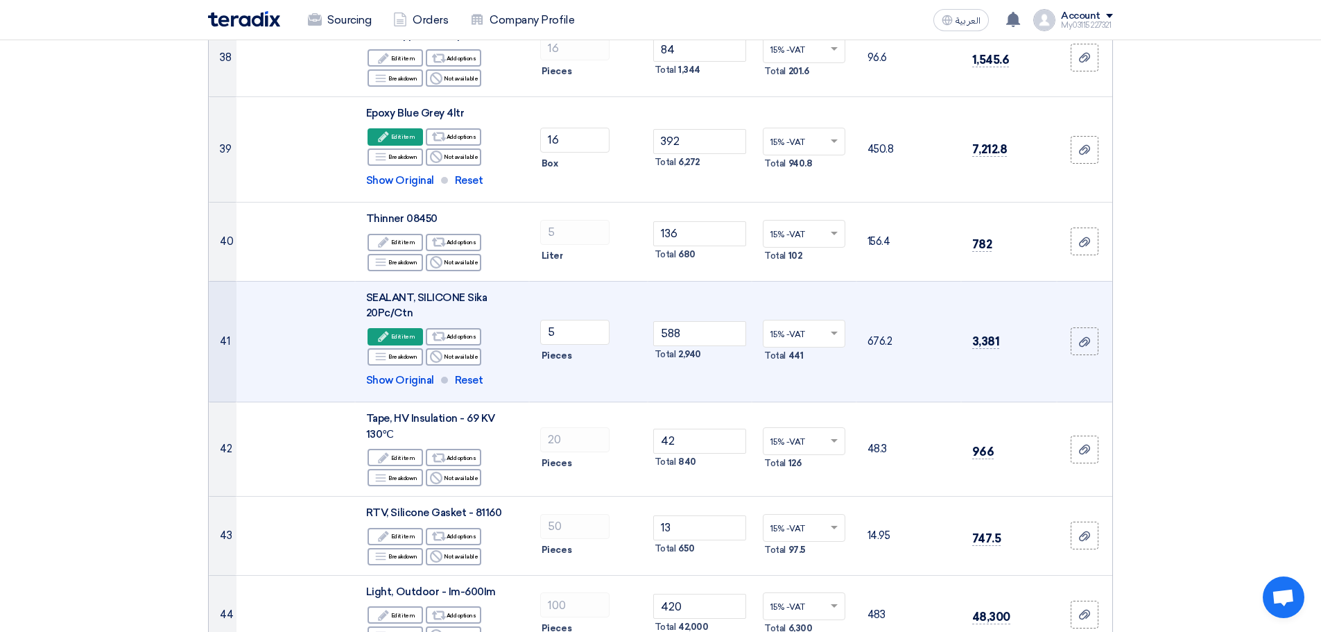
scroll to position [3431, 0]
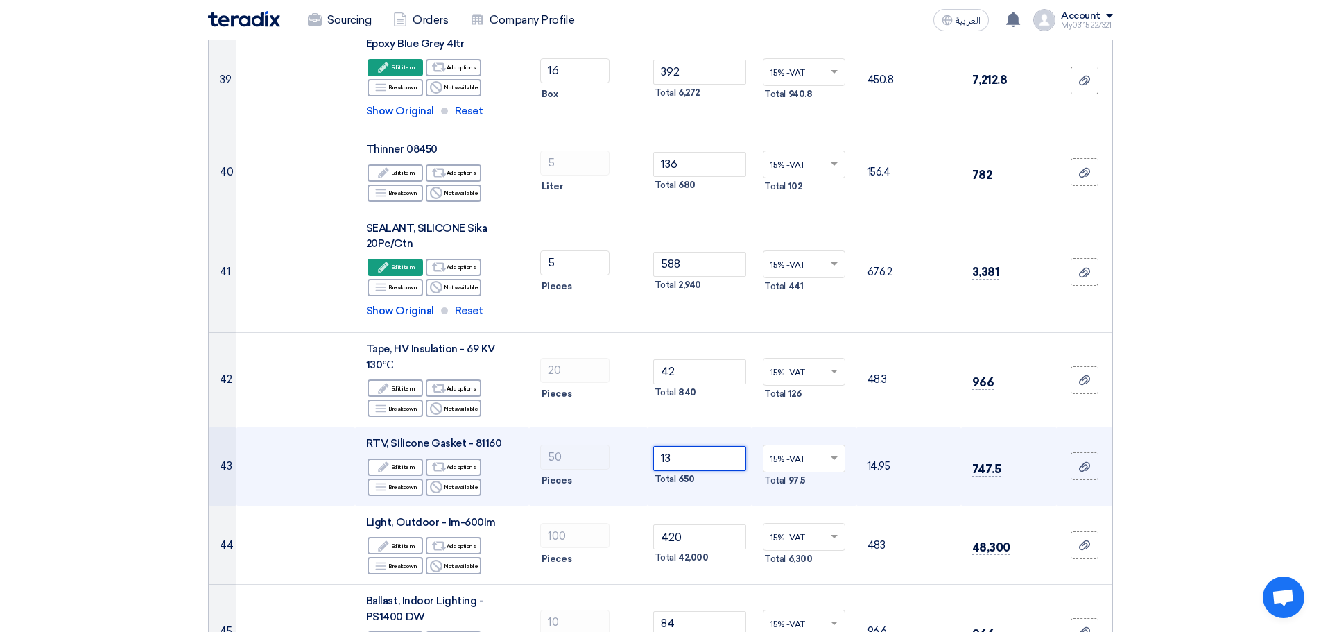
click at [677, 446] on input "13" at bounding box center [700, 458] width 94 height 25
click at [464, 478] on div "Reject Not available" at bounding box center [453, 486] width 55 height 17
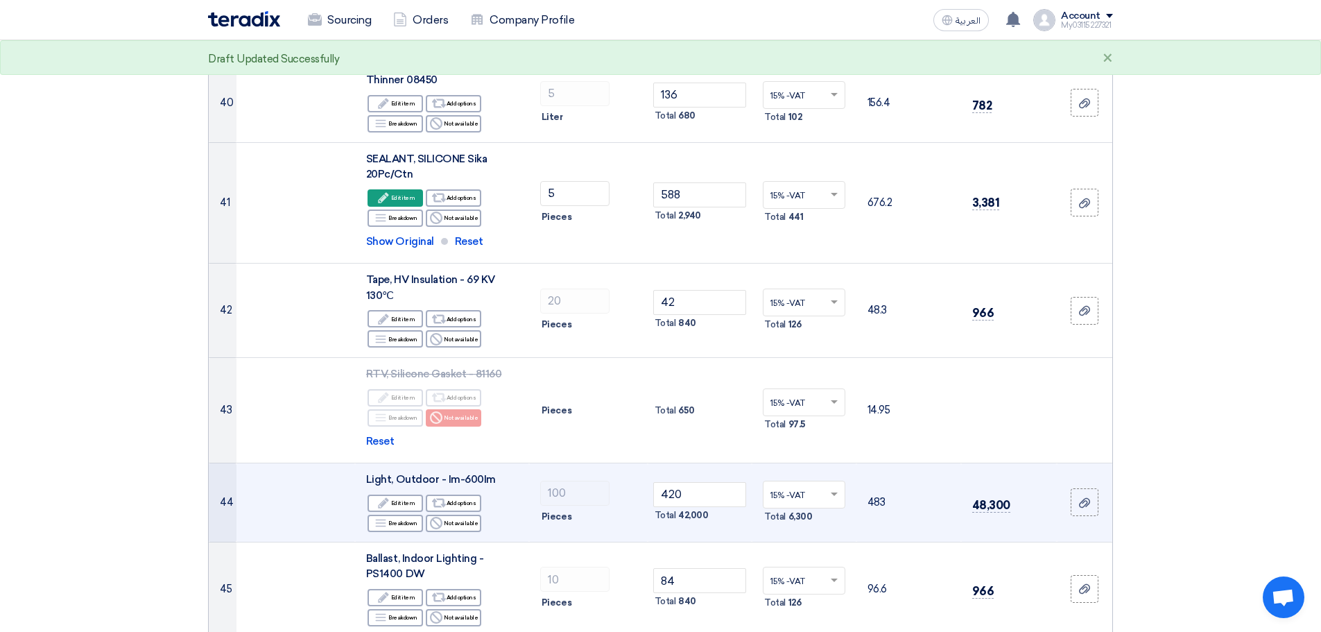
scroll to position [3570, 0]
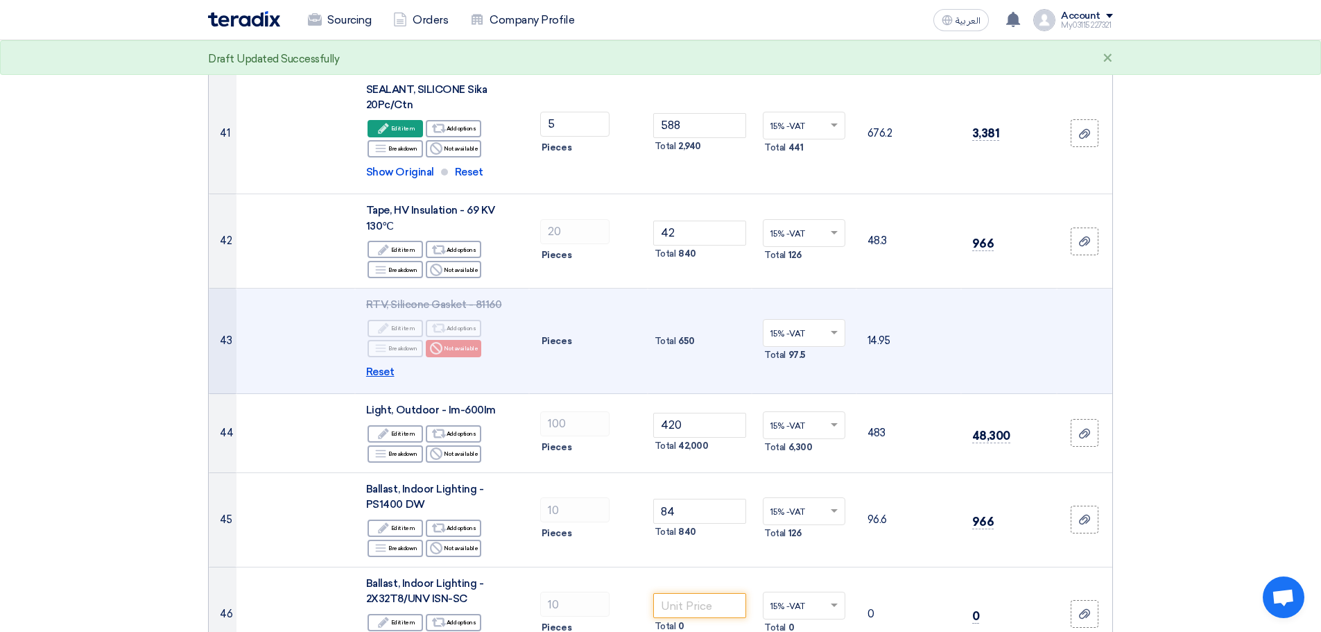
click at [381, 364] on span "Reset" at bounding box center [380, 372] width 28 height 16
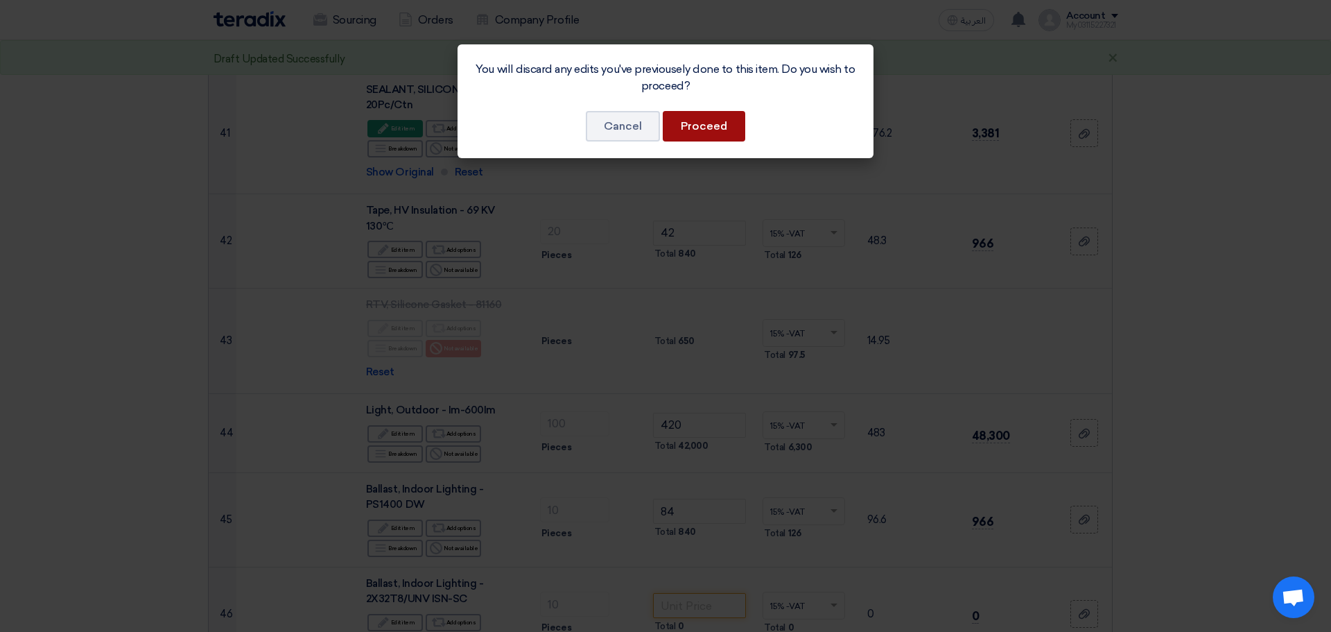
click at [693, 136] on button "Proceed" at bounding box center [704, 126] width 83 height 31
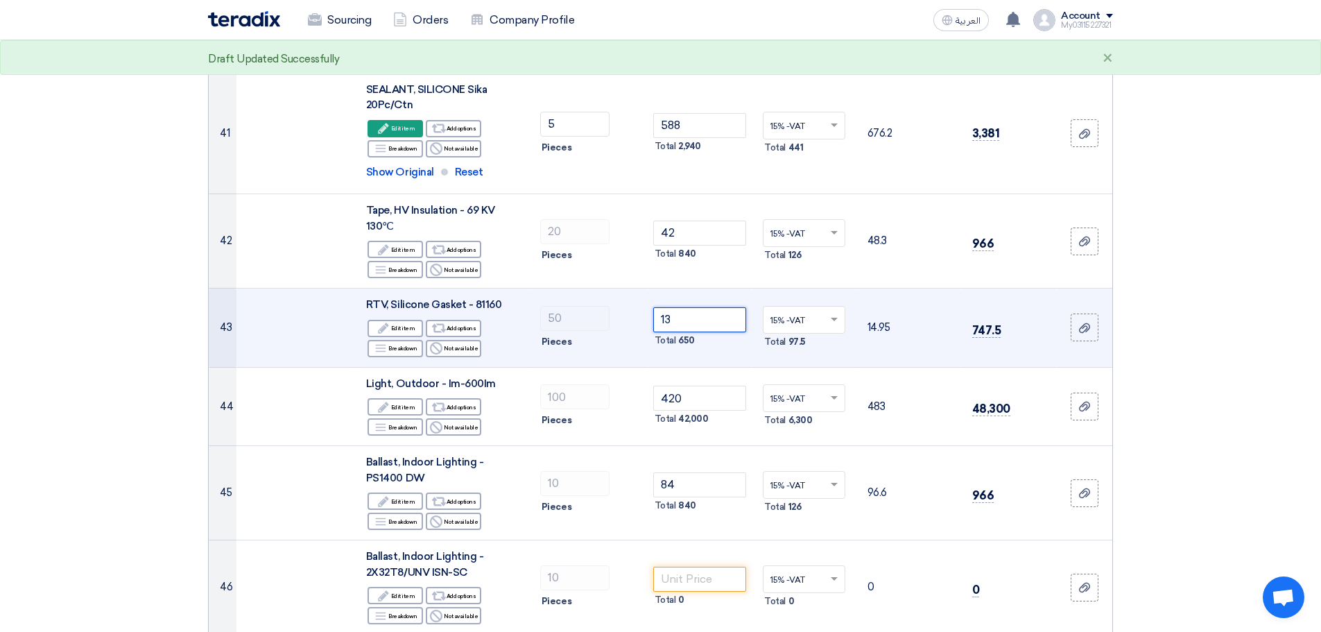
click at [686, 309] on input "13" at bounding box center [700, 319] width 94 height 25
type input "1"
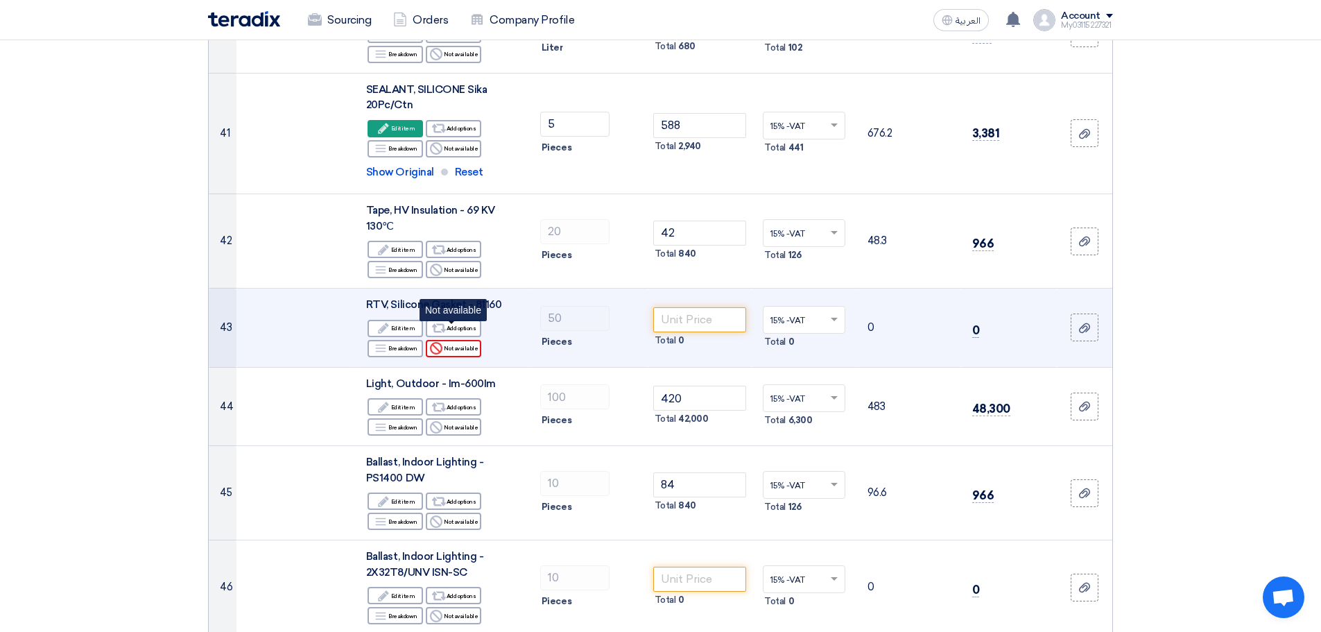
click at [456, 340] on div "Reject Not available" at bounding box center [453, 348] width 55 height 17
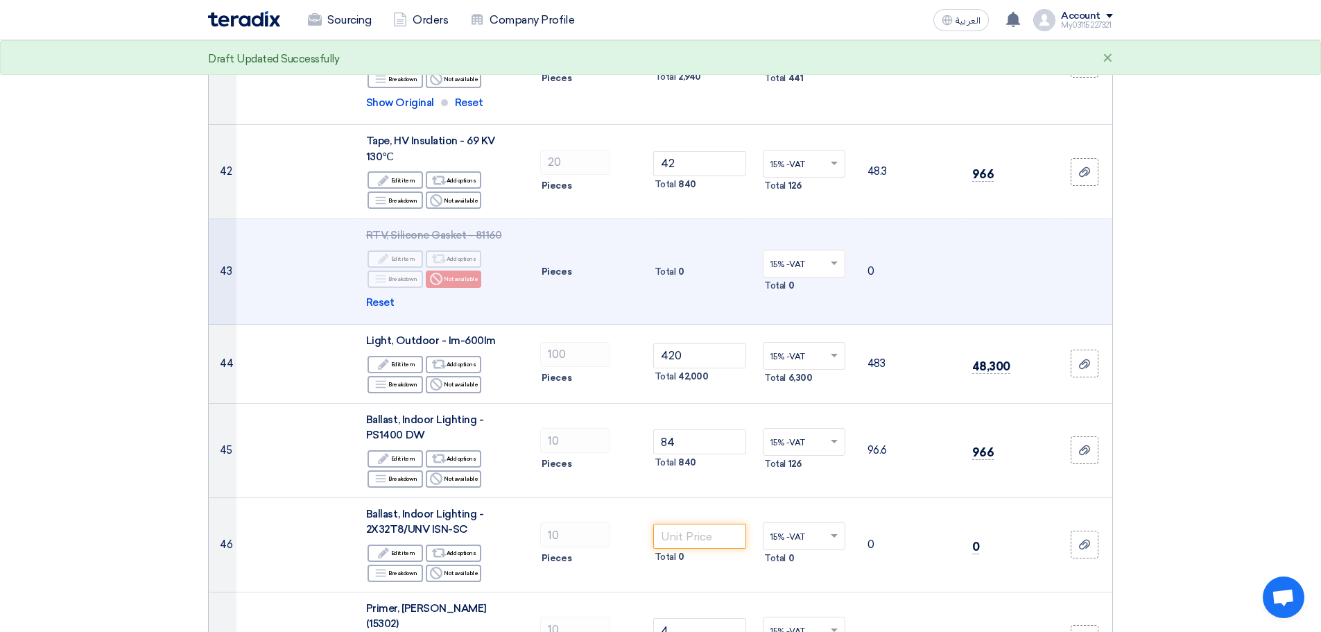
scroll to position [3708, 0]
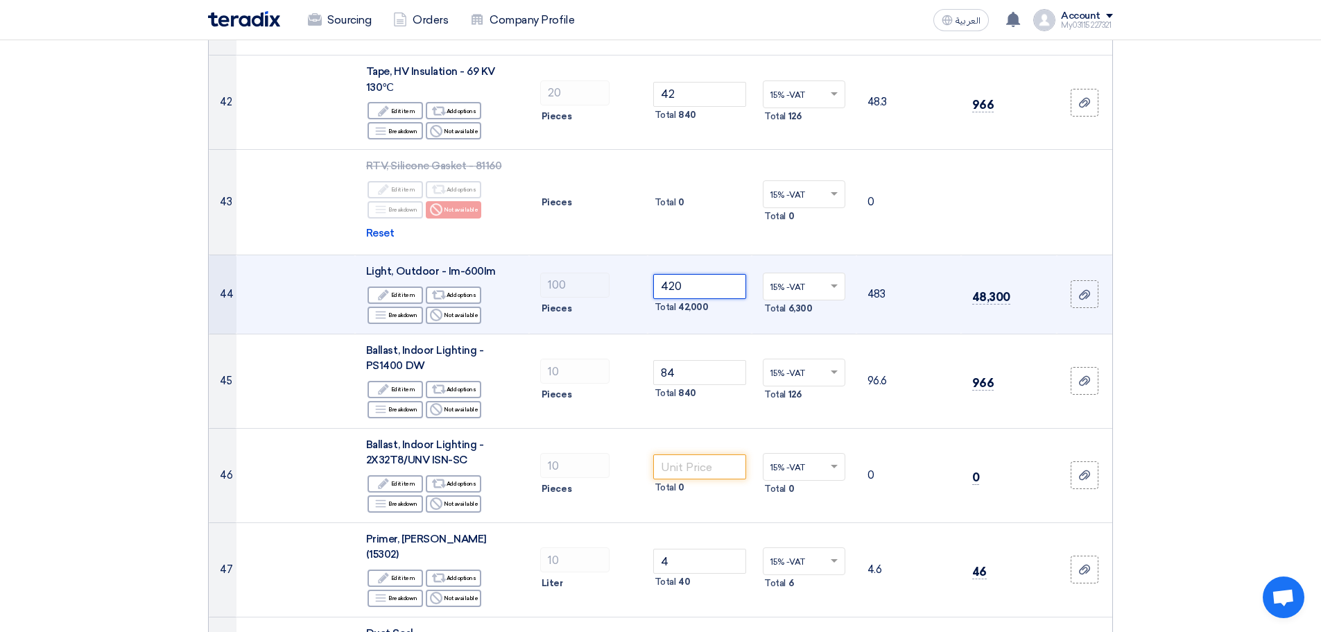
click at [700, 274] on input "420" at bounding box center [700, 286] width 94 height 25
type input "4"
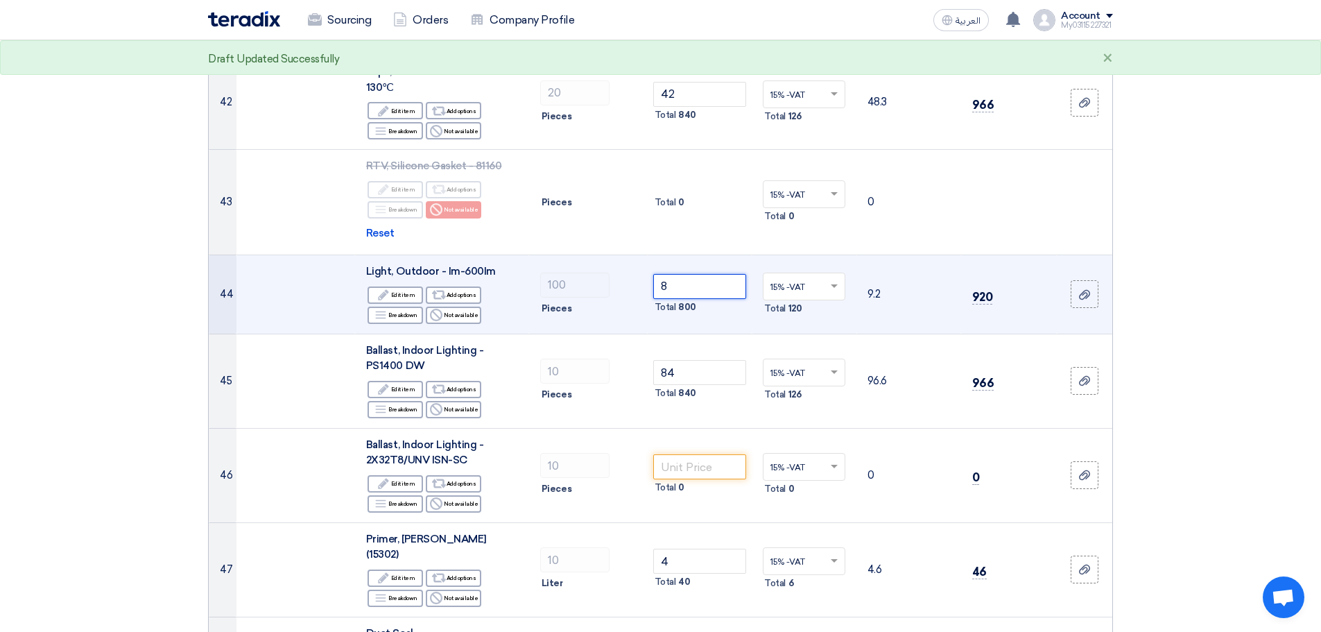
type input "8"
click at [621, 304] on td "100 Pieces" at bounding box center [588, 294] width 119 height 79
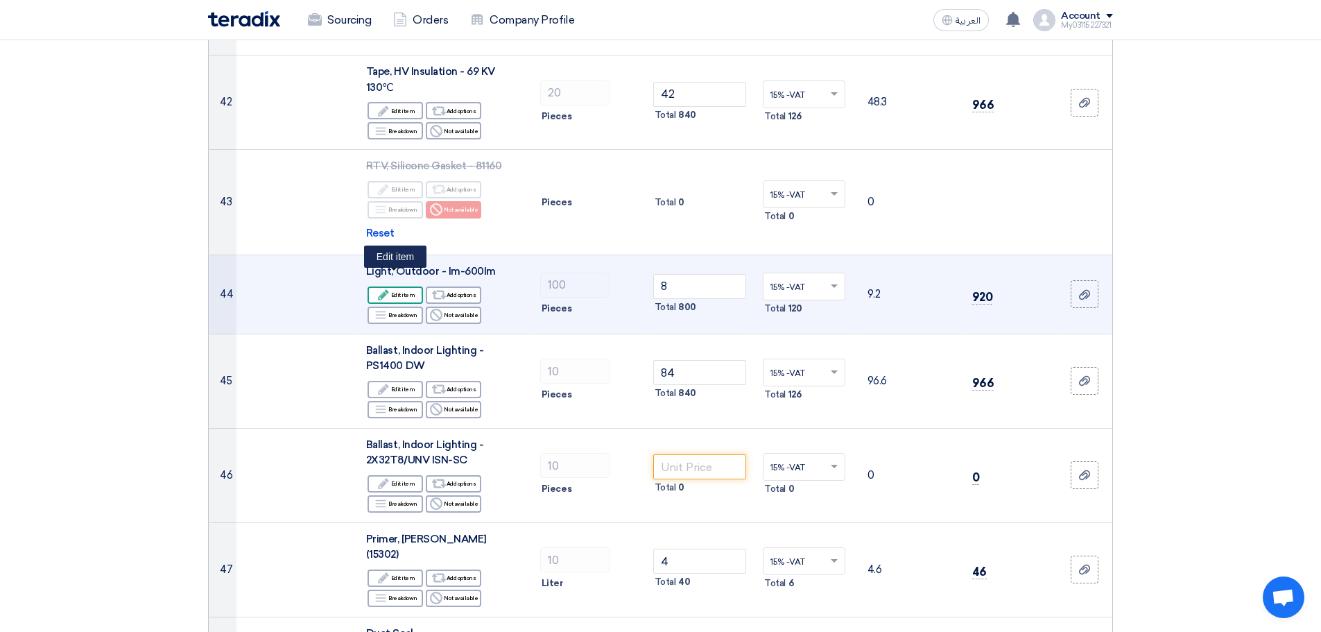
click at [396, 286] on div "Edit Edit item" at bounding box center [394, 294] width 55 height 17
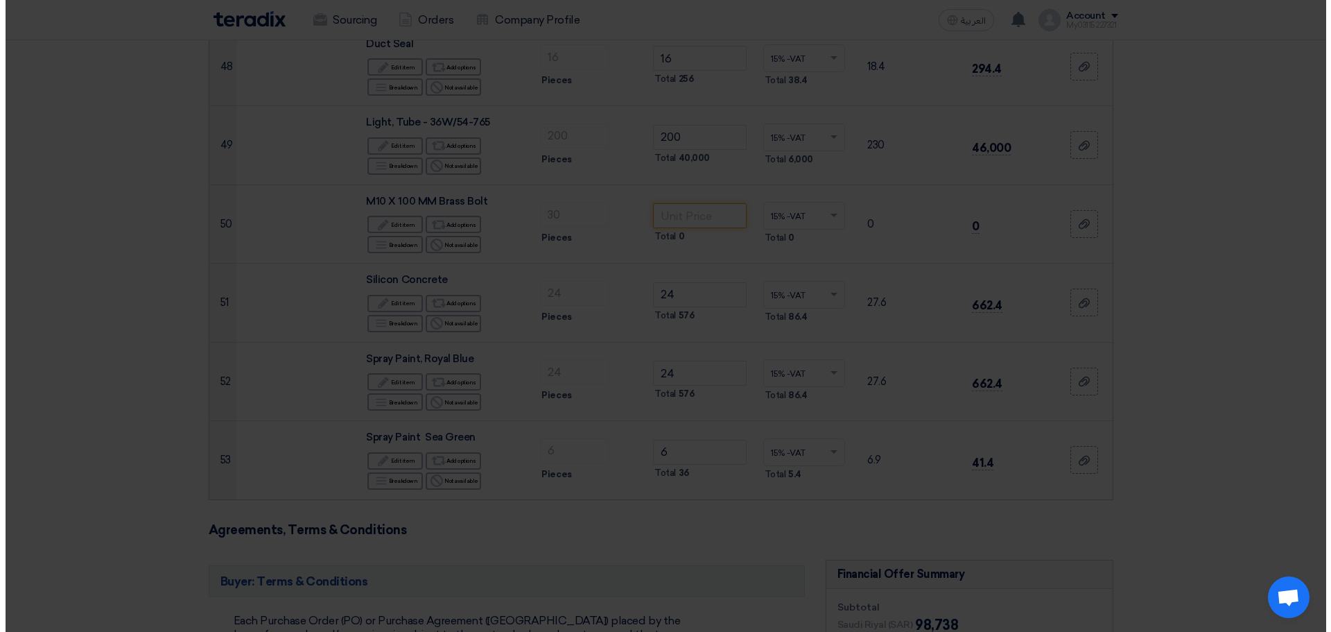
scroll to position [3240, 0]
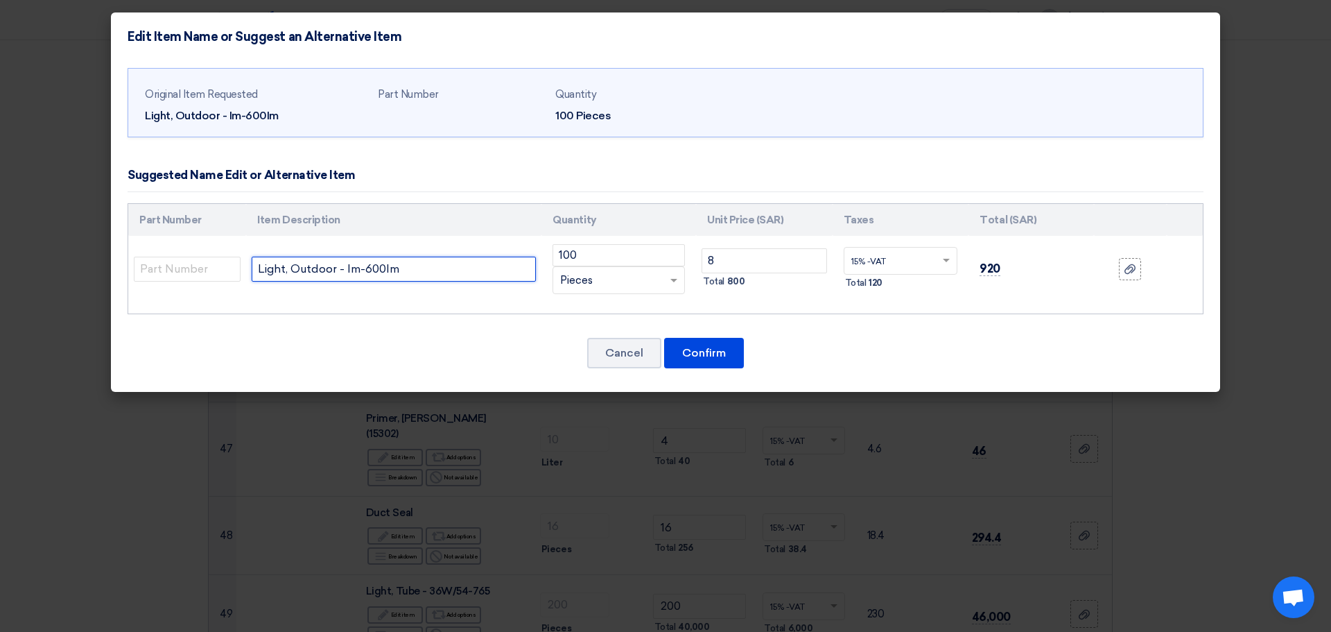
click at [381, 272] on input "Light, Outdoor - Im-600Im" at bounding box center [394, 269] width 284 height 25
paste input "18WAATS ONLY TUBE OSRAM WARM WHITE"
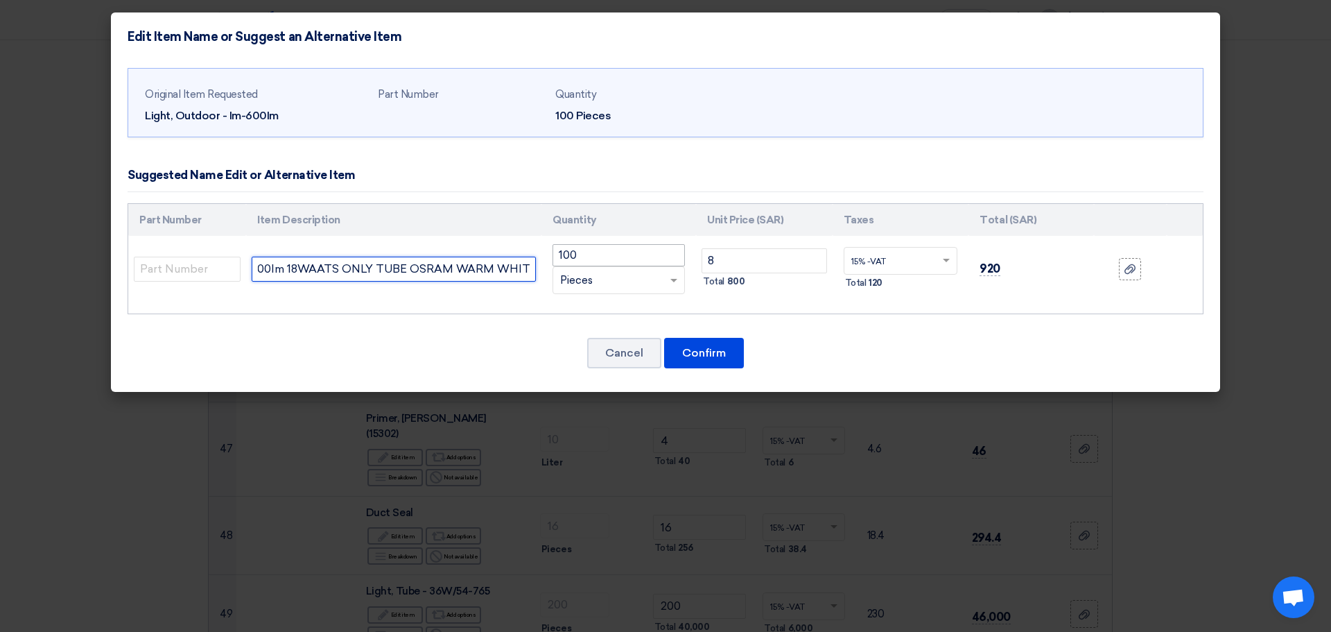
type input "Light, Outdoor - Im-600Im 18WAATS ONLY TUBE OSRAM WARM WHITE"
click at [589, 259] on input "100" at bounding box center [619, 255] width 132 height 22
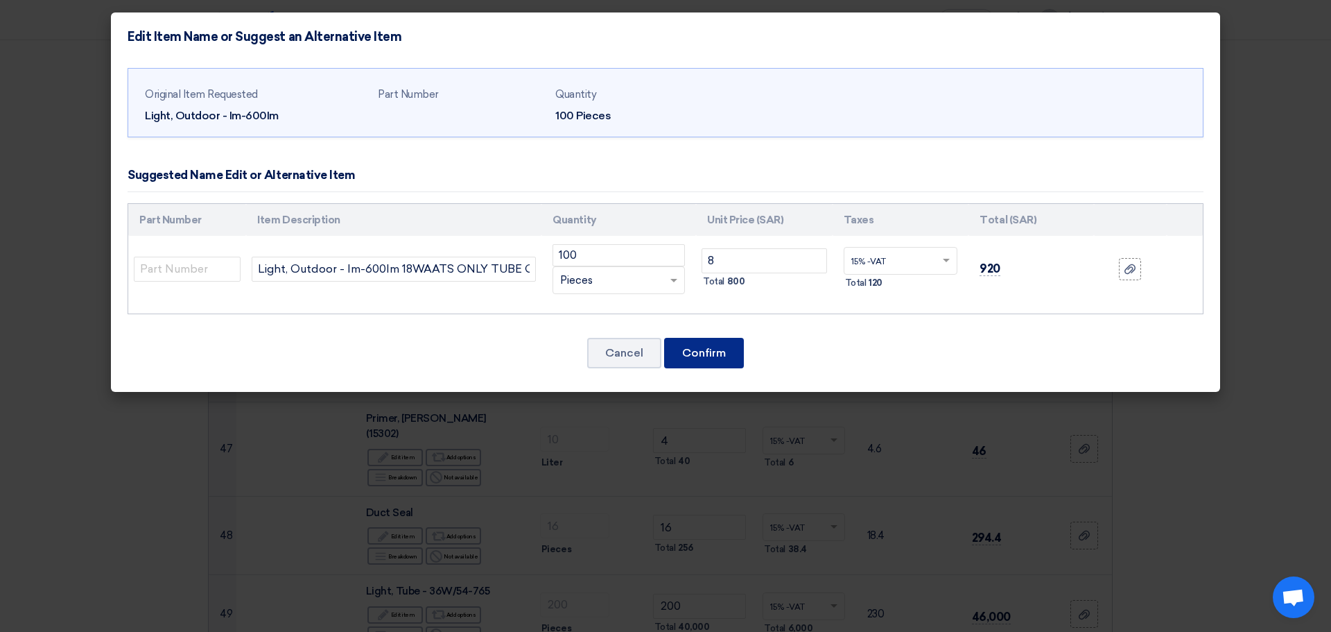
click at [701, 363] on button "Confirm" at bounding box center [704, 353] width 80 height 31
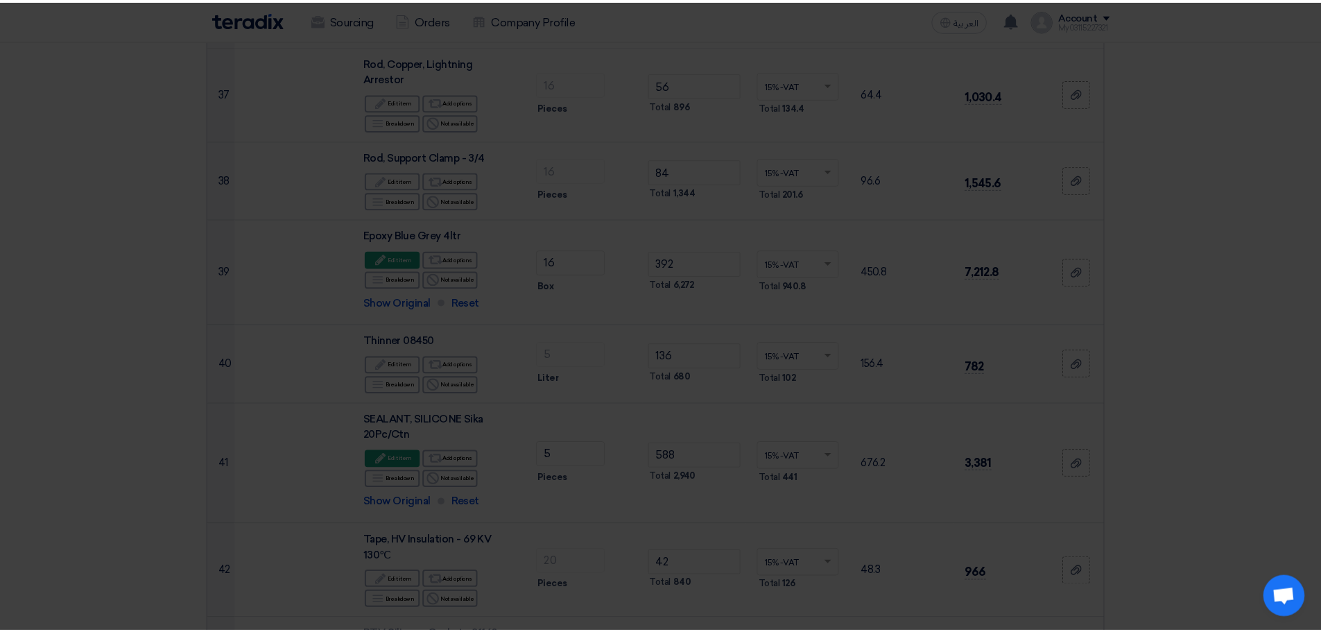
scroll to position [3829, 0]
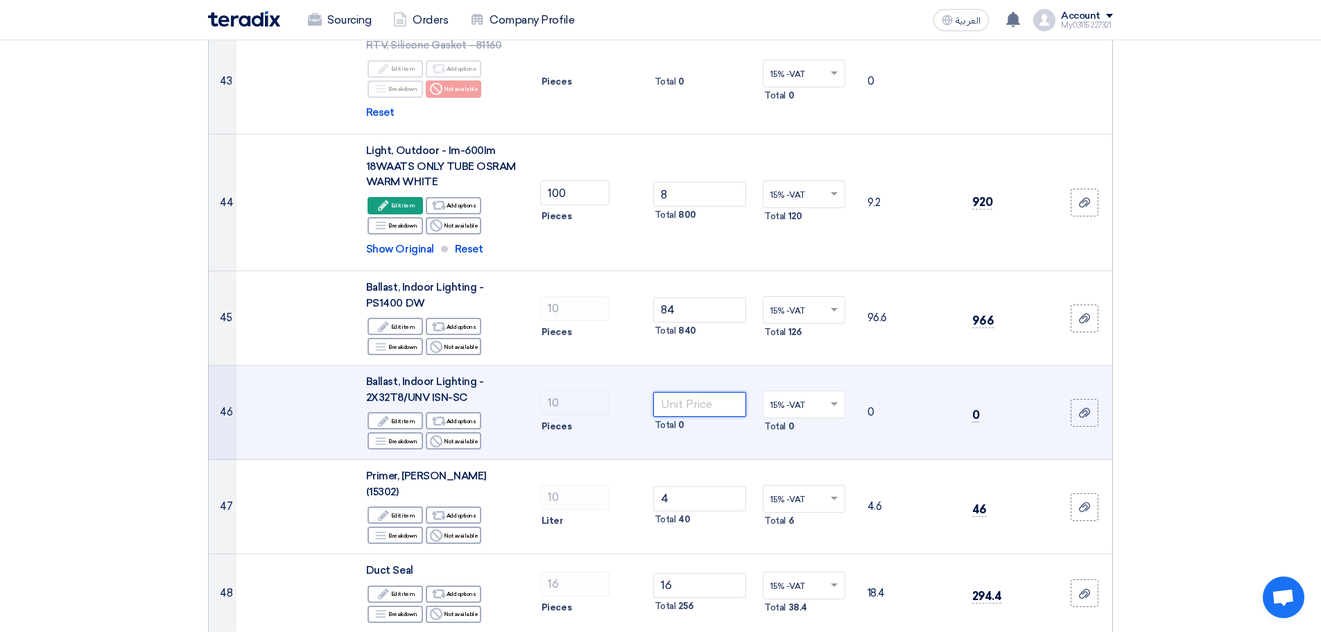
click at [686, 392] on input "number" at bounding box center [700, 404] width 94 height 25
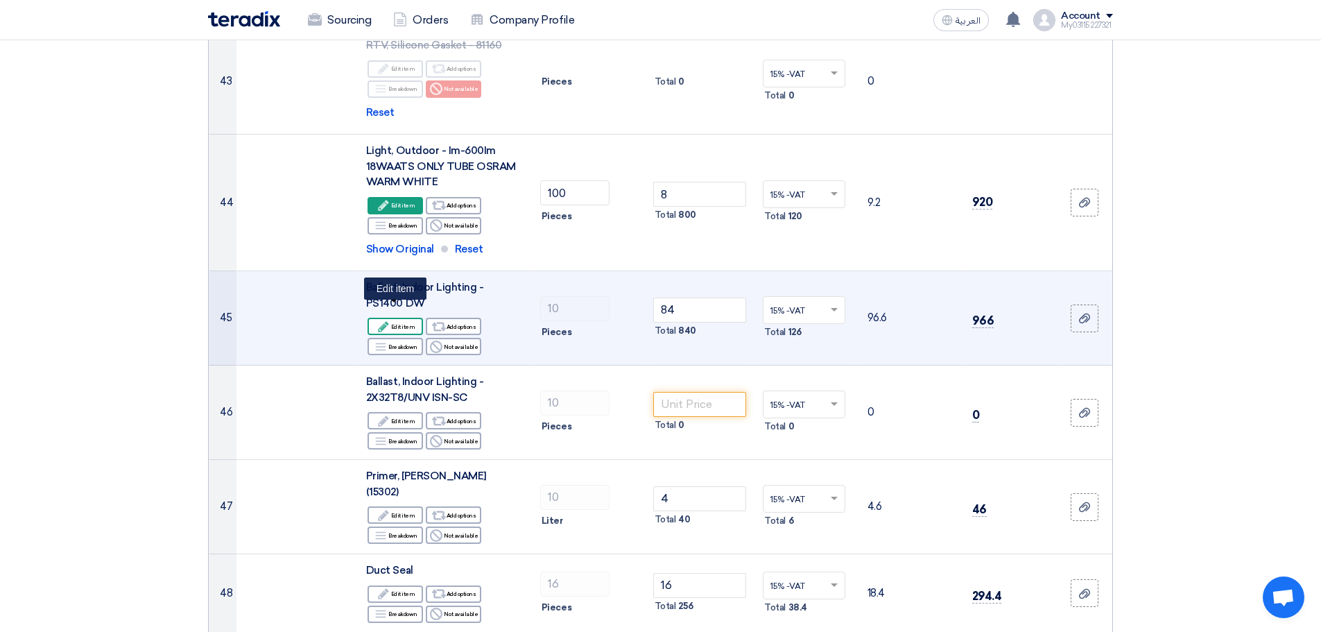
click at [390, 320] on icon "Edit" at bounding box center [383, 326] width 12 height 12
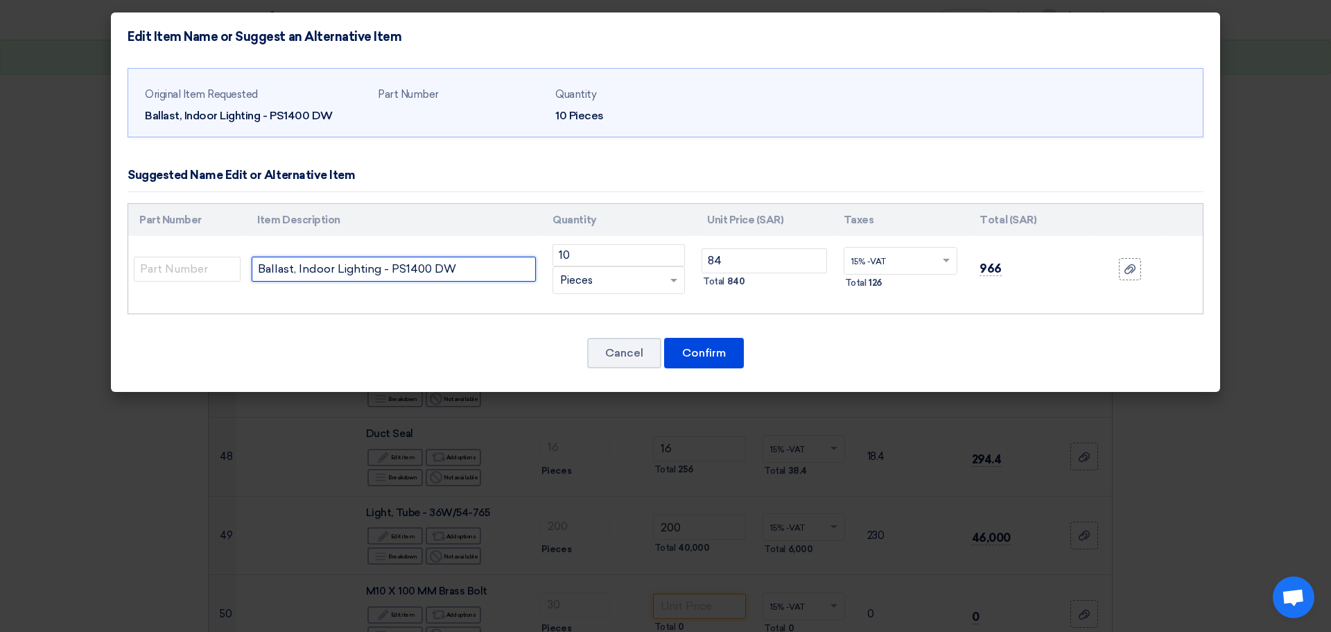
click at [342, 268] on input "Ballast, Indoor Lighting - PS1400 DW" at bounding box center [394, 269] width 284 height 25
paste input "[PERSON_NAME] B90"
type input "Ballast, Indoor Lighting - PS1400 [PERSON_NAME] B90"
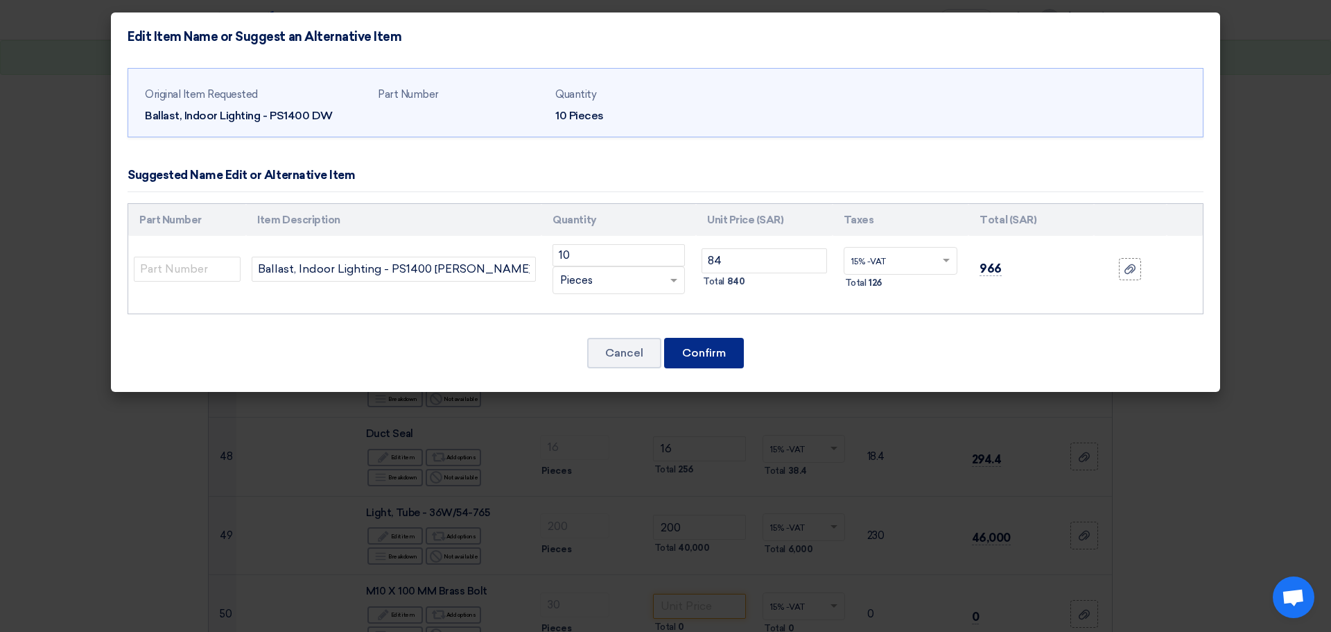
click at [686, 360] on button "Confirm" at bounding box center [704, 353] width 80 height 31
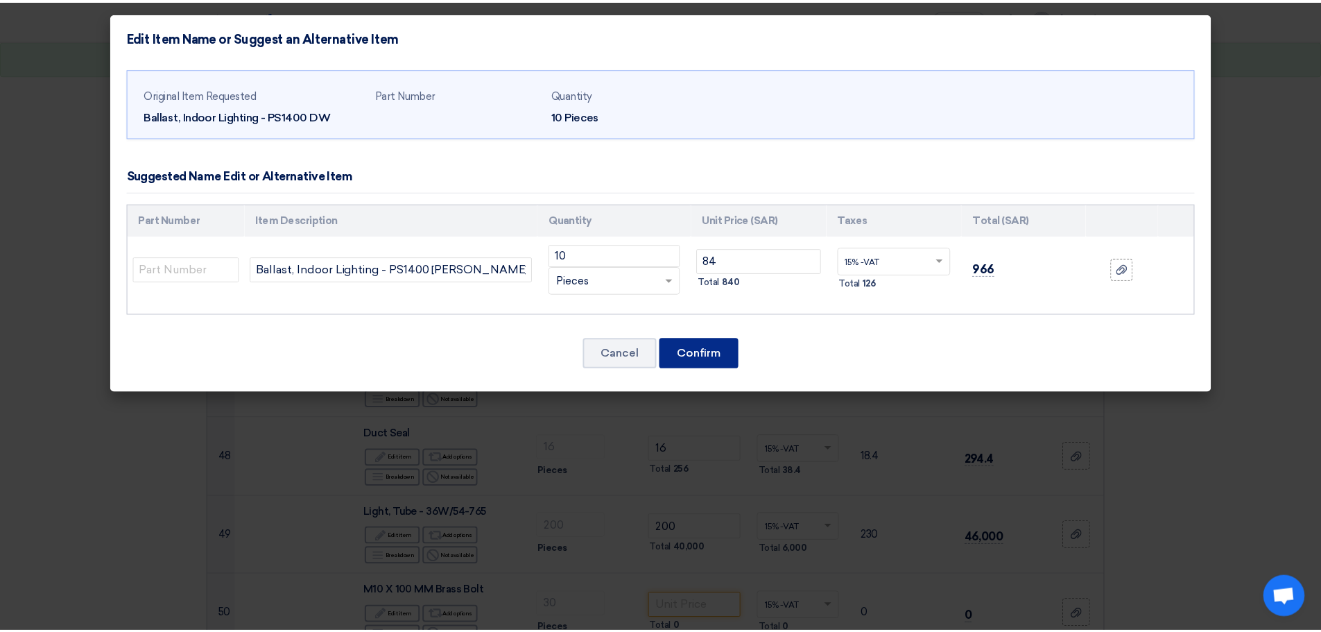
scroll to position [3829, 0]
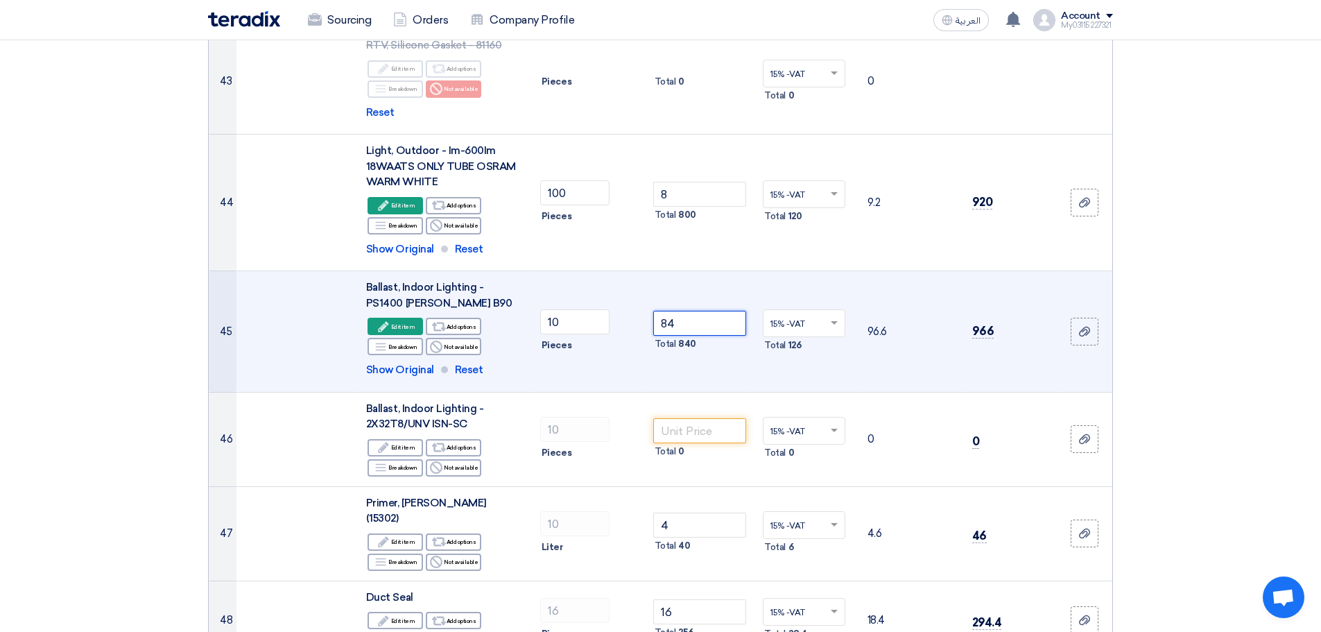
click at [679, 311] on input "84" at bounding box center [700, 323] width 94 height 25
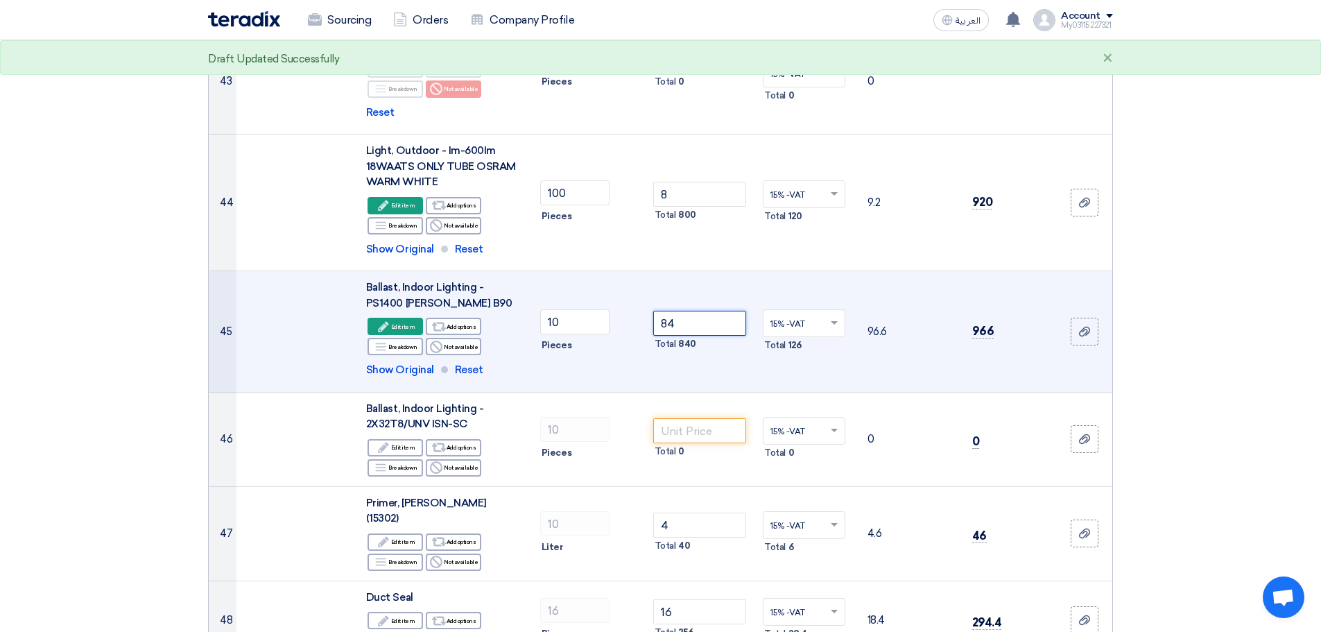
click at [679, 311] on input "84" at bounding box center [700, 323] width 94 height 25
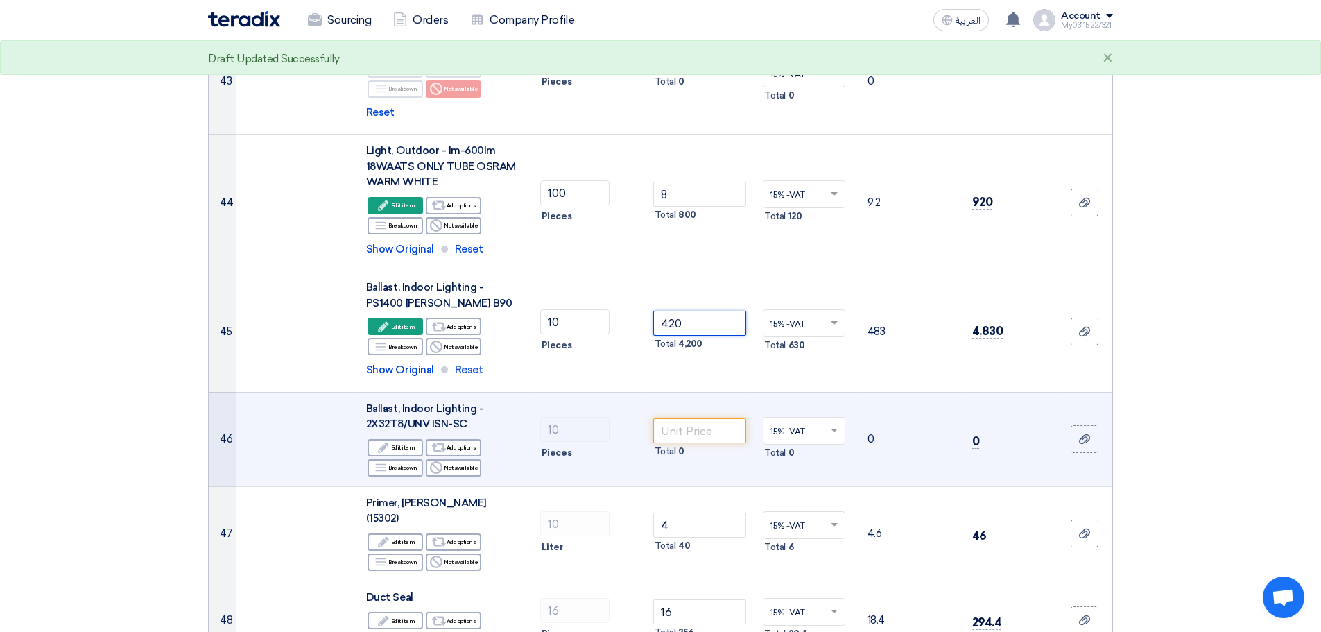
type input "420"
click at [700, 392] on td "Total 0" at bounding box center [700, 439] width 105 height 94
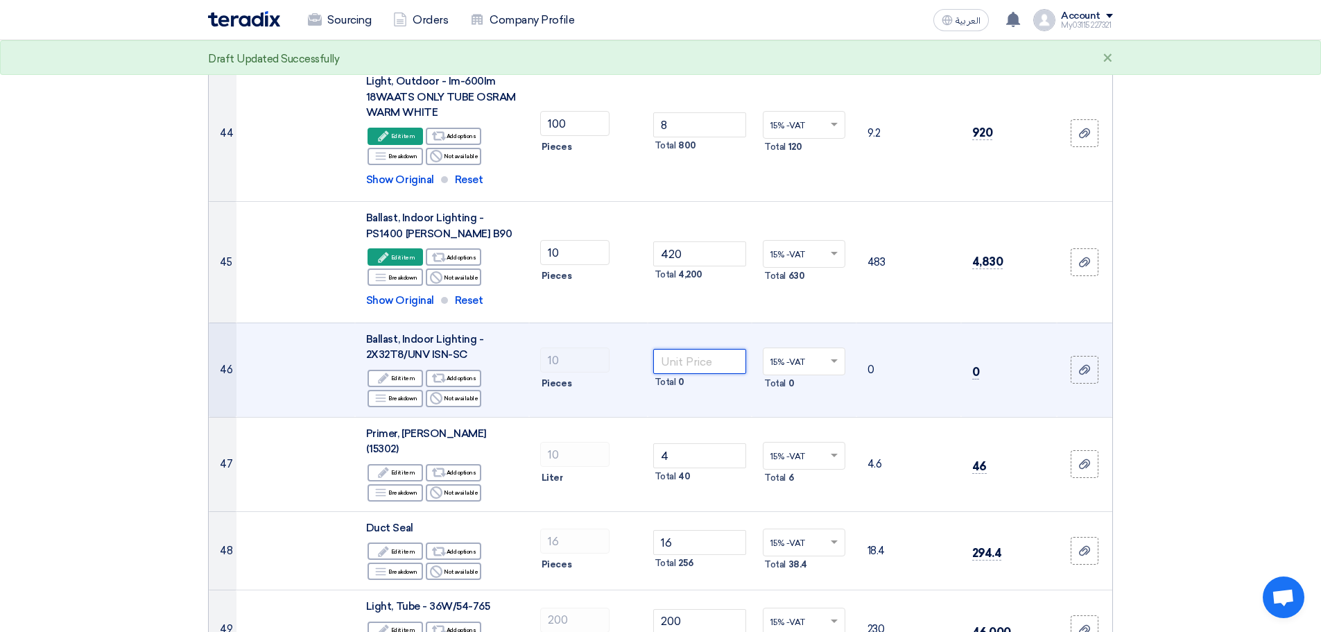
click at [700, 349] on input "number" at bounding box center [700, 361] width 94 height 25
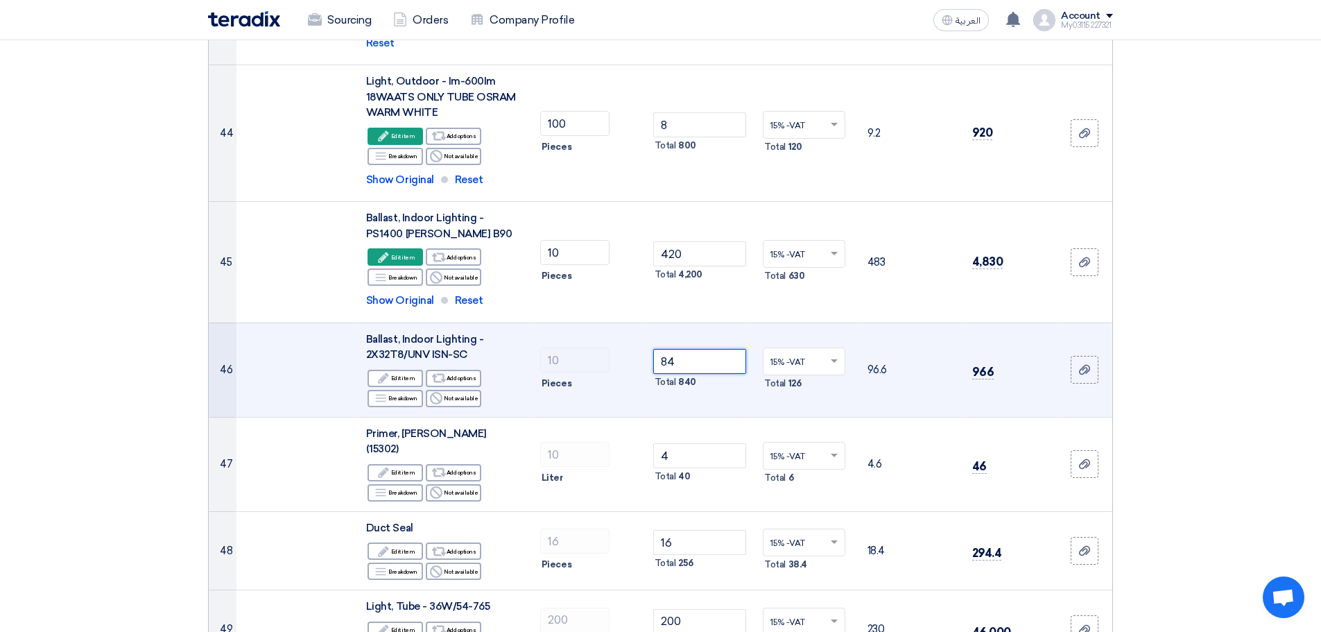
type input "84"
click at [521, 358] on td "Ballast, Indoor Lighting - 2X32T8/UNV ISN-SC Edit Edit item Alternative Add opt…" at bounding box center [442, 369] width 174 height 94
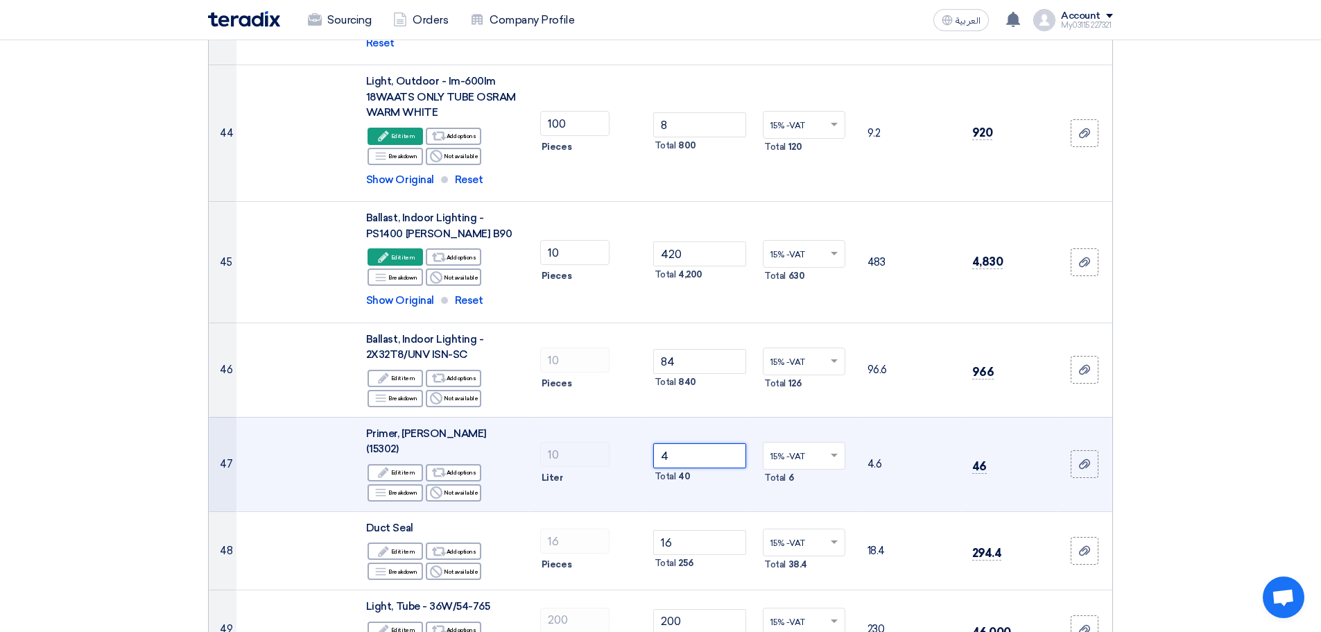
click at [686, 443] on input "4" at bounding box center [700, 455] width 94 height 25
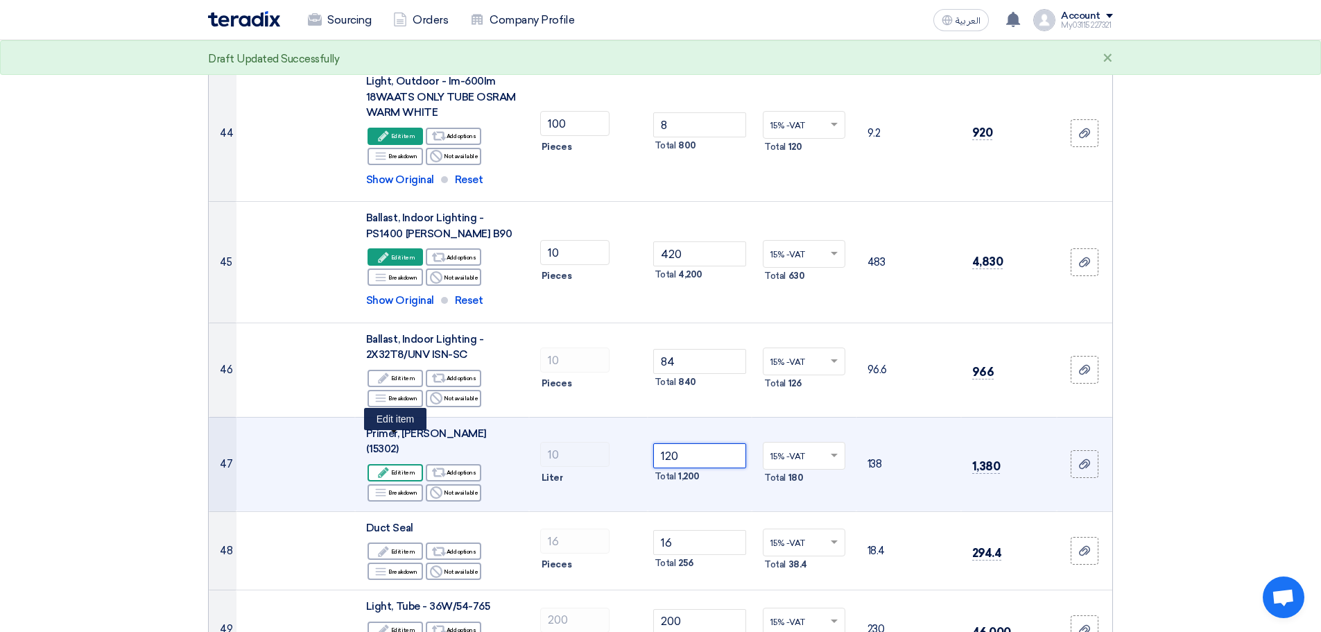
type input "120"
click at [397, 464] on div "Edit Edit item" at bounding box center [394, 472] width 55 height 17
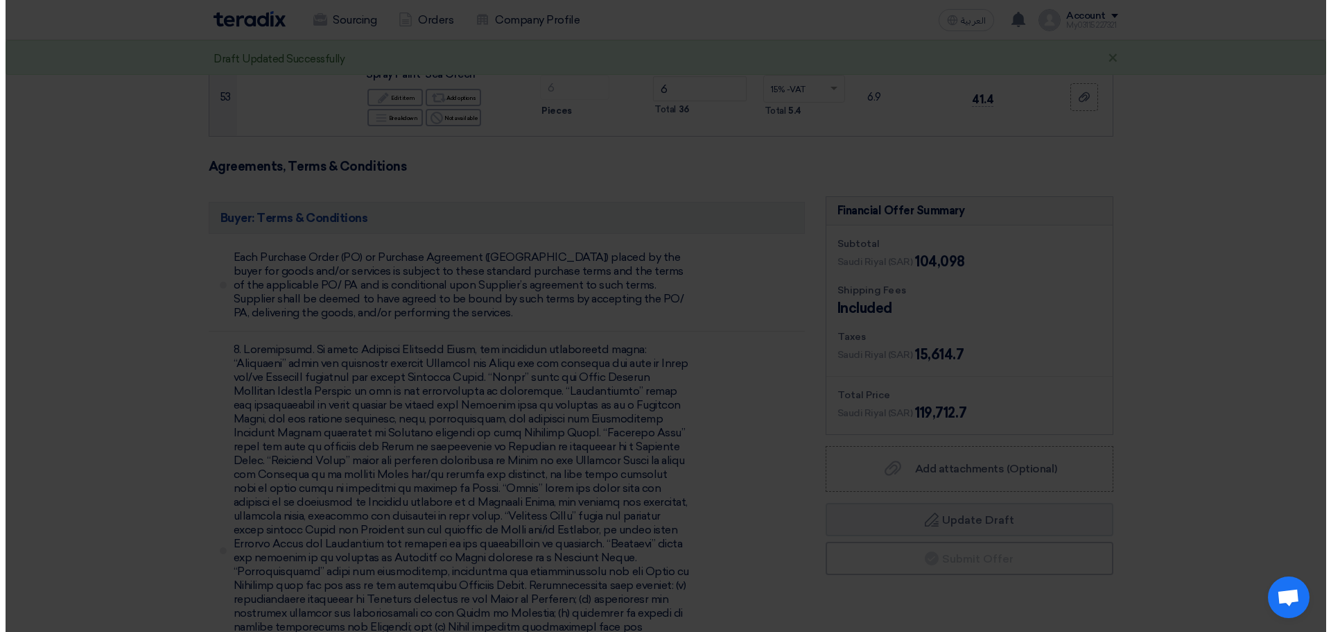
scroll to position [3309, 0]
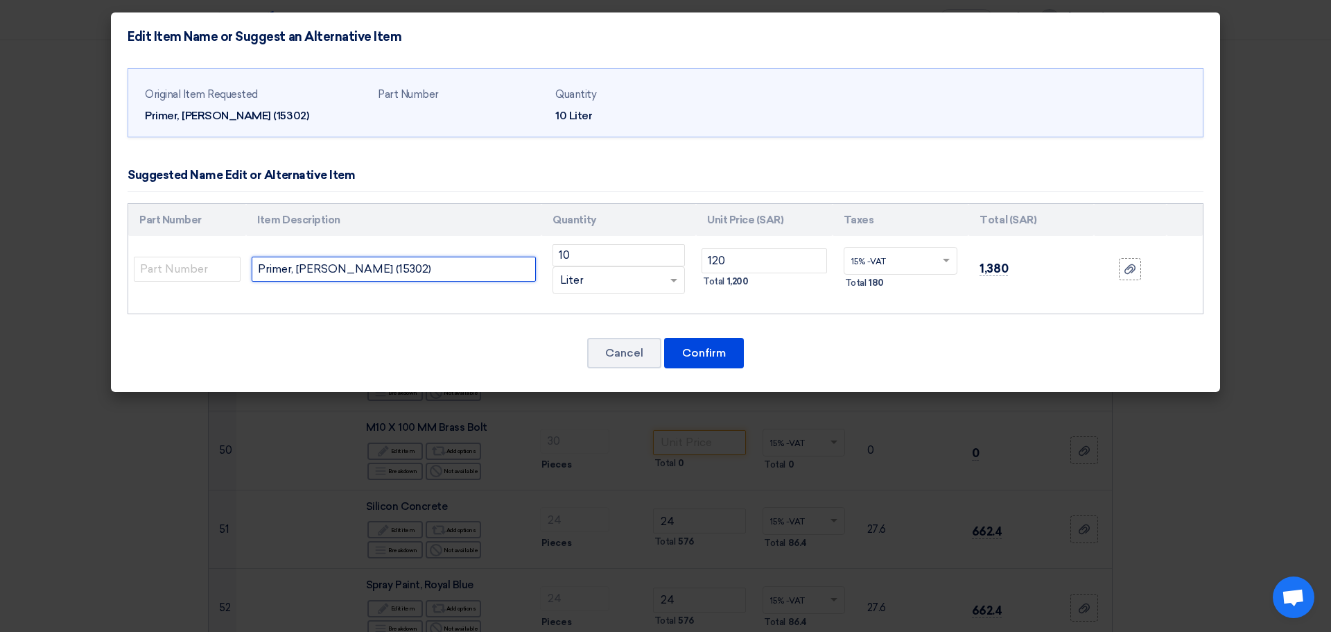
click at [431, 261] on input "Primer, [PERSON_NAME] (15302)" at bounding box center [394, 269] width 284 height 25
paste input "4Ltr"
type input "Primer, [PERSON_NAME] (15302) 4Ltr"
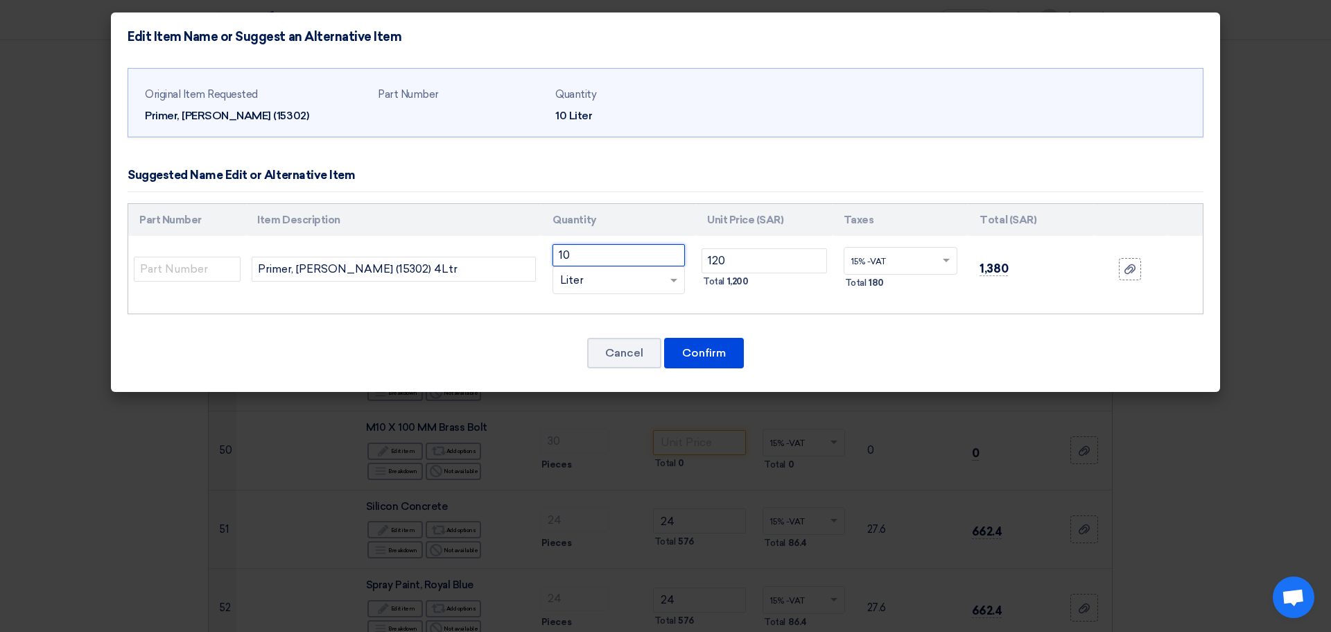
click at [606, 265] on input "10" at bounding box center [619, 255] width 132 height 22
type input "1"
click at [619, 281] on div "RFQ_STEP1.ITEMS.2.TYPE_PLACEHOLDER × Liter" at bounding box center [610, 280] width 114 height 16
type input "4"
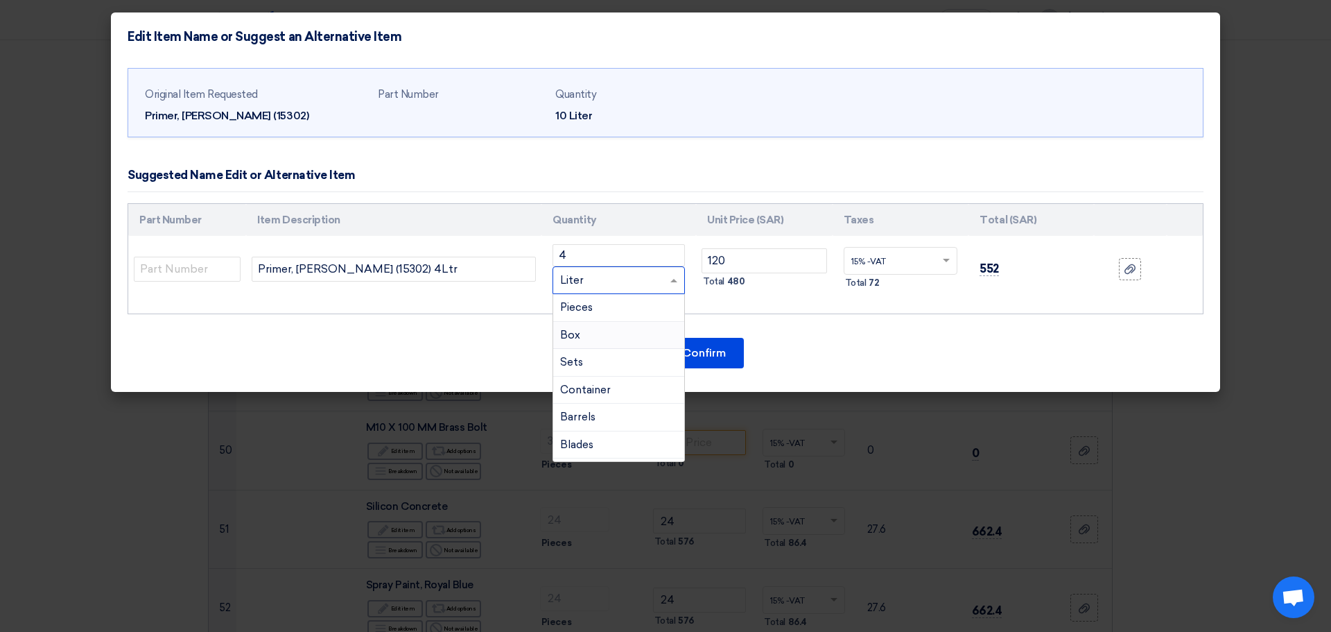
click at [610, 334] on div "Box" at bounding box center [618, 336] width 131 height 28
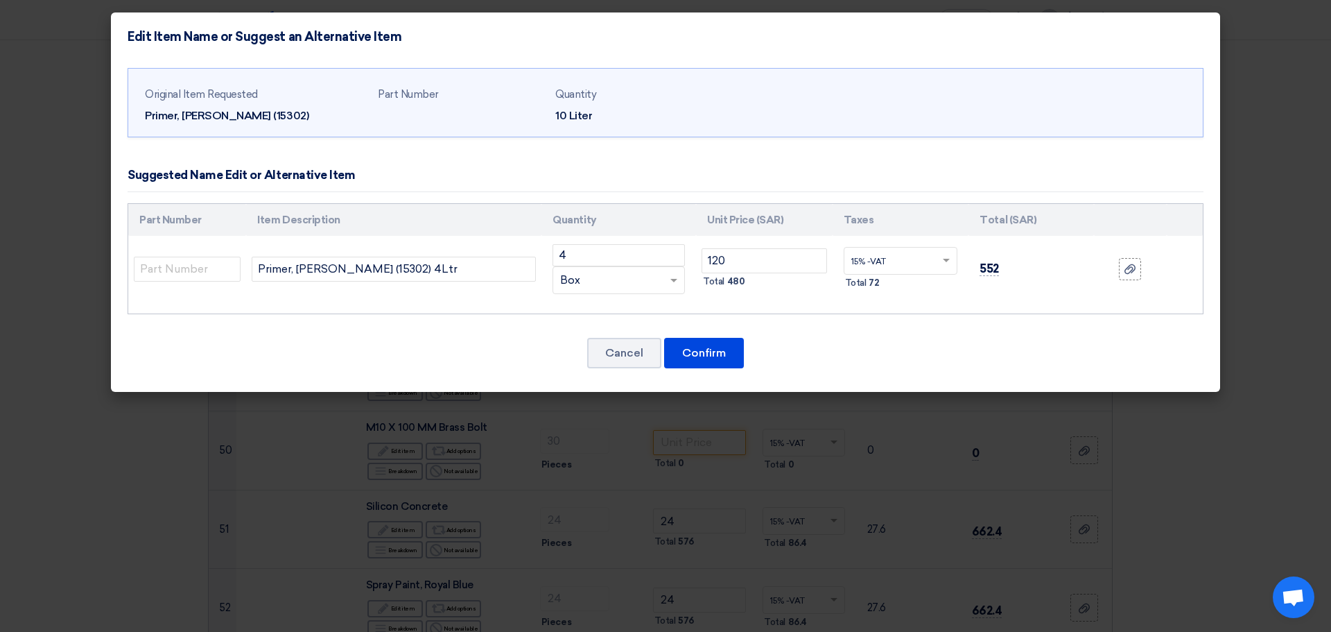
click at [664, 285] on div "RFQ_STEP1.ITEMS.2.TYPE_PLACEHOLDER × Box" at bounding box center [610, 280] width 114 height 16
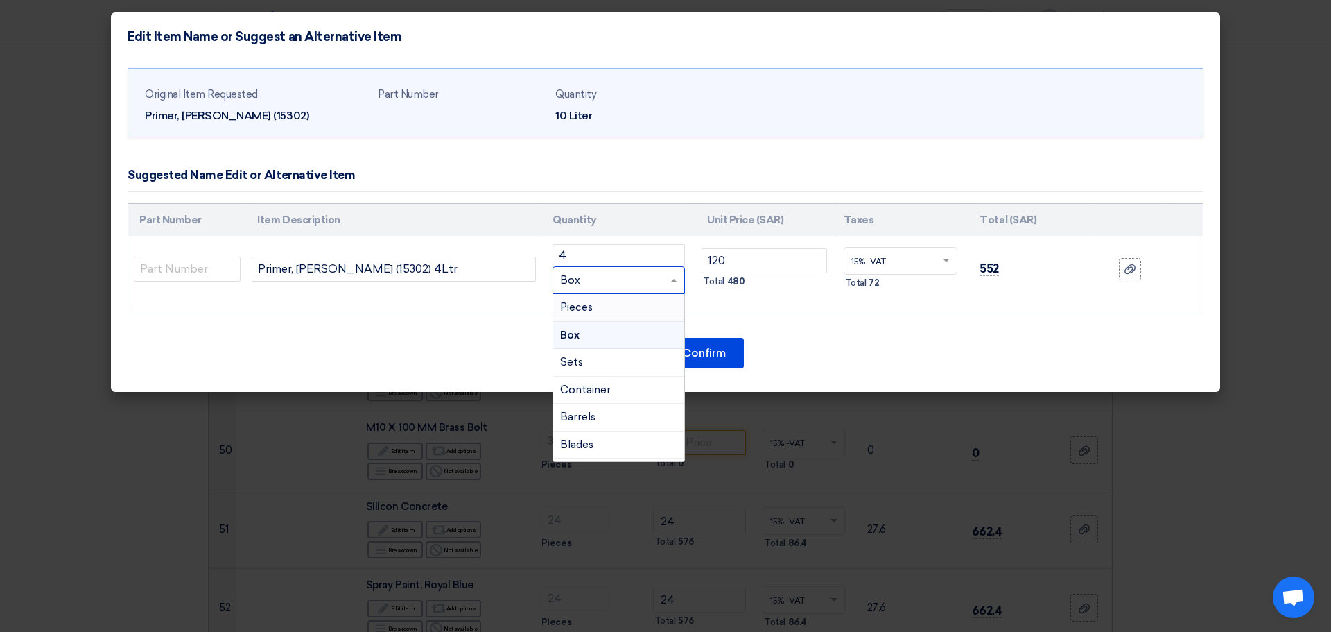
click at [657, 317] on div "Pieces" at bounding box center [618, 308] width 131 height 28
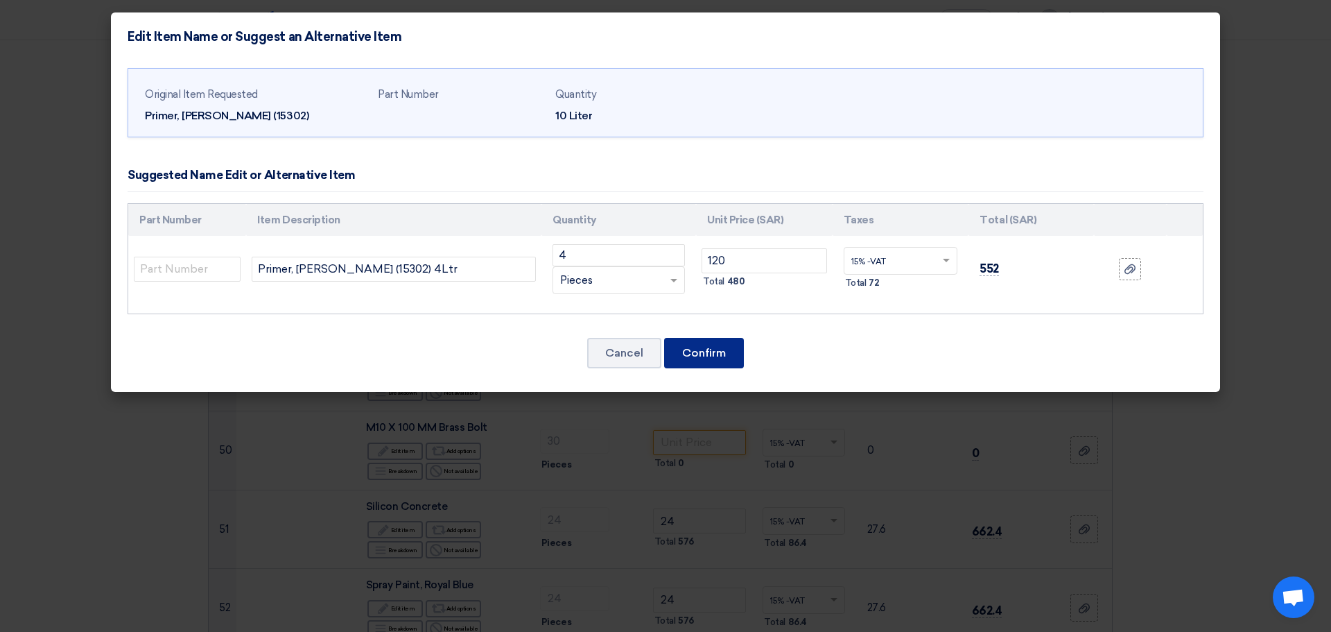
click at [697, 347] on button "Confirm" at bounding box center [704, 353] width 80 height 31
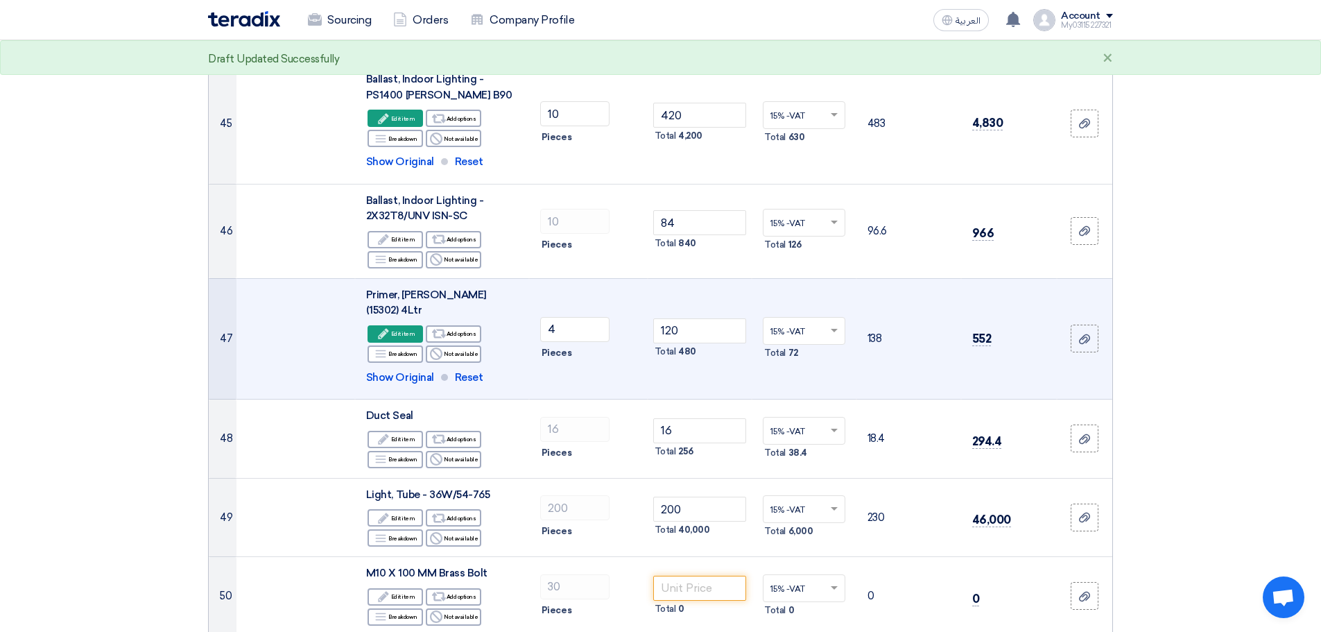
scroll to position [4106, 0]
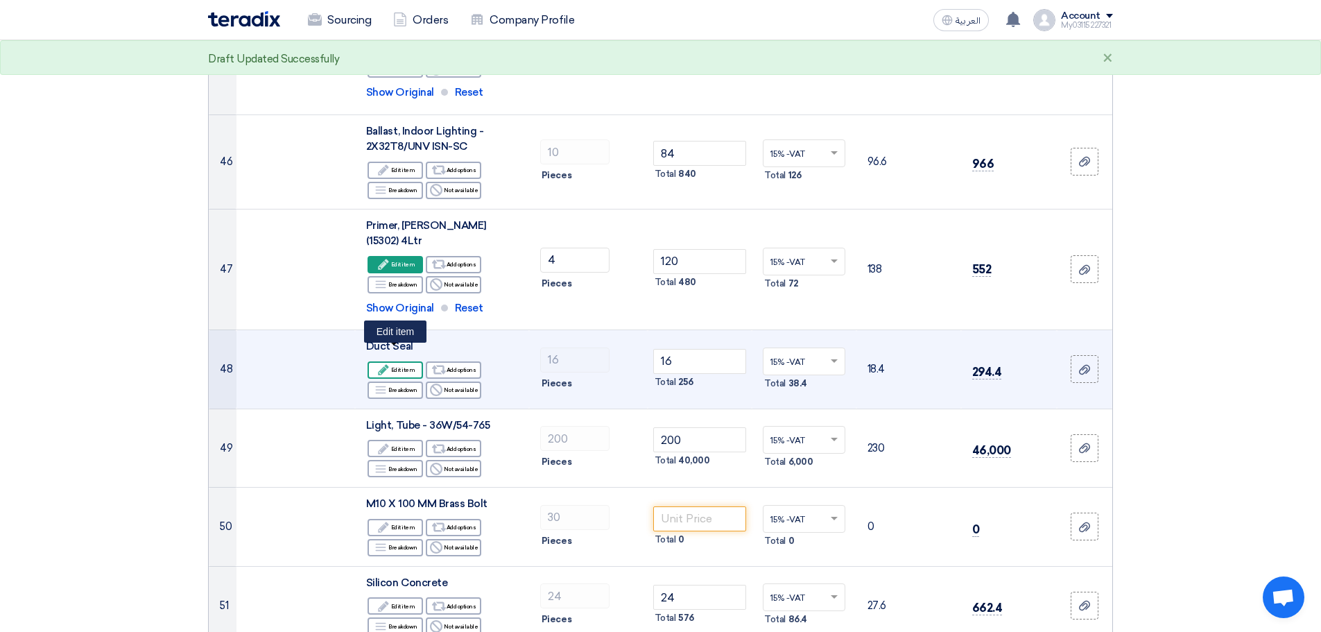
click at [385, 364] on use at bounding box center [383, 369] width 10 height 10
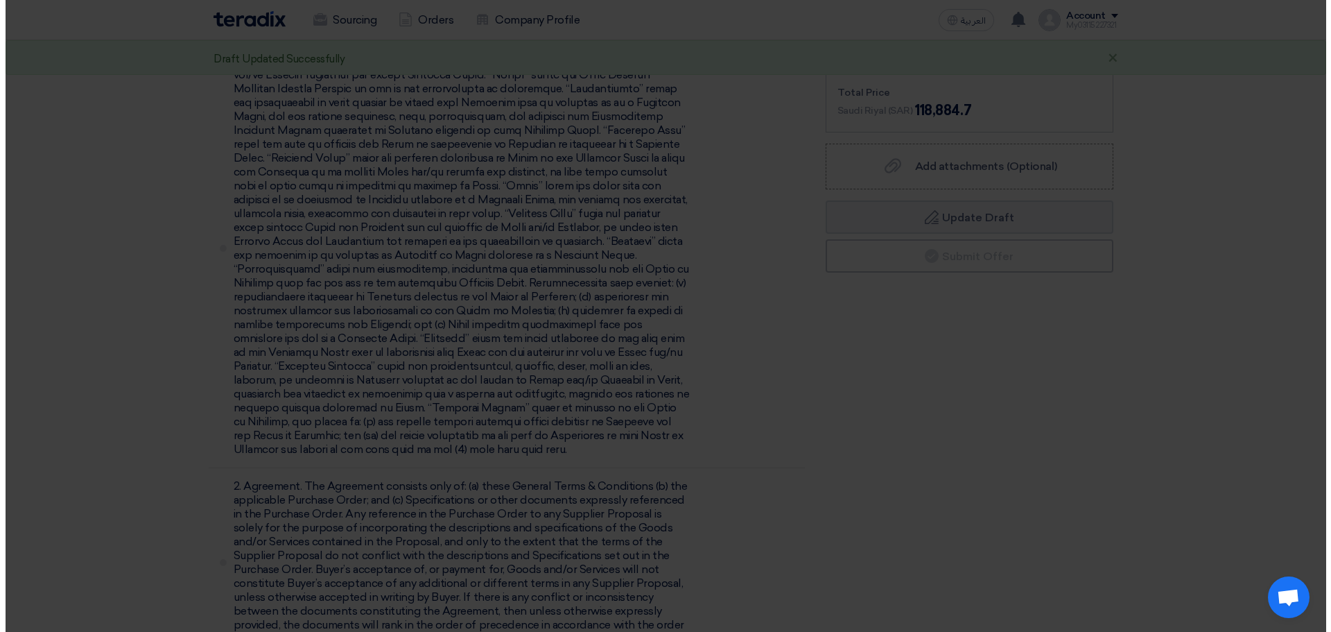
scroll to position [3381, 0]
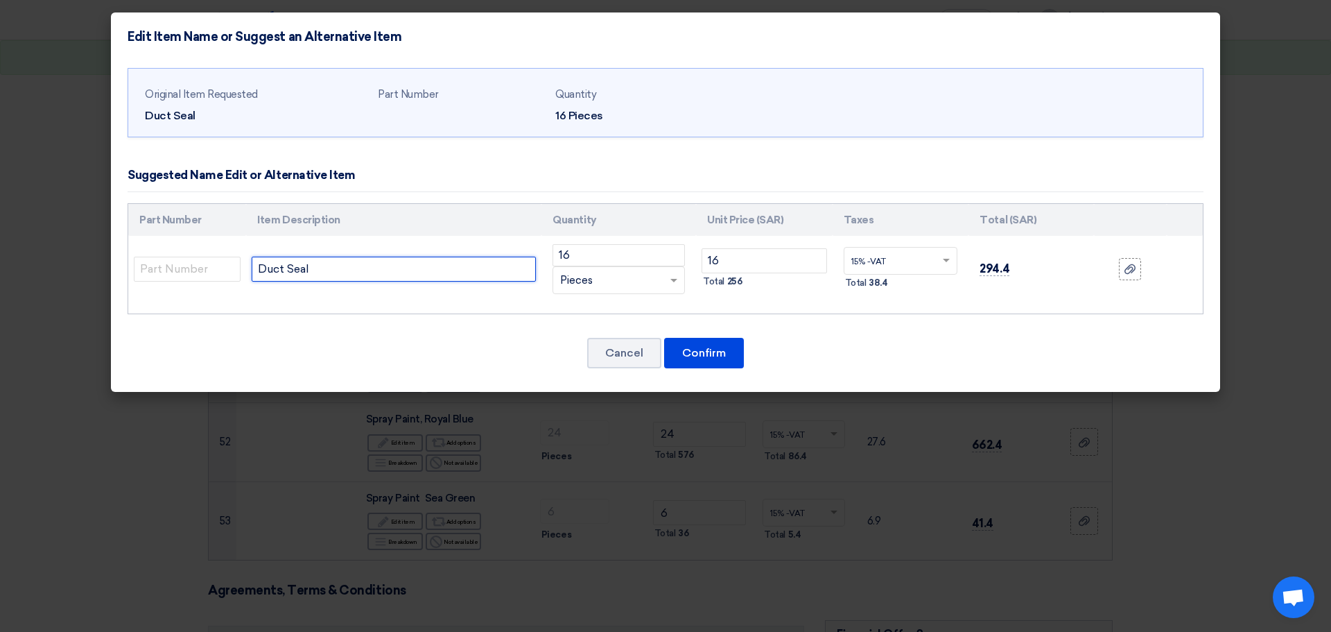
click at [411, 268] on input "Duct Seal" at bounding box center [394, 269] width 284 height 25
type input "Duct Seal SIKA"
click at [714, 357] on button "Confirm" at bounding box center [704, 353] width 80 height 31
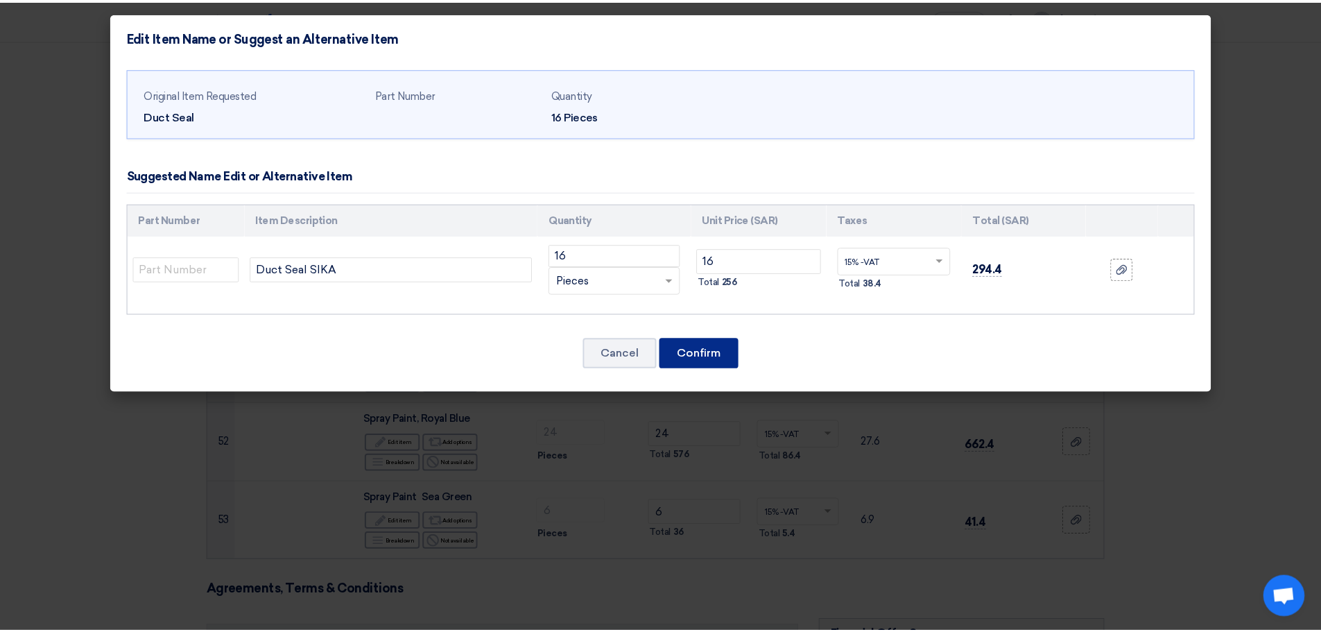
scroll to position [4227, 0]
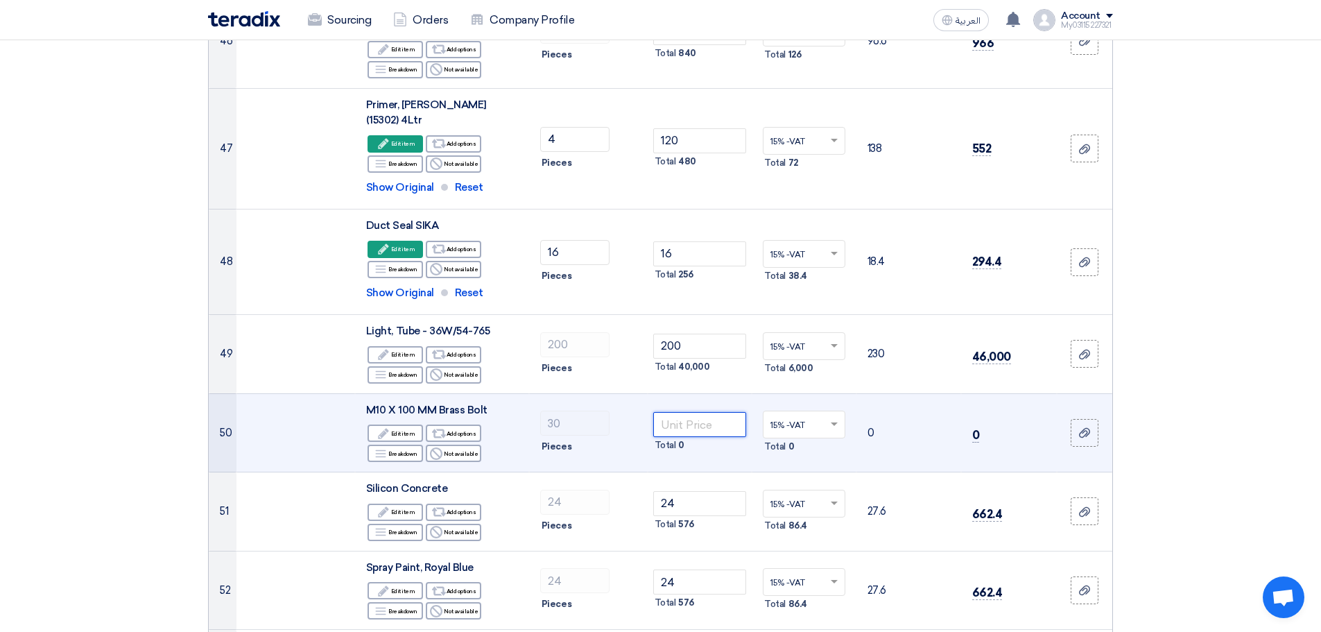
click at [684, 412] on input "number" at bounding box center [700, 424] width 94 height 25
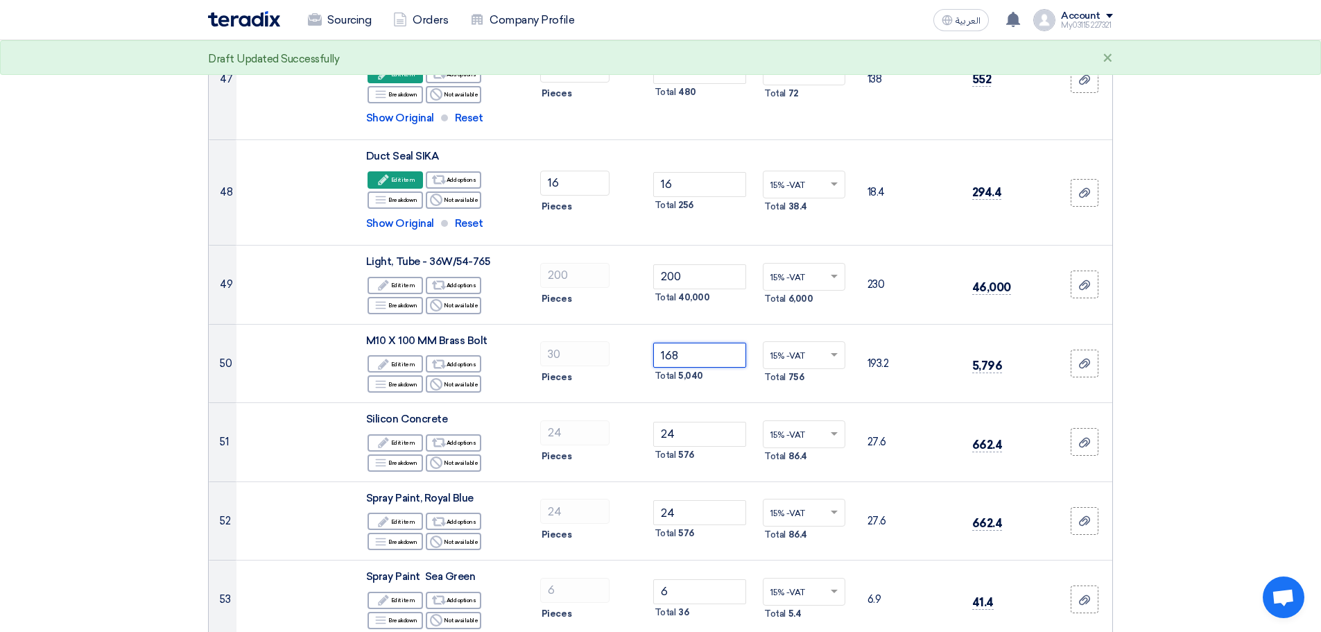
type input "168"
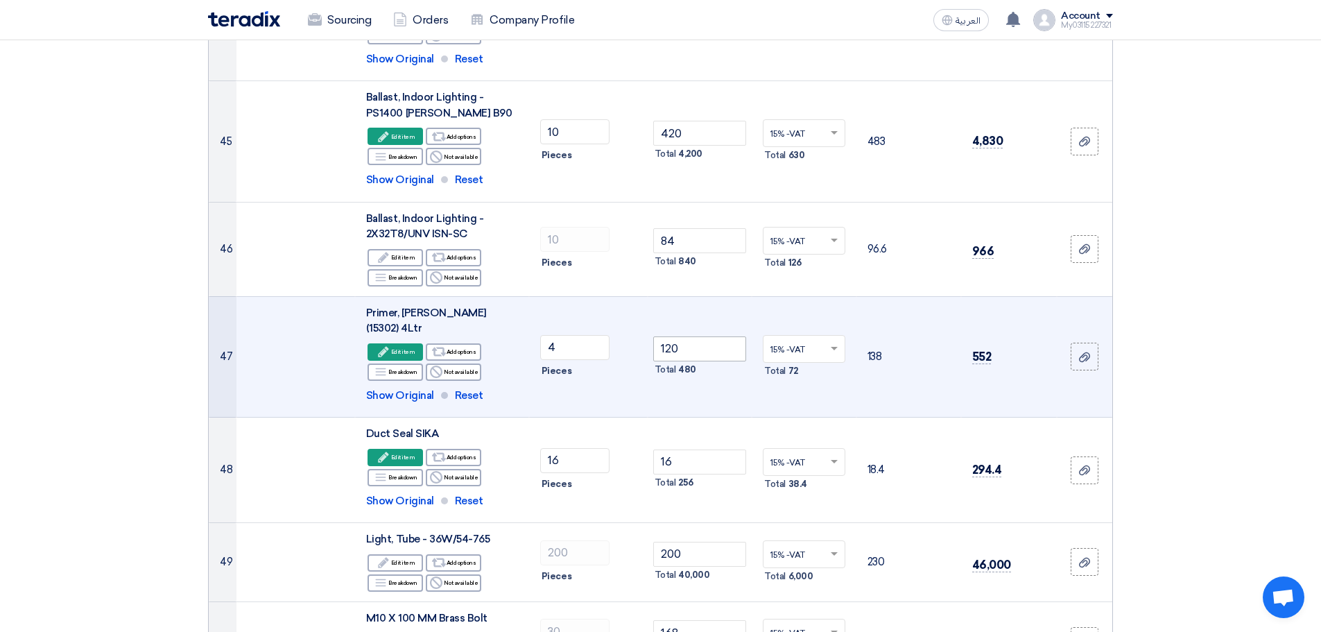
scroll to position [3950, 0]
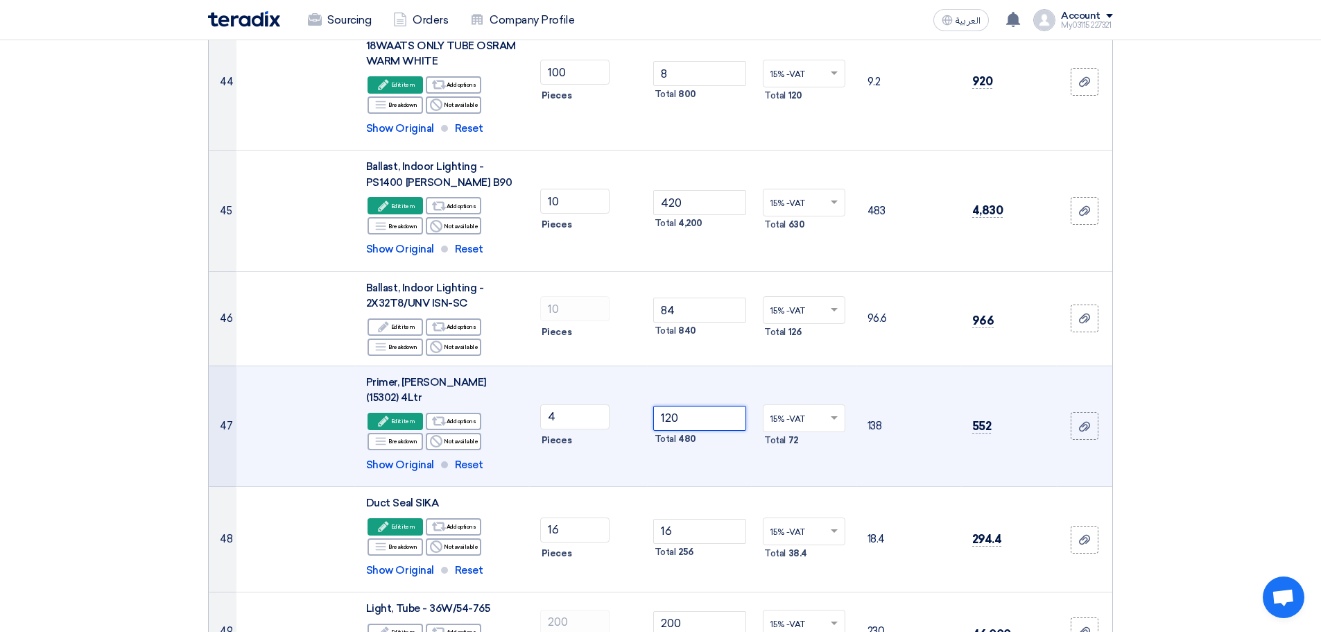
click at [685, 406] on input "120" at bounding box center [700, 418] width 94 height 25
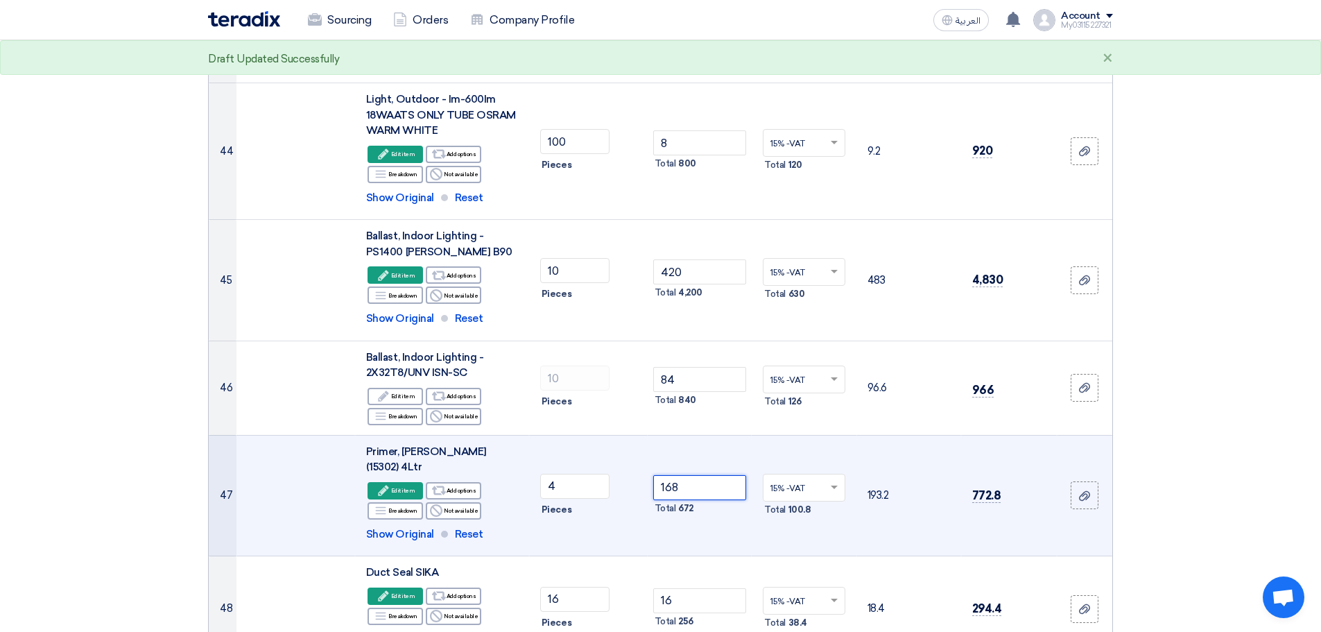
scroll to position [4019, 0]
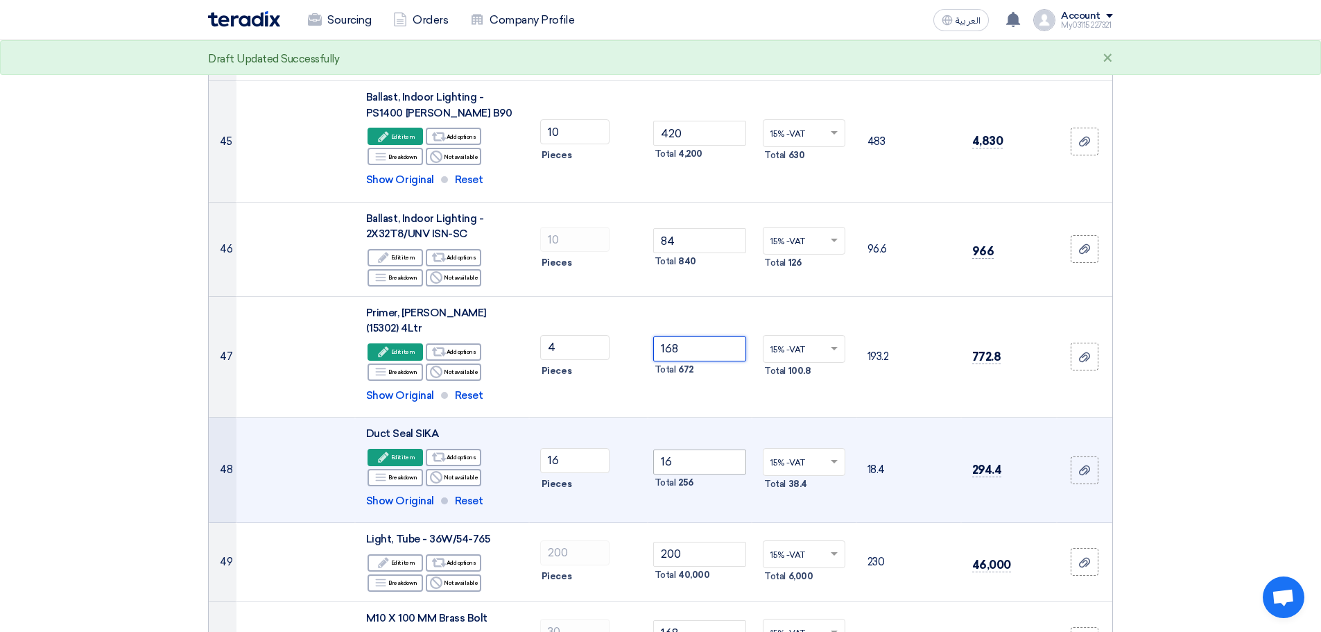
type input "168"
click at [684, 452] on input "16" at bounding box center [700, 461] width 94 height 25
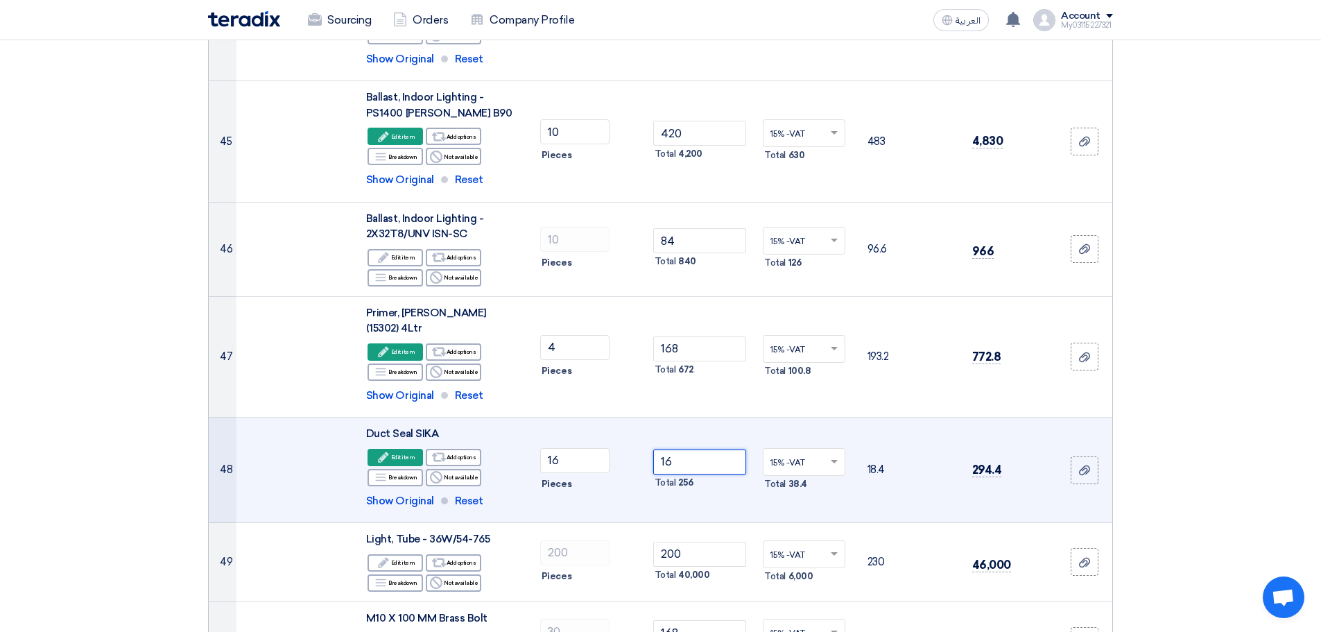
type input "1"
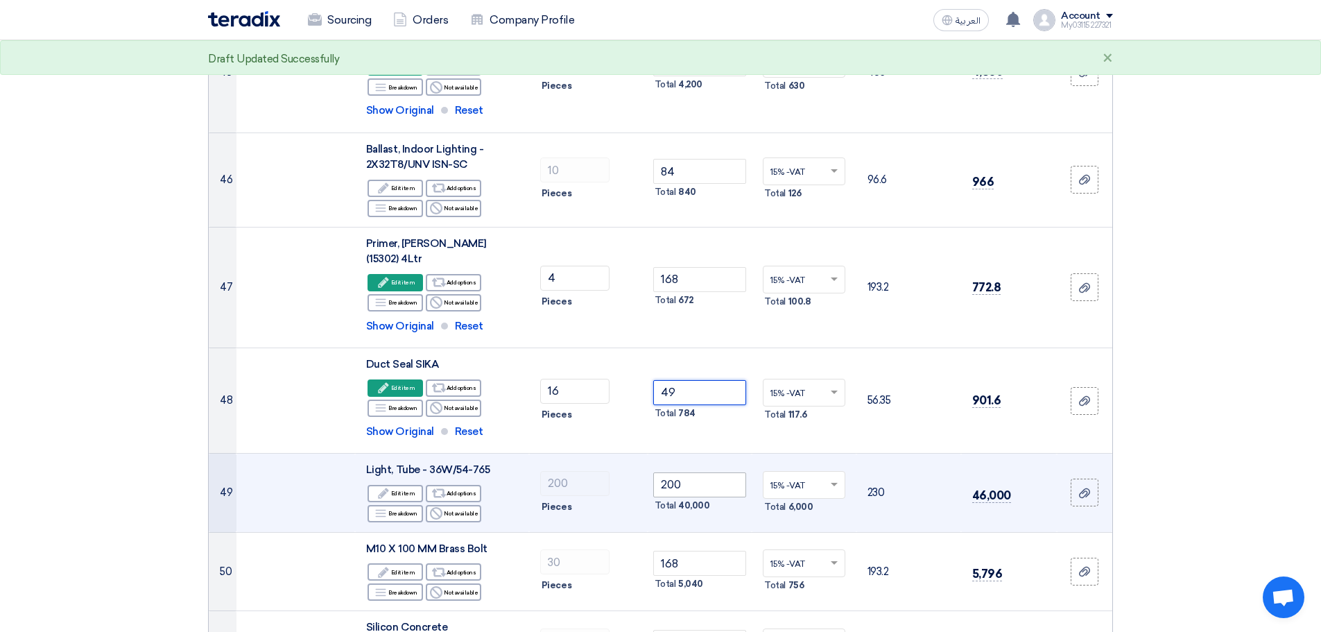
type input "49"
click at [692, 472] on input "200" at bounding box center [700, 484] width 94 height 25
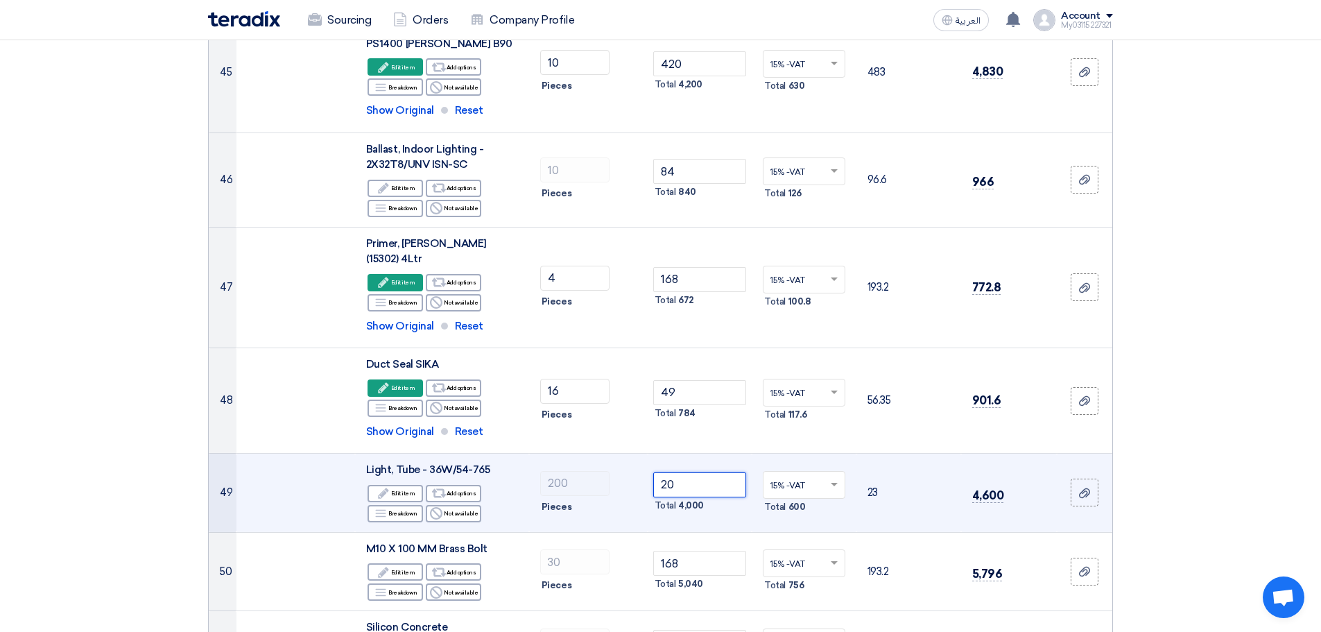
type input "2"
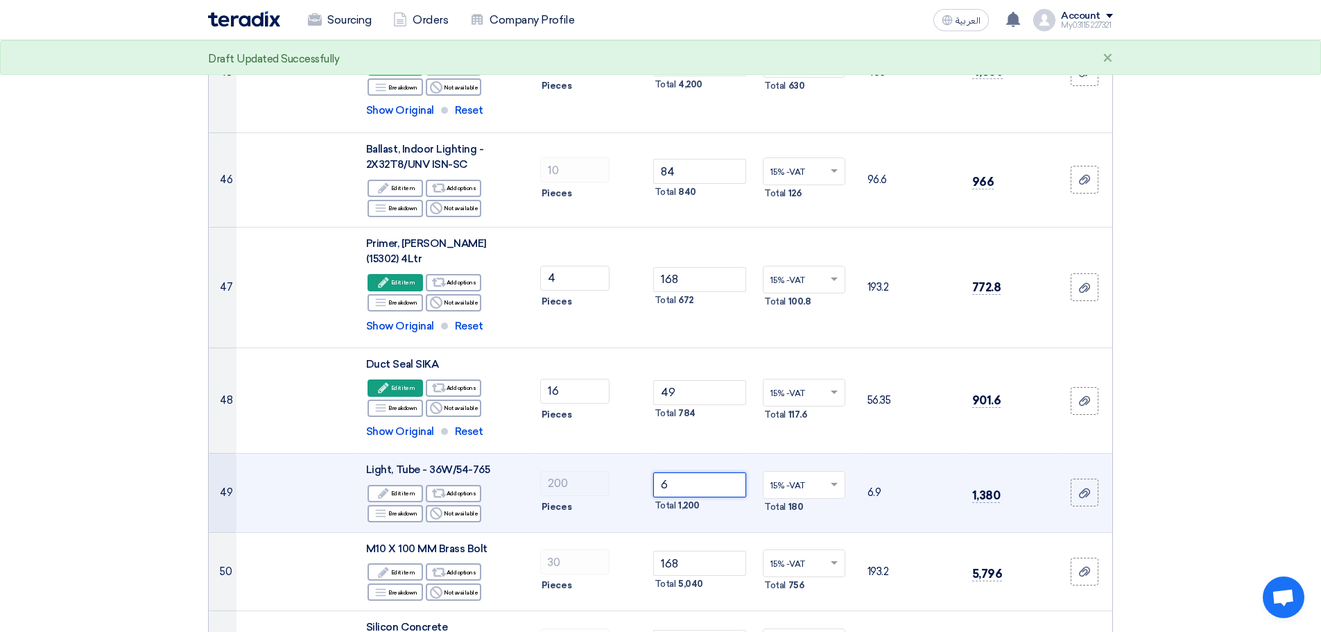
scroll to position [4227, 0]
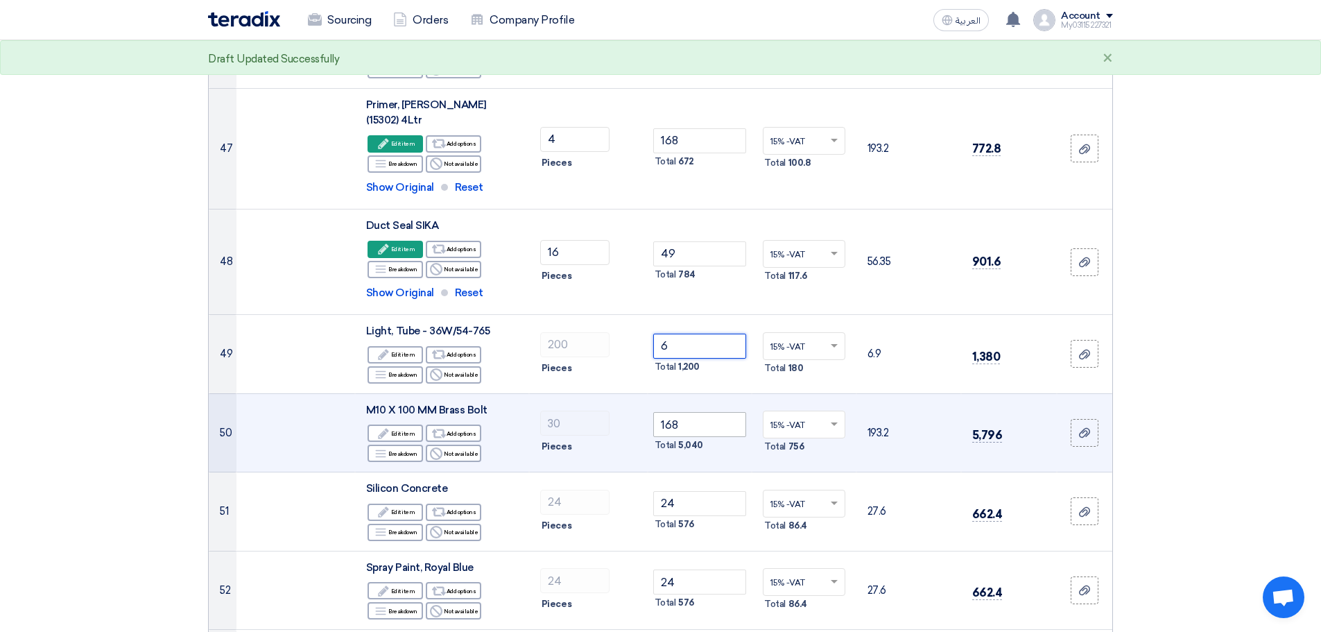
type input "6"
click at [698, 412] on input "168" at bounding box center [700, 424] width 94 height 25
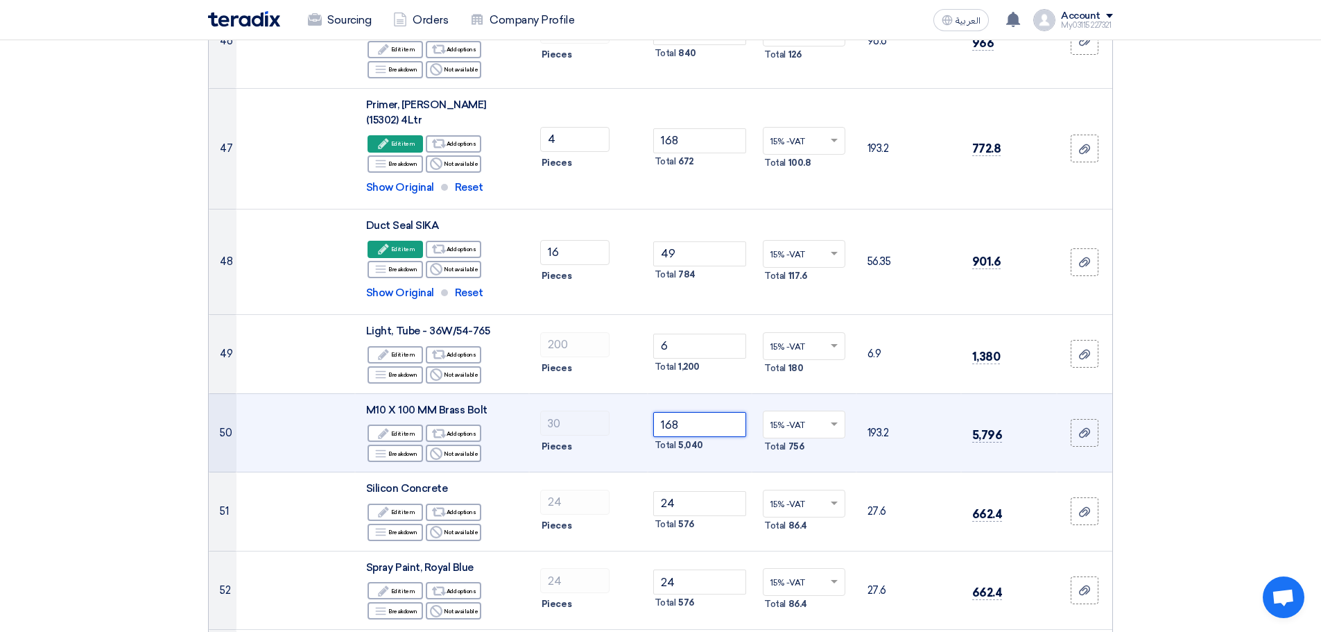
click at [702, 412] on input "168" at bounding box center [700, 424] width 94 height 25
type input "1"
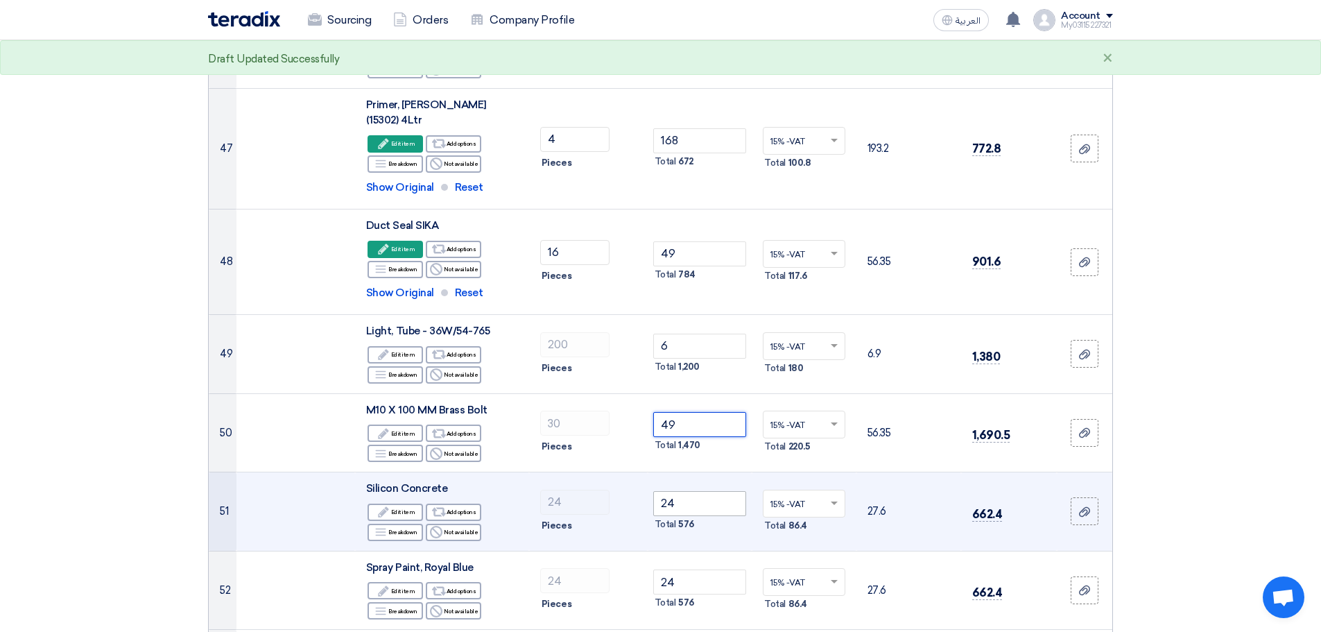
type input "49"
click at [696, 491] on input "24" at bounding box center [700, 503] width 94 height 25
type input "2"
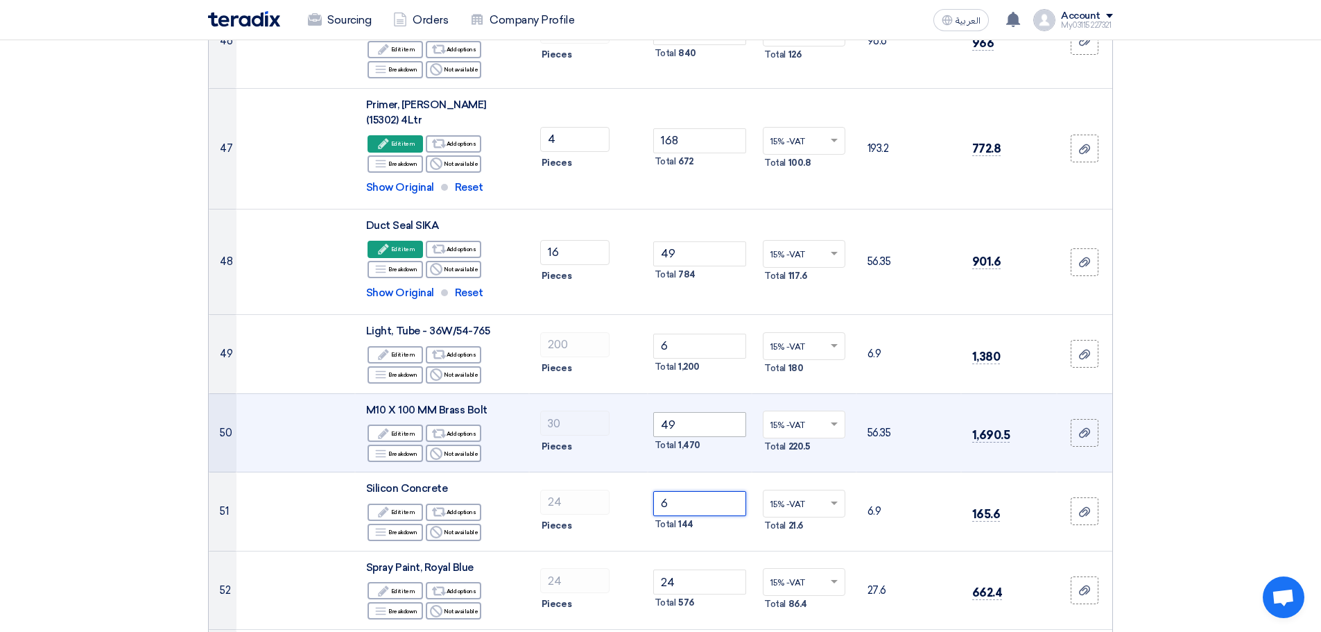
type input "6"
click at [670, 412] on input "49" at bounding box center [700, 424] width 94 height 25
type input "0"
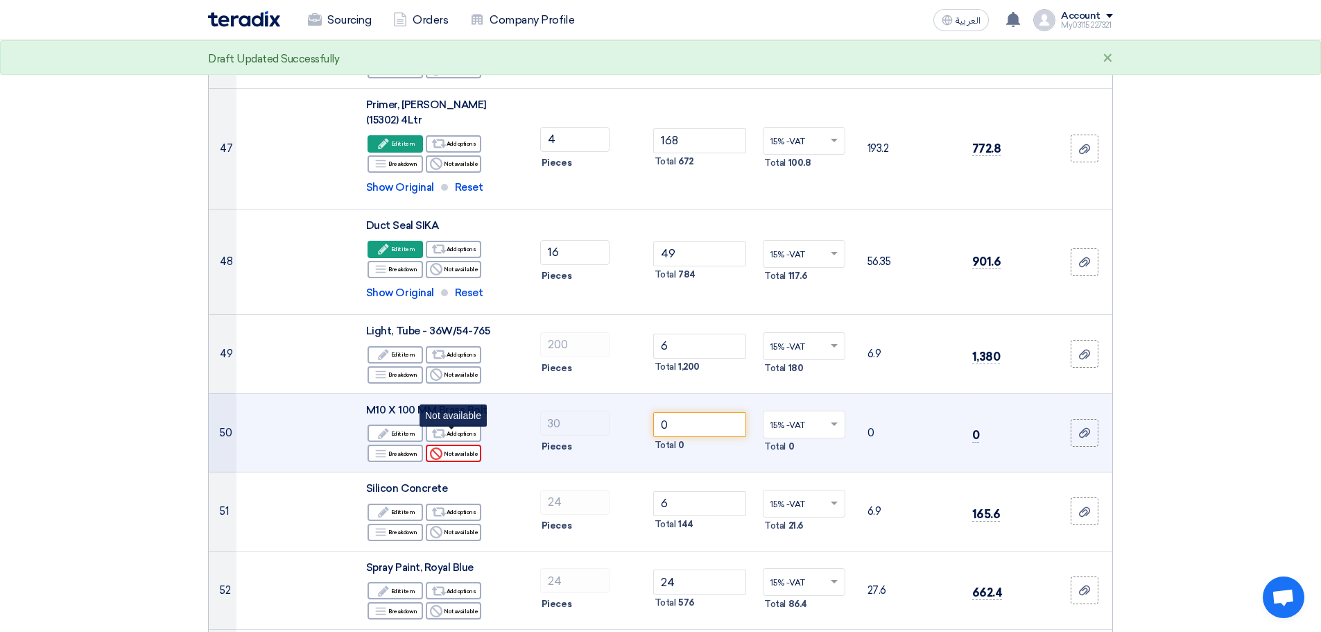
click at [453, 444] on div "Reject Not available" at bounding box center [453, 452] width 55 height 17
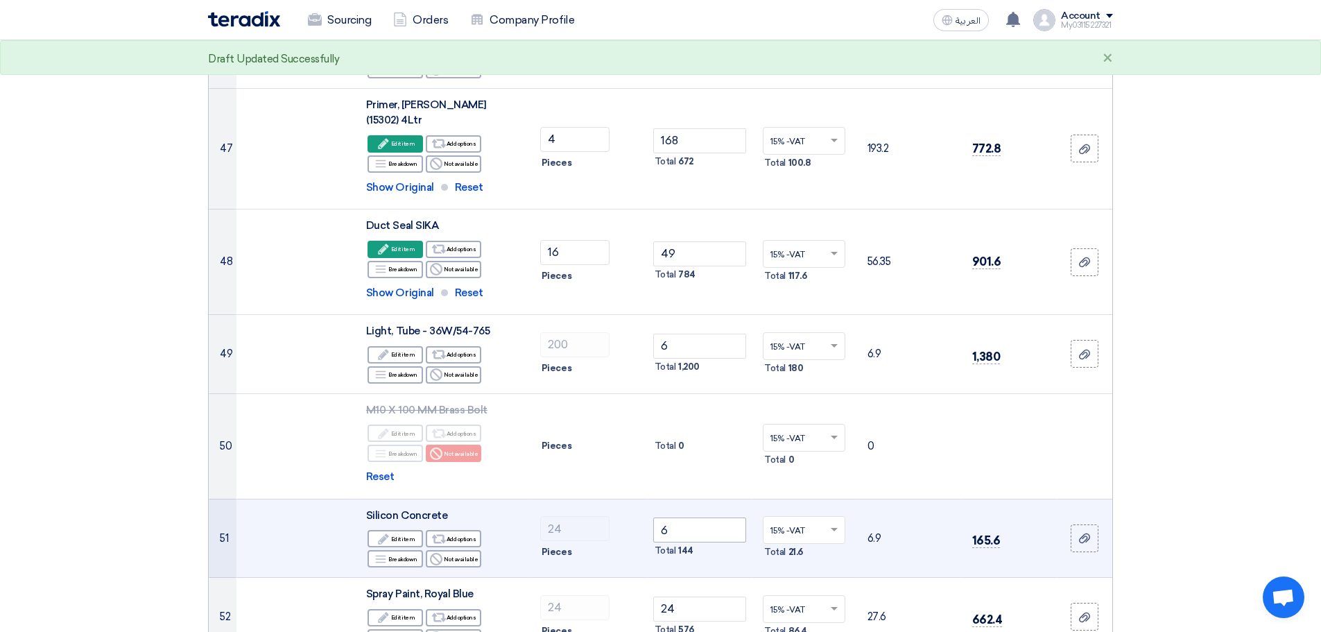
scroll to position [4366, 0]
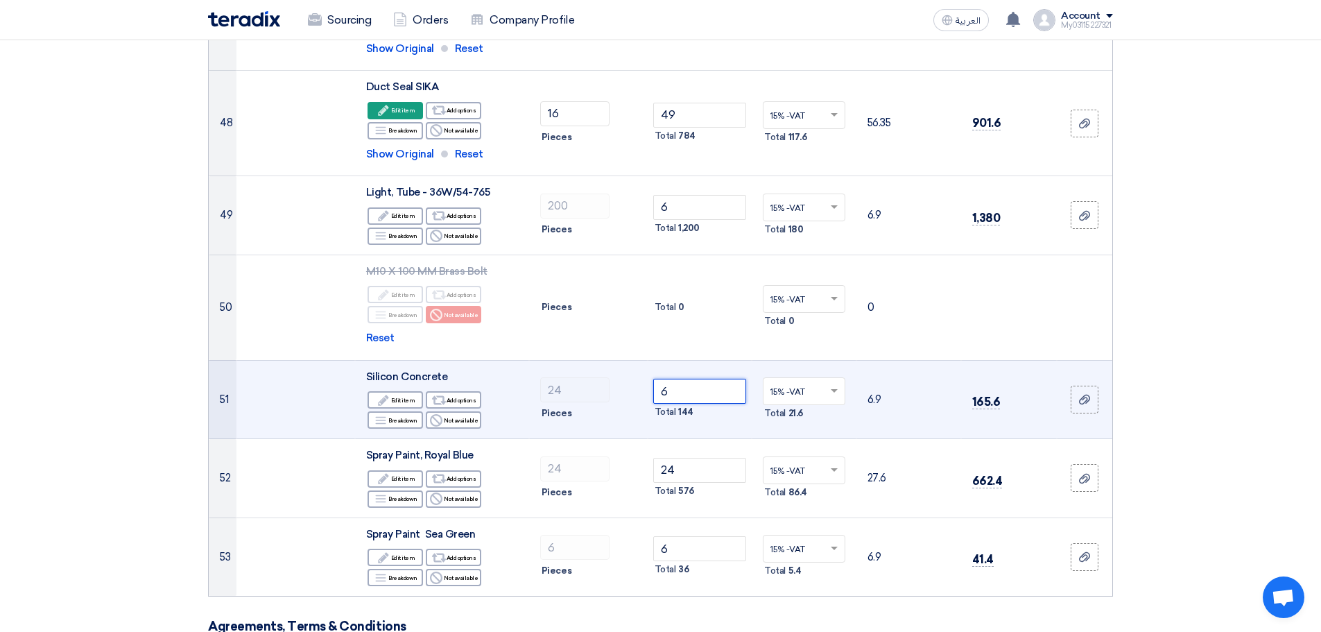
click at [685, 383] on input "6" at bounding box center [700, 391] width 94 height 25
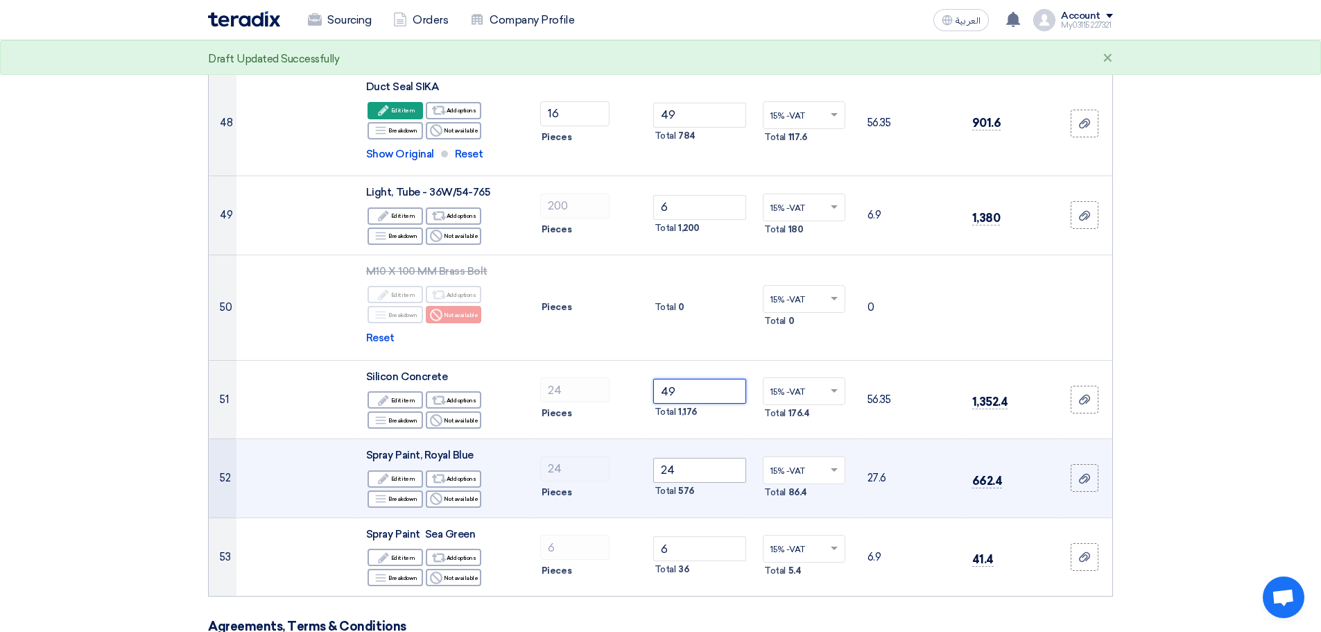
type input "49"
click at [683, 458] on input "24" at bounding box center [700, 470] width 94 height 25
type input "2"
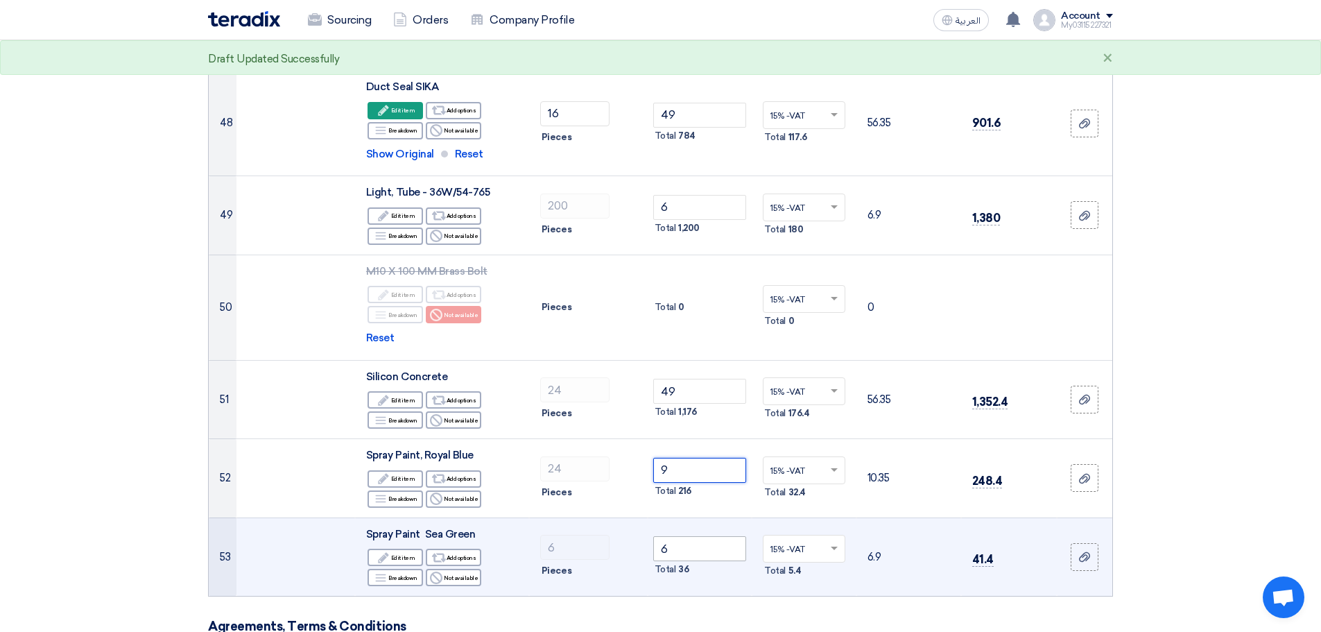
type input "9"
click at [675, 536] on input "6" at bounding box center [700, 548] width 94 height 25
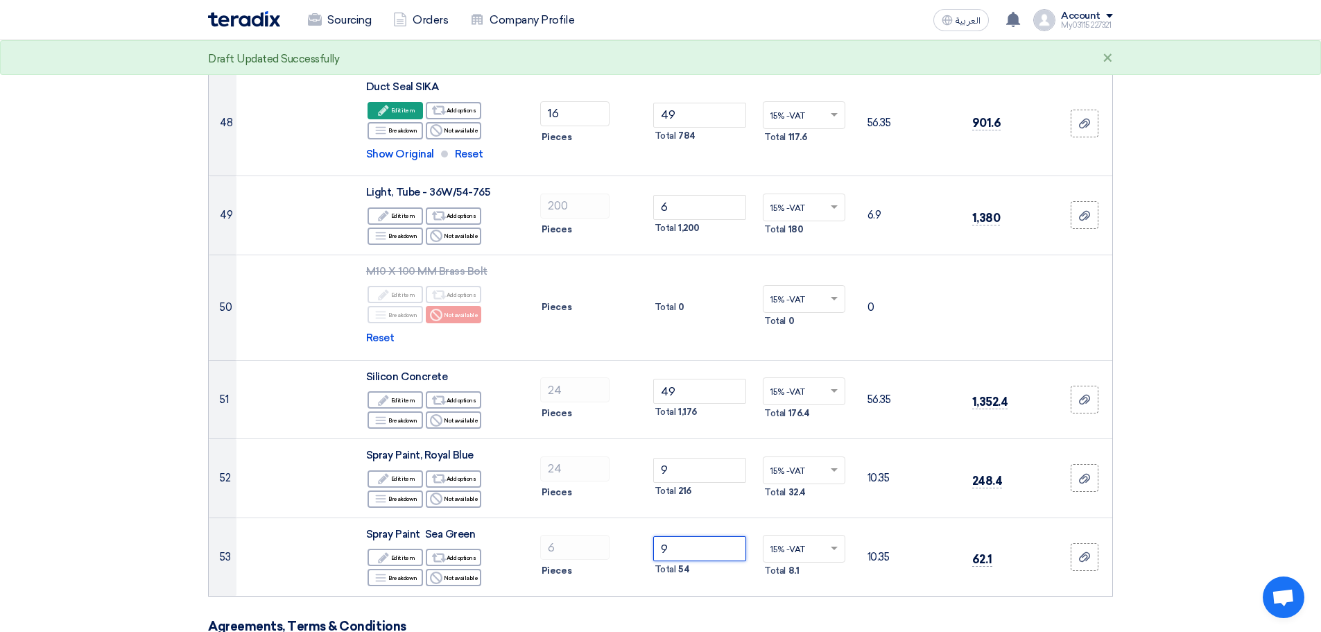
type input "9"
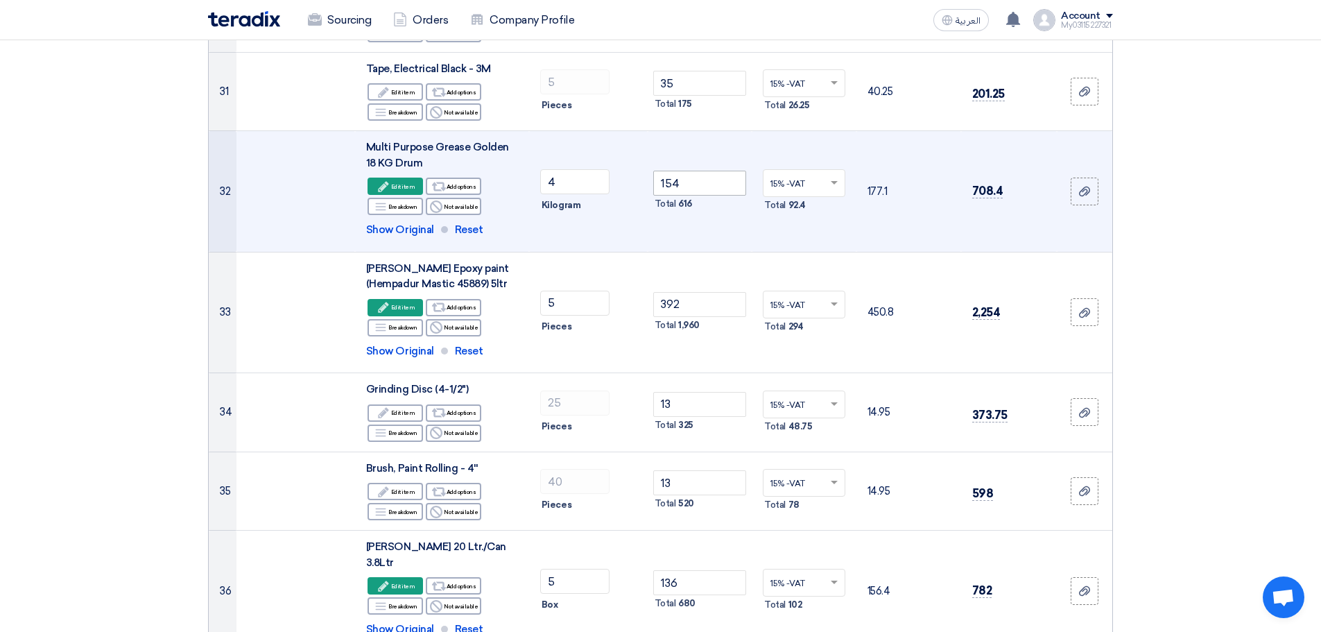
scroll to position [2843, 0]
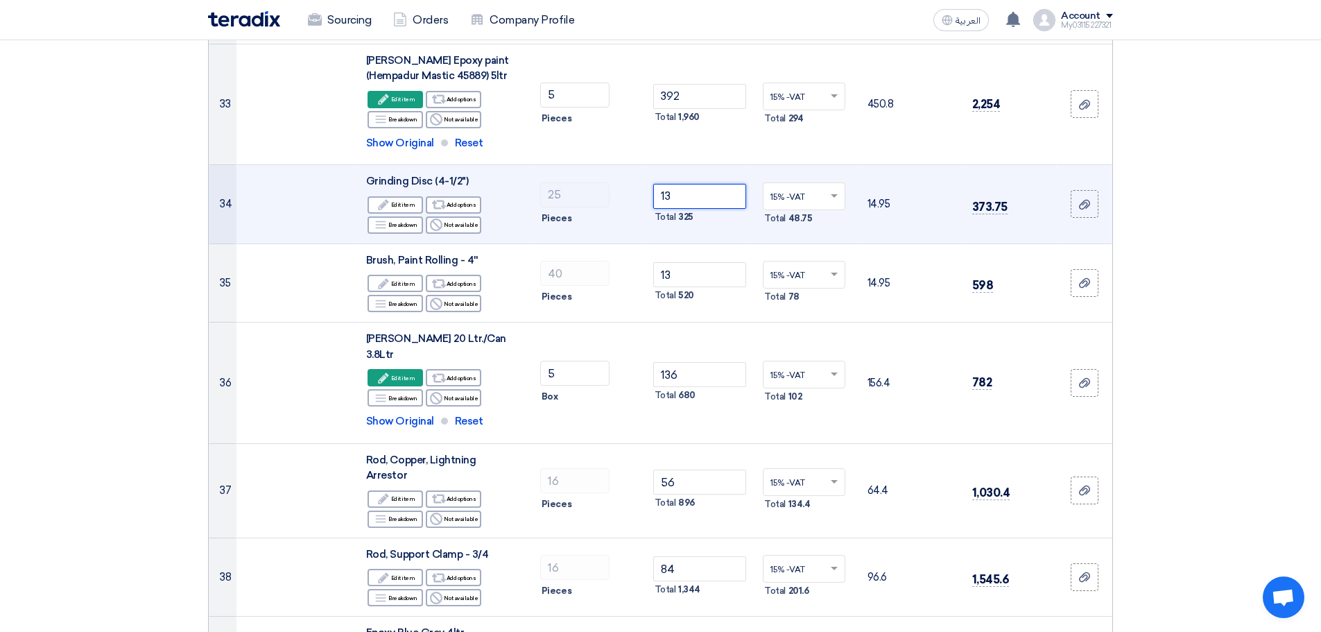
click at [694, 194] on input "13" at bounding box center [700, 196] width 94 height 25
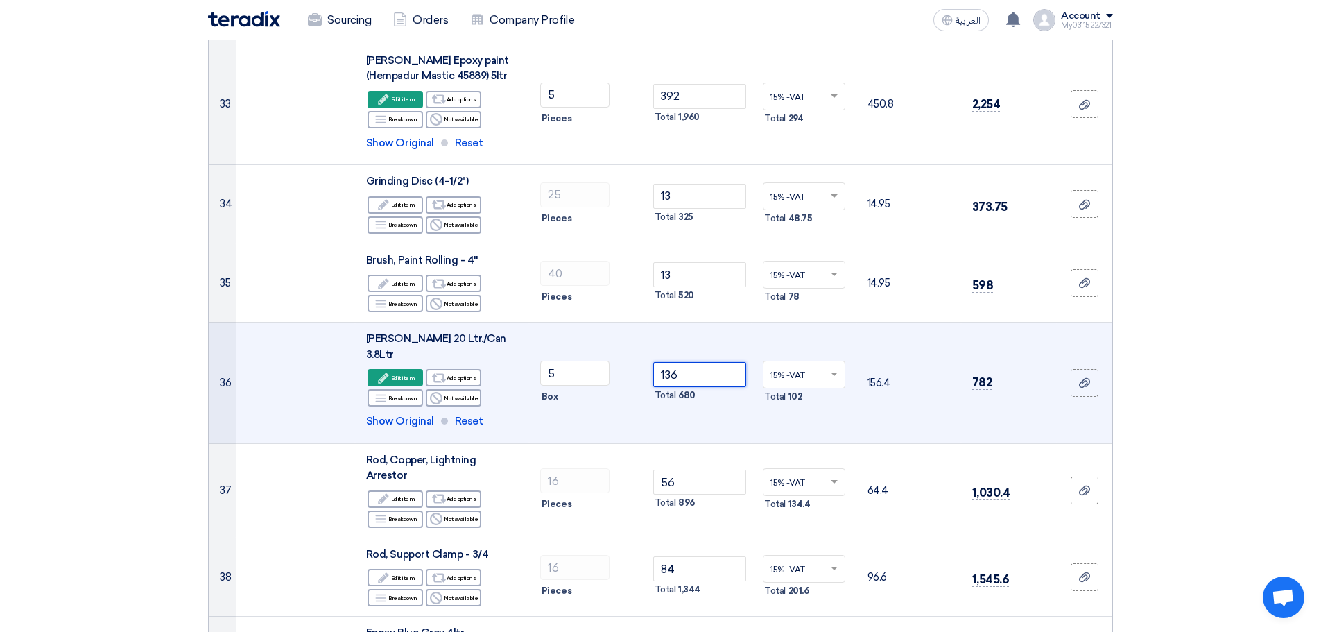
click at [695, 370] on input "136" at bounding box center [700, 374] width 94 height 25
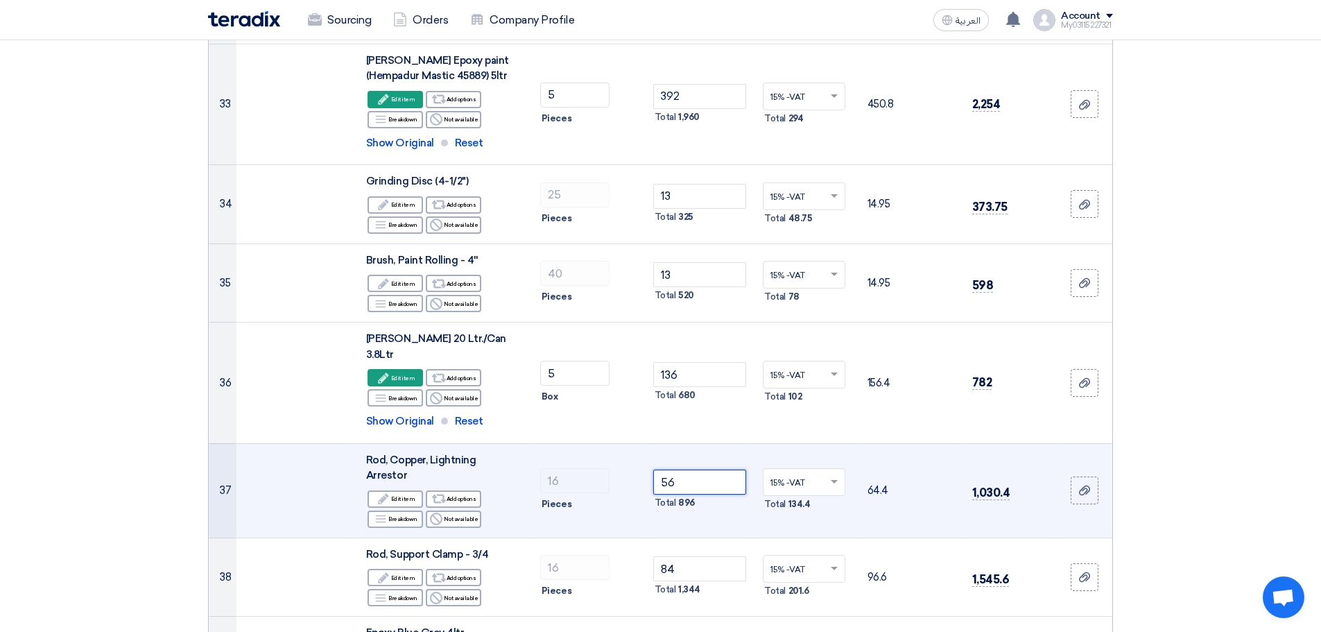
click at [694, 476] on input "56" at bounding box center [700, 481] width 94 height 25
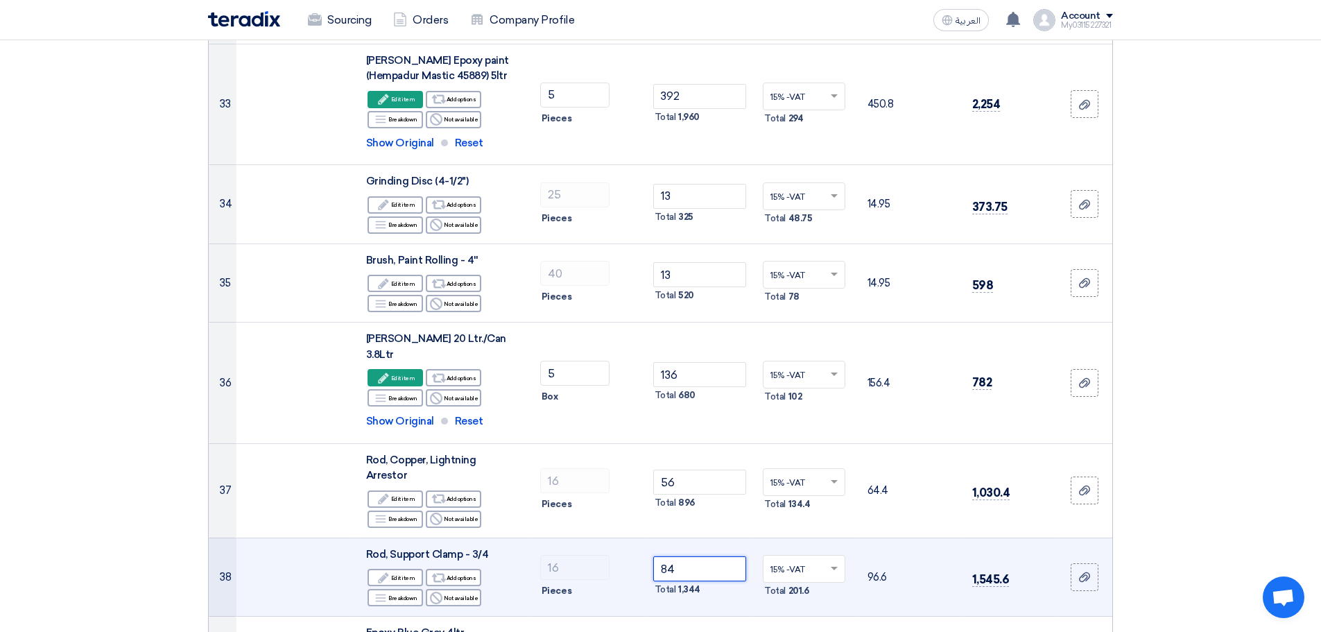
click at [693, 556] on input "84" at bounding box center [700, 568] width 94 height 25
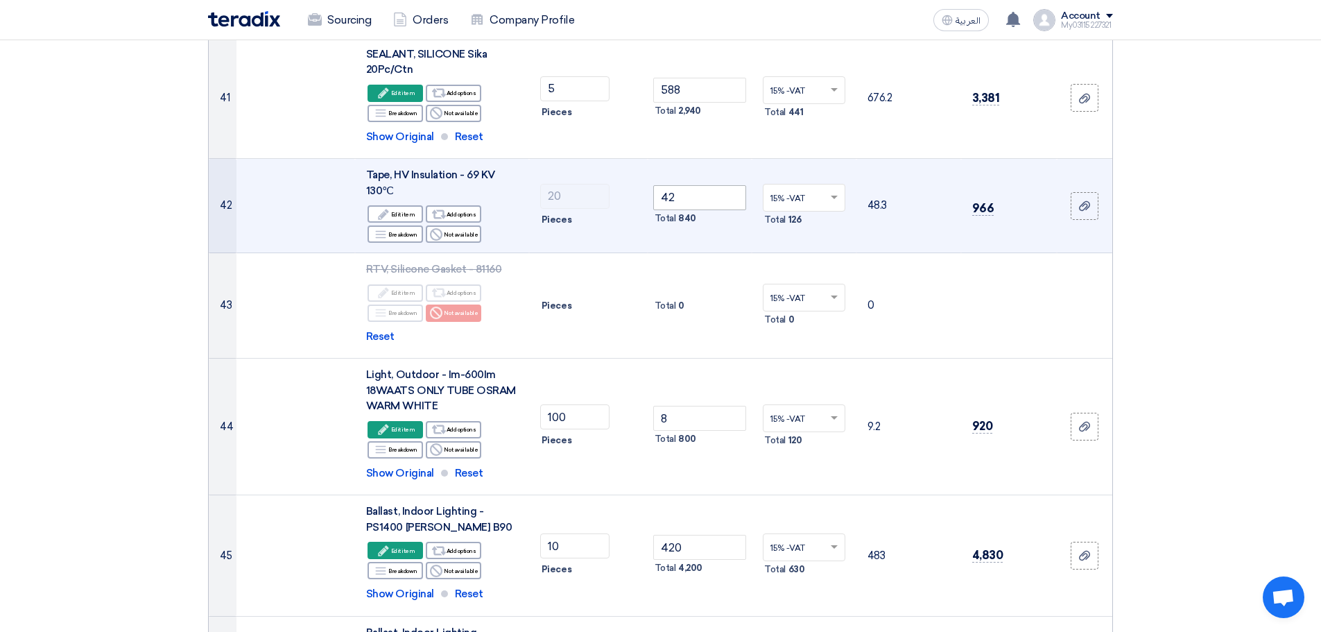
scroll to position [3536, 0]
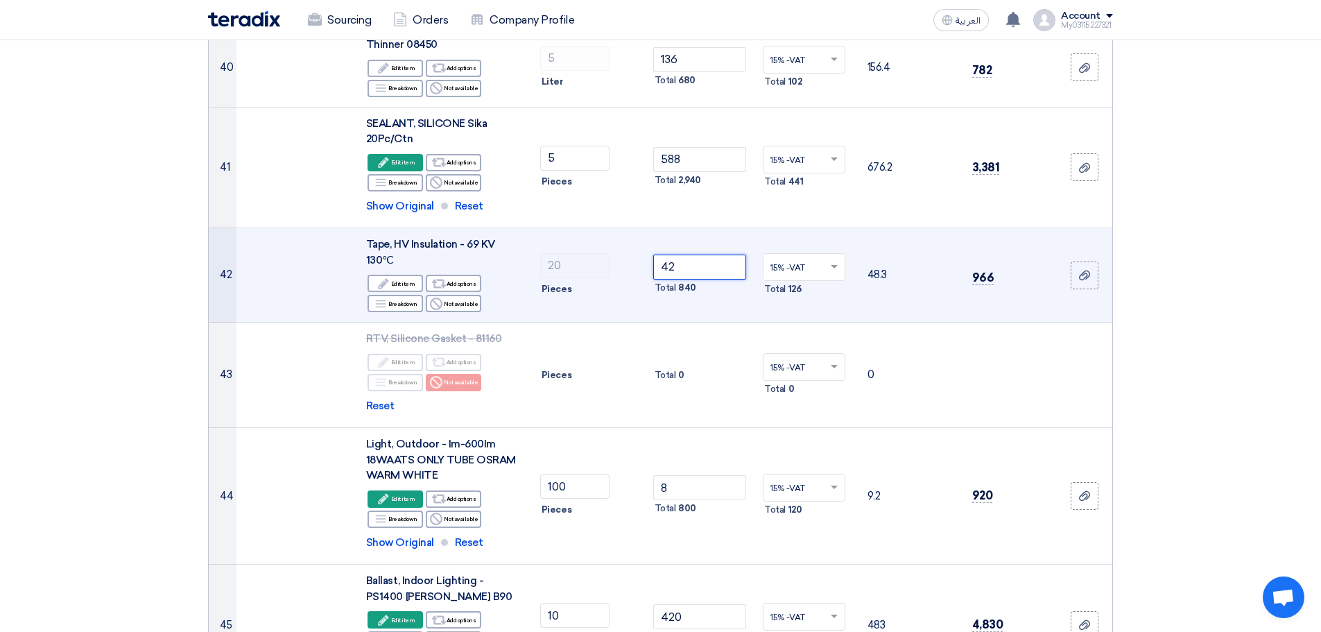
click at [694, 254] on input "42" at bounding box center [700, 266] width 94 height 25
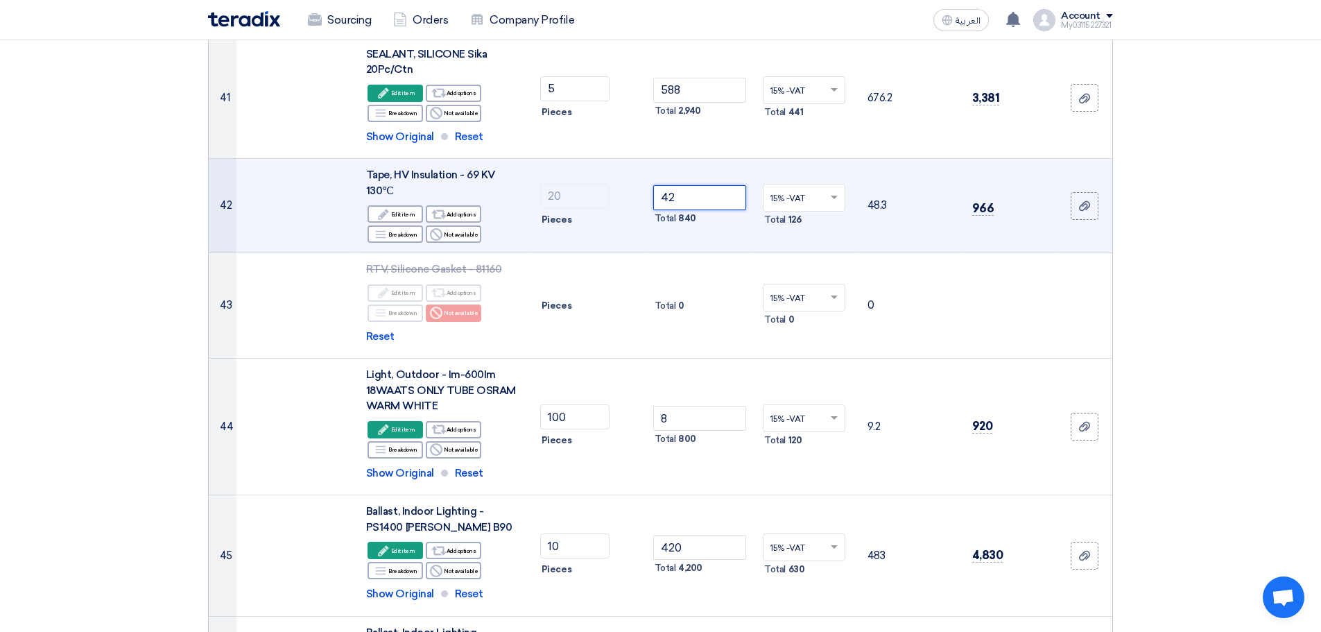
scroll to position [3674, 0]
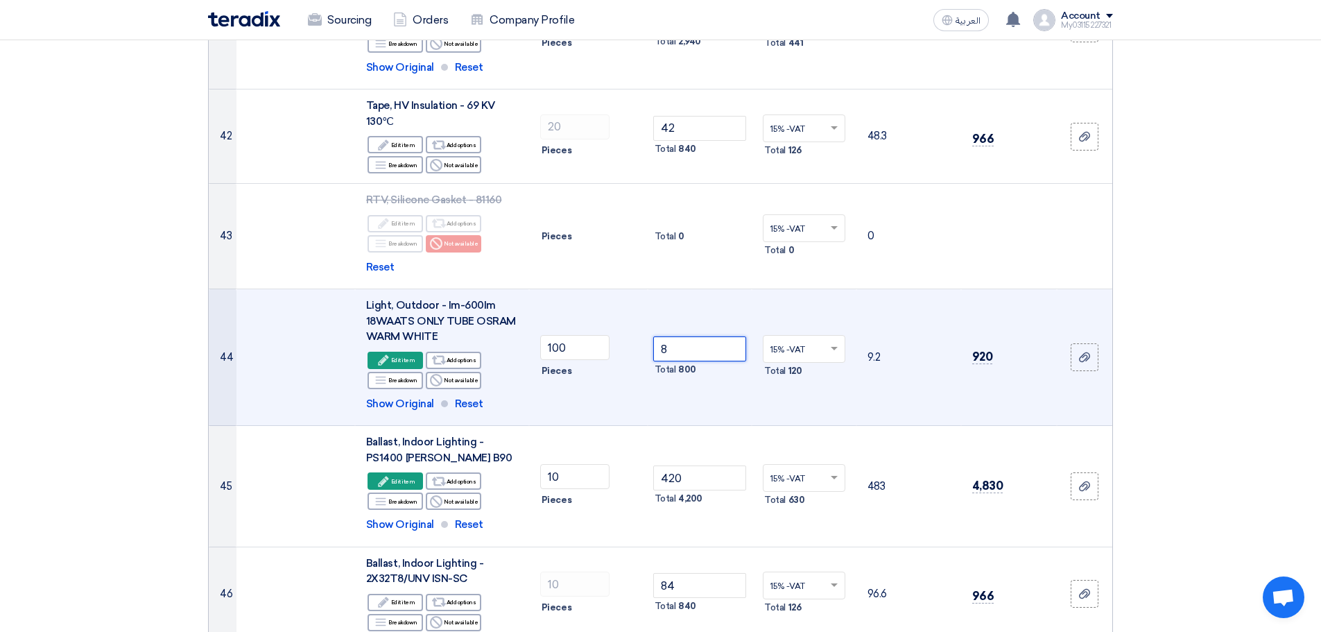
click at [693, 342] on input "8" at bounding box center [700, 348] width 94 height 25
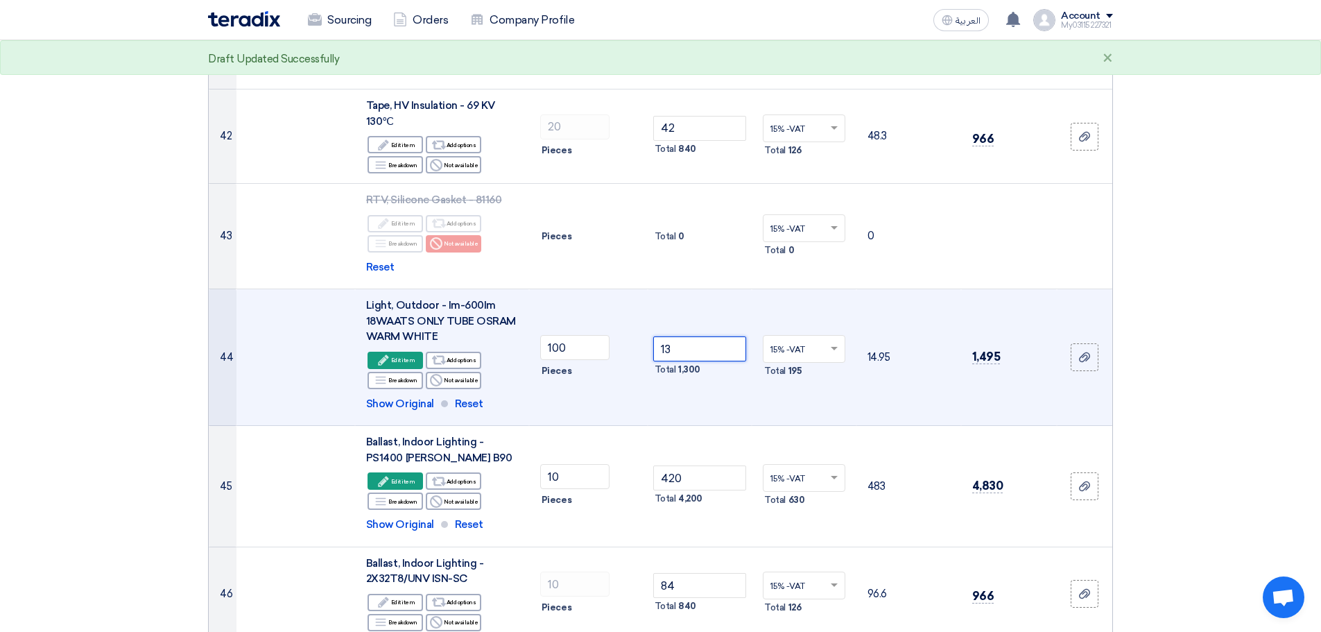
scroll to position [3744, 0]
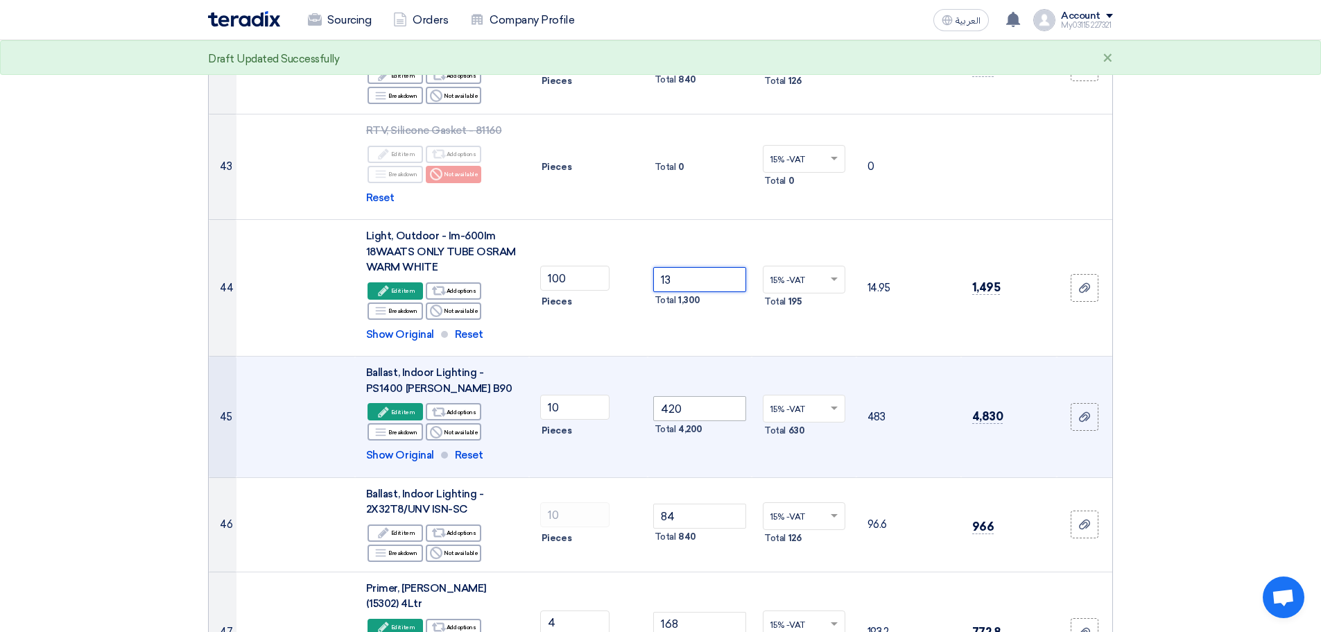
type input "13"
click at [699, 396] on input "420" at bounding box center [700, 408] width 94 height 25
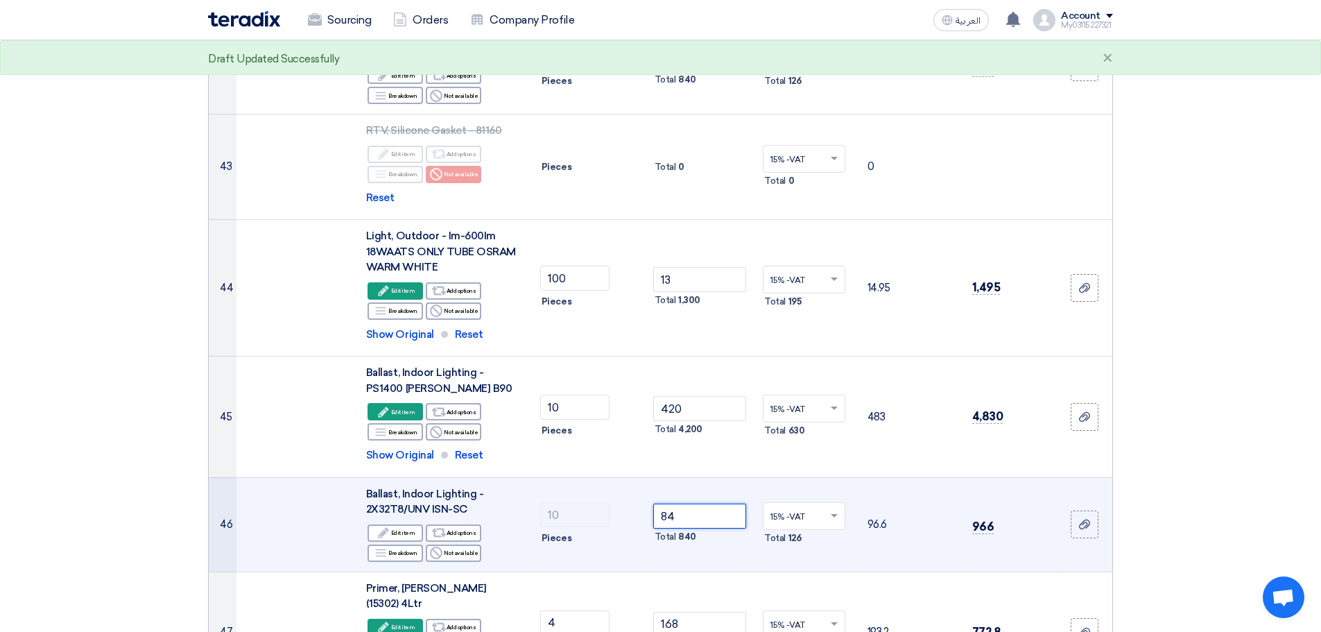
click at [702, 503] on input "84" at bounding box center [700, 515] width 94 height 25
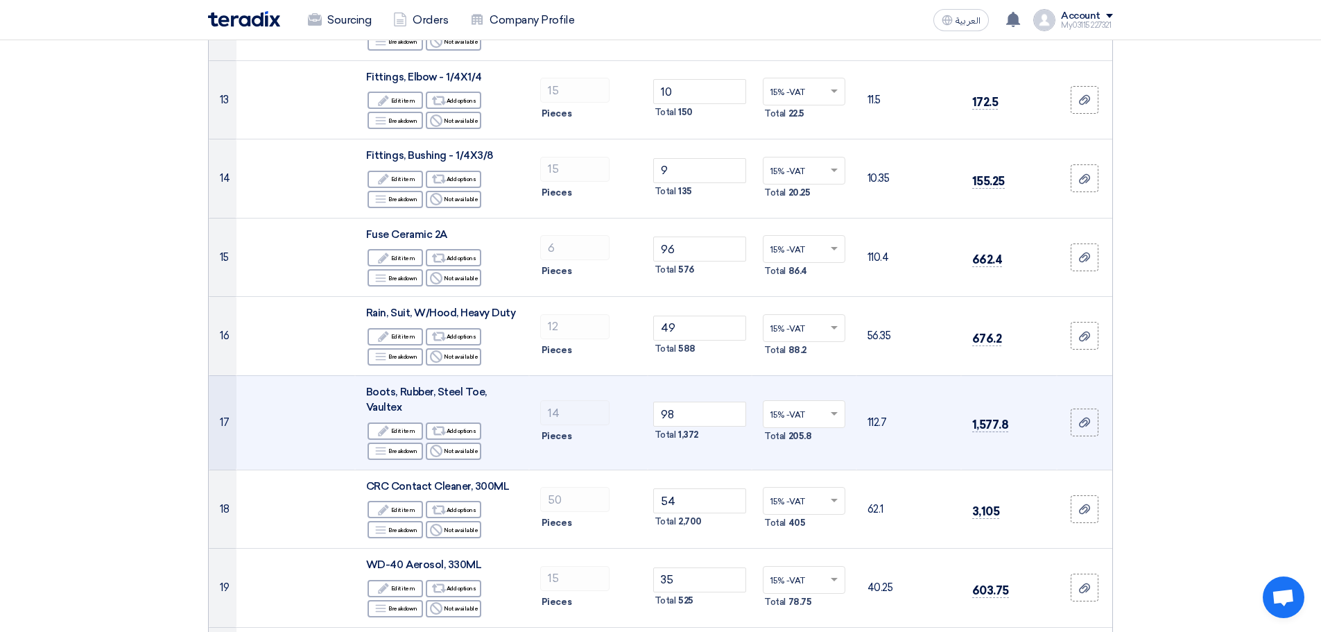
scroll to position [1109, 0]
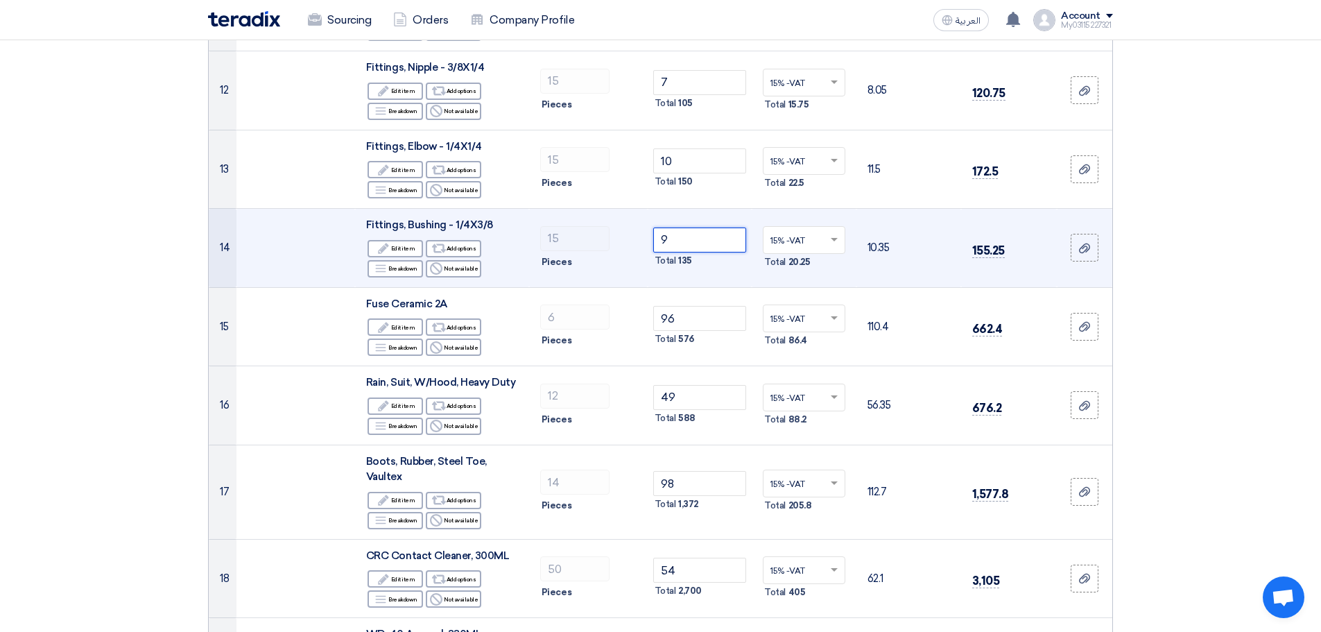
click at [685, 237] on input "9" at bounding box center [700, 239] width 94 height 25
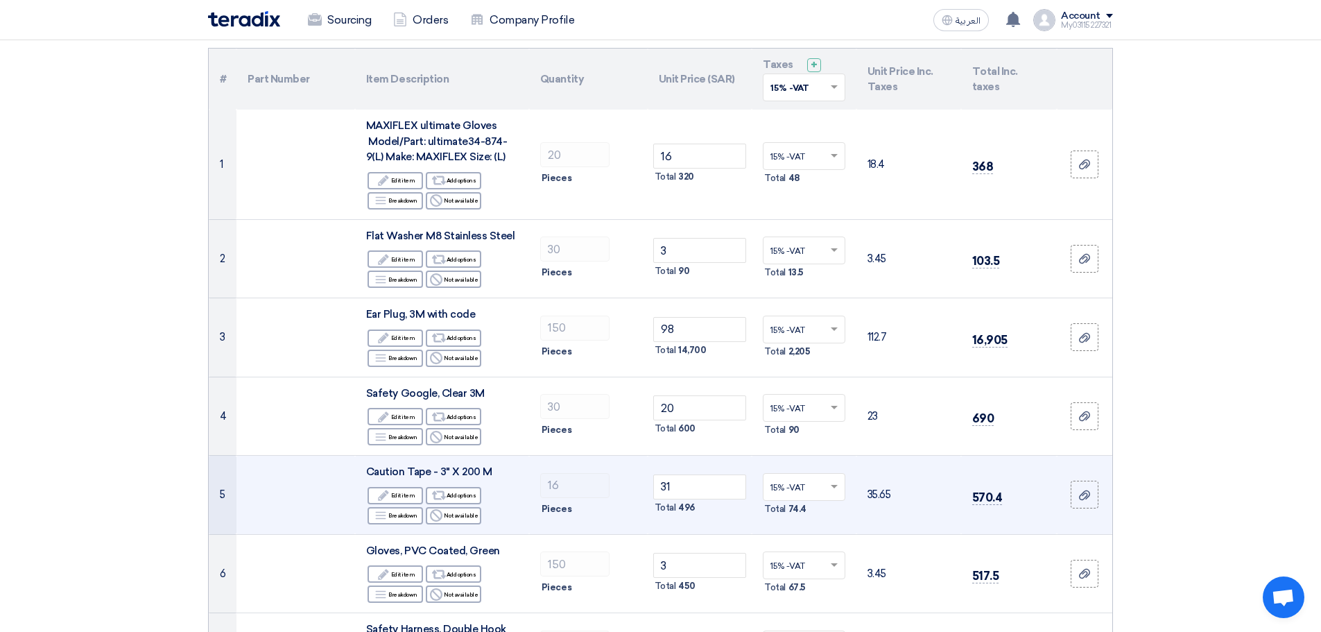
scroll to position [69, 0]
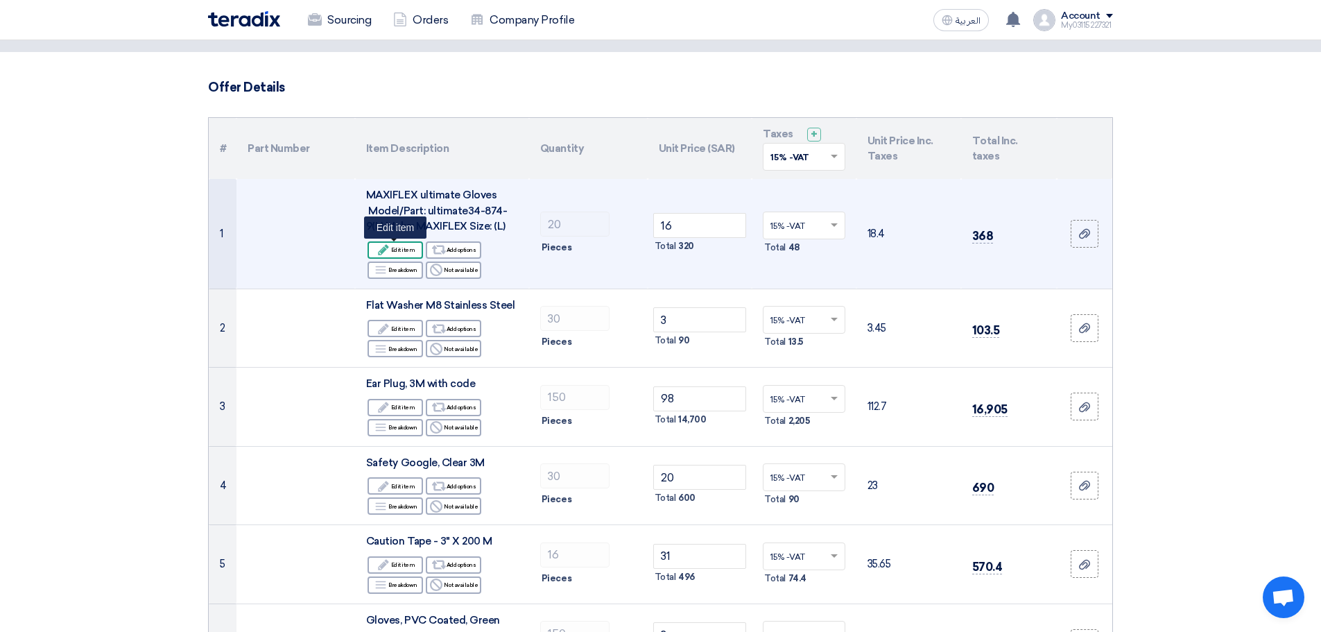
click at [392, 250] on div "Edit Edit item" at bounding box center [394, 249] width 55 height 17
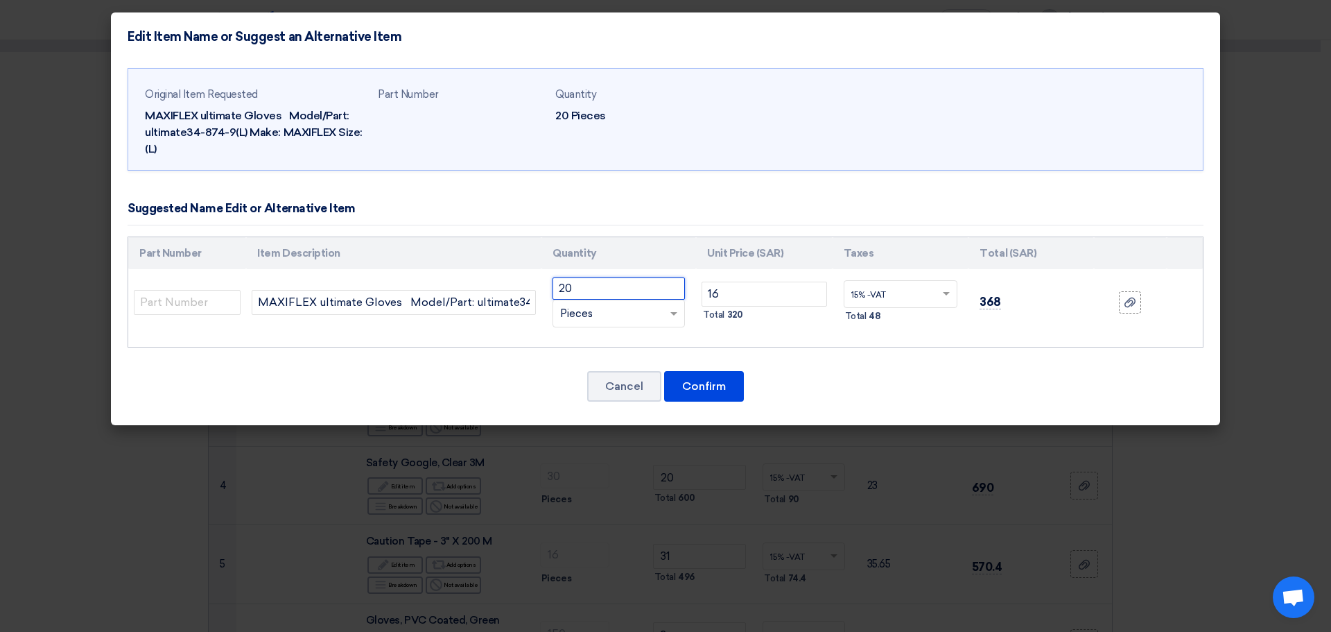
click at [575, 282] on input "20" at bounding box center [619, 288] width 132 height 22
type input "200"
click at [703, 384] on button "Confirm" at bounding box center [704, 386] width 80 height 31
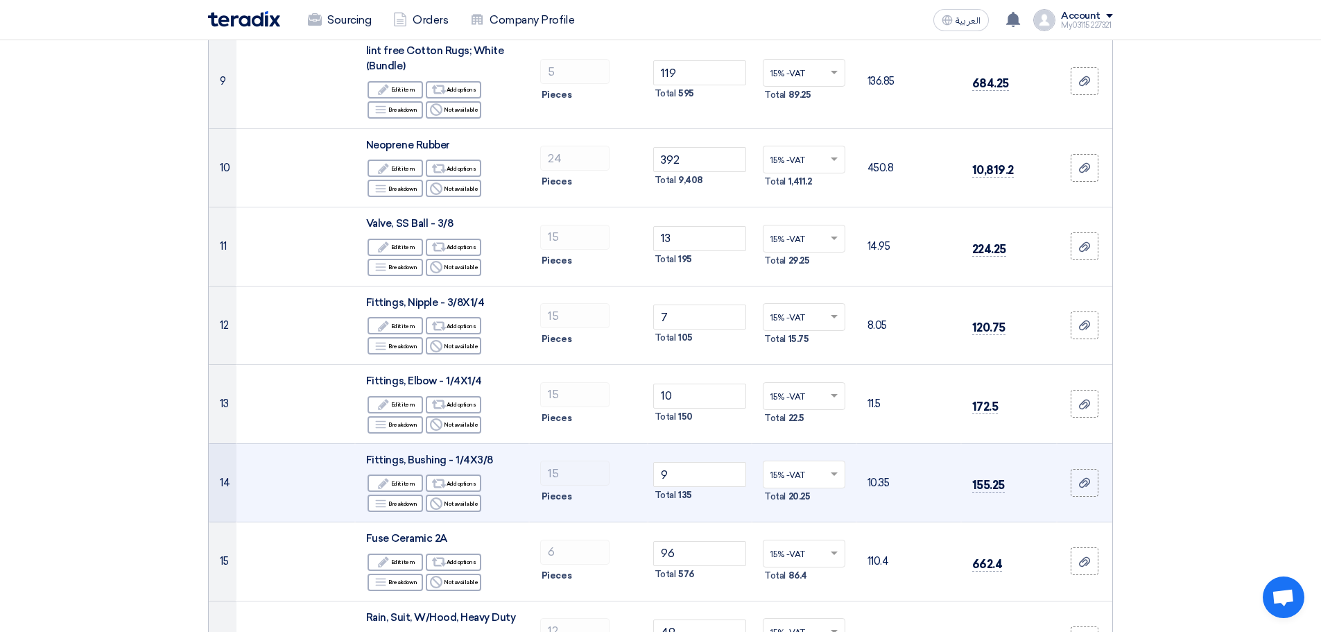
scroll to position [971, 0]
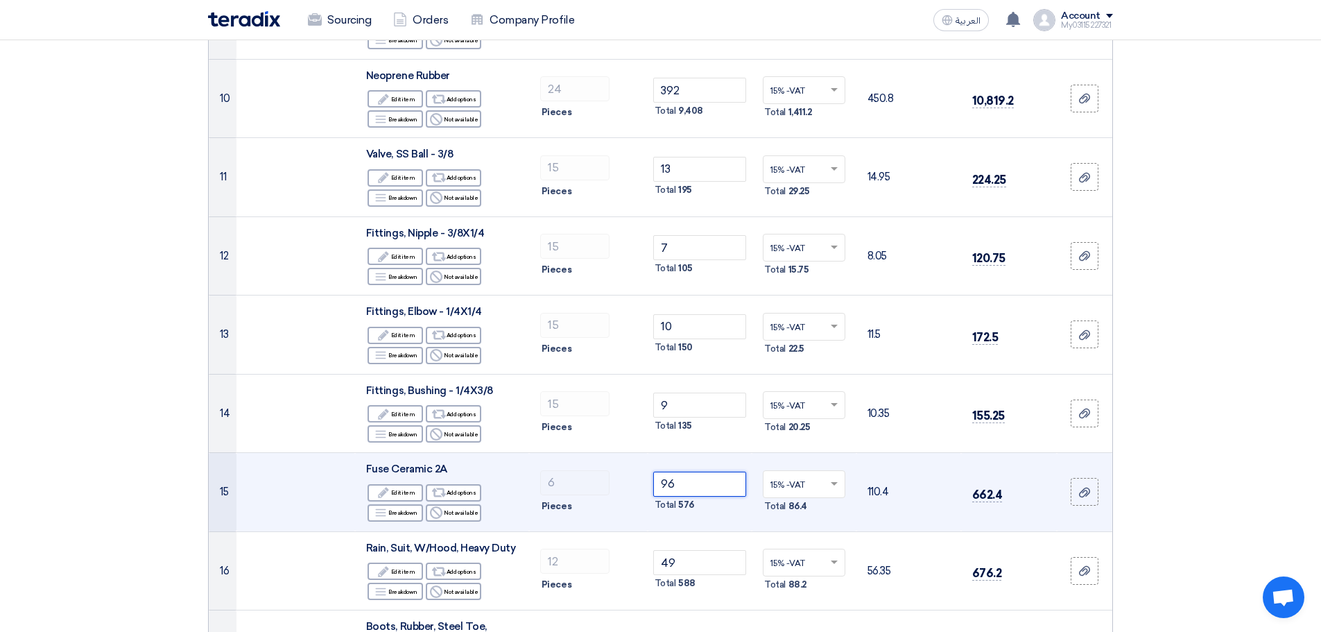
click at [686, 488] on input "96" at bounding box center [700, 483] width 94 height 25
click at [397, 488] on div "Edit Edit item" at bounding box center [394, 492] width 55 height 17
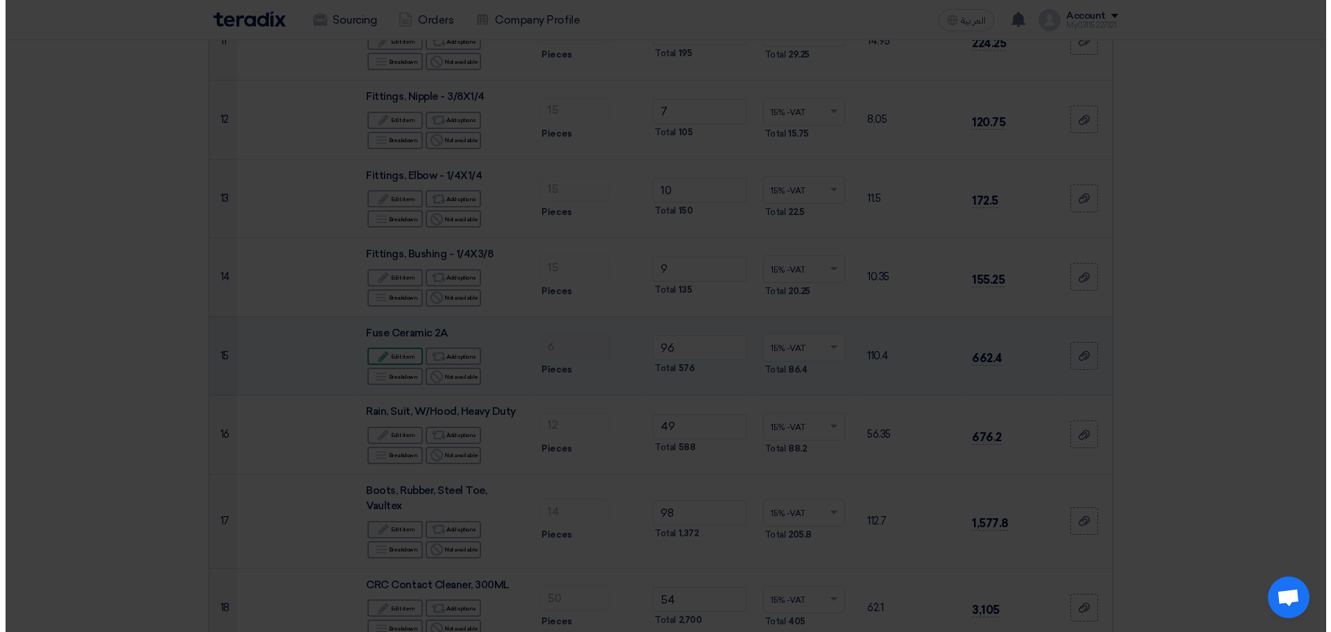
scroll to position [834, 0]
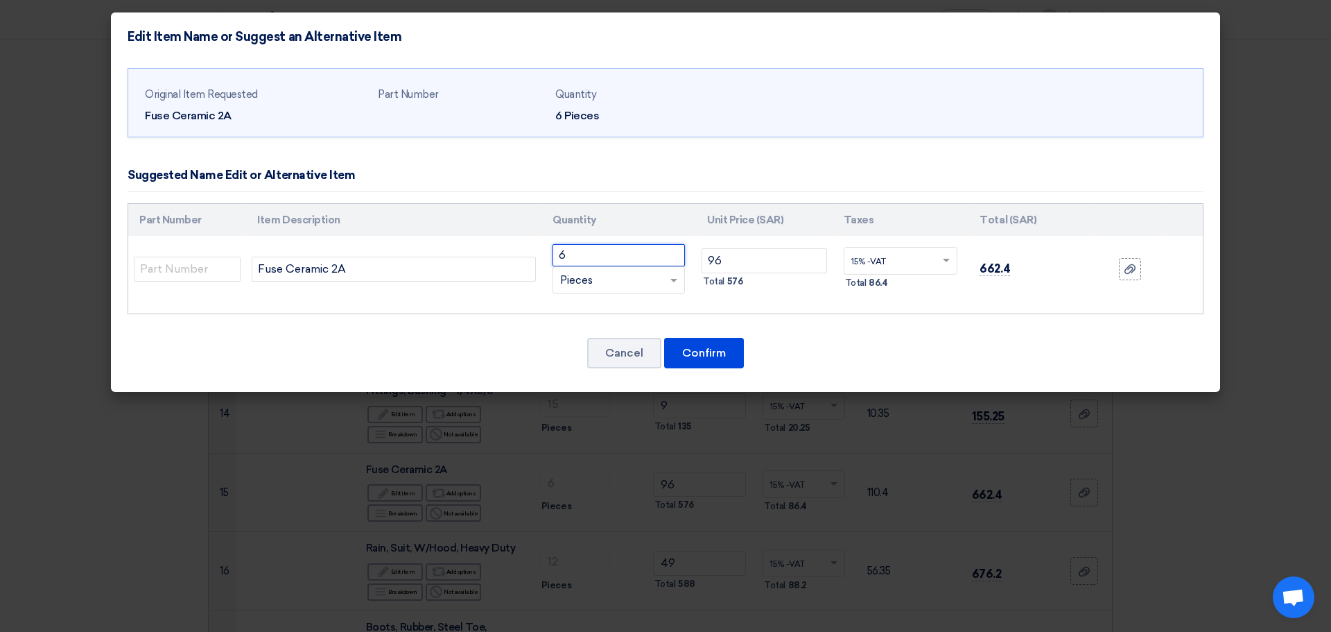
click at [577, 257] on input "6" at bounding box center [619, 255] width 132 height 22
type input "30"
click at [722, 349] on button "Confirm" at bounding box center [704, 353] width 80 height 31
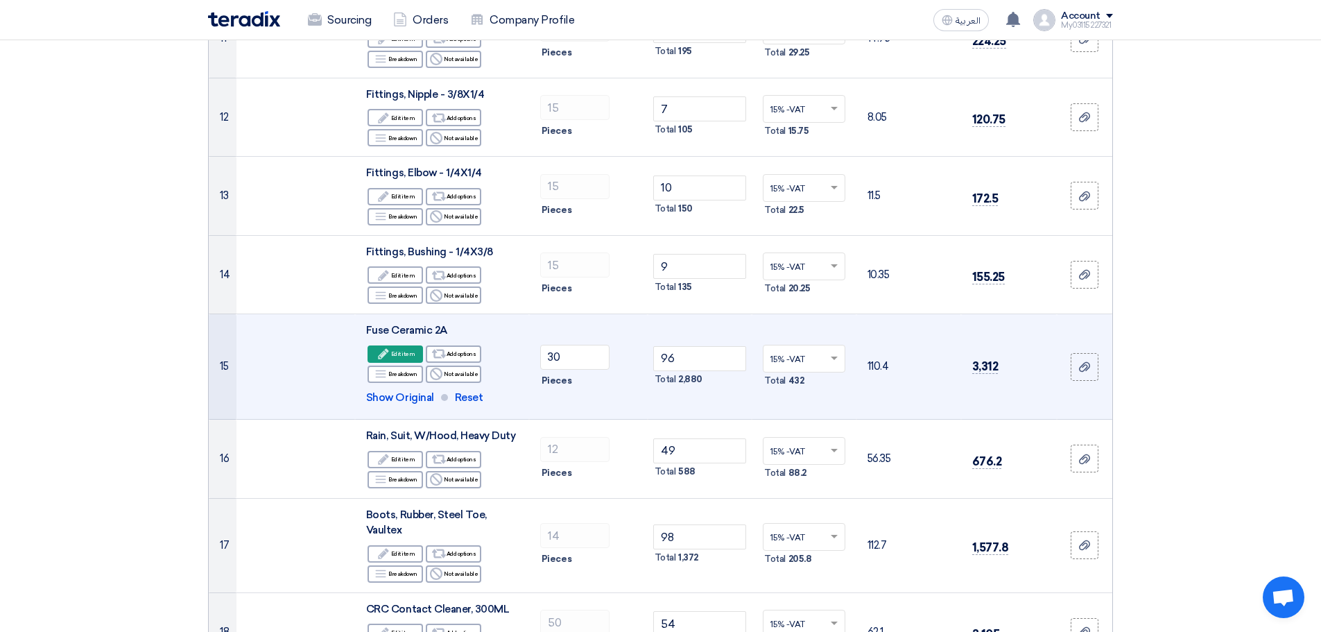
scroll to position [1179, 0]
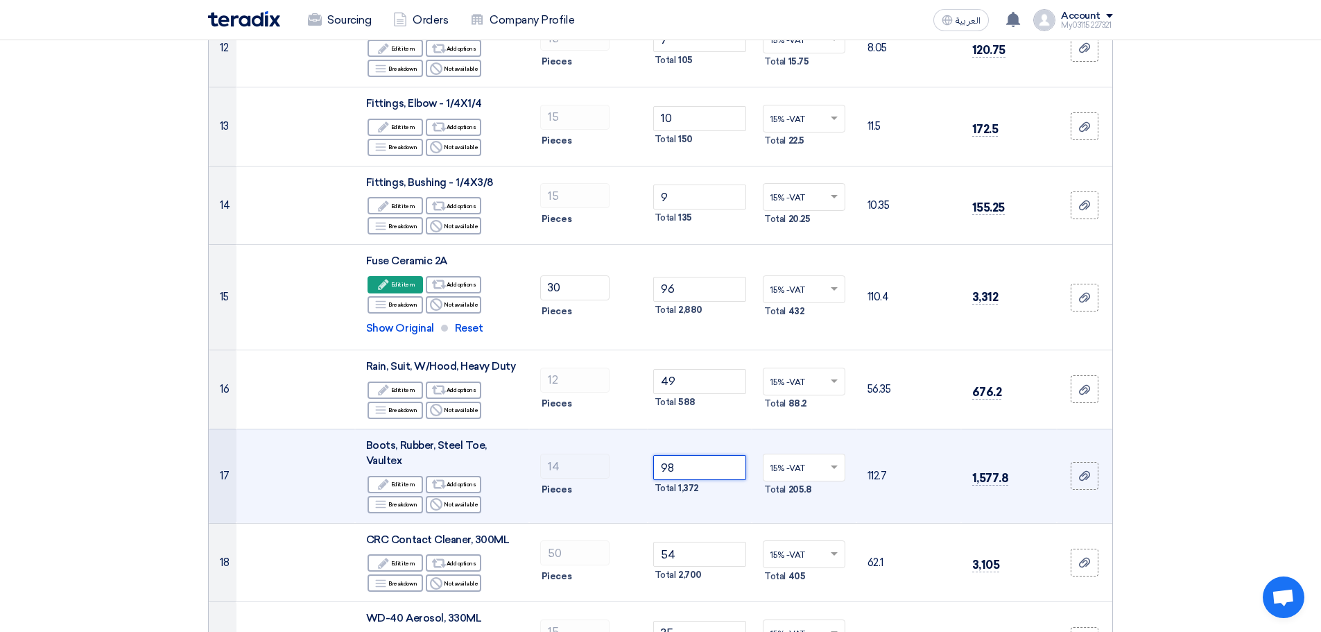
click at [689, 459] on input "98" at bounding box center [700, 467] width 94 height 25
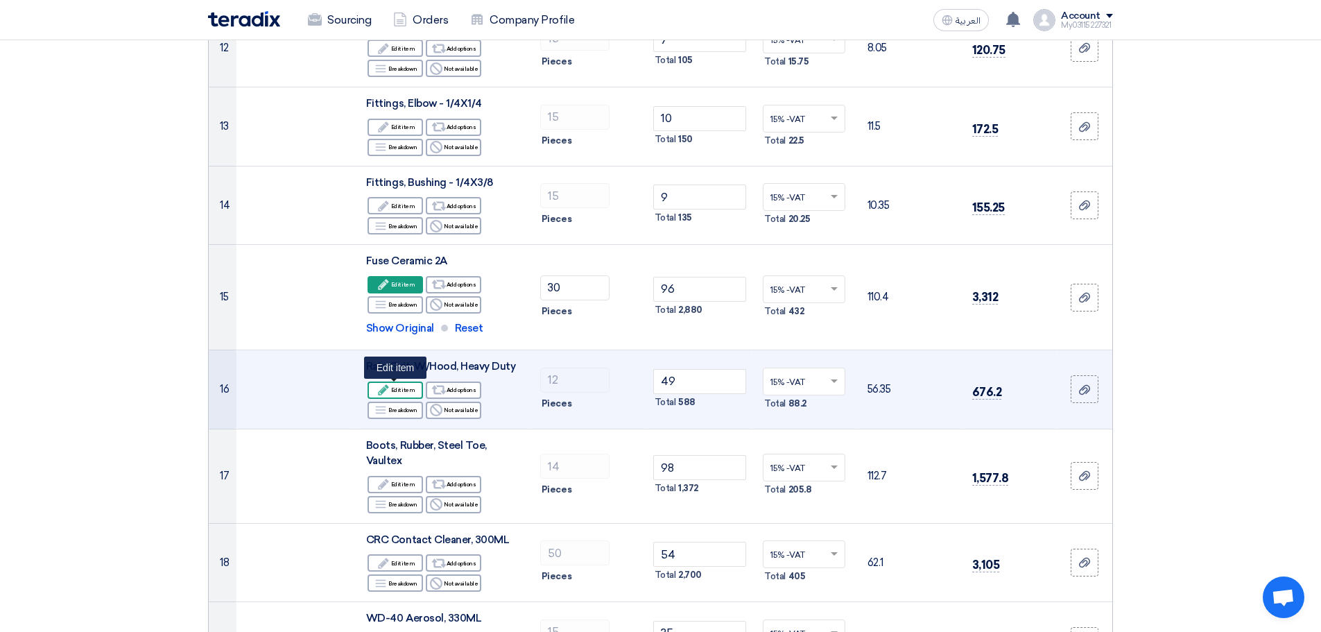
click at [406, 388] on div "Edit Edit item" at bounding box center [394, 389] width 55 height 17
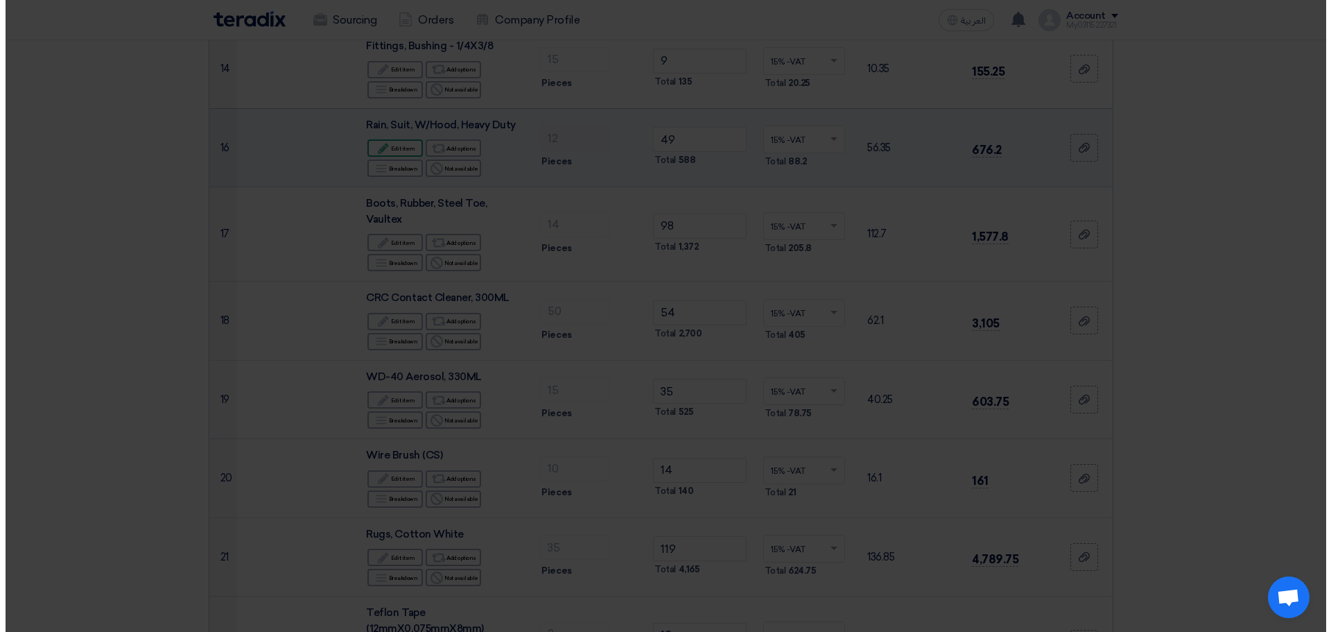
scroll to position [1042, 0]
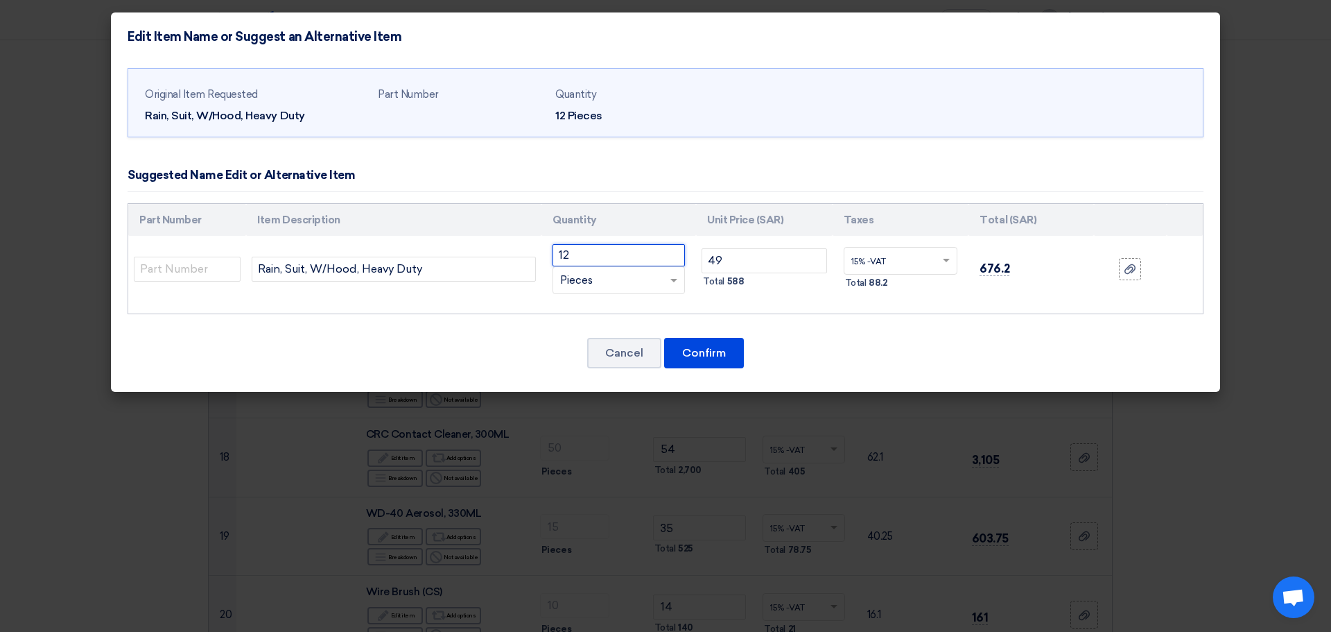
click at [565, 249] on input "12" at bounding box center [619, 255] width 132 height 22
click at [571, 250] on input "12" at bounding box center [619, 255] width 132 height 22
type input "1"
type input "6"
click at [687, 350] on button "Confirm" at bounding box center [704, 353] width 80 height 31
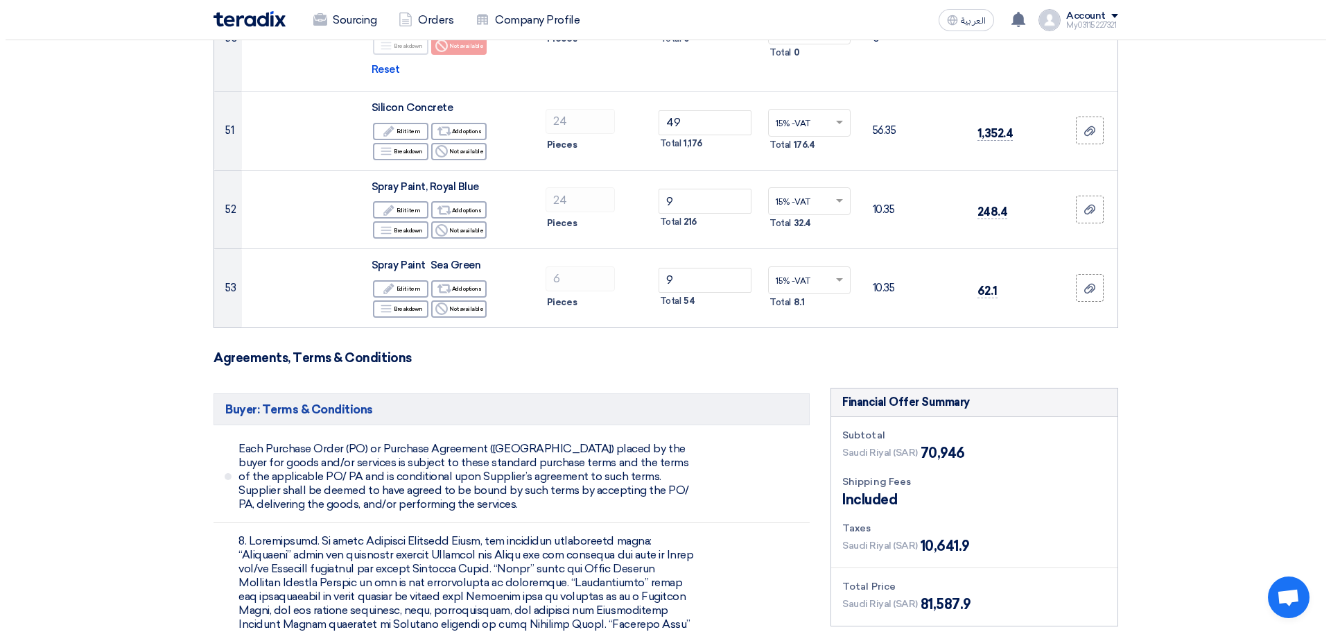
scroll to position [5061, 0]
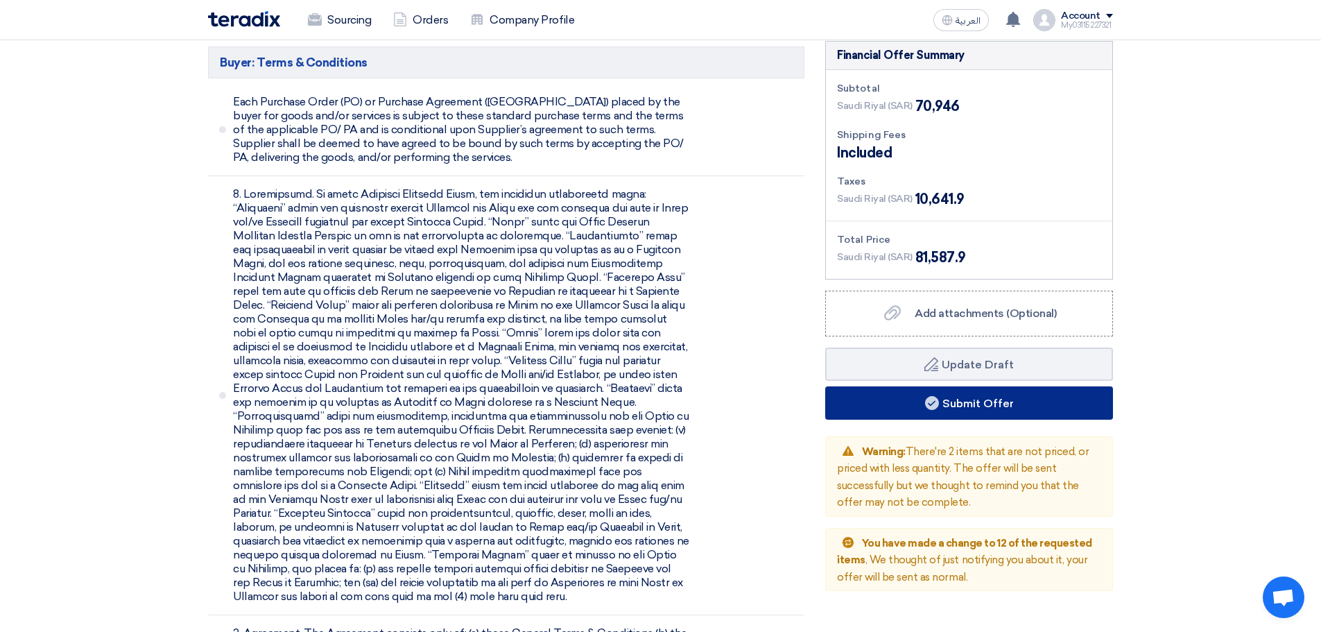
click at [847, 392] on button "Submit Offer" at bounding box center [969, 402] width 288 height 33
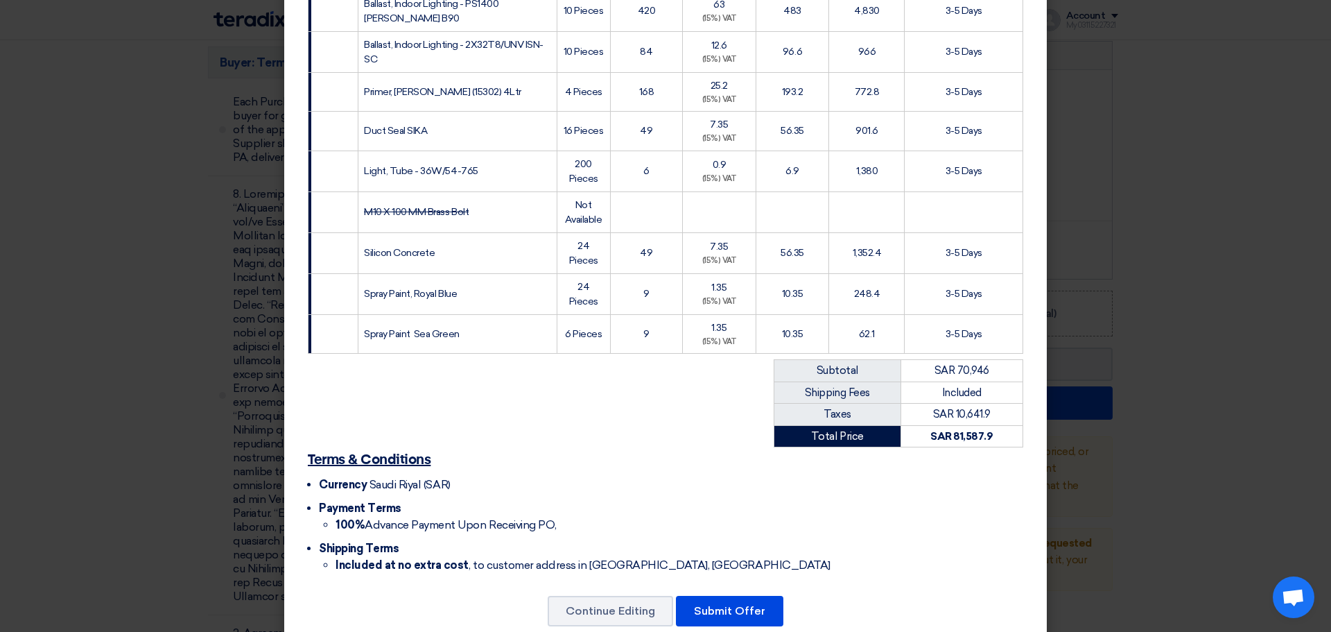
scroll to position [2173, 0]
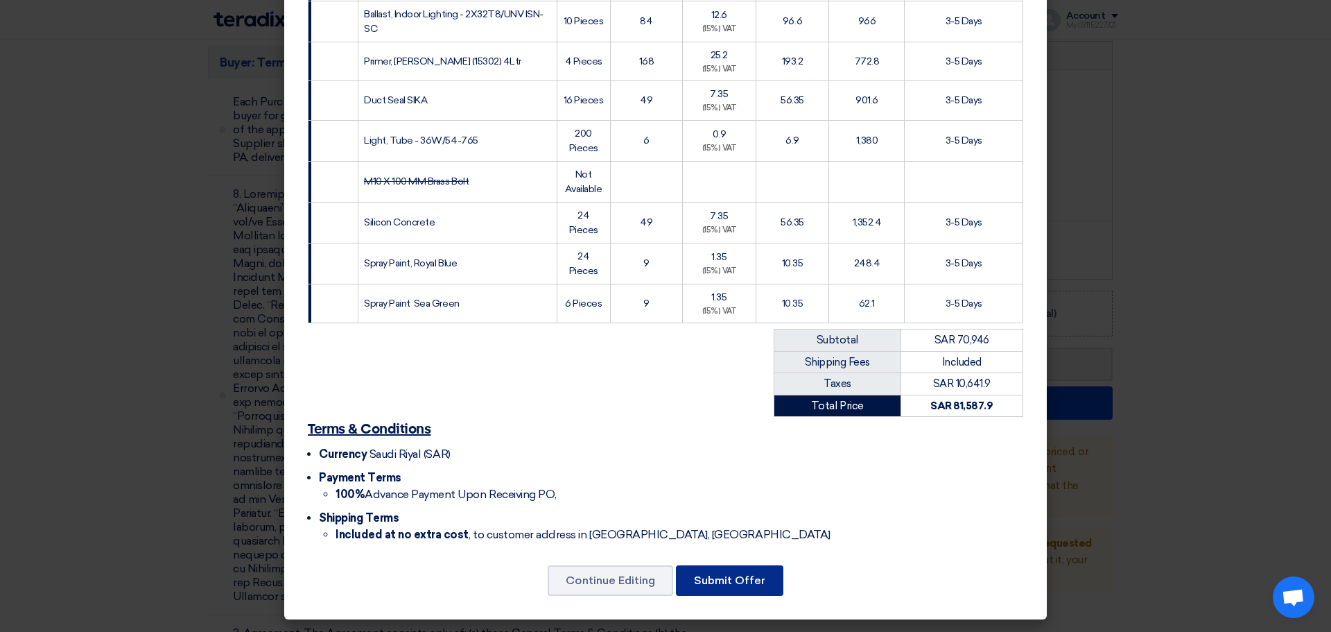
click at [722, 586] on button "Submit Offer" at bounding box center [729, 580] width 107 height 31
